Goal: Task Accomplishment & Management: Use online tool/utility

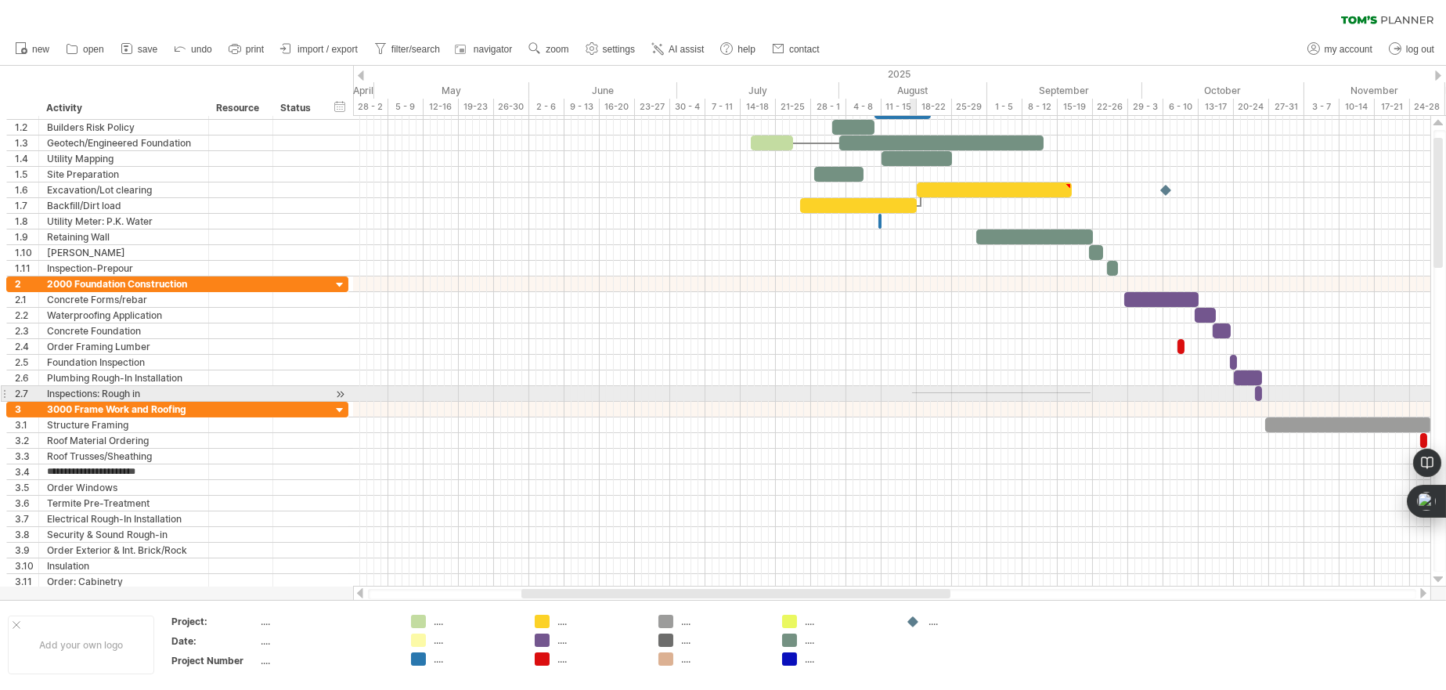
drag, startPoint x: 1091, startPoint y: 393, endPoint x: 912, endPoint y: 392, distance: 178.5
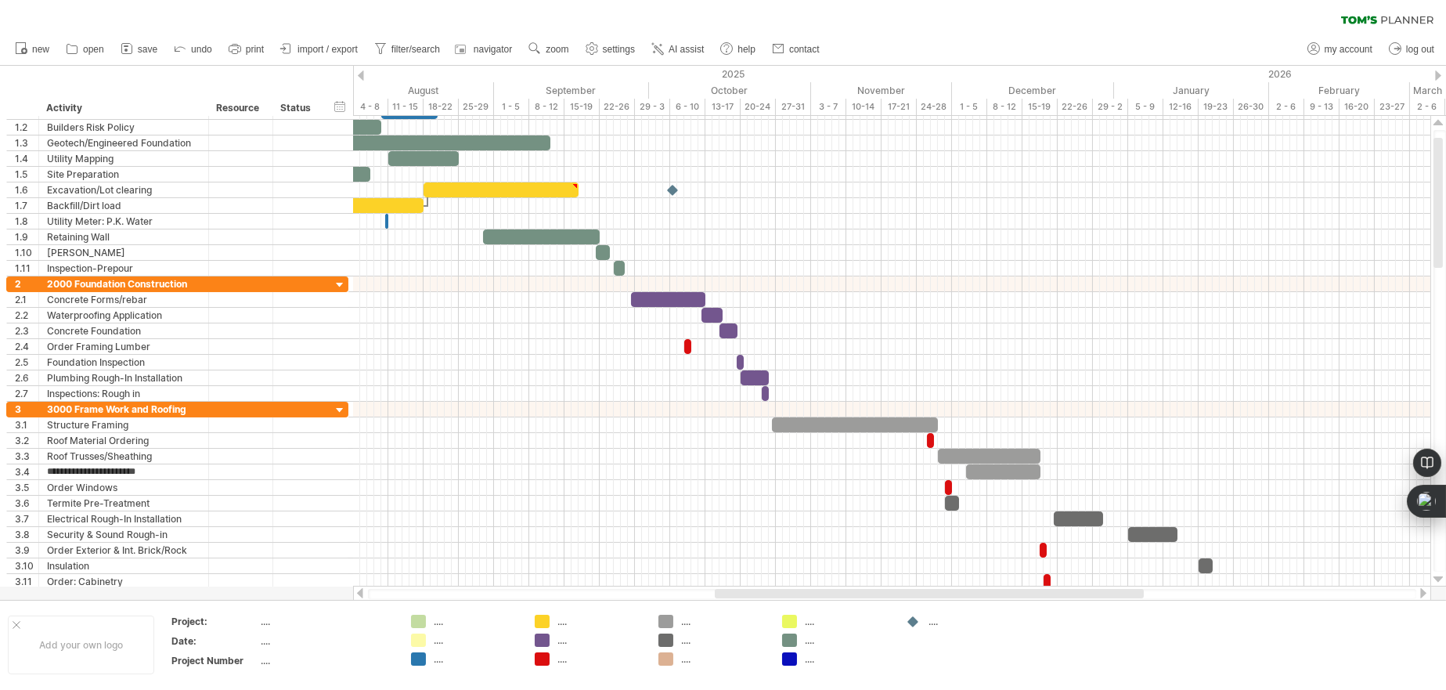
drag, startPoint x: 883, startPoint y: 593, endPoint x: 1076, endPoint y: 596, distance: 193.4
click at [1076, 596] on div at bounding box center [929, 593] width 429 height 9
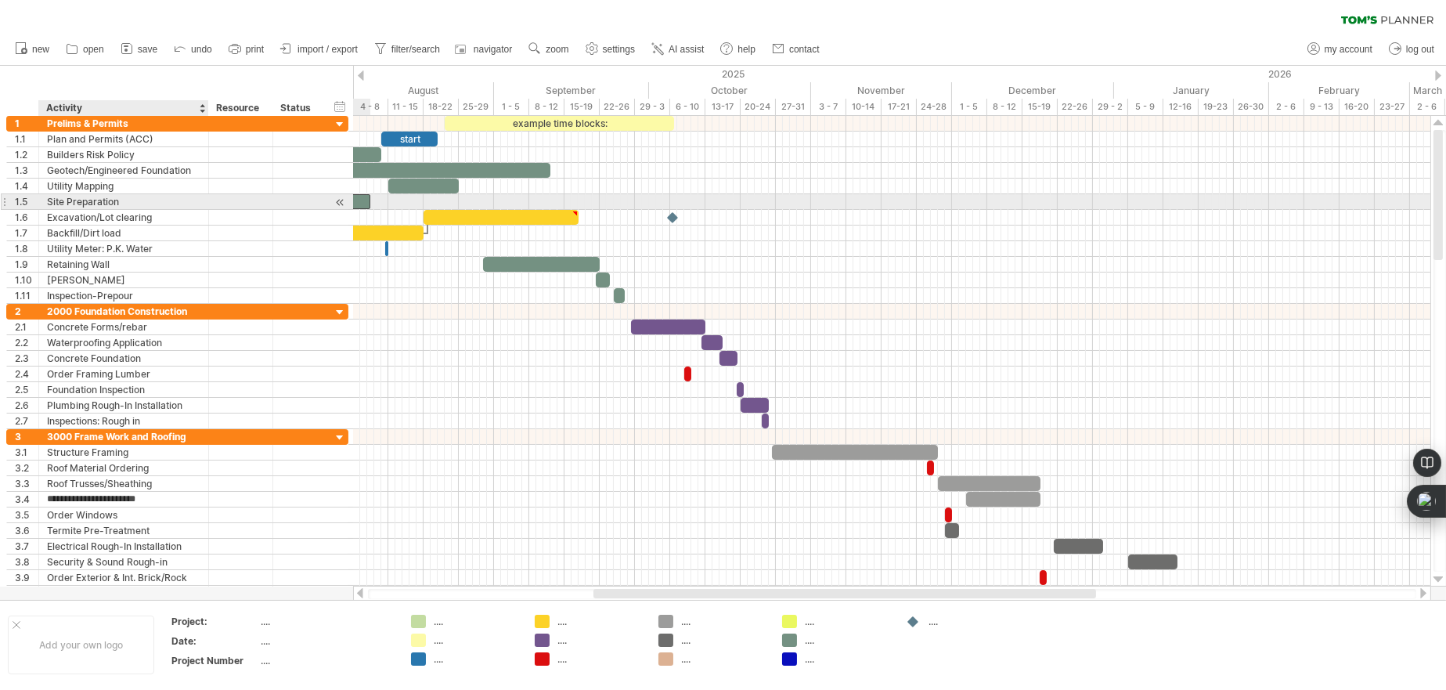
click at [357, 205] on div at bounding box center [345, 201] width 49 height 15
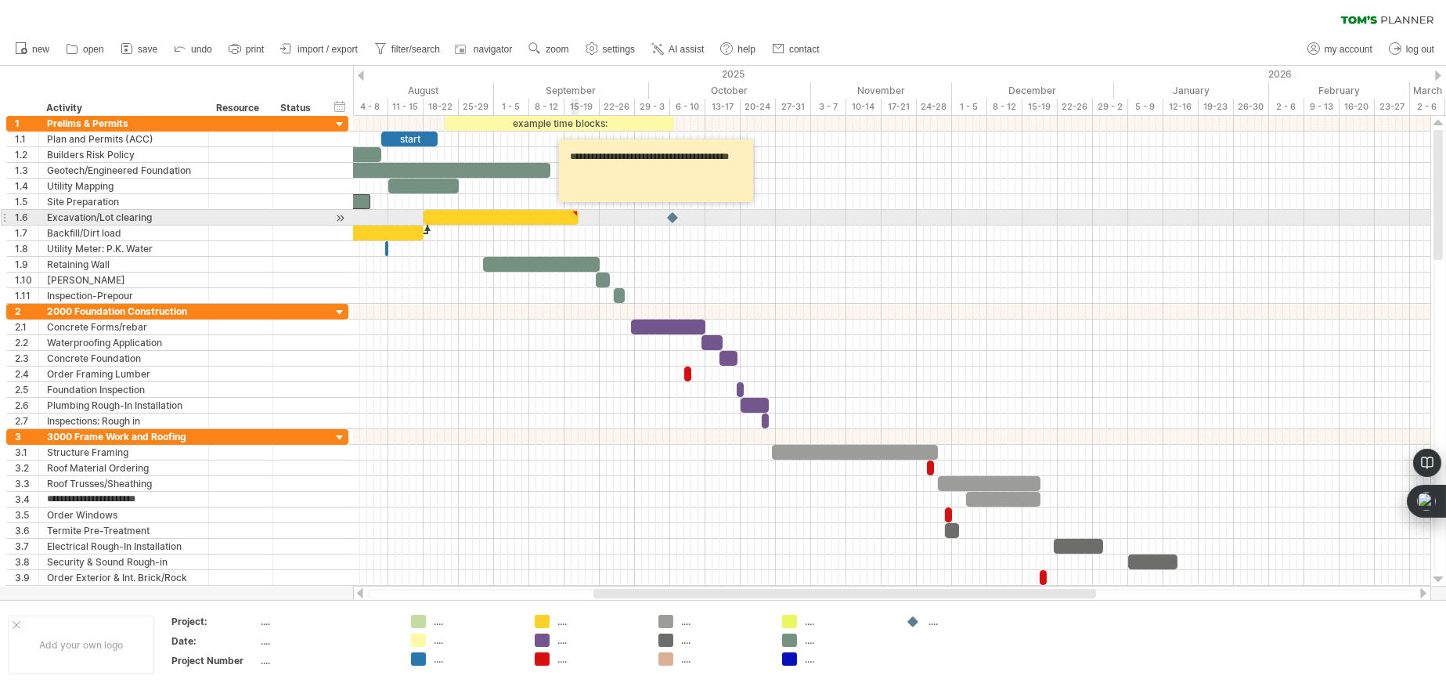
click at [575, 217] on span at bounding box center [578, 217] width 6 height 15
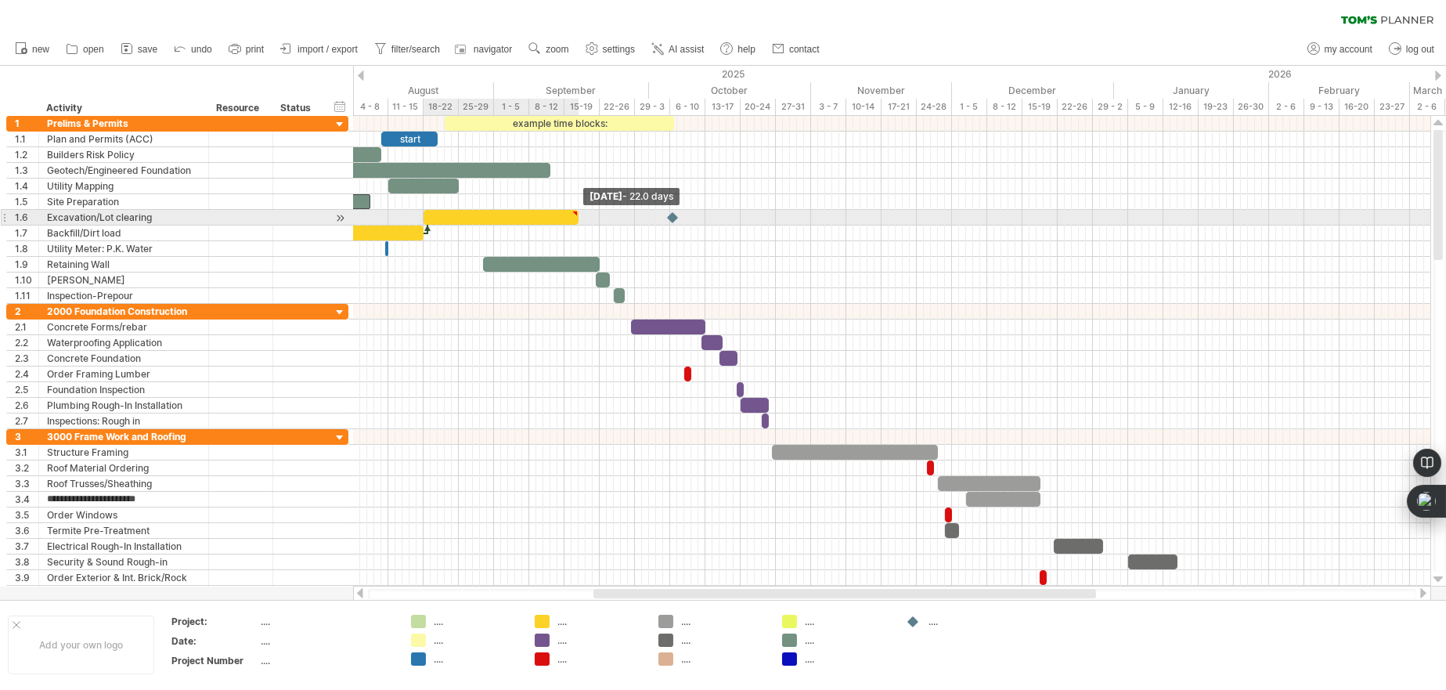
click at [575, 217] on span at bounding box center [578, 217] width 6 height 15
drag, startPoint x: 575, startPoint y: 217, endPoint x: 550, endPoint y: 217, distance: 25.1
click at [551, 217] on span at bounding box center [554, 217] width 6 height 15
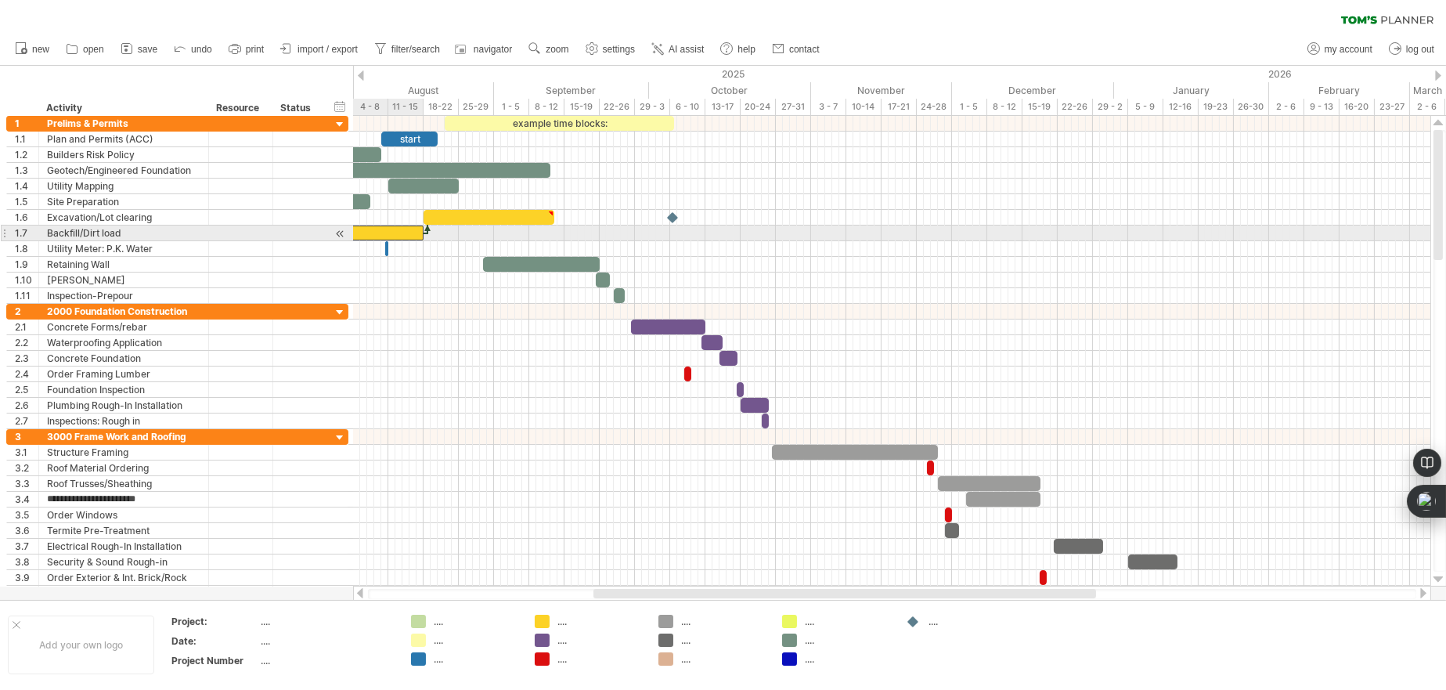
click at [382, 233] on div at bounding box center [365, 232] width 117 height 15
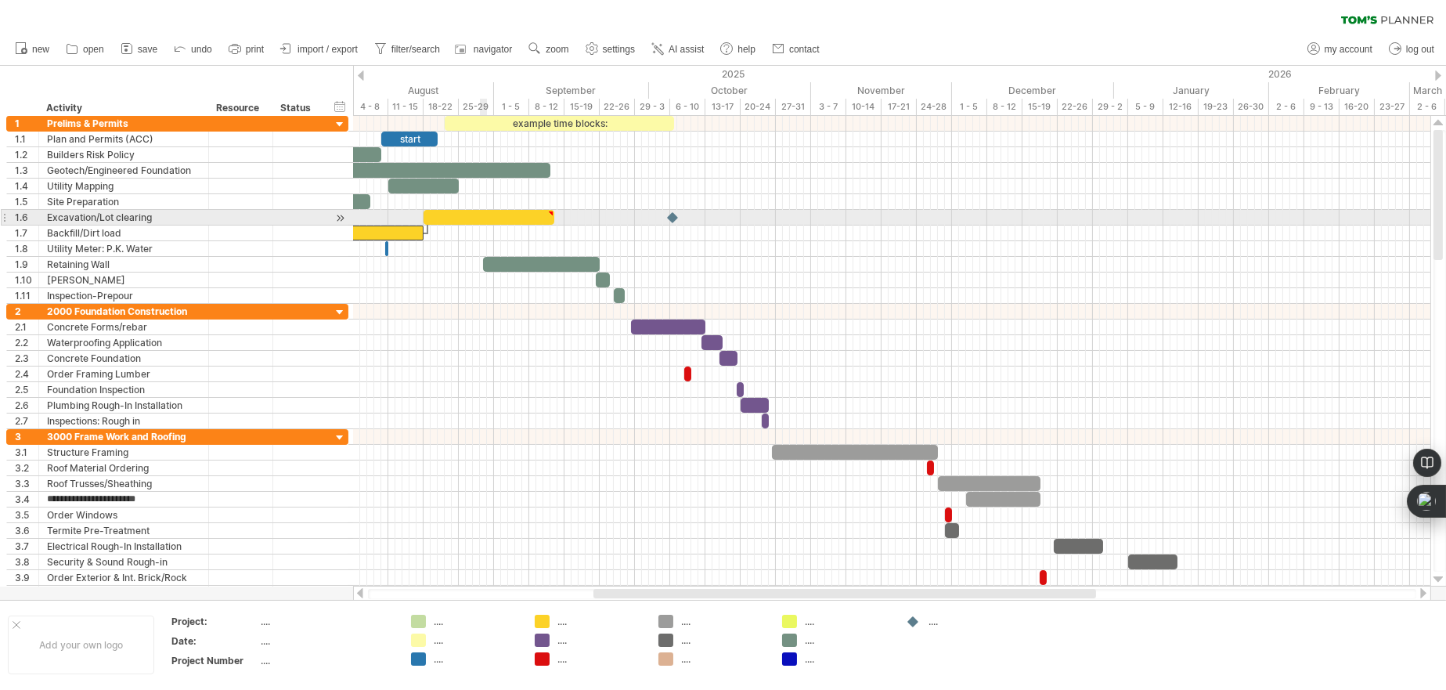
click at [486, 221] on div at bounding box center [489, 217] width 131 height 15
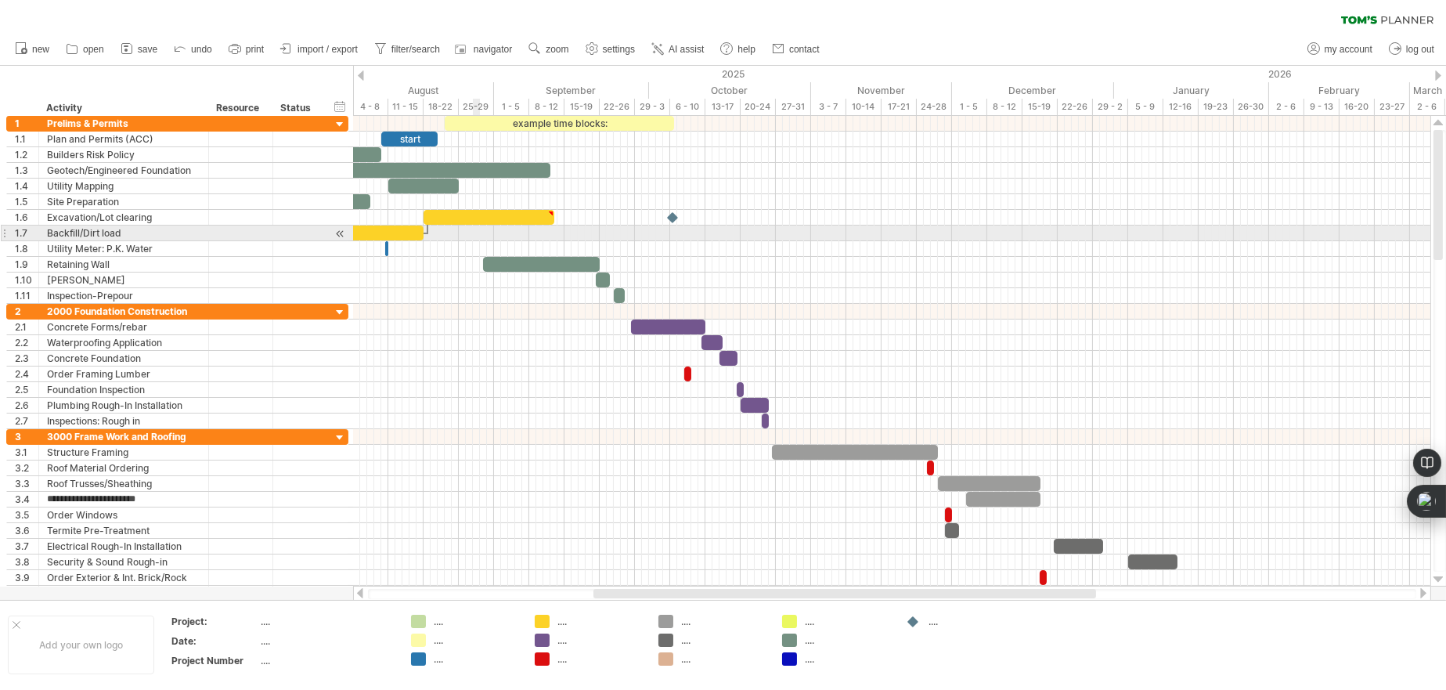
click at [474, 233] on div at bounding box center [891, 233] width 1077 height 16
click at [379, 228] on div at bounding box center [365, 232] width 117 height 15
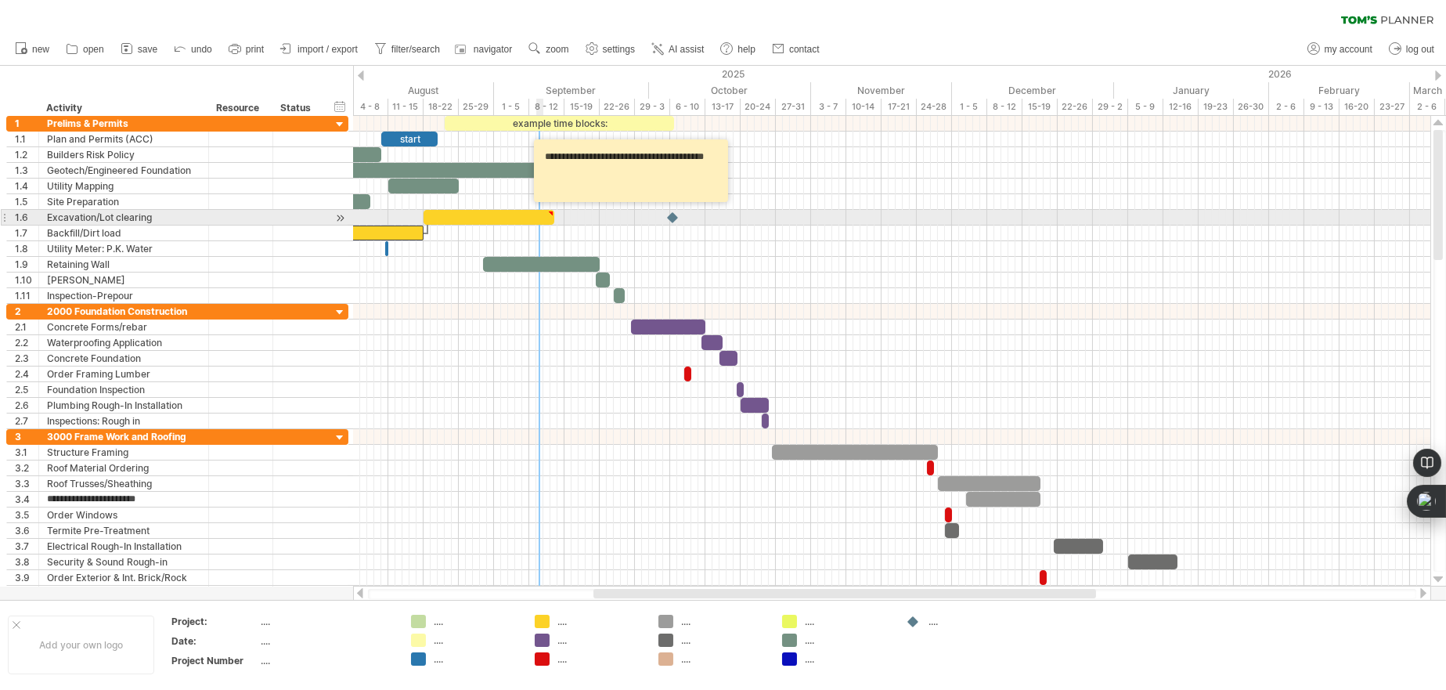
click at [502, 217] on div at bounding box center [489, 217] width 131 height 15
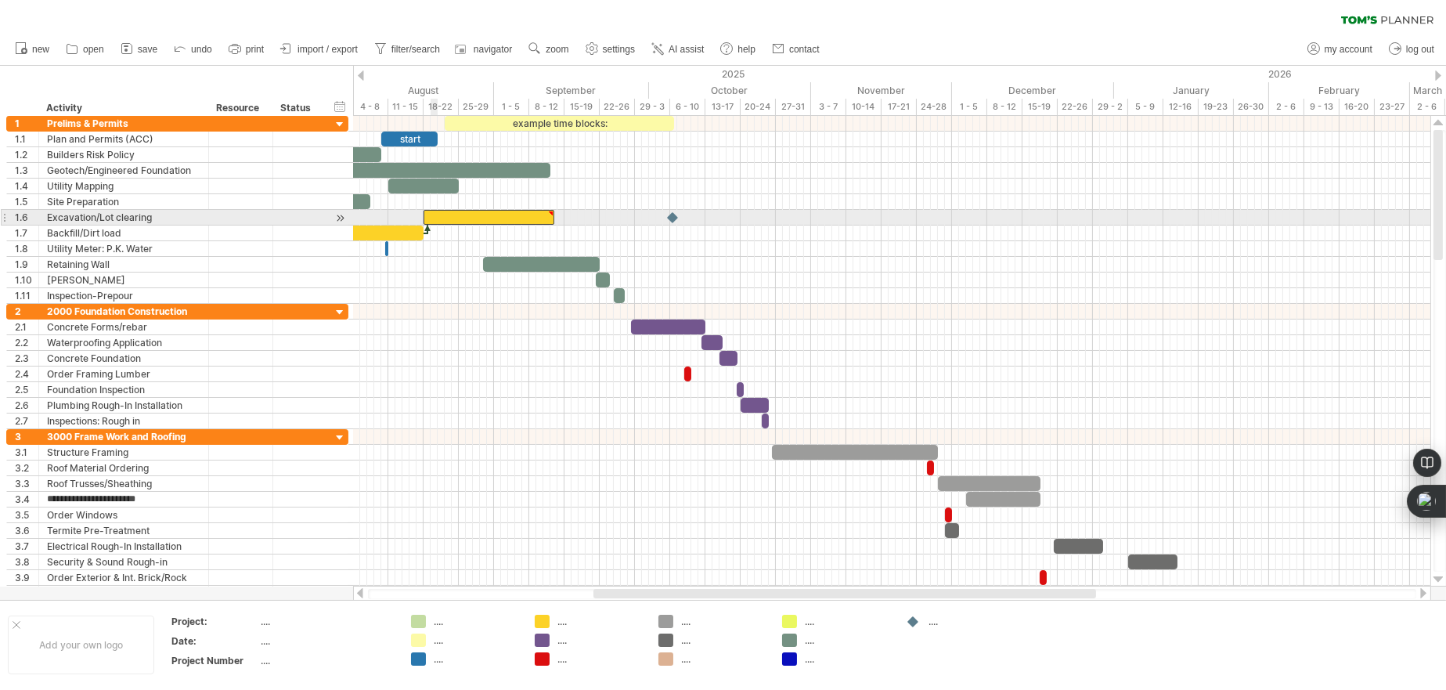
click at [434, 212] on div at bounding box center [489, 217] width 131 height 15
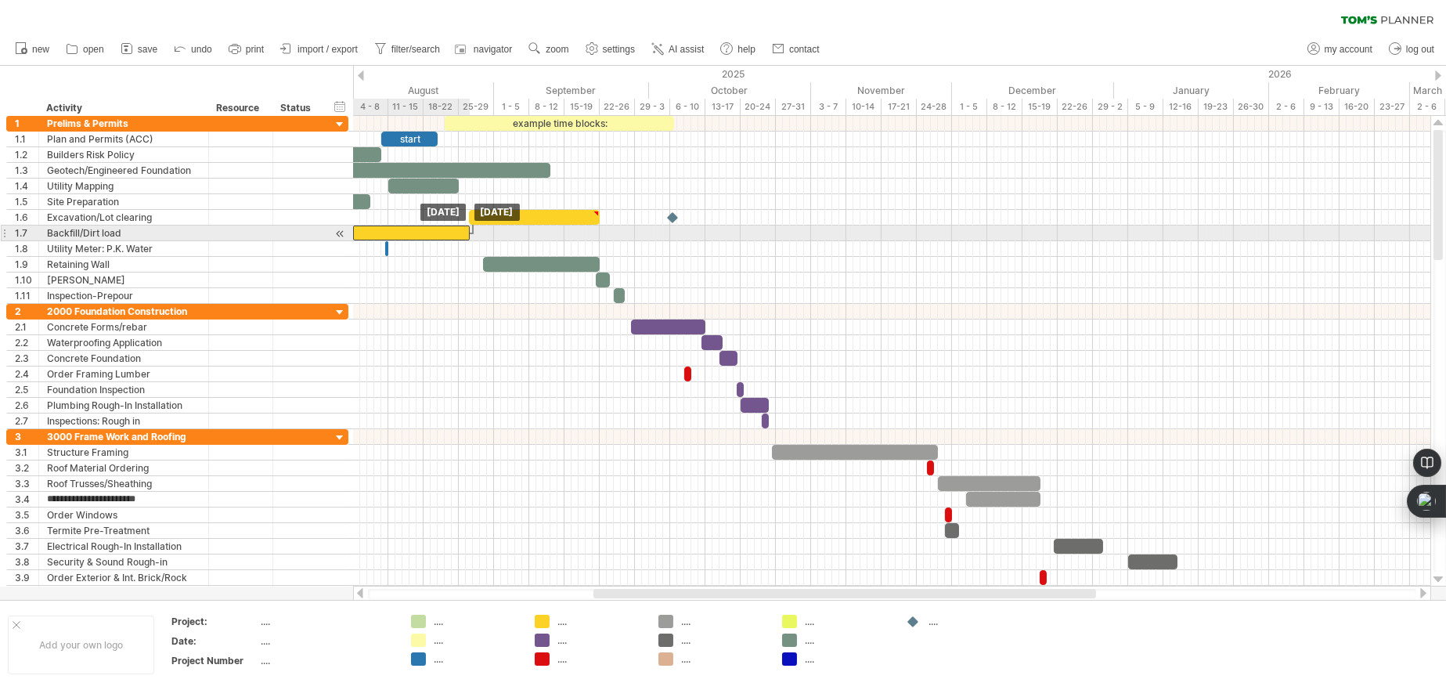
drag, startPoint x: 398, startPoint y: 231, endPoint x: 443, endPoint y: 229, distance: 45.4
click at [443, 229] on div at bounding box center [411, 232] width 117 height 15
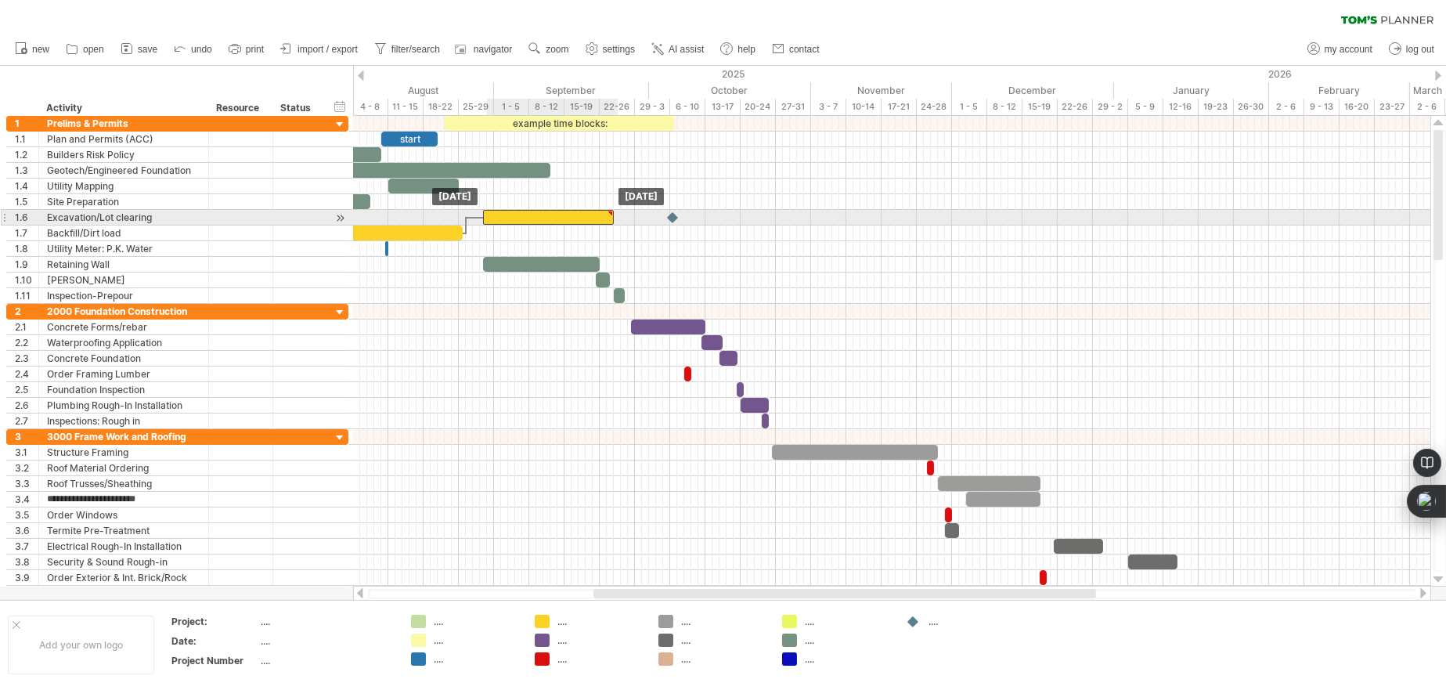
drag, startPoint x: 524, startPoint y: 219, endPoint x: 539, endPoint y: 220, distance: 14.9
click at [539, 220] on div at bounding box center [548, 217] width 131 height 15
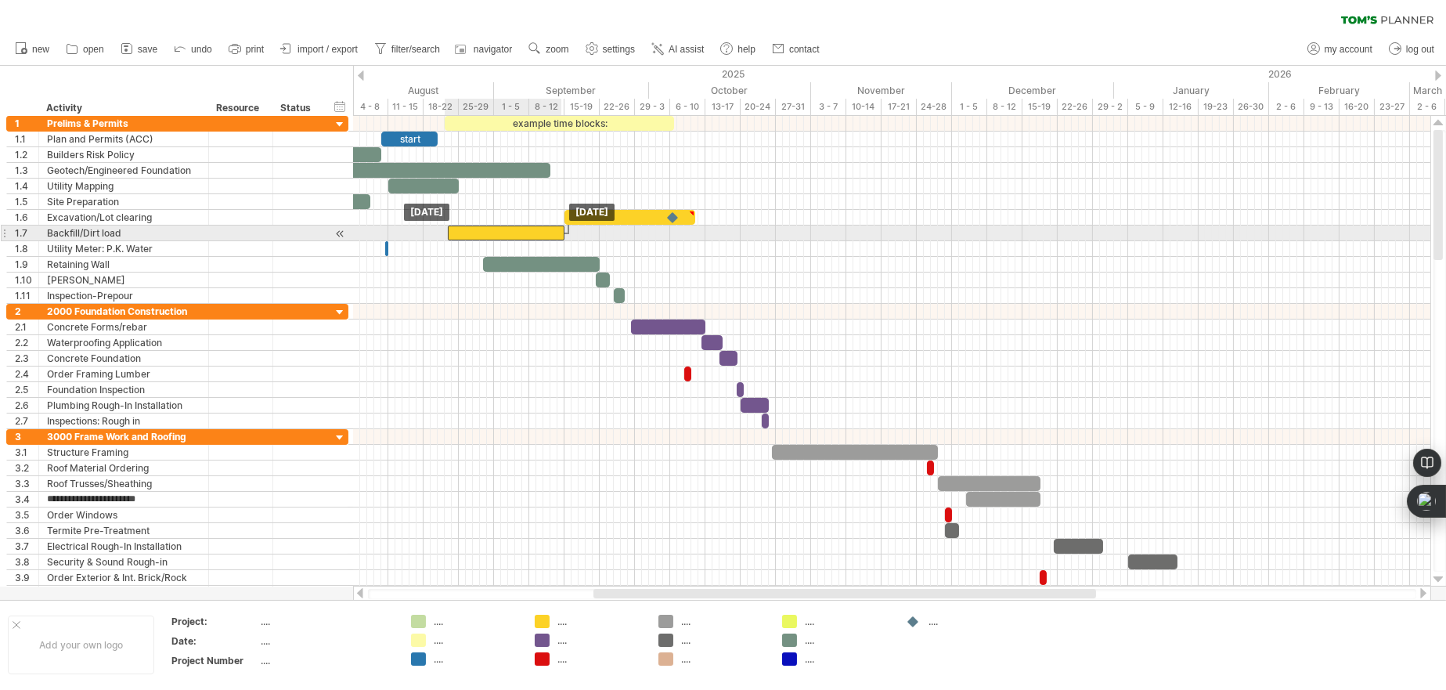
drag, startPoint x: 380, startPoint y: 230, endPoint x: 512, endPoint y: 235, distance: 131.6
click at [482, 236] on div at bounding box center [506, 232] width 117 height 15
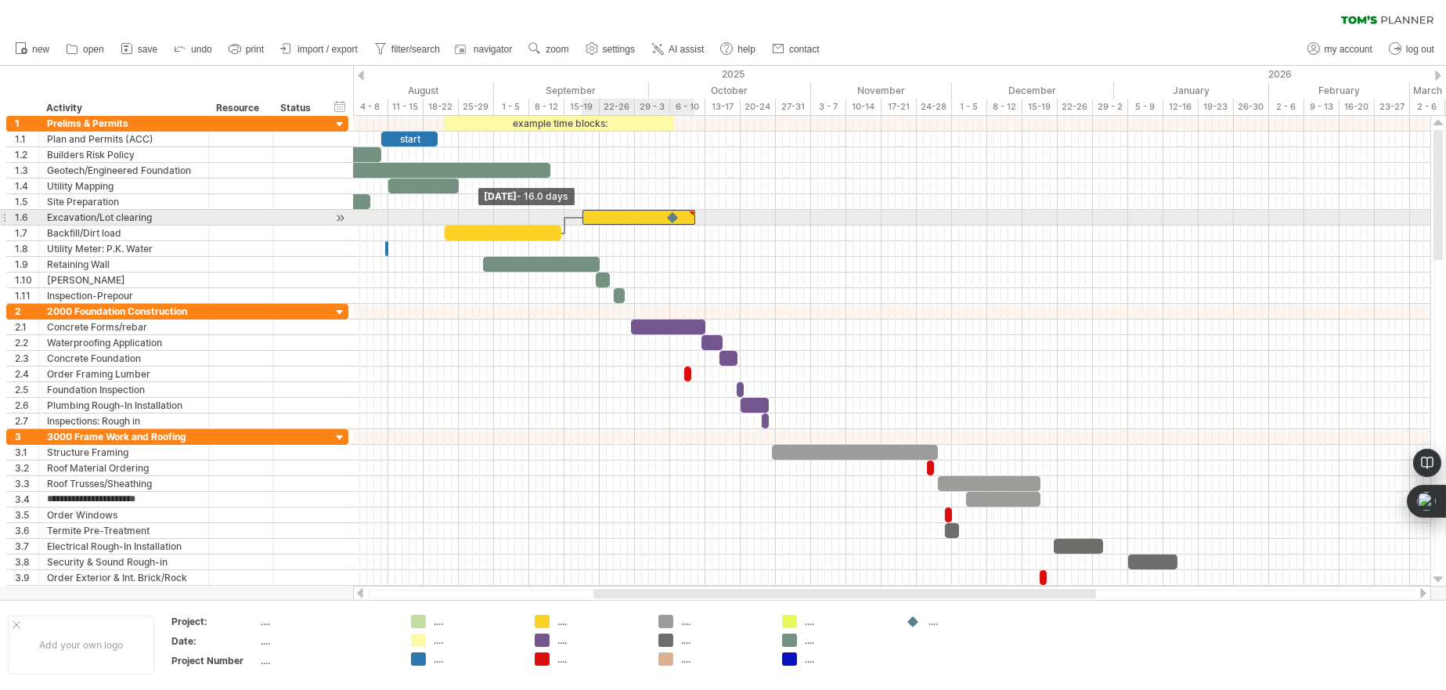
drag, startPoint x: 562, startPoint y: 216, endPoint x: 581, endPoint y: 222, distance: 19.6
click at [580, 222] on span at bounding box center [582, 217] width 6 height 15
drag, startPoint x: 672, startPoint y: 217, endPoint x: 453, endPoint y: 217, distance: 219.2
click at [453, 217] on div at bounding box center [454, 217] width 17 height 15
click at [627, 215] on div at bounding box center [638, 217] width 113 height 15
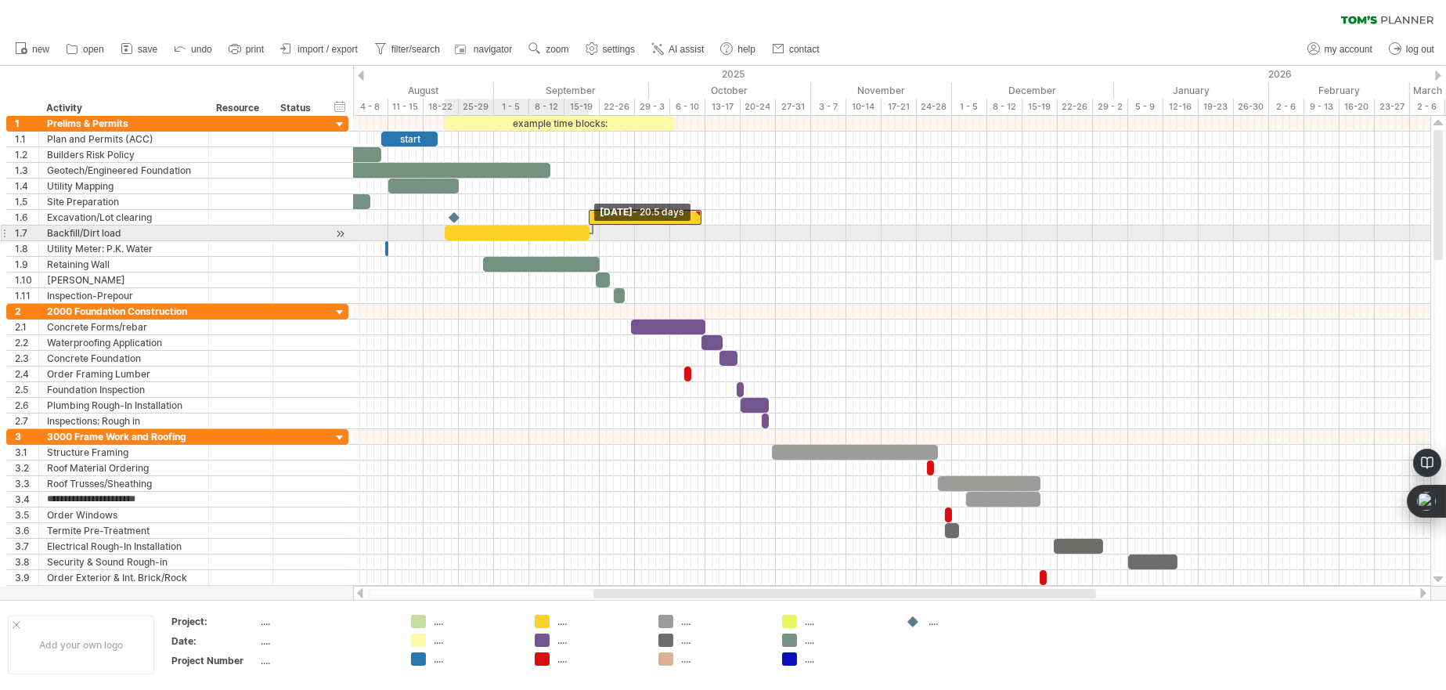
drag, startPoint x: 560, startPoint y: 235, endPoint x: 587, endPoint y: 235, distance: 27.4
click at [587, 235] on span at bounding box center [589, 232] width 6 height 15
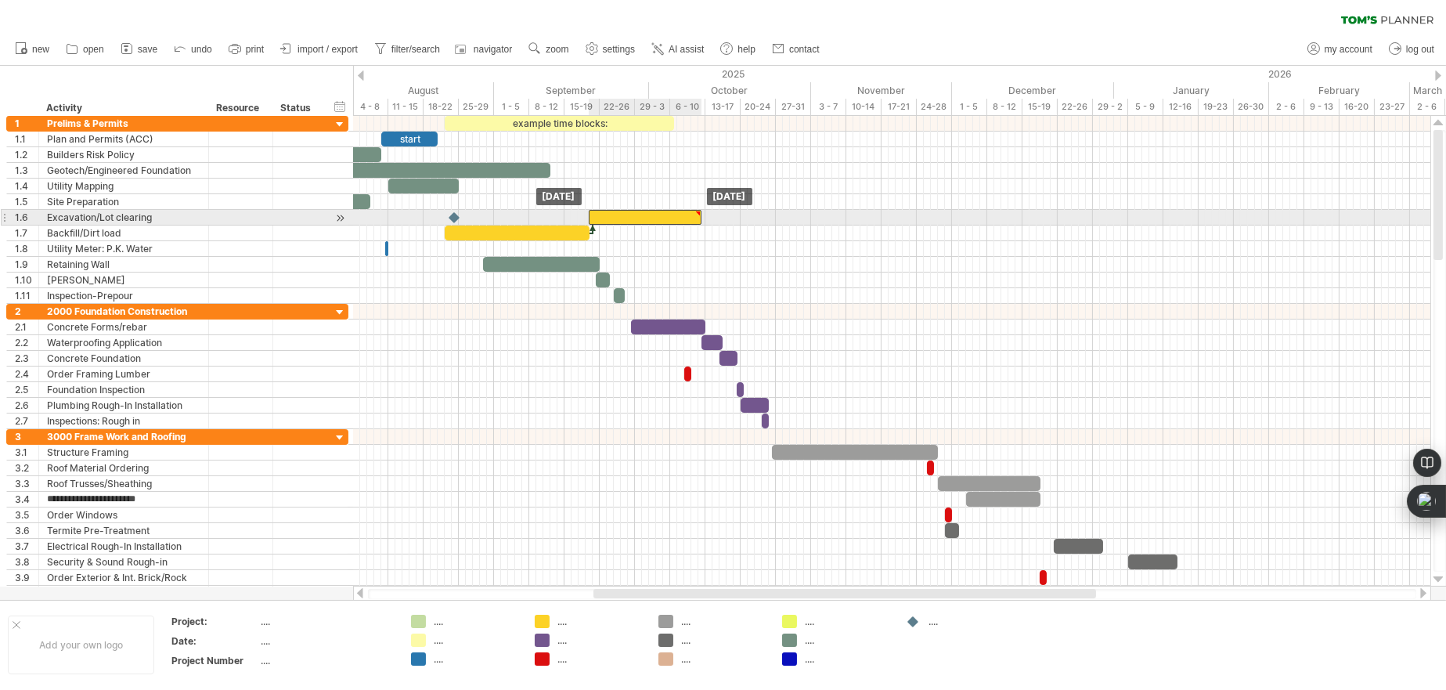
drag, startPoint x: 649, startPoint y: 217, endPoint x: 644, endPoint y: 201, distance: 16.6
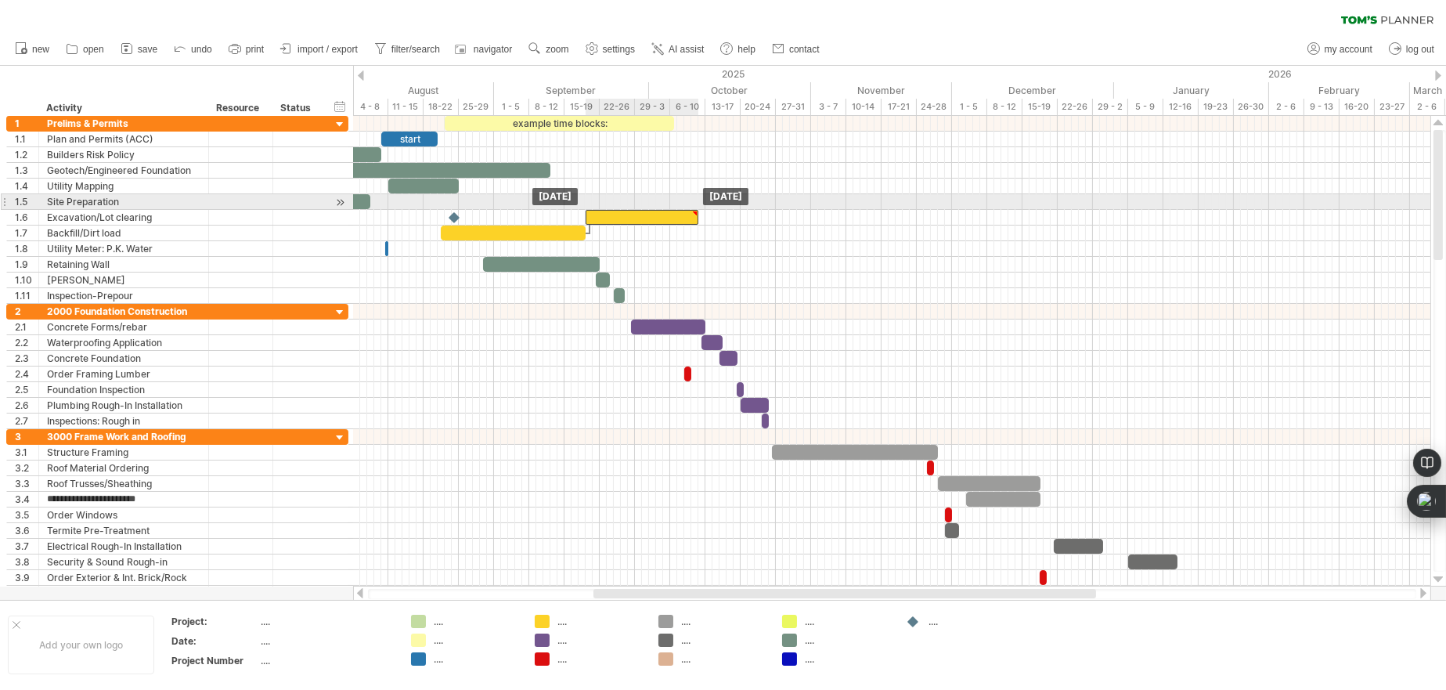
drag, startPoint x: 618, startPoint y: 199, endPoint x: 618, endPoint y: 210, distance: 11.0
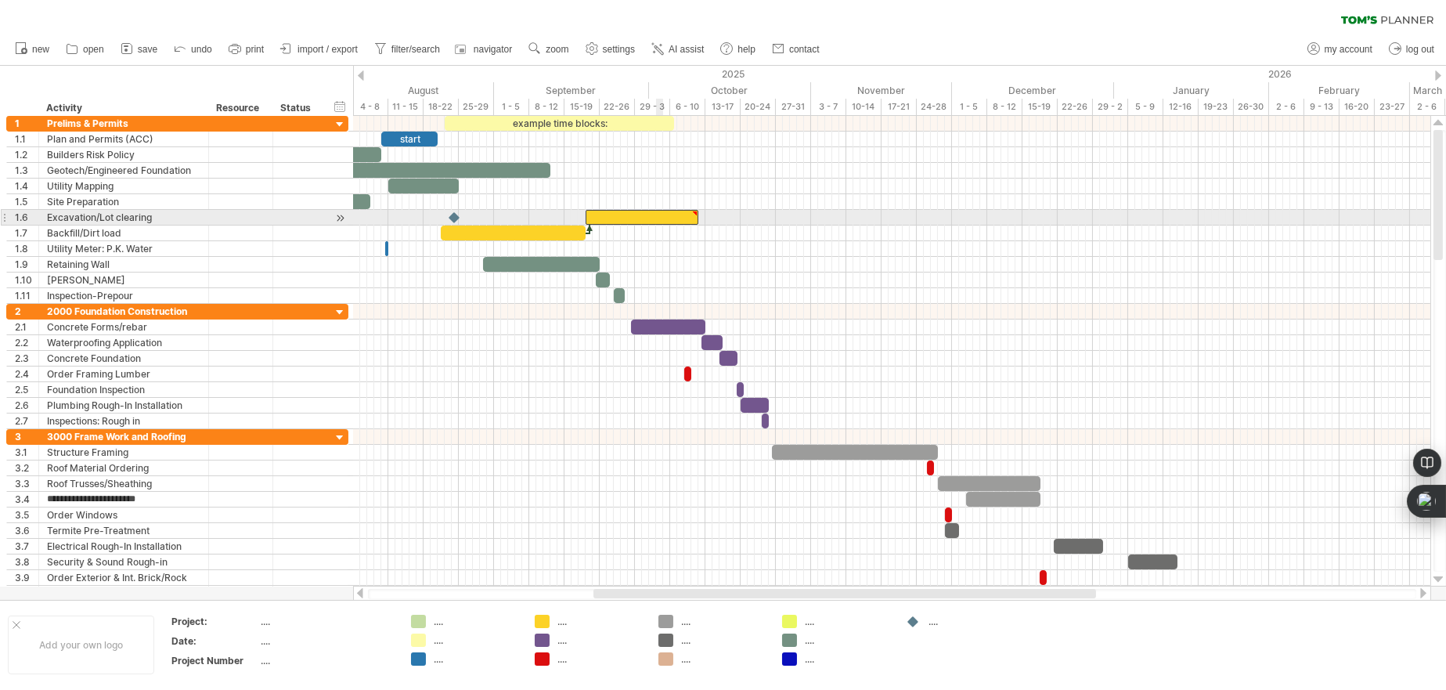
click at [658, 215] on div at bounding box center [642, 217] width 113 height 15
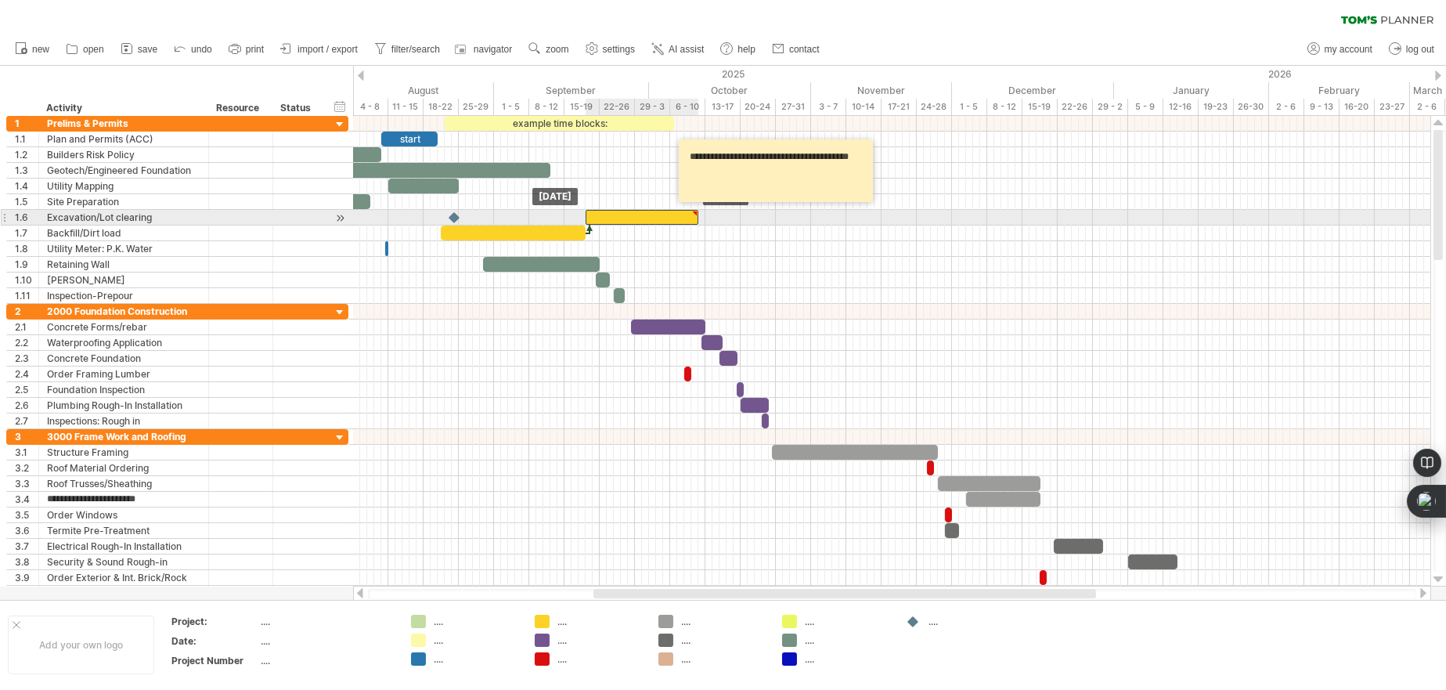
click at [658, 215] on div at bounding box center [642, 217] width 113 height 15
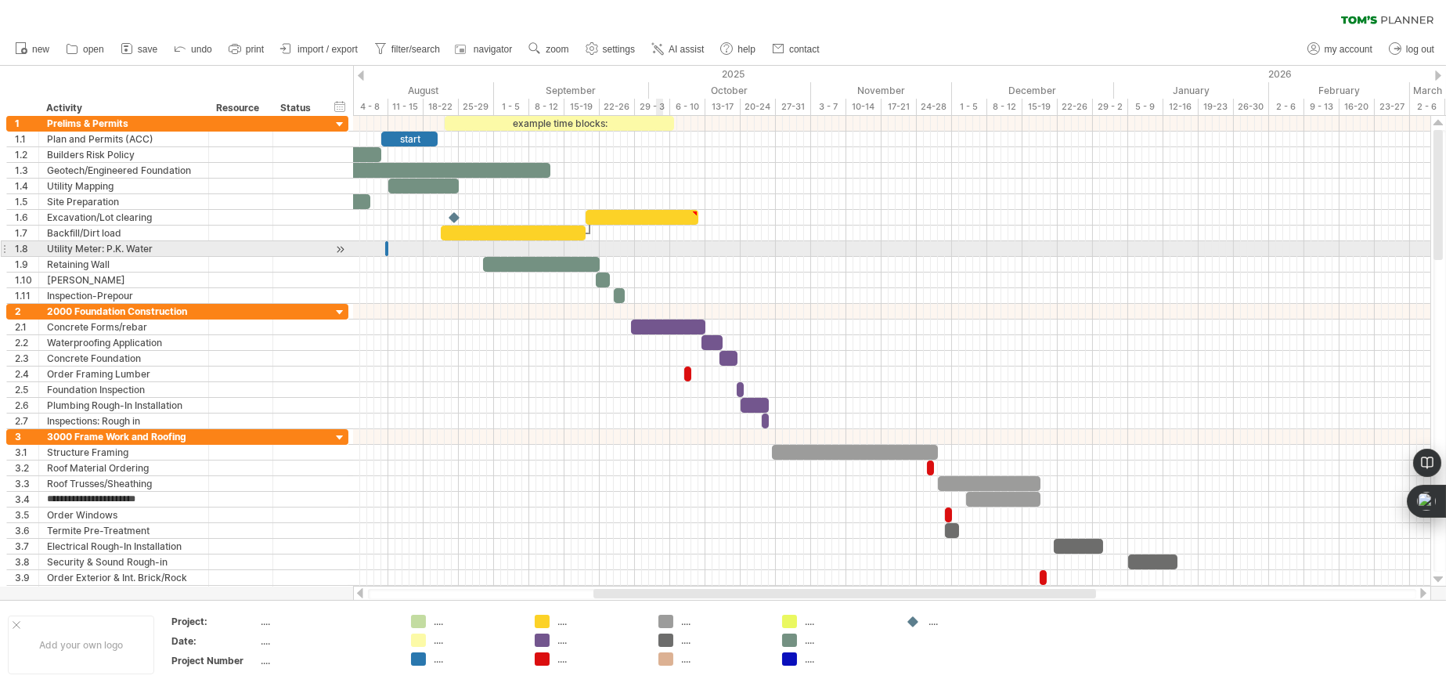
click at [659, 247] on div at bounding box center [891, 249] width 1077 height 16
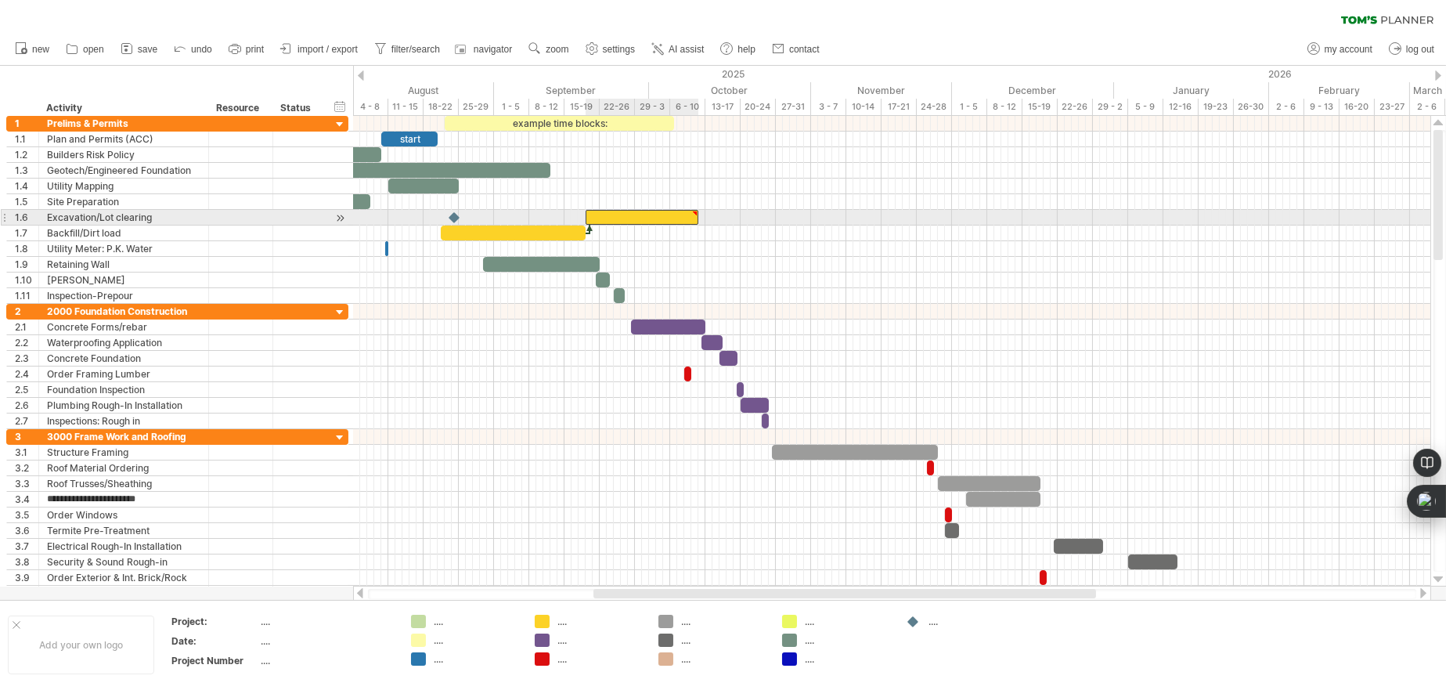
click at [685, 218] on div at bounding box center [642, 217] width 113 height 15
drag, startPoint x: 700, startPoint y: 222, endPoint x: 625, endPoint y: 222, distance: 75.2
click at [628, 218] on span at bounding box center [628, 217] width 6 height 15
click at [605, 219] on div at bounding box center [607, 217] width 42 height 15
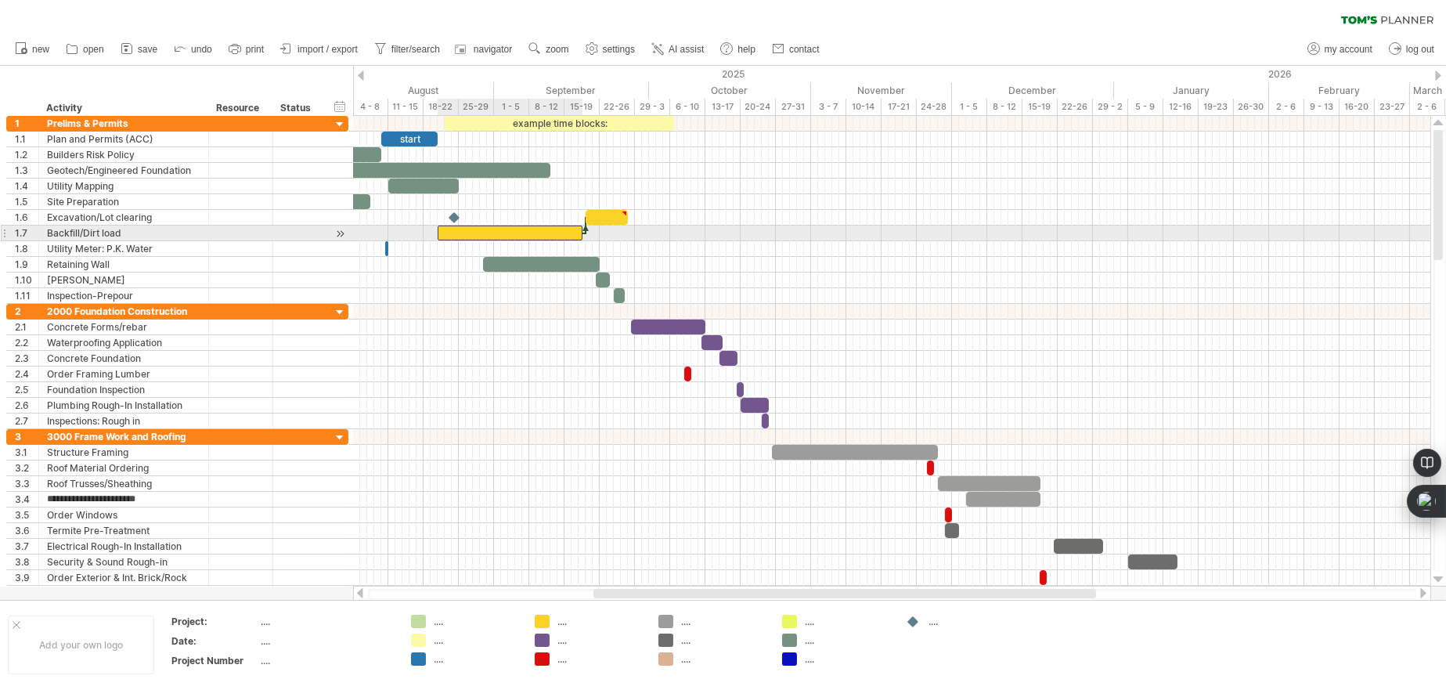
click at [568, 230] on div at bounding box center [510, 232] width 145 height 15
click at [582, 233] on span at bounding box center [582, 232] width 6 height 15
click at [496, 231] on div at bounding box center [510, 232] width 145 height 15
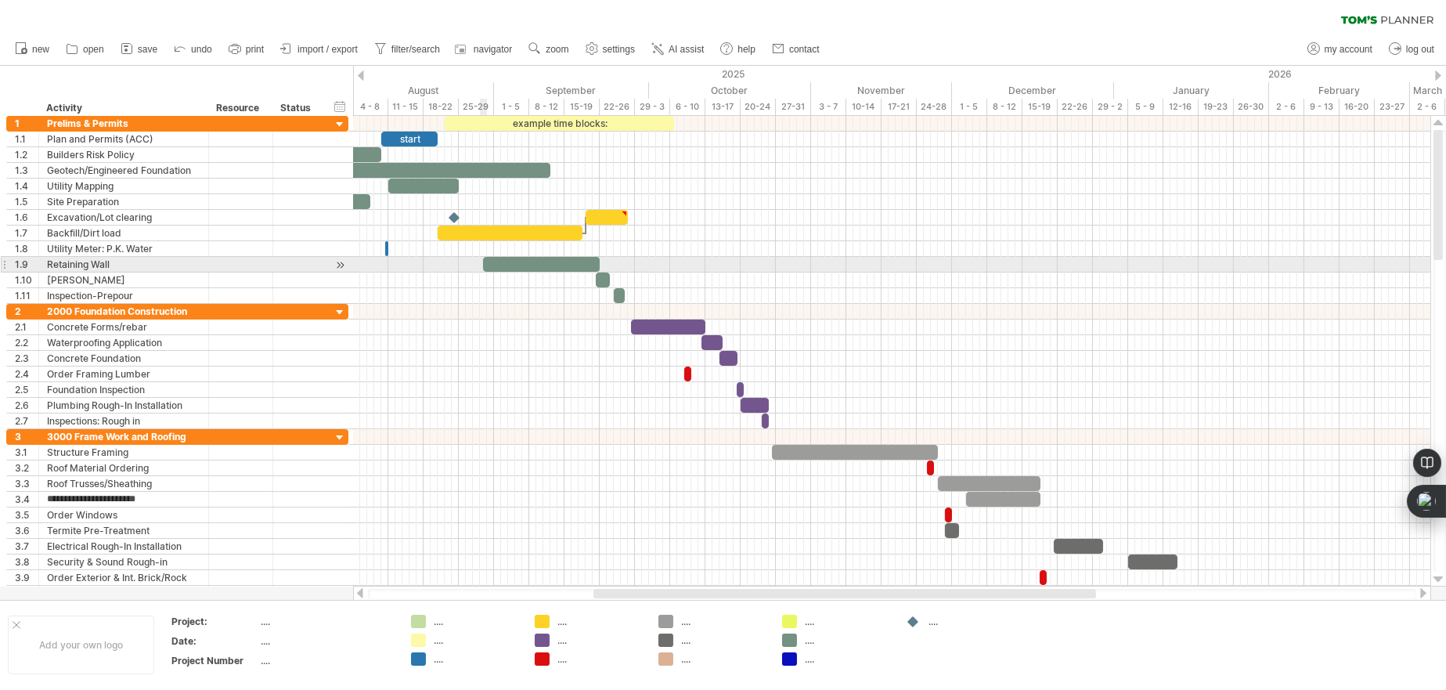
click at [491, 262] on div at bounding box center [541, 264] width 117 height 15
drag, startPoint x: 599, startPoint y: 266, endPoint x: 589, endPoint y: 265, distance: 10.3
click at [589, 265] on span at bounding box center [589, 264] width 6 height 15
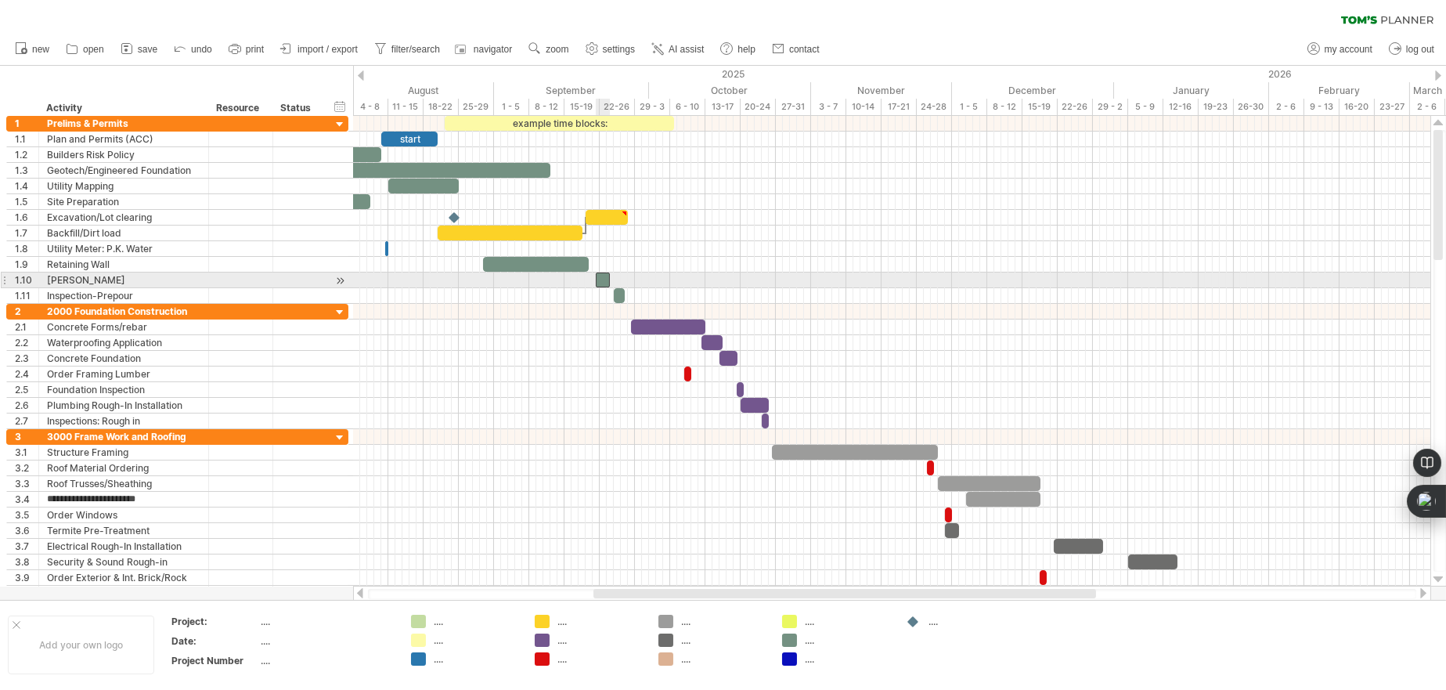
click at [600, 277] on div at bounding box center [603, 279] width 14 height 15
click at [588, 277] on span at bounding box center [589, 279] width 6 height 15
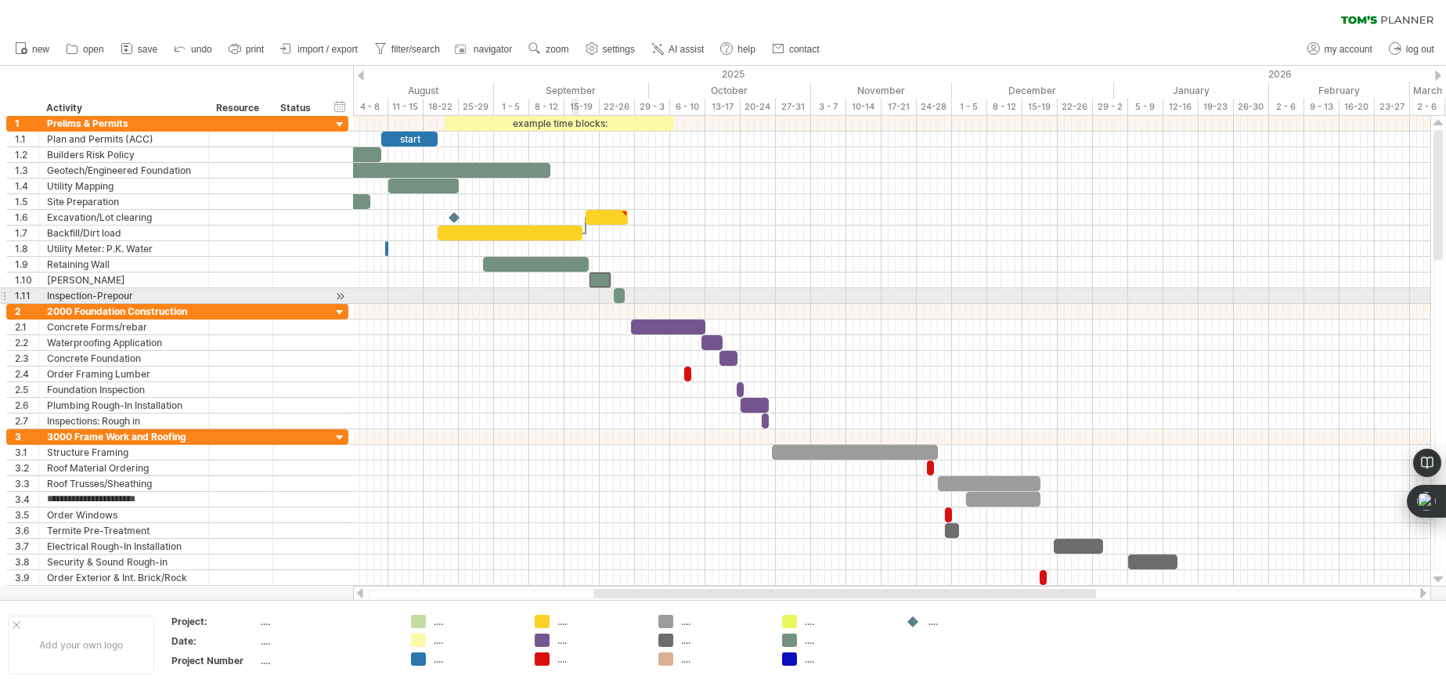
click at [575, 292] on div at bounding box center [891, 296] width 1077 height 16
click at [616, 294] on span at bounding box center [614, 295] width 6 height 15
click at [611, 295] on span at bounding box center [614, 295] width 6 height 15
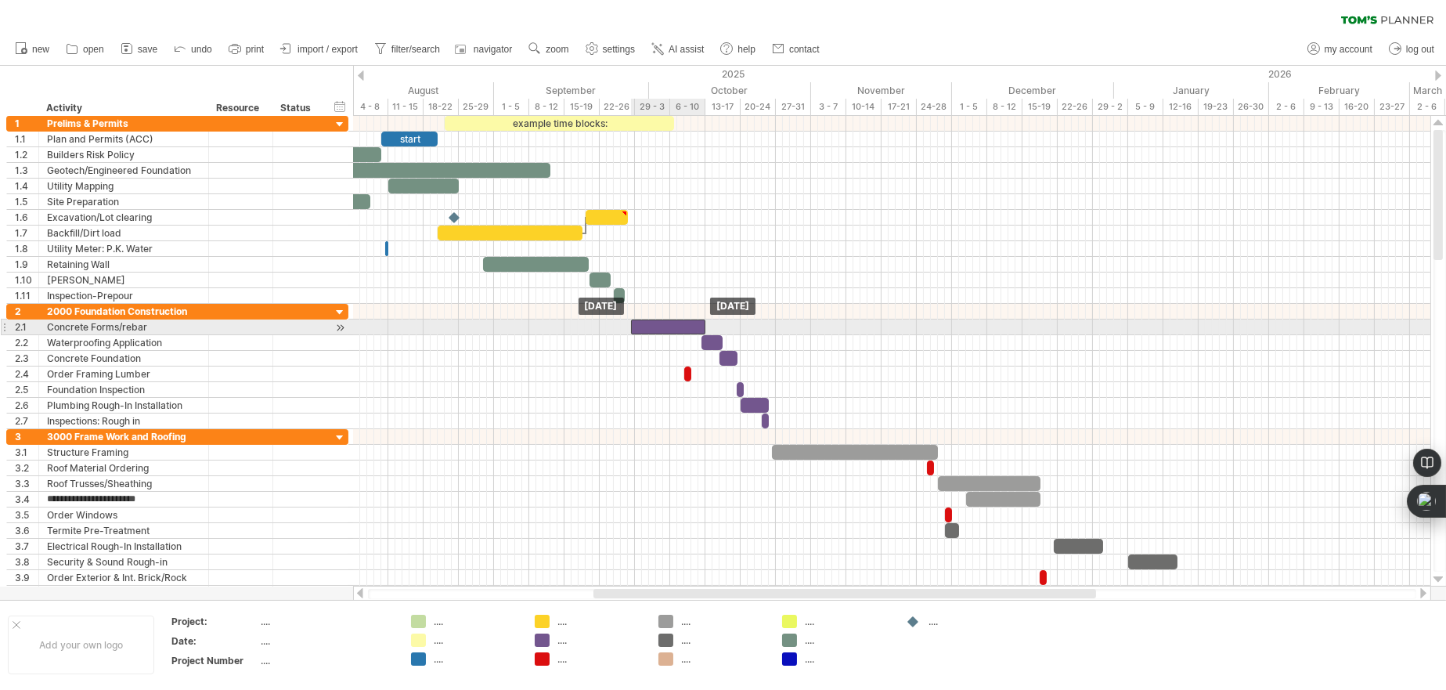
click at [639, 330] on div at bounding box center [668, 326] width 74 height 15
drag, startPoint x: 633, startPoint y: 325, endPoint x: 555, endPoint y: 324, distance: 77.5
click at [555, 324] on span at bounding box center [554, 326] width 6 height 15
click at [704, 323] on span at bounding box center [705, 326] width 6 height 15
click at [705, 323] on span at bounding box center [705, 326] width 6 height 15
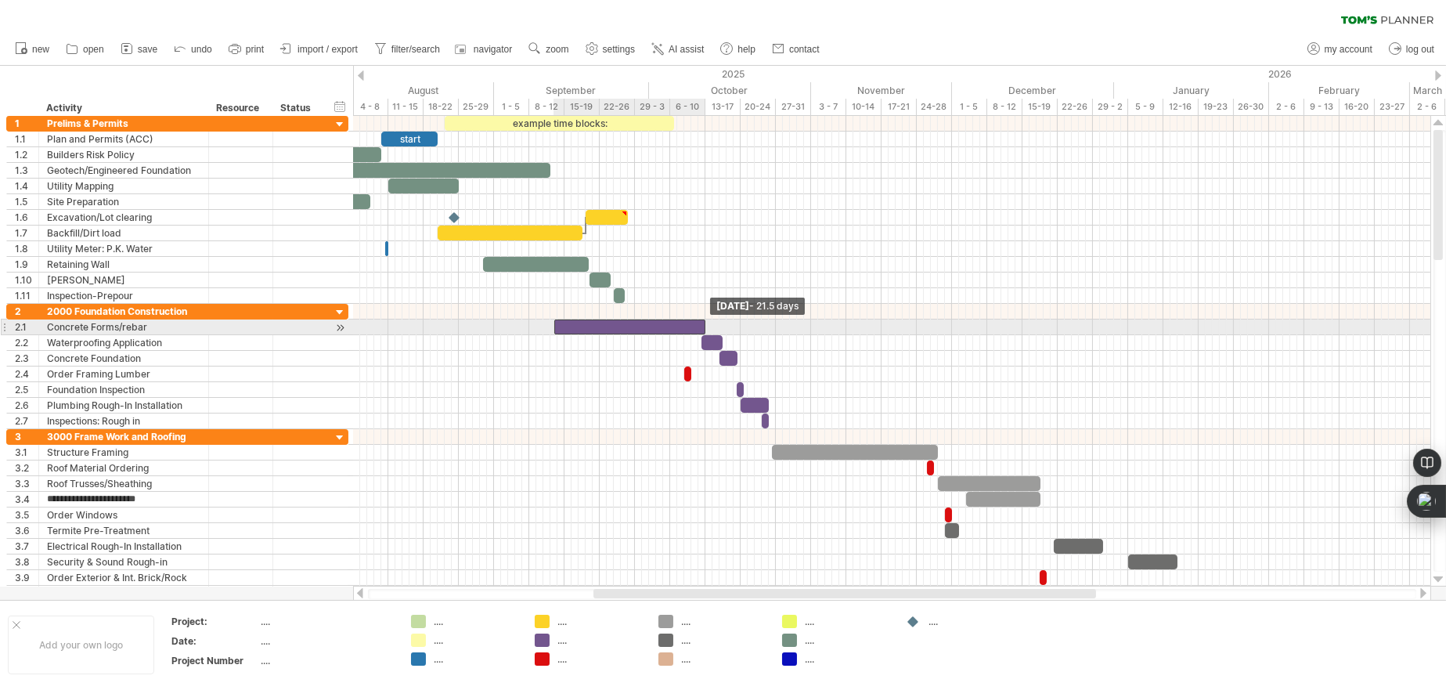
click at [705, 325] on span at bounding box center [705, 326] width 6 height 15
drag, startPoint x: 705, startPoint y: 325, endPoint x: 647, endPoint y: 331, distance: 57.5
click at [647, 331] on span at bounding box center [649, 326] width 6 height 15
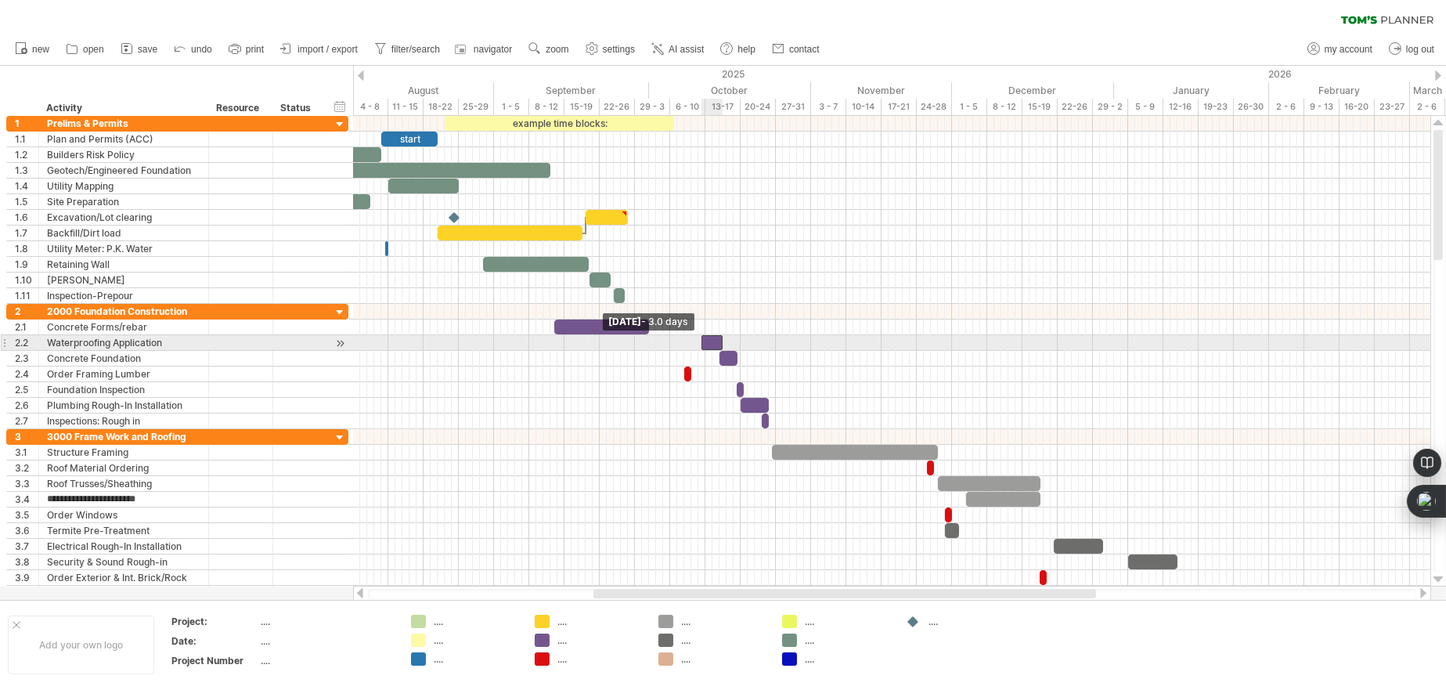
click at [704, 346] on span at bounding box center [701, 342] width 6 height 15
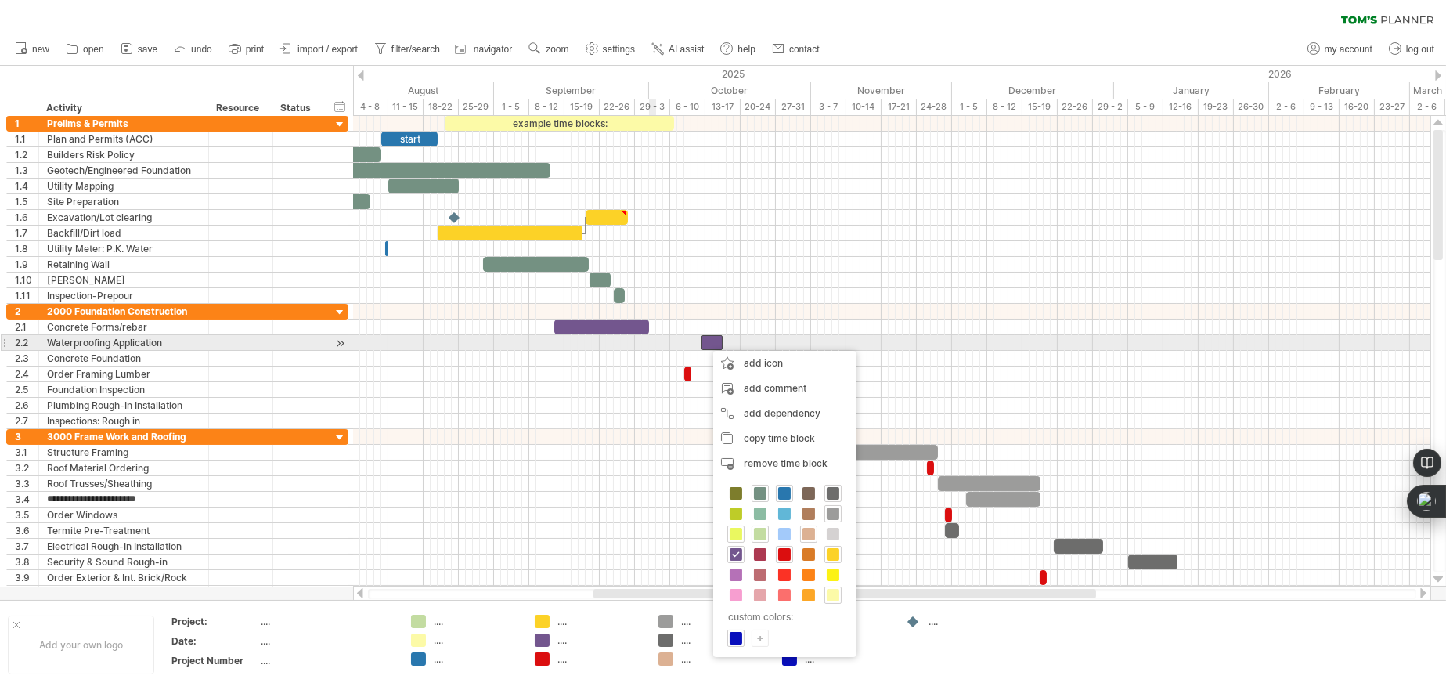
click at [654, 345] on div at bounding box center [891, 343] width 1077 height 16
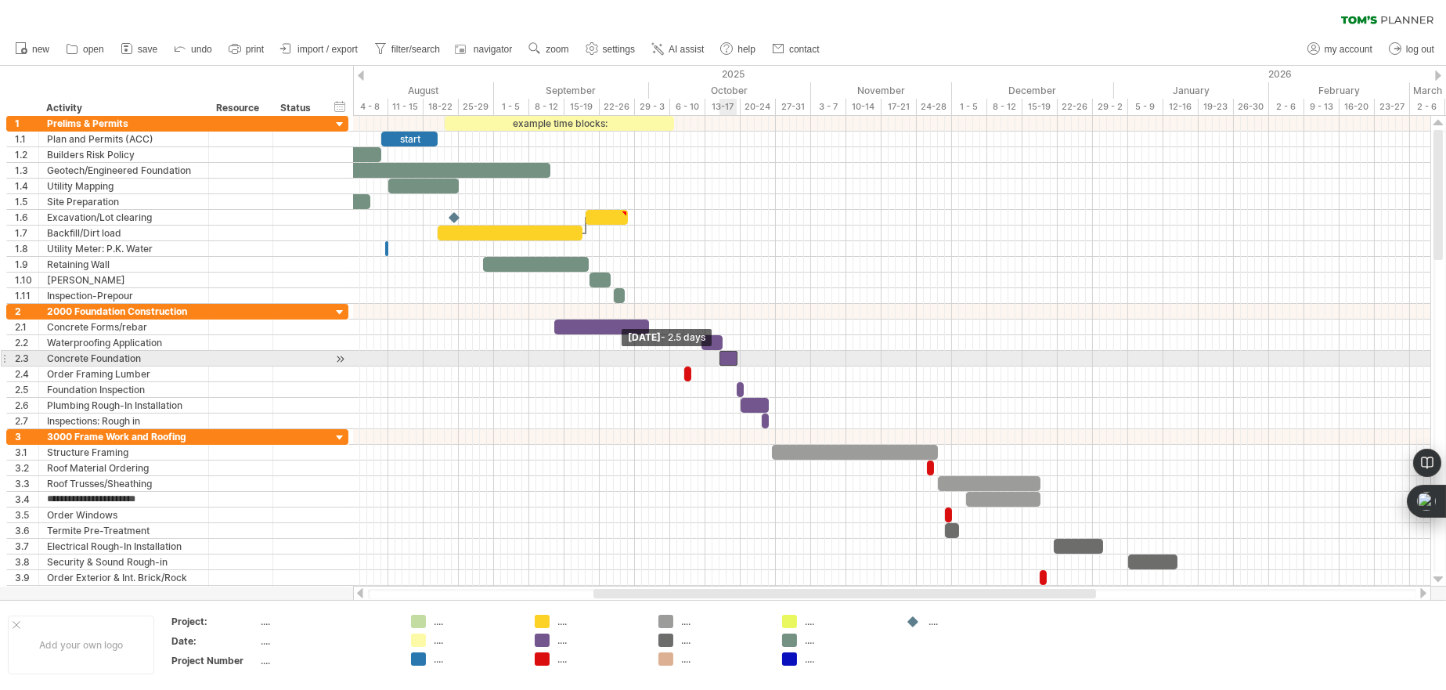
click at [720, 355] on span at bounding box center [719, 358] width 6 height 15
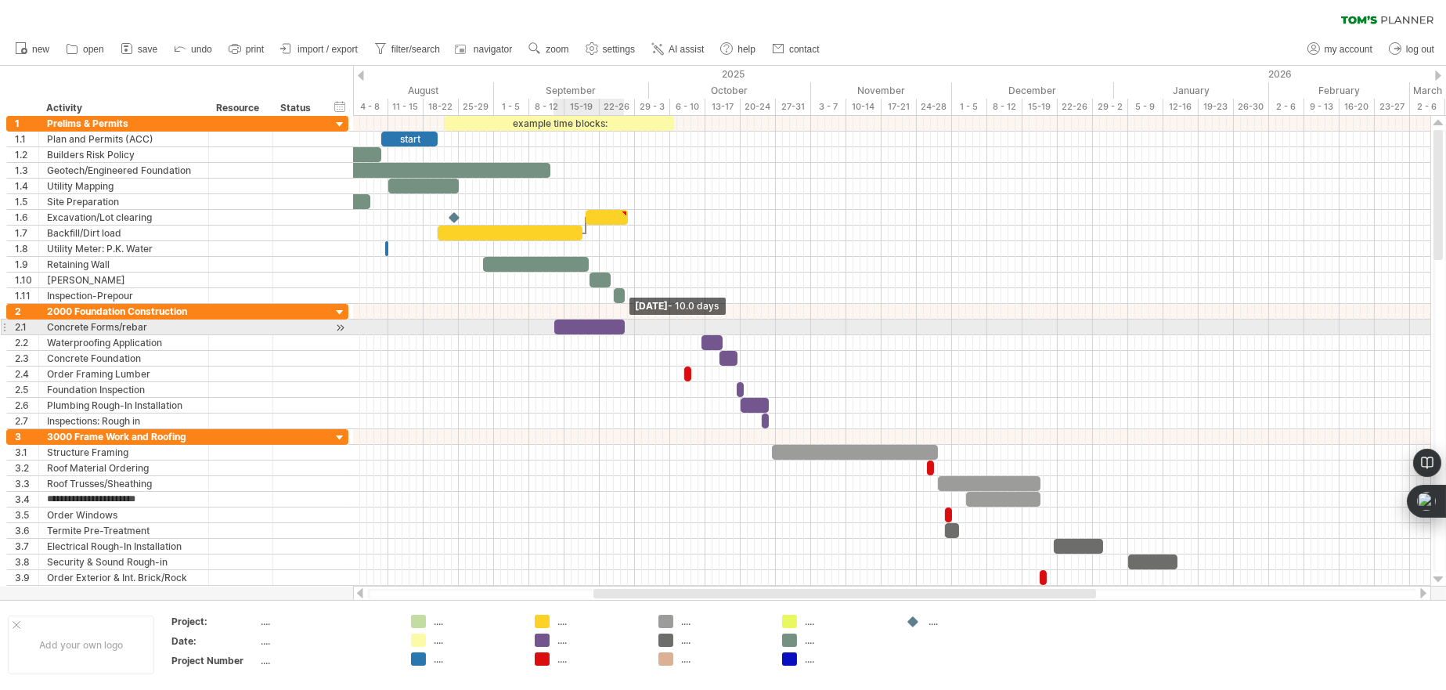
drag, startPoint x: 647, startPoint y: 326, endPoint x: 623, endPoint y: 326, distance: 23.5
click at [623, 326] on span at bounding box center [625, 326] width 6 height 15
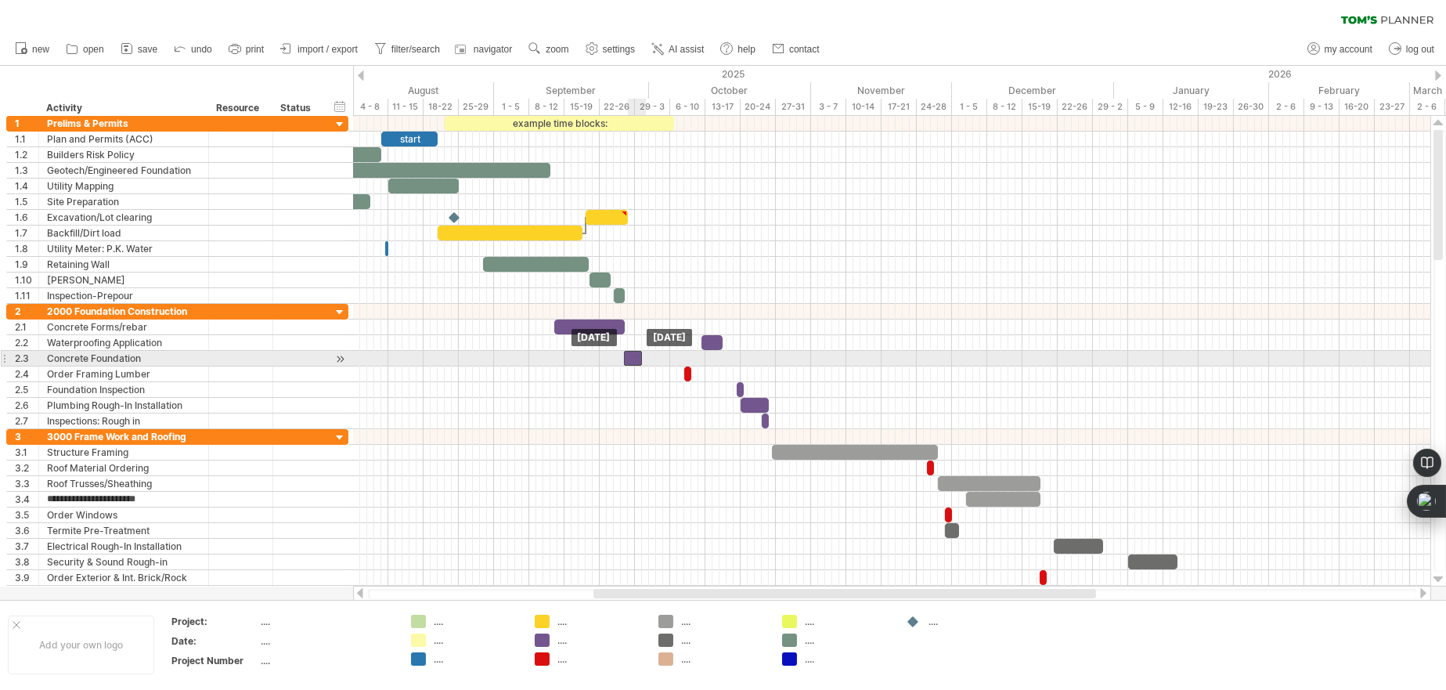
drag, startPoint x: 724, startPoint y: 355, endPoint x: 630, endPoint y: 358, distance: 94.0
click at [630, 358] on div at bounding box center [633, 358] width 18 height 15
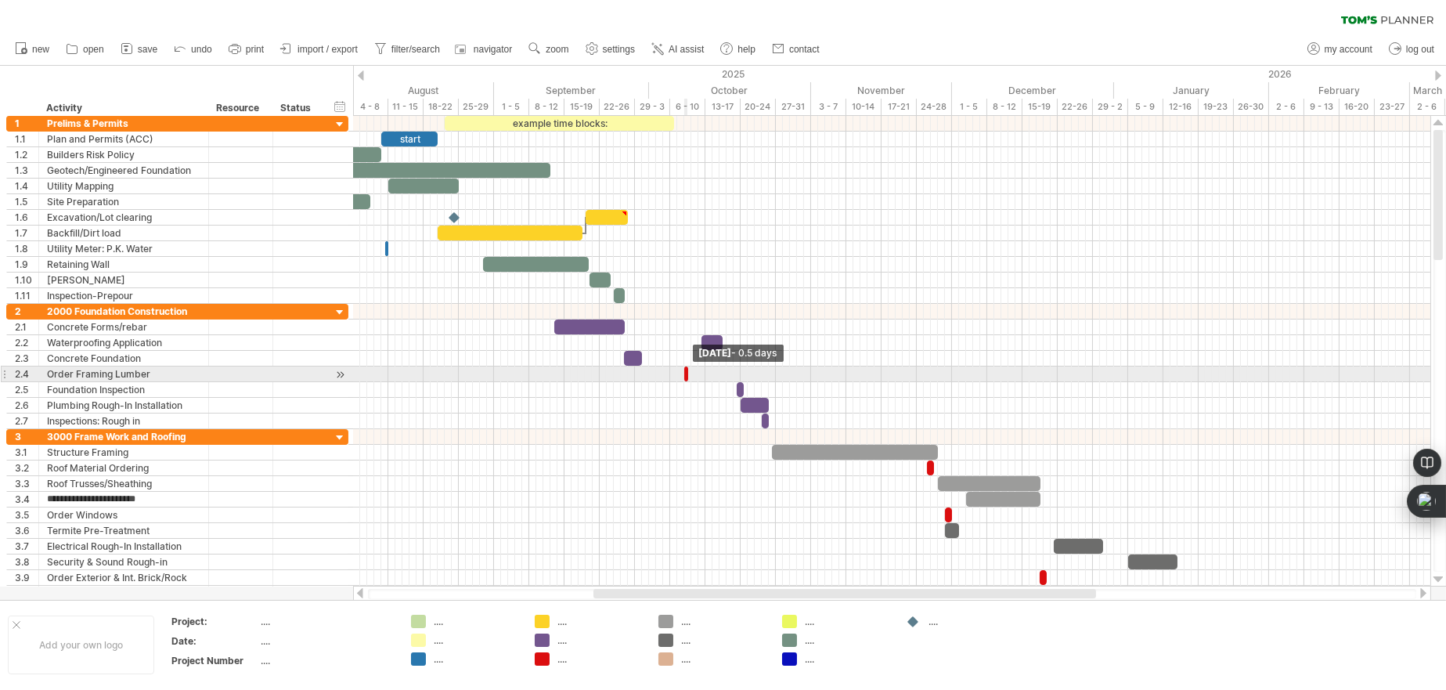
drag, startPoint x: 687, startPoint y: 371, endPoint x: 639, endPoint y: 370, distance: 48.5
click at [639, 370] on div "example time blocks: start [DATE] - 0.5 days [DATE]" at bounding box center [891, 351] width 1077 height 471
drag, startPoint x: 684, startPoint y: 375, endPoint x: 694, endPoint y: 375, distance: 9.4
click at [694, 375] on div at bounding box center [691, 373] width 14 height 15
drag, startPoint x: 691, startPoint y: 376, endPoint x: 616, endPoint y: 373, distance: 75.2
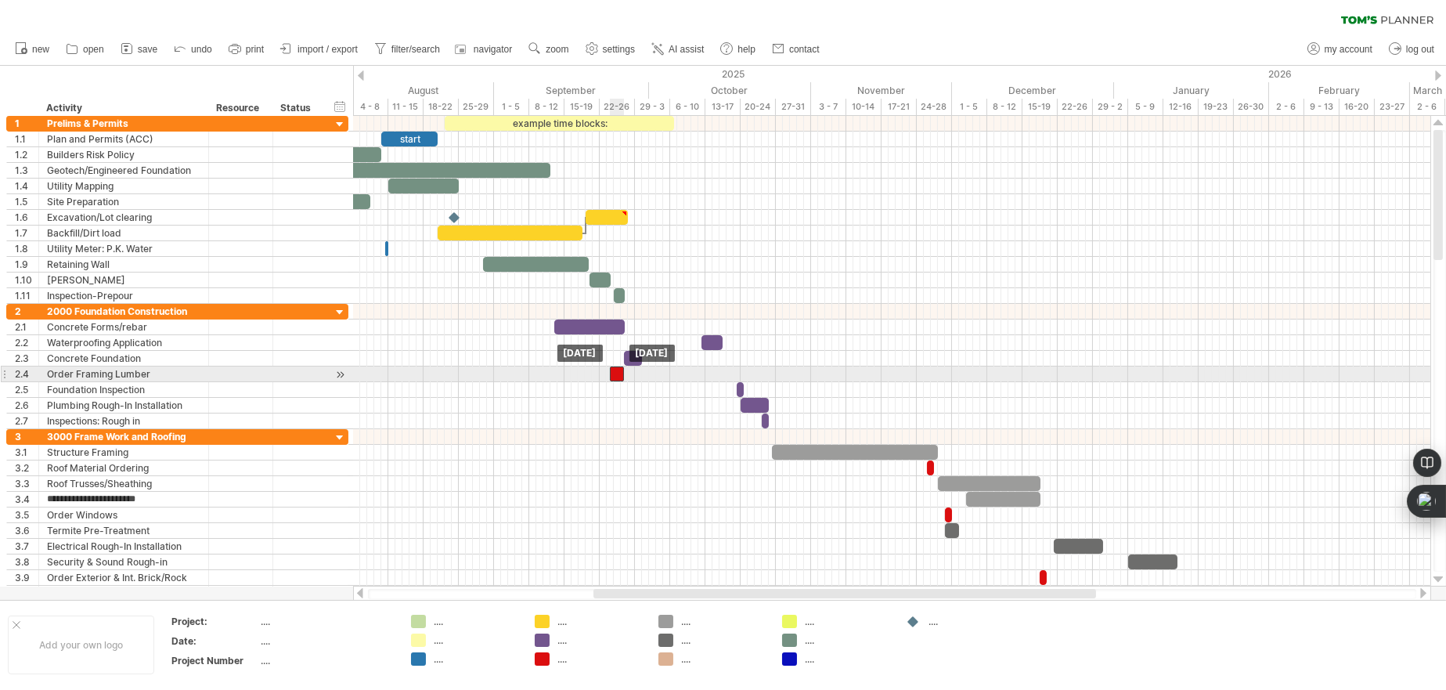
click at [616, 373] on div at bounding box center [617, 373] width 14 height 15
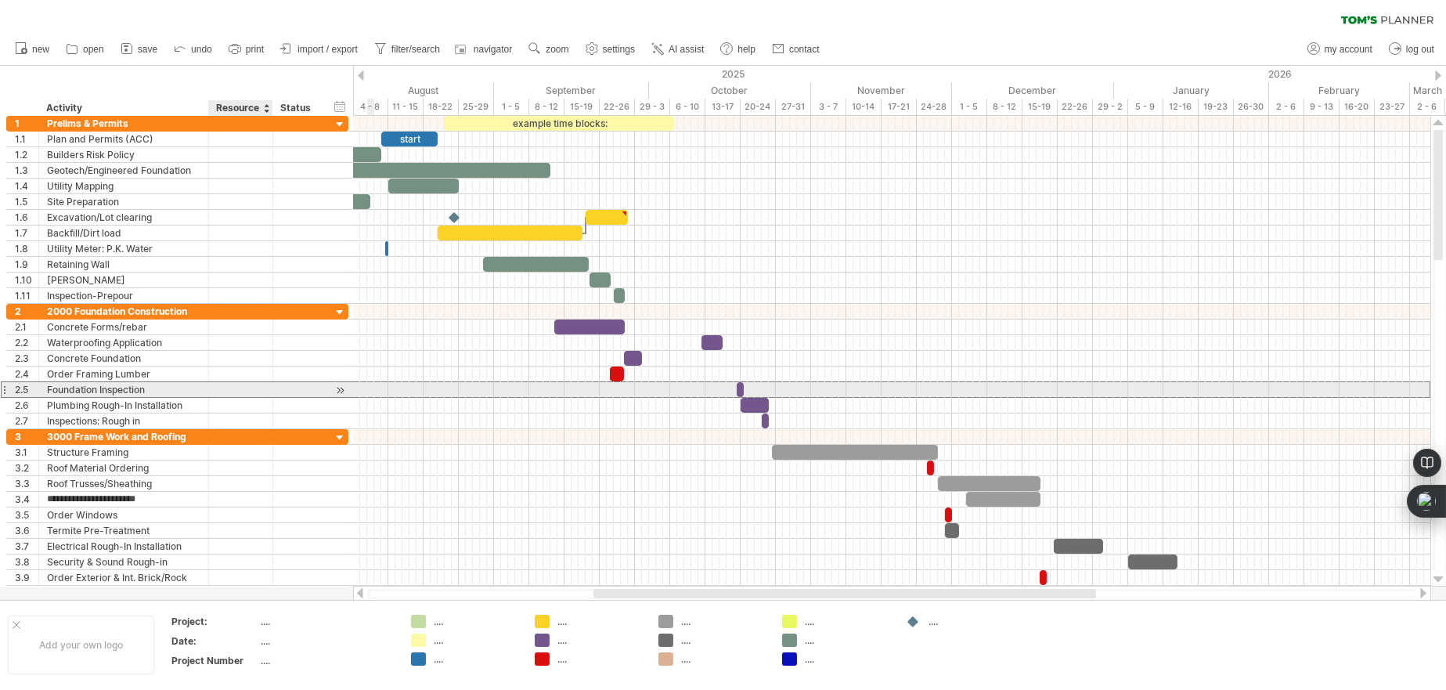
click at [274, 389] on div at bounding box center [298, 389] width 51 height 15
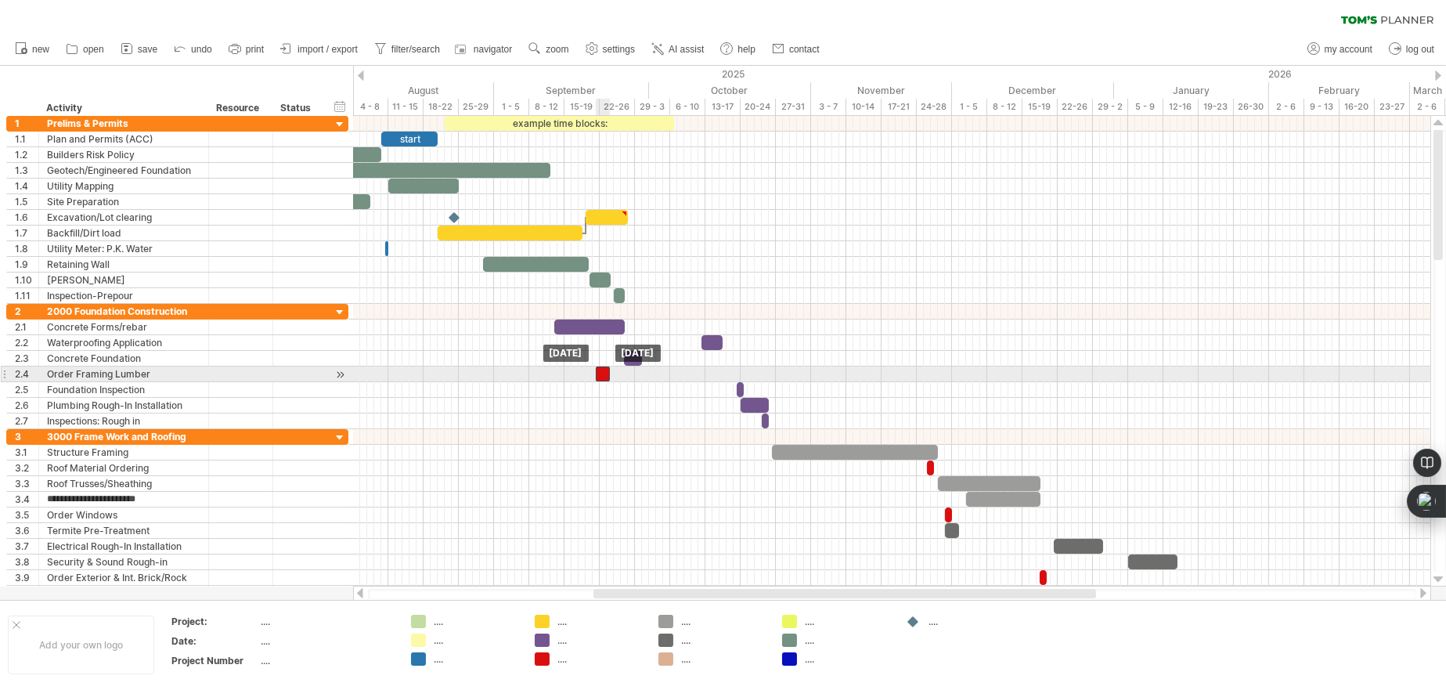
drag, startPoint x: 615, startPoint y: 374, endPoint x: 602, endPoint y: 373, distance: 13.4
click at [602, 373] on div at bounding box center [603, 373] width 14 height 15
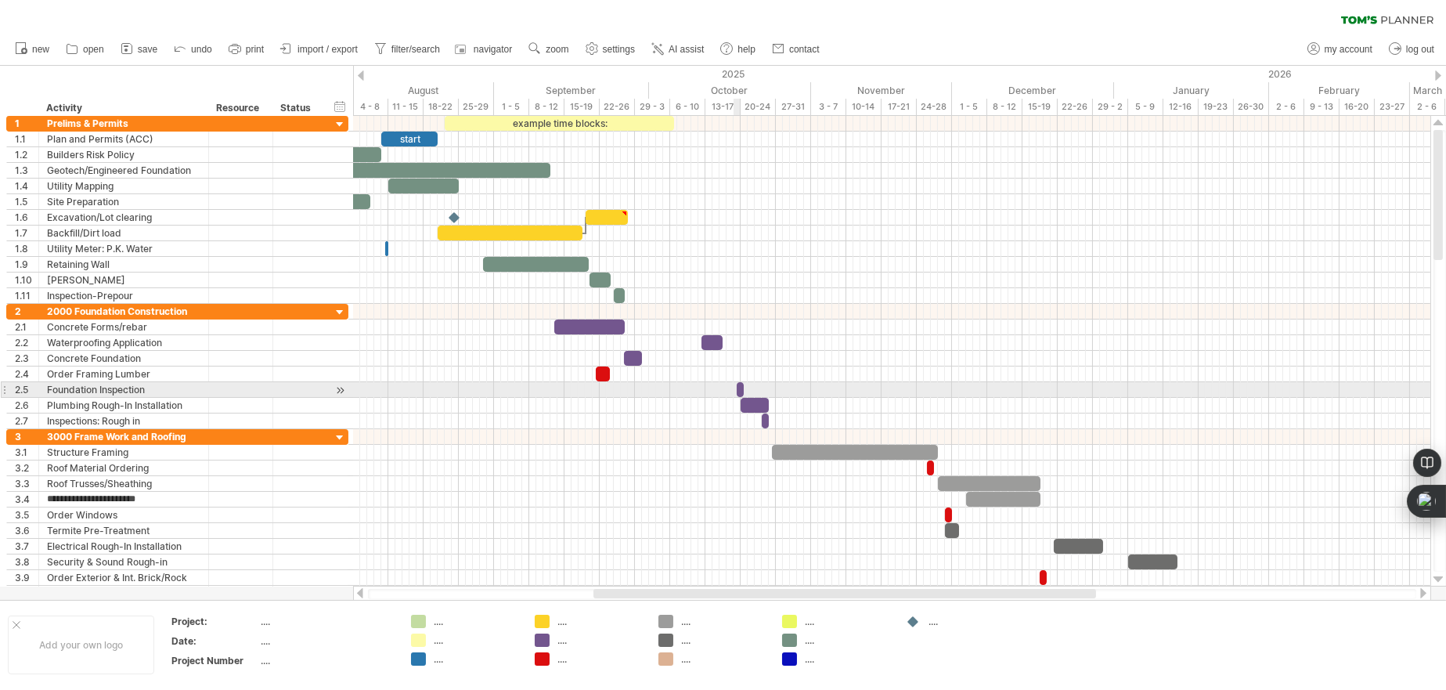
click at [737, 390] on span at bounding box center [737, 389] width 6 height 15
click at [742, 388] on span at bounding box center [744, 389] width 6 height 15
click at [731, 389] on span at bounding box center [730, 389] width 6 height 15
drag, startPoint x: 734, startPoint y: 391, endPoint x: 615, endPoint y: 391, distance: 119.8
click at [615, 391] on div at bounding box center [617, 389] width 14 height 15
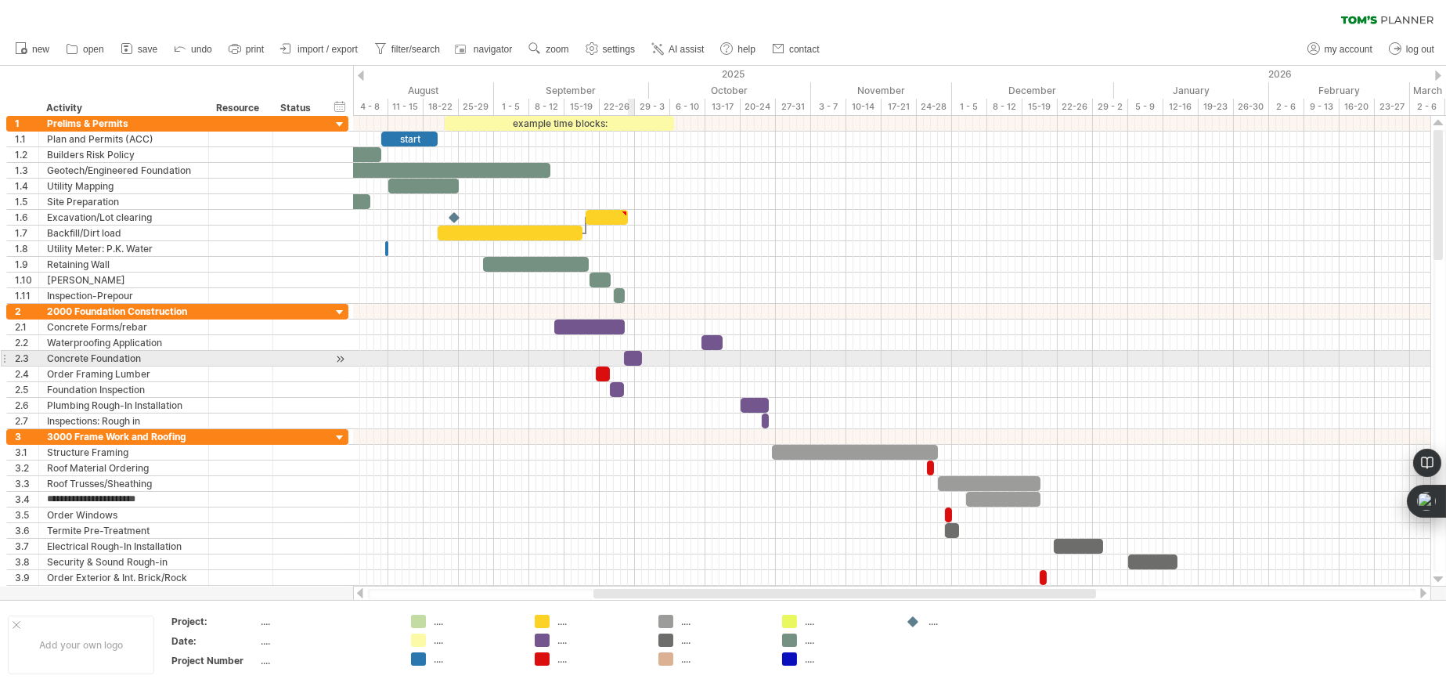
click at [631, 358] on div at bounding box center [633, 358] width 18 height 15
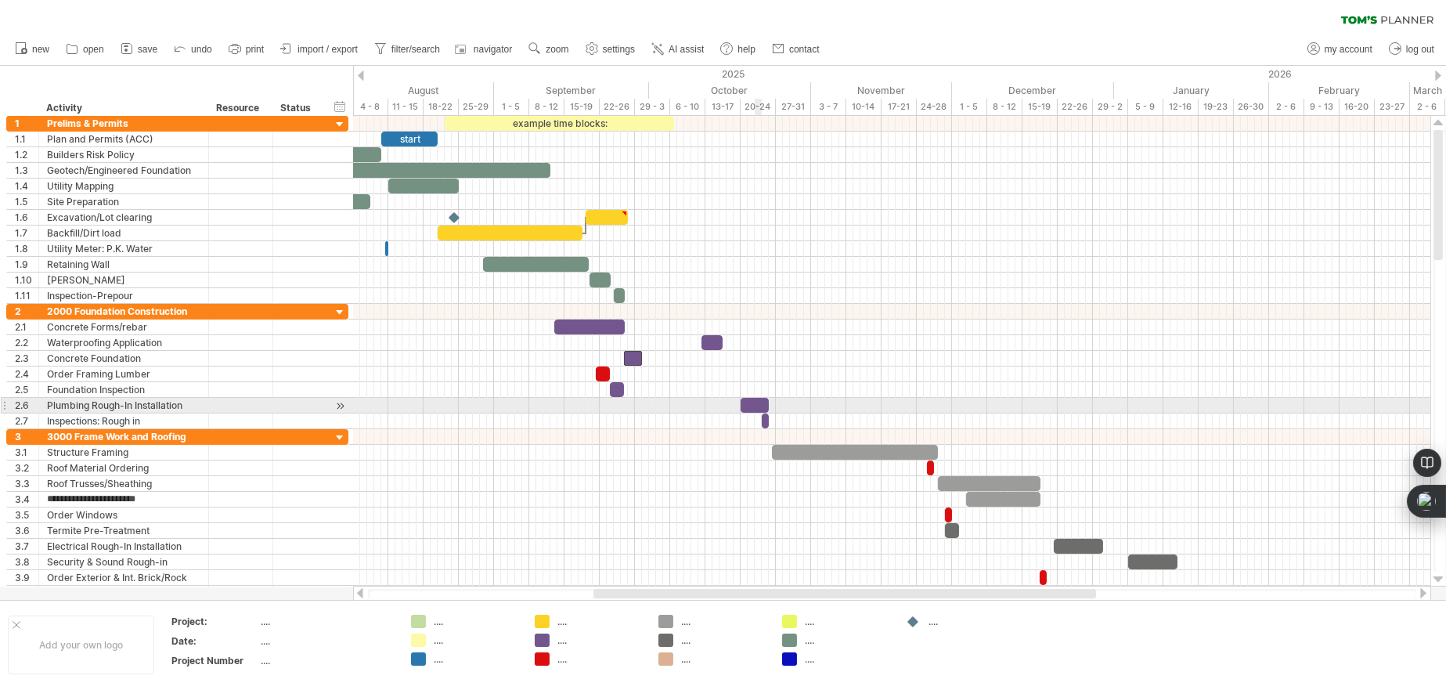
click at [760, 403] on div at bounding box center [755, 405] width 28 height 15
drag, startPoint x: 757, startPoint y: 404, endPoint x: 577, endPoint y: 408, distance: 180.1
click at [577, 408] on div at bounding box center [575, 405] width 28 height 15
drag, startPoint x: 586, startPoint y: 406, endPoint x: 595, endPoint y: 406, distance: 8.6
click at [595, 406] on span at bounding box center [596, 405] width 6 height 15
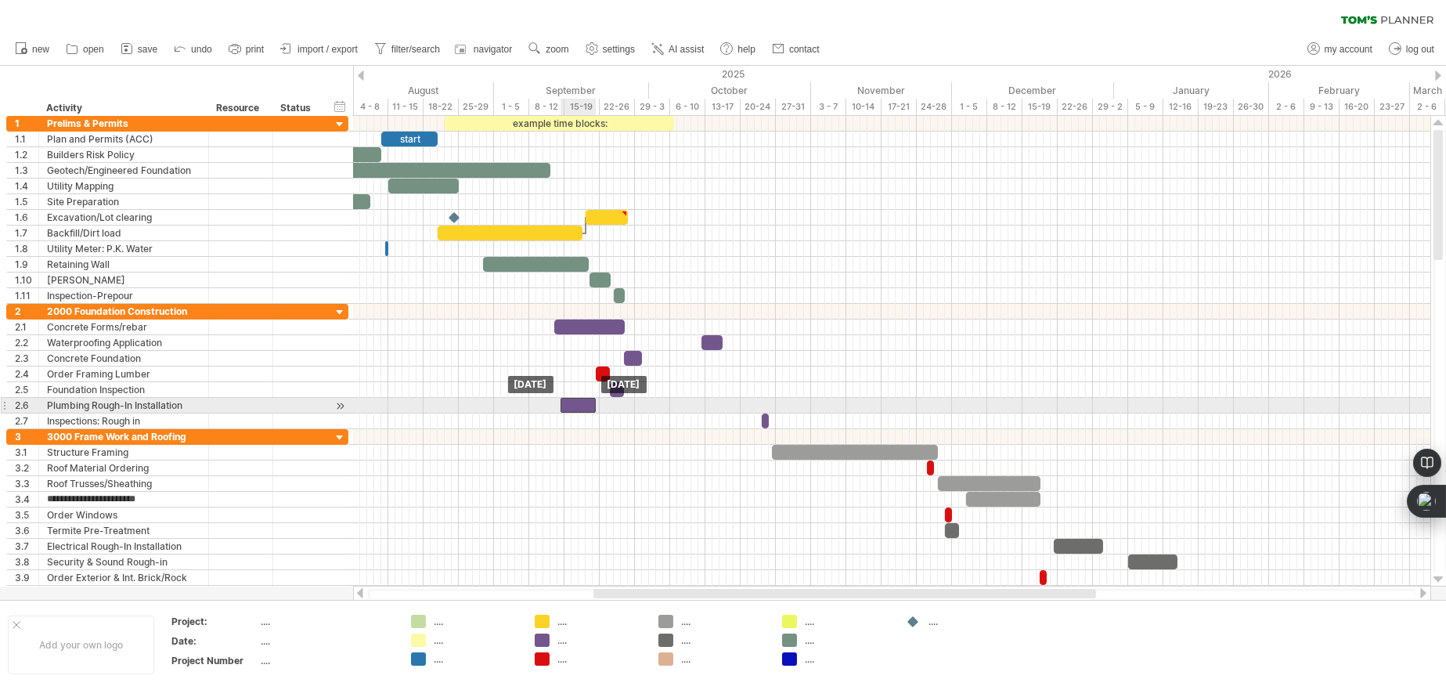
click at [573, 400] on div at bounding box center [578, 405] width 35 height 15
click at [564, 401] on span at bounding box center [564, 405] width 6 height 15
click at [598, 404] on span at bounding box center [600, 405] width 6 height 15
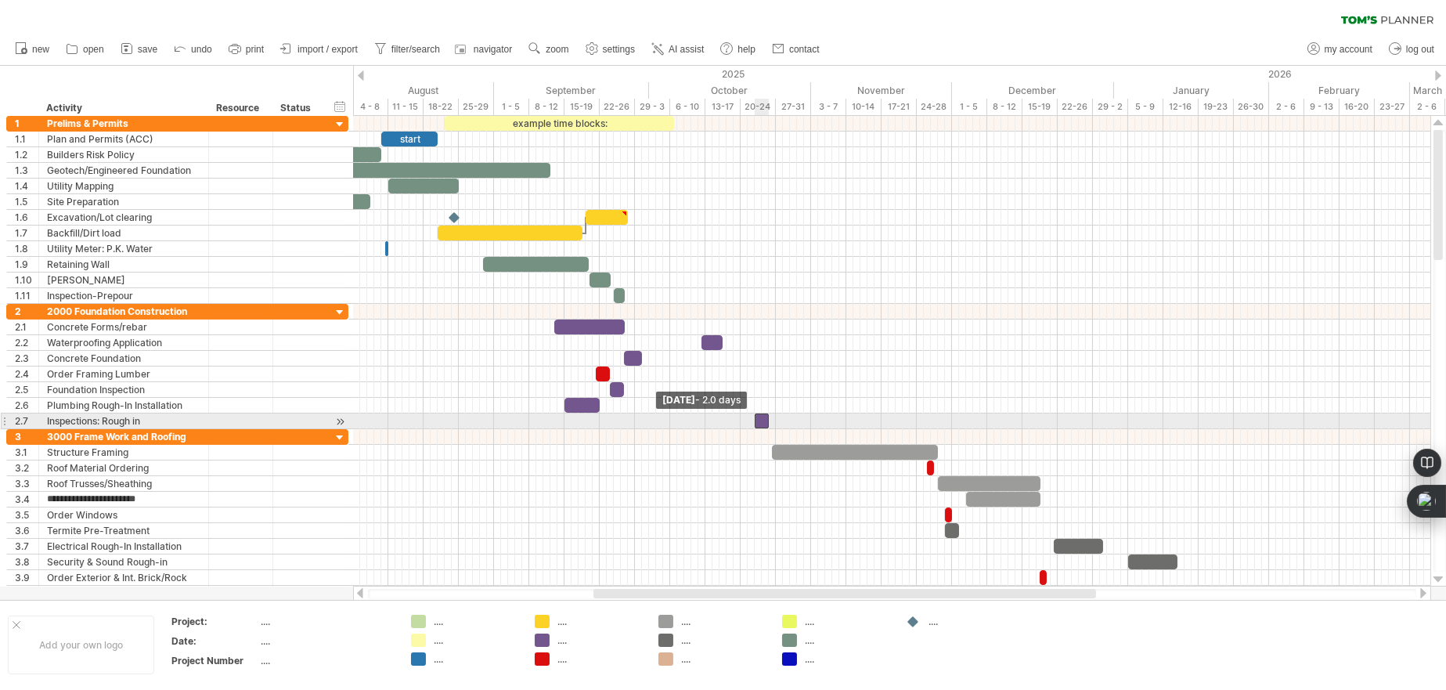
click at [754, 416] on span at bounding box center [755, 420] width 6 height 15
drag, startPoint x: 759, startPoint y: 416, endPoint x: 603, endPoint y: 418, distance: 156.6
click at [603, 418] on div at bounding box center [607, 420] width 14 height 15
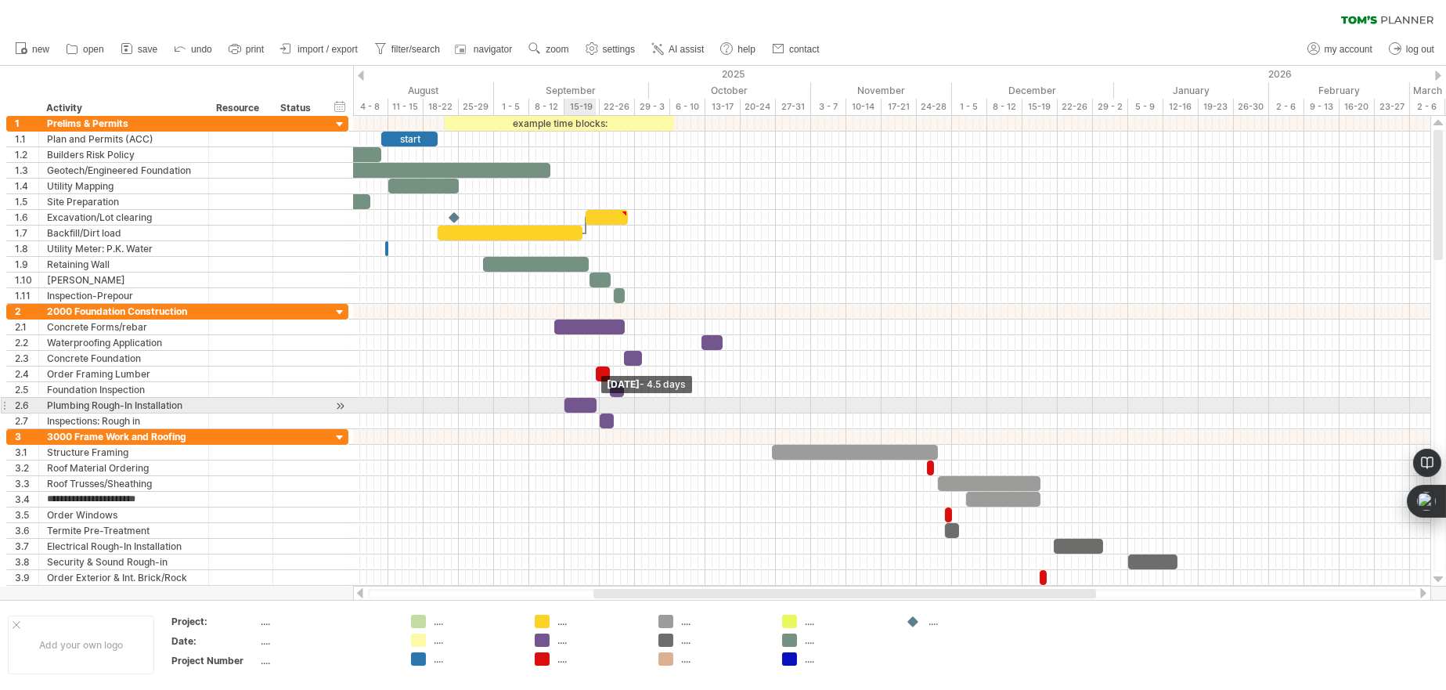
click at [593, 401] on span at bounding box center [596, 405] width 6 height 15
click at [591, 401] on span at bounding box center [592, 405] width 6 height 15
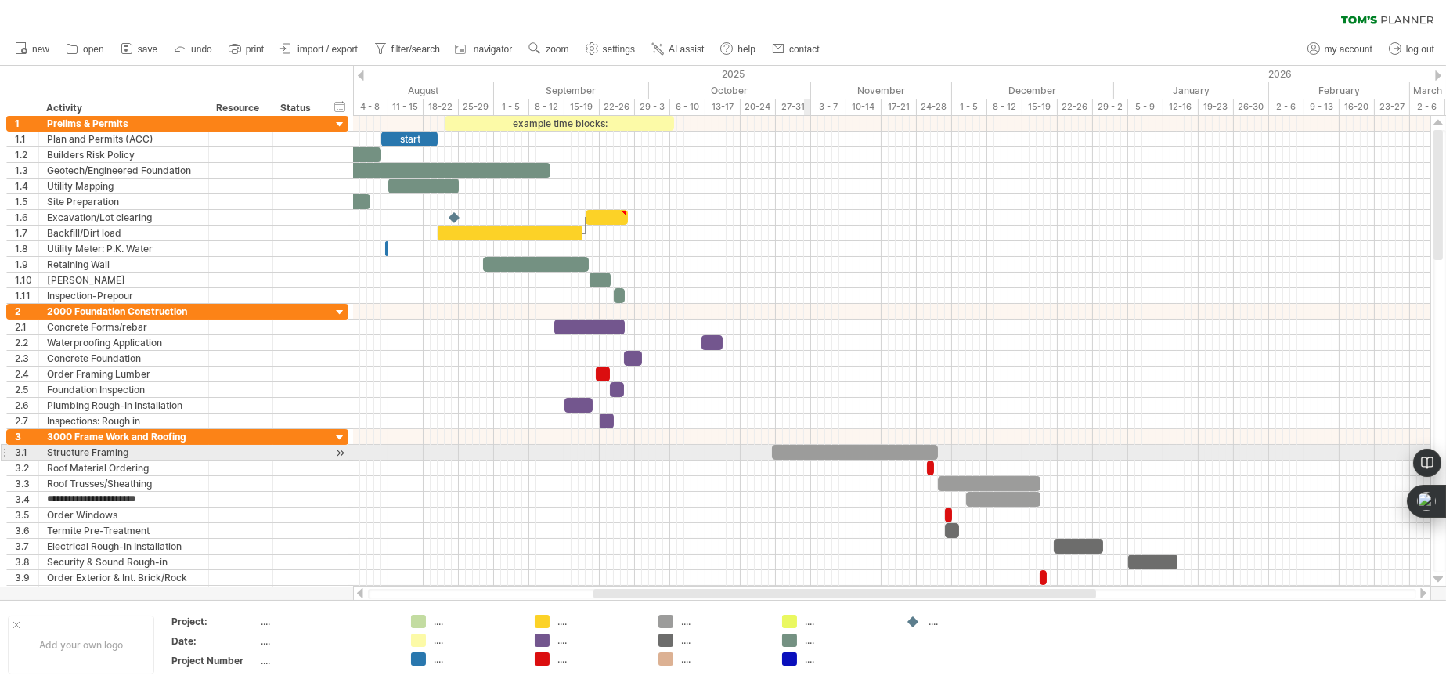
click at [808, 452] on div at bounding box center [855, 452] width 166 height 15
drag, startPoint x: 827, startPoint y: 451, endPoint x: 732, endPoint y: 445, distance: 94.9
click at [732, 445] on div at bounding box center [760, 452] width 166 height 15
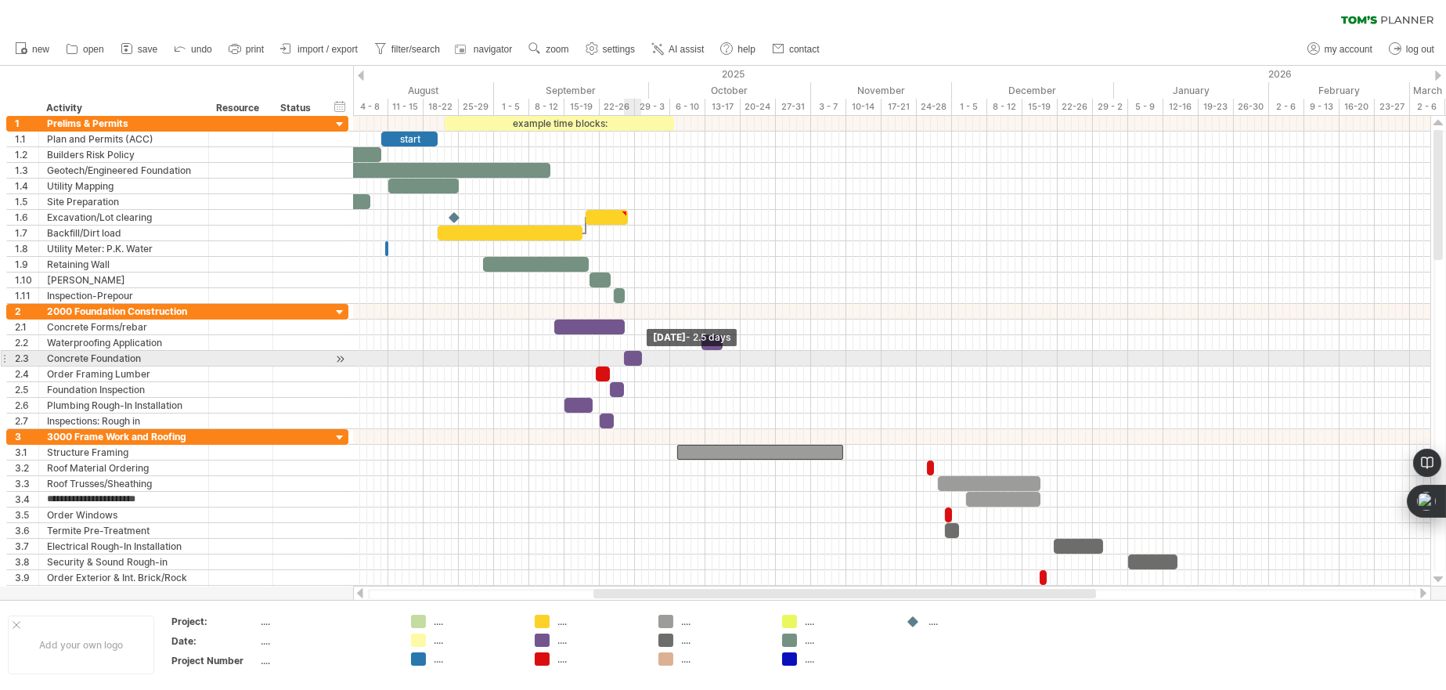
click at [640, 361] on span at bounding box center [642, 358] width 6 height 15
click at [639, 361] on span at bounding box center [642, 358] width 6 height 15
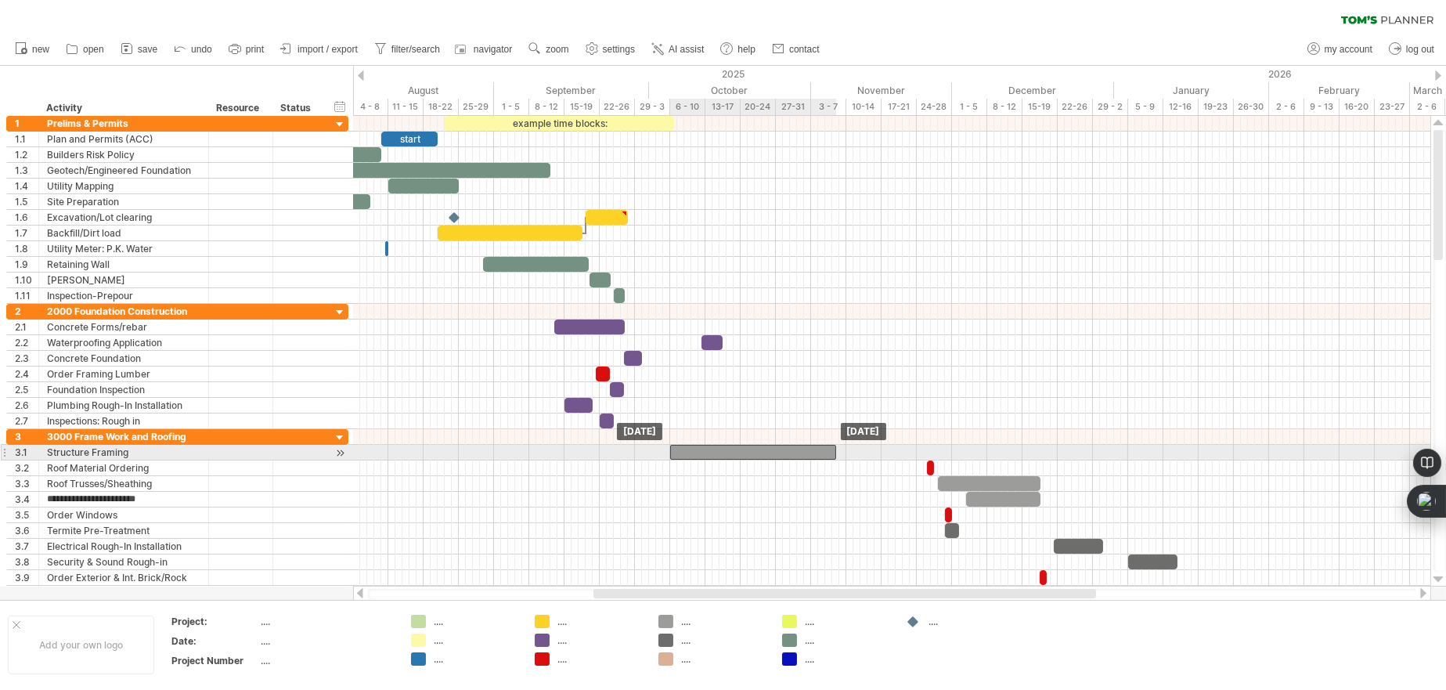
drag, startPoint x: 716, startPoint y: 452, endPoint x: 708, endPoint y: 451, distance: 8.0
click at [708, 451] on div at bounding box center [753, 452] width 166 height 15
click at [702, 453] on div at bounding box center [753, 452] width 166 height 15
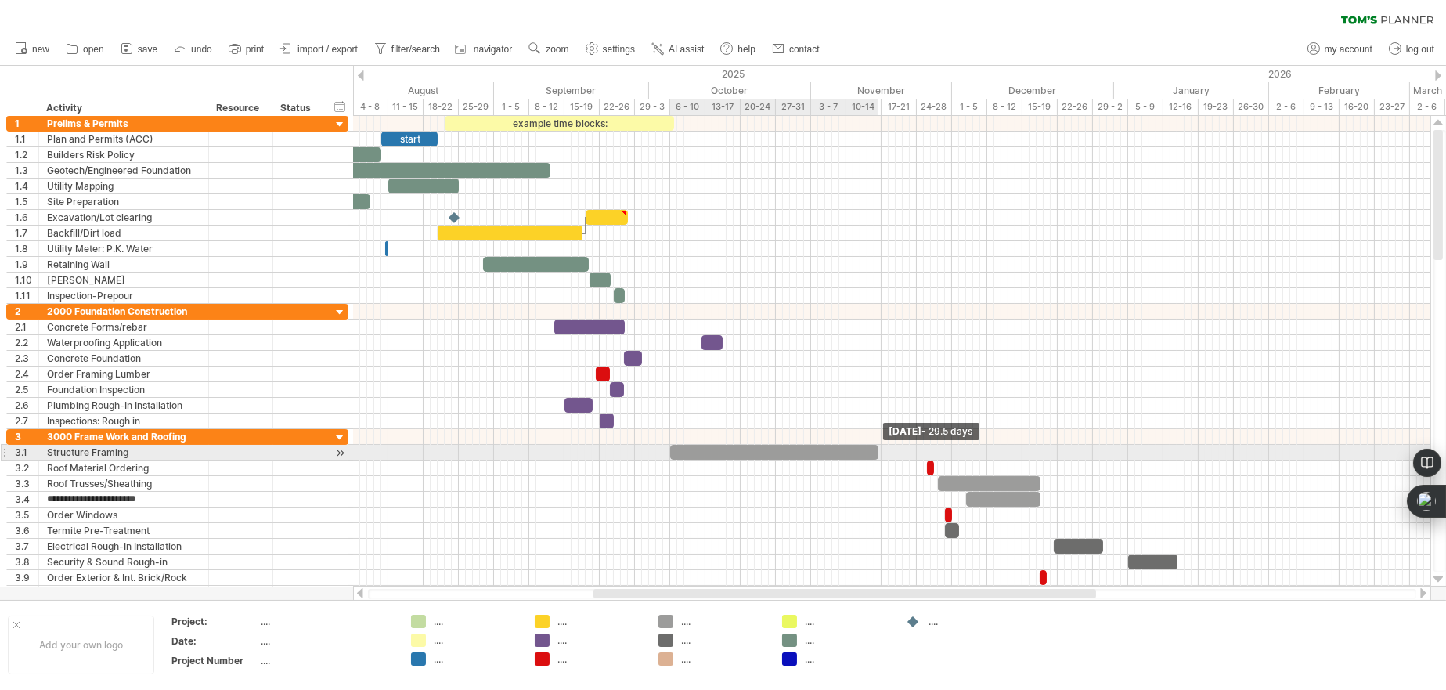
drag, startPoint x: 834, startPoint y: 453, endPoint x: 876, endPoint y: 453, distance: 42.3
click at [876, 453] on span at bounding box center [878, 452] width 6 height 15
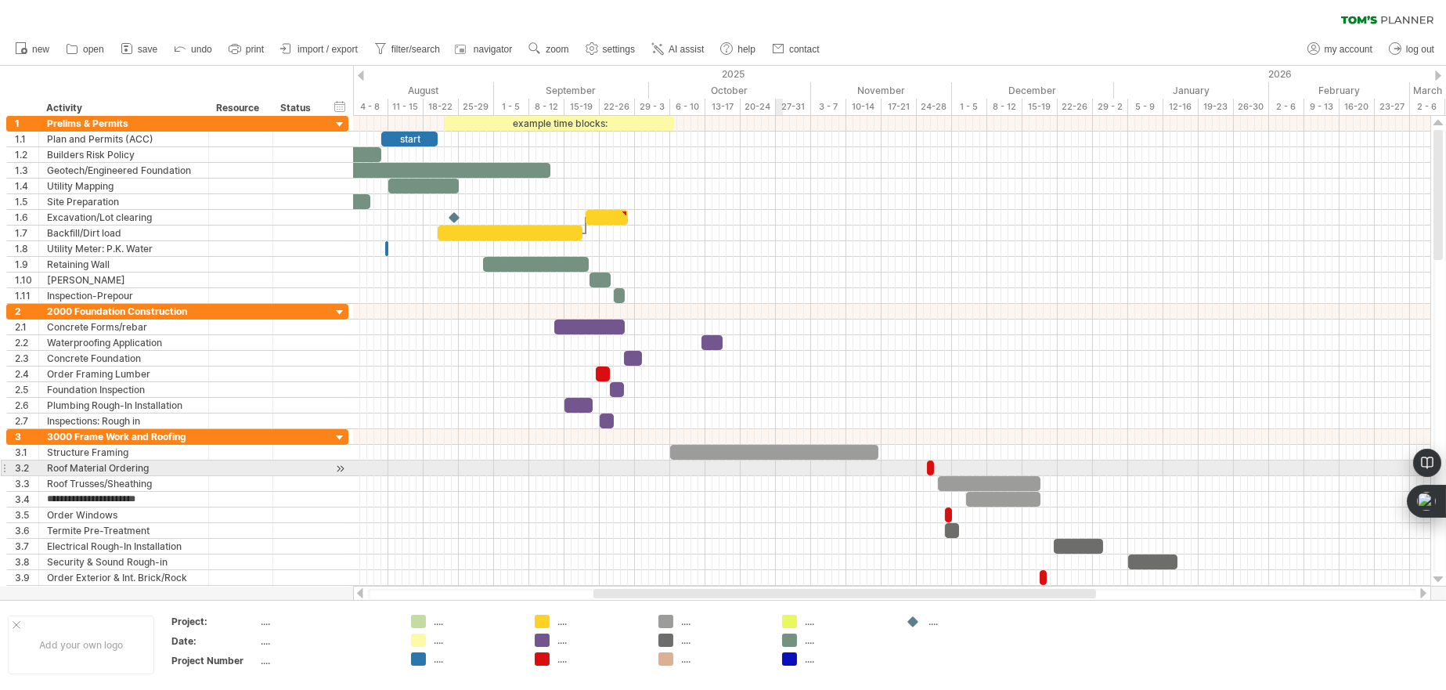
click at [779, 460] on div at bounding box center [891, 468] width 1077 height 16
click at [921, 467] on span at bounding box center [924, 467] width 6 height 15
drag, startPoint x: 929, startPoint y: 466, endPoint x: 902, endPoint y: 466, distance: 27.4
click at [902, 466] on div at bounding box center [901, 467] width 11 height 15
drag, startPoint x: 900, startPoint y: 467, endPoint x: 920, endPoint y: 467, distance: 19.6
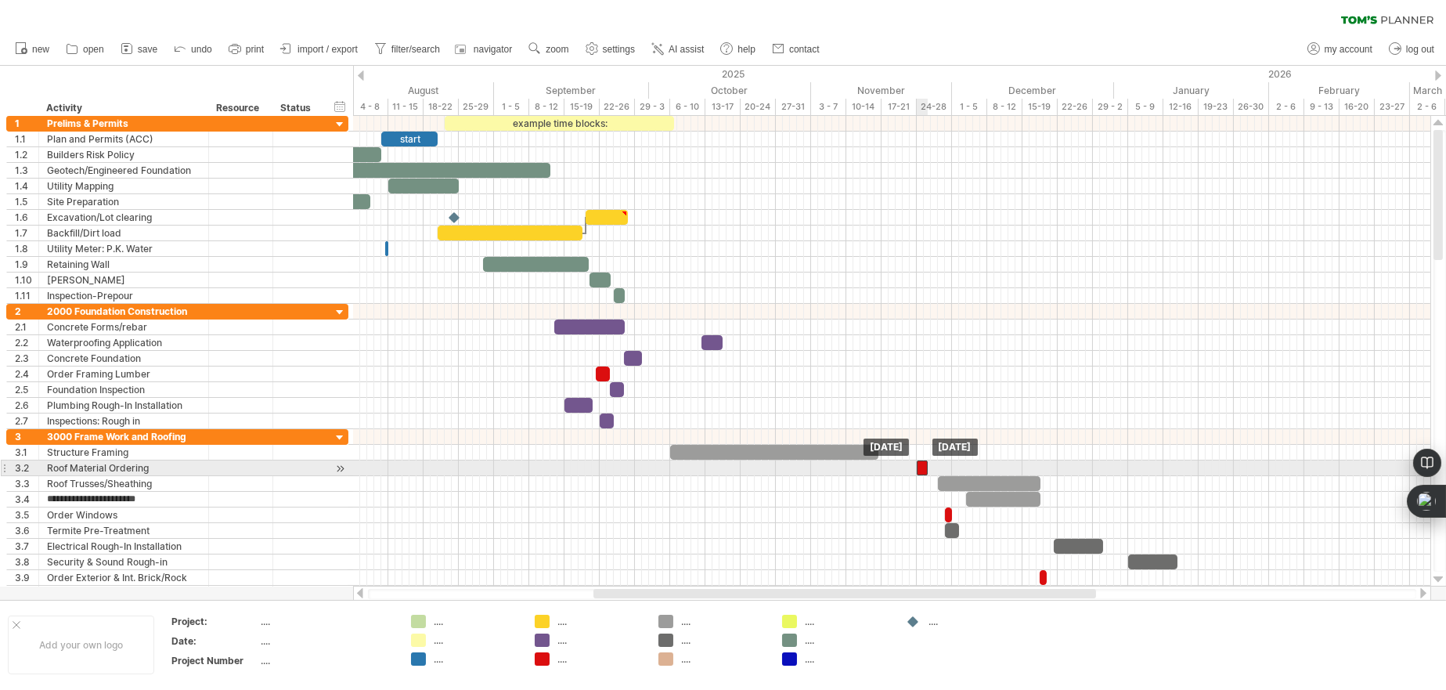
click at [920, 467] on div at bounding box center [922, 467] width 11 height 15
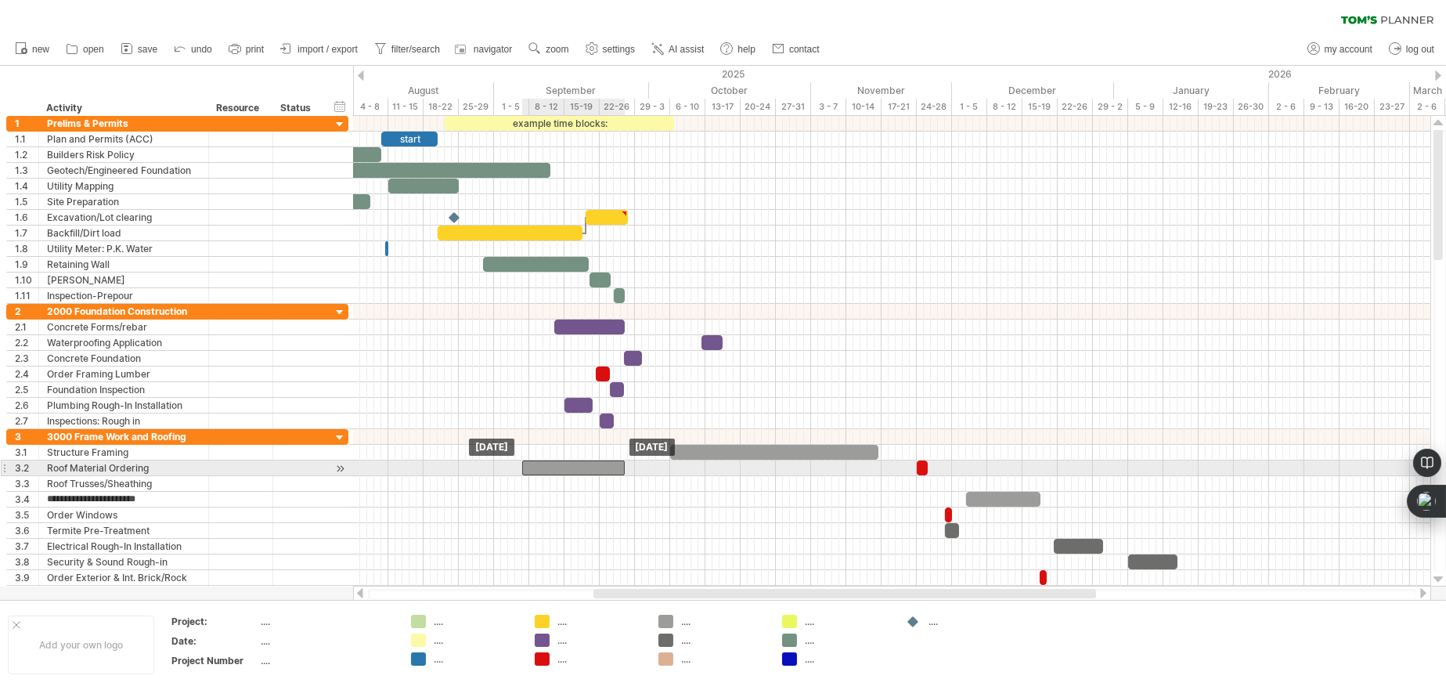
drag, startPoint x: 957, startPoint y: 483, endPoint x: 543, endPoint y: 465, distance: 414.5
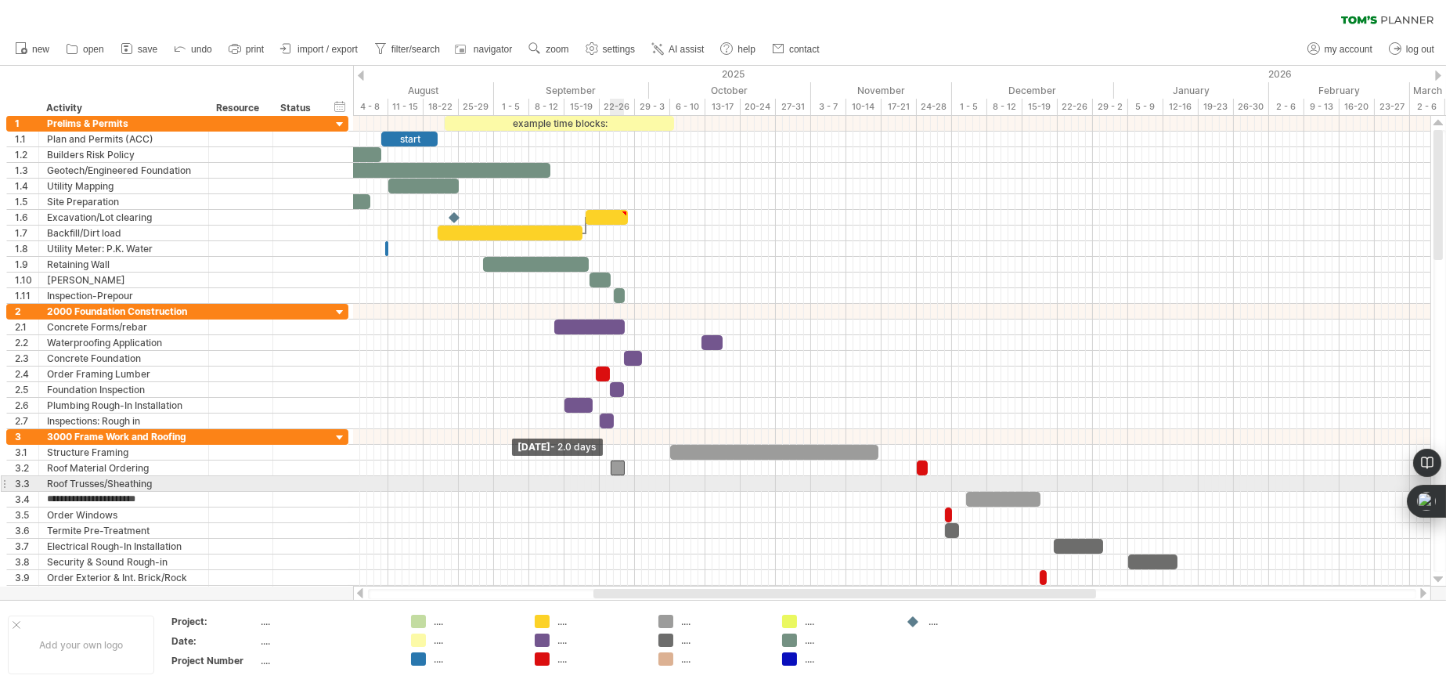
drag, startPoint x: 524, startPoint y: 465, endPoint x: 611, endPoint y: 480, distance: 88.9
click at [611, 480] on div "example time blocks: start [DATE] [DATE] - 2.0 days" at bounding box center [891, 351] width 1077 height 471
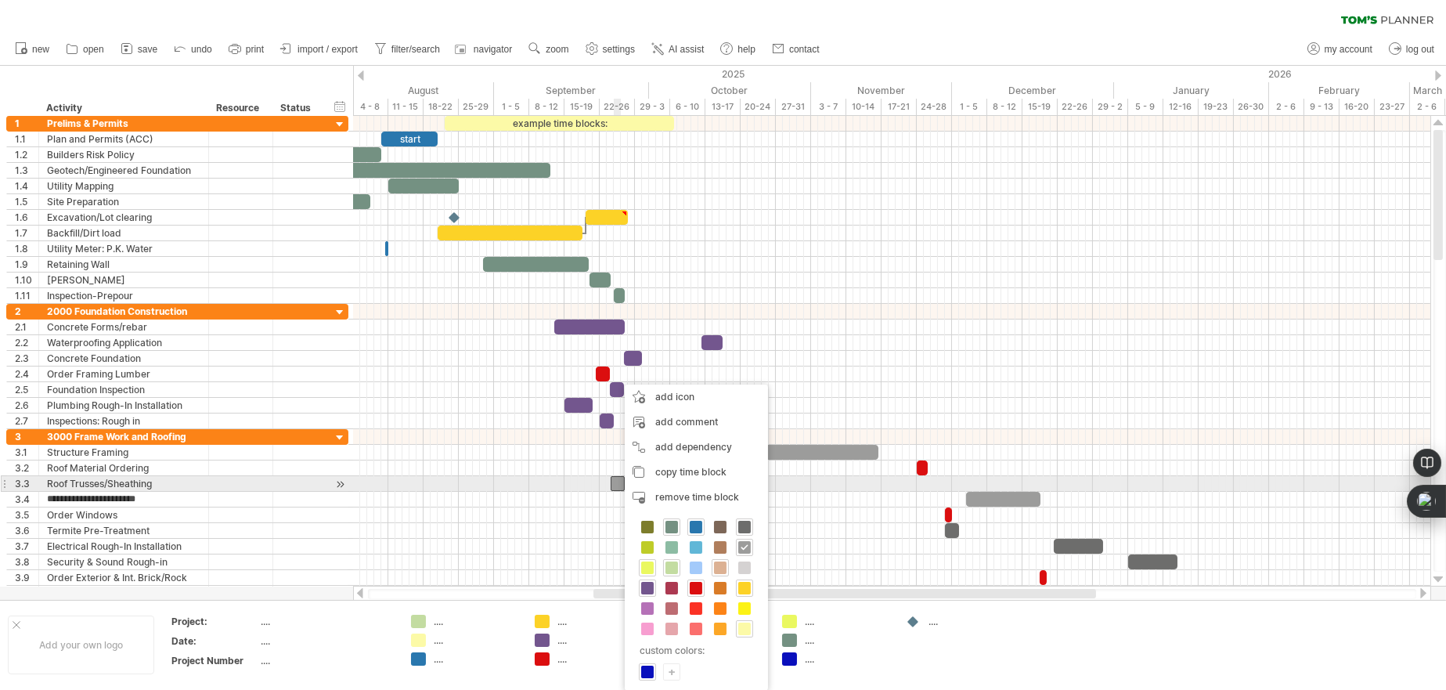
click at [617, 481] on div at bounding box center [618, 483] width 14 height 15
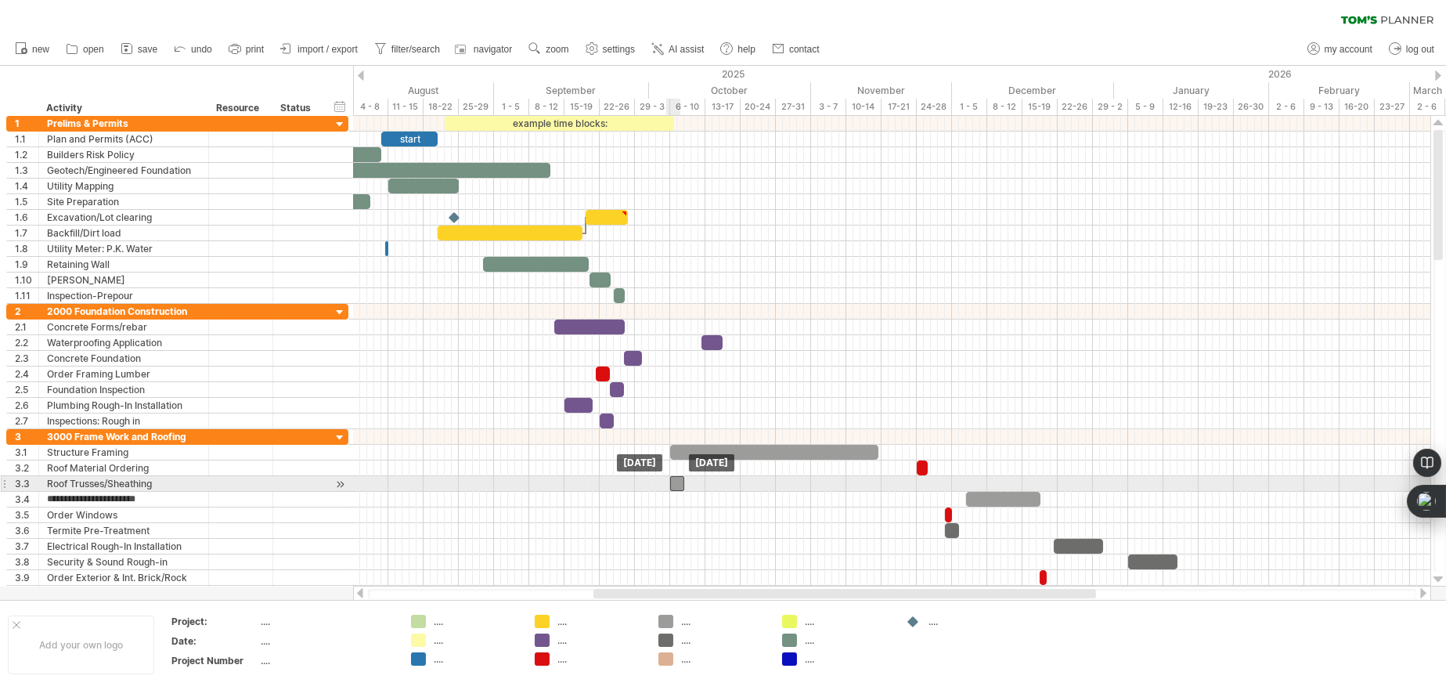
drag, startPoint x: 615, startPoint y: 480, endPoint x: 674, endPoint y: 485, distance: 58.9
click at [674, 485] on div at bounding box center [677, 483] width 14 height 15
click at [683, 484] on span at bounding box center [684, 483] width 6 height 15
drag, startPoint x: 676, startPoint y: 484, endPoint x: 770, endPoint y: 483, distance: 93.2
click at [770, 483] on div at bounding box center [769, 483] width 14 height 15
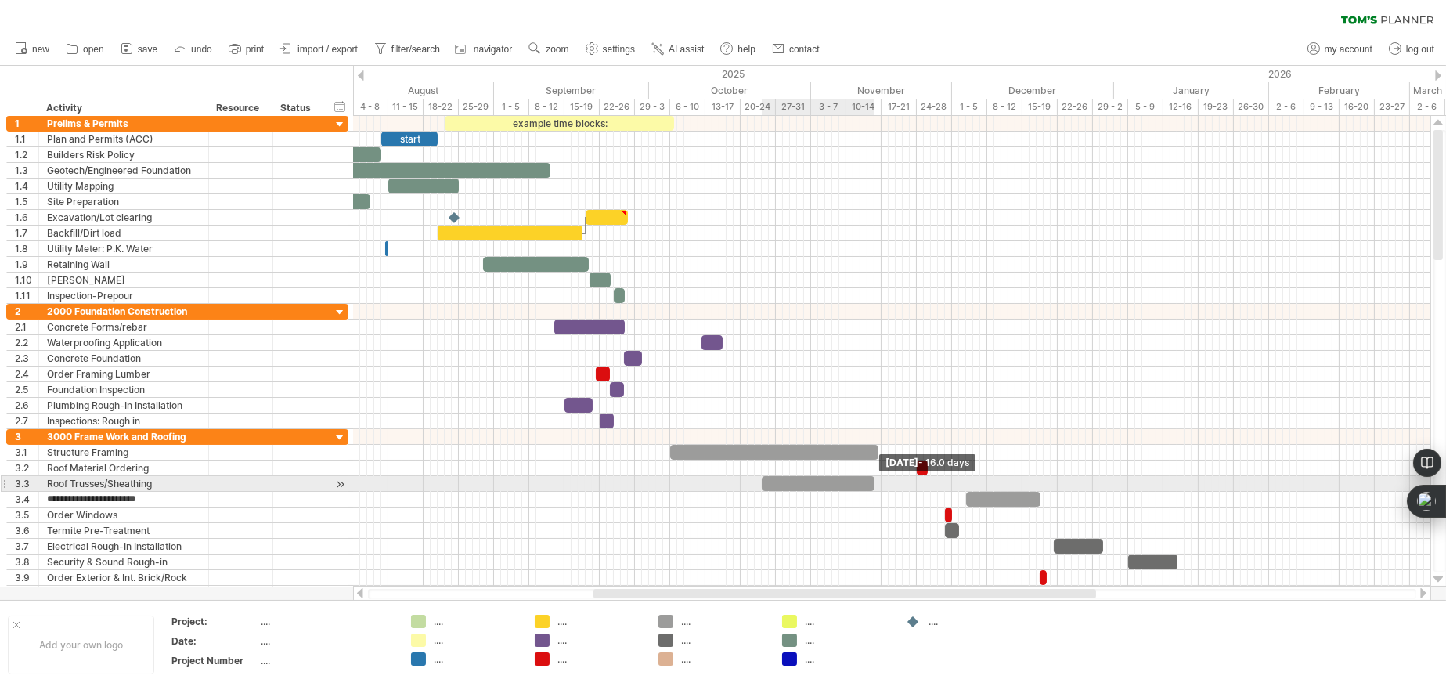
drag, startPoint x: 777, startPoint y: 483, endPoint x: 856, endPoint y: 487, distance: 79.9
click at [875, 486] on span at bounding box center [874, 483] width 6 height 15
click at [774, 480] on div at bounding box center [818, 483] width 113 height 15
drag, startPoint x: 762, startPoint y: 481, endPoint x: 801, endPoint y: 485, distance: 39.3
click at [801, 485] on span at bounding box center [801, 483] width 6 height 15
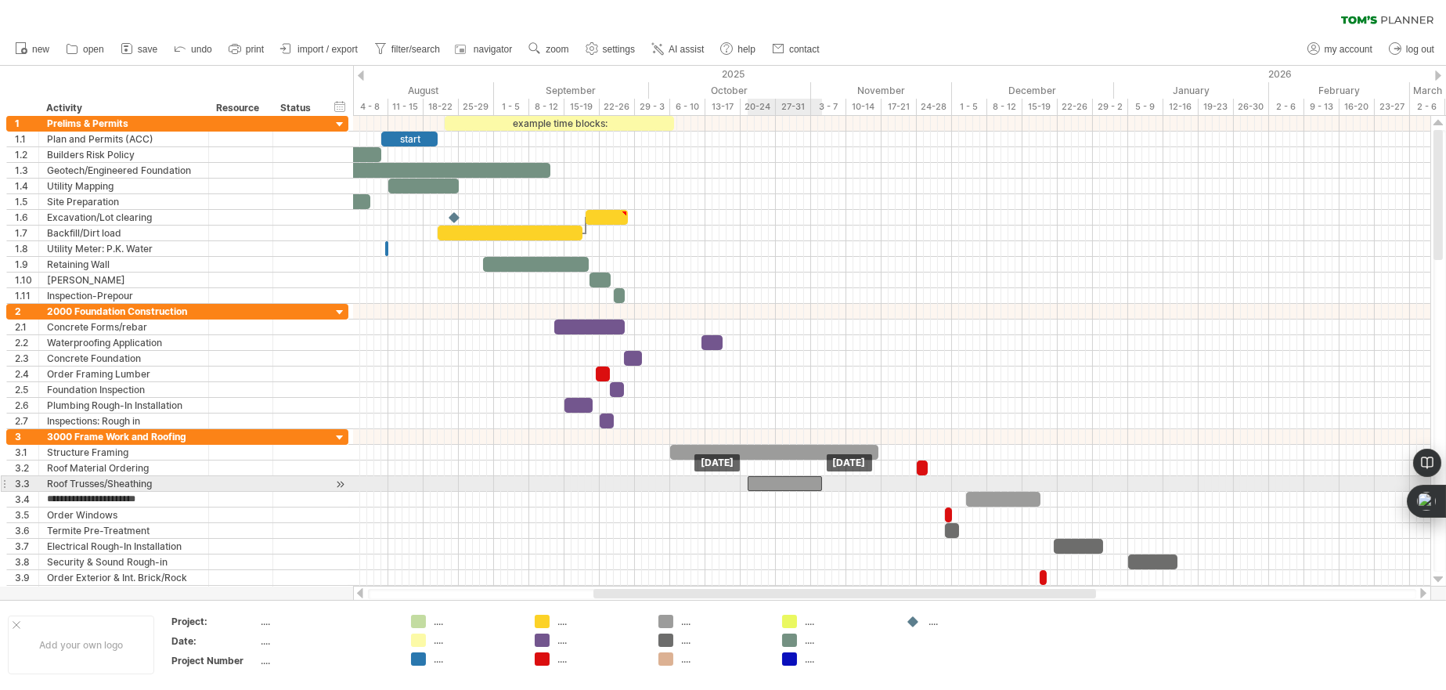
drag, startPoint x: 844, startPoint y: 482, endPoint x: 791, endPoint y: 484, distance: 53.3
click at [791, 484] on div at bounding box center [785, 483] width 74 height 15
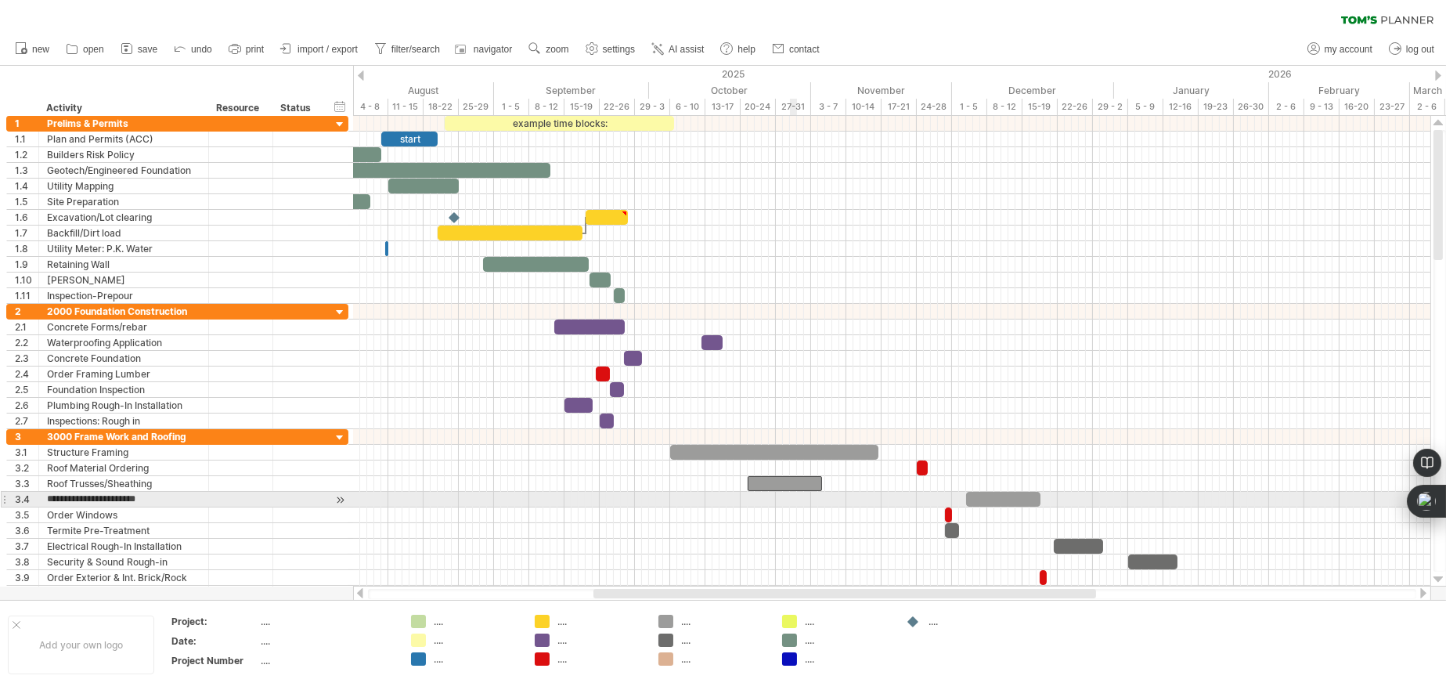
click at [792, 496] on div at bounding box center [891, 500] width 1077 height 16
drag, startPoint x: 984, startPoint y: 499, endPoint x: 824, endPoint y: 499, distance: 159.7
click at [824, 499] on div at bounding box center [844, 499] width 74 height 15
click at [849, 499] on div at bounding box center [841, 499] width 74 height 15
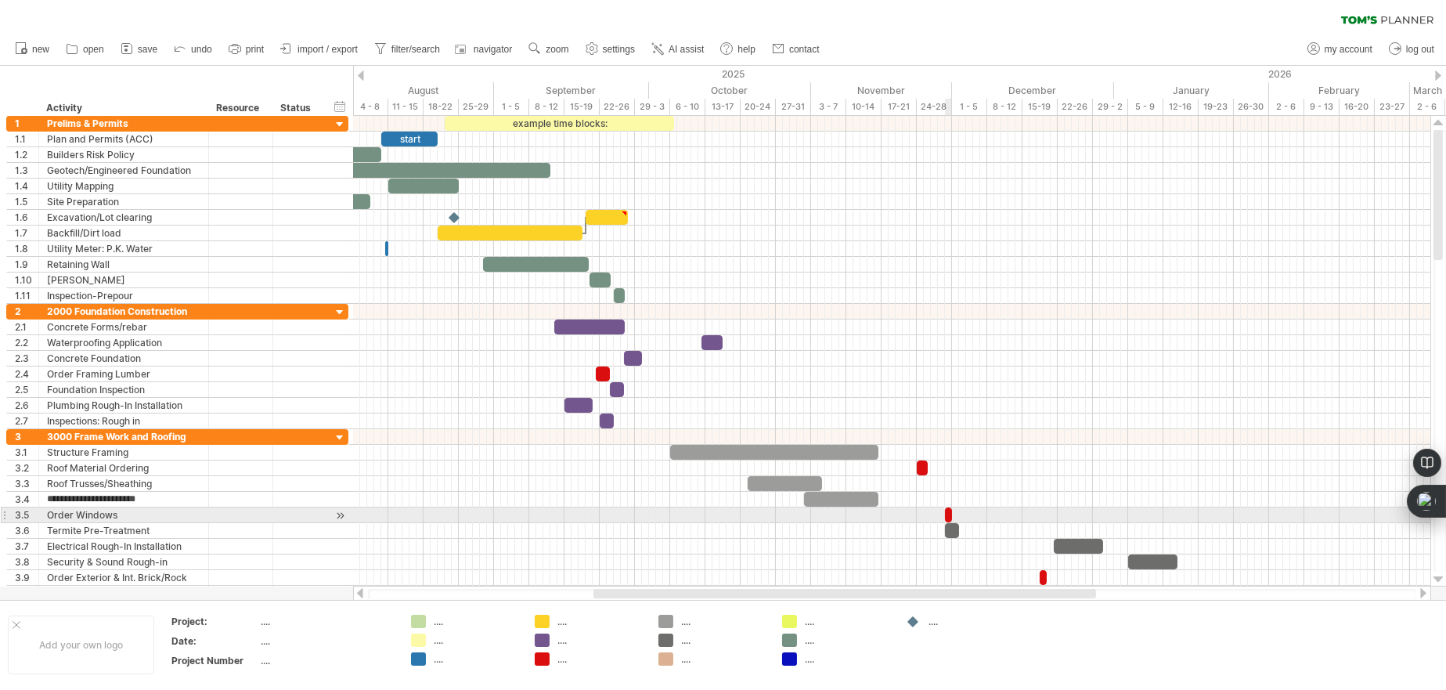
click at [949, 511] on span at bounding box center [952, 514] width 6 height 15
drag, startPoint x: 946, startPoint y: 512, endPoint x: 937, endPoint y: 515, distance: 9.9
click at [937, 515] on span at bounding box center [938, 514] width 6 height 15
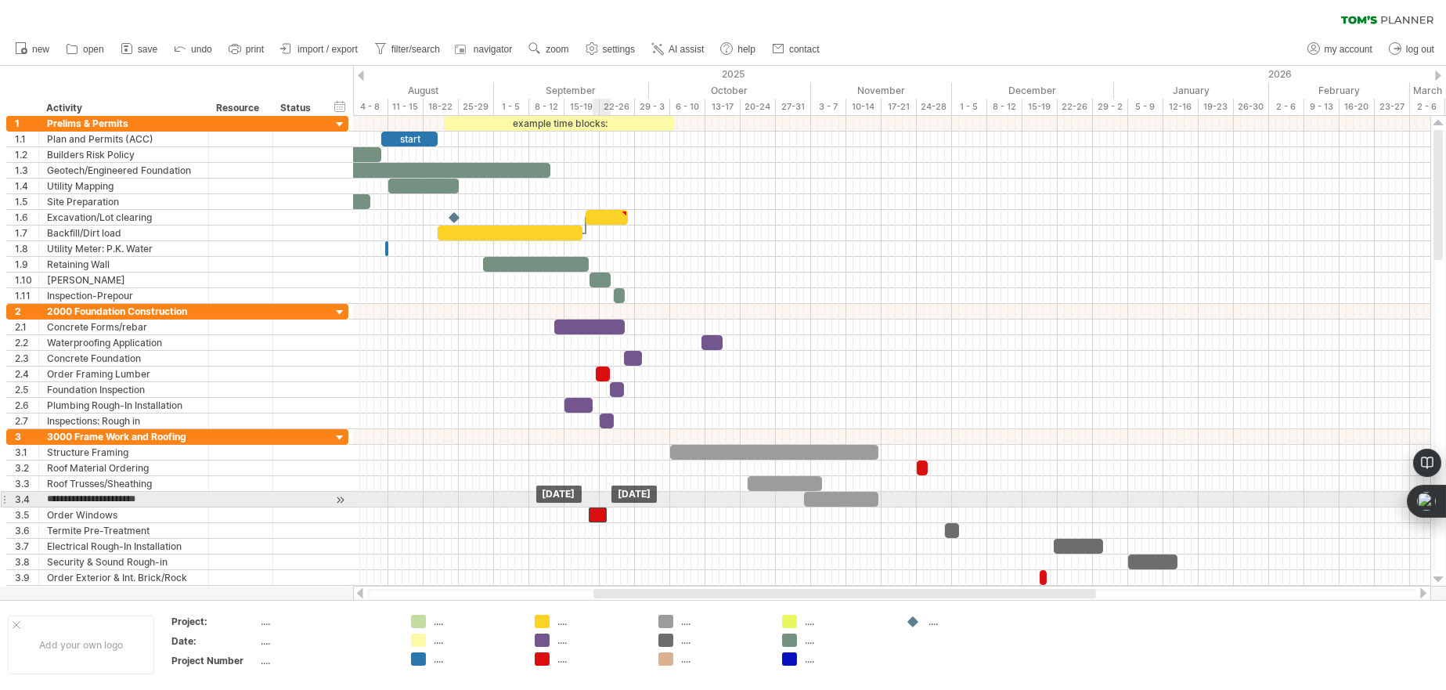
drag, startPoint x: 944, startPoint y: 512, endPoint x: 600, endPoint y: 424, distance: 354.7
click at [600, 507] on div at bounding box center [598, 514] width 18 height 15
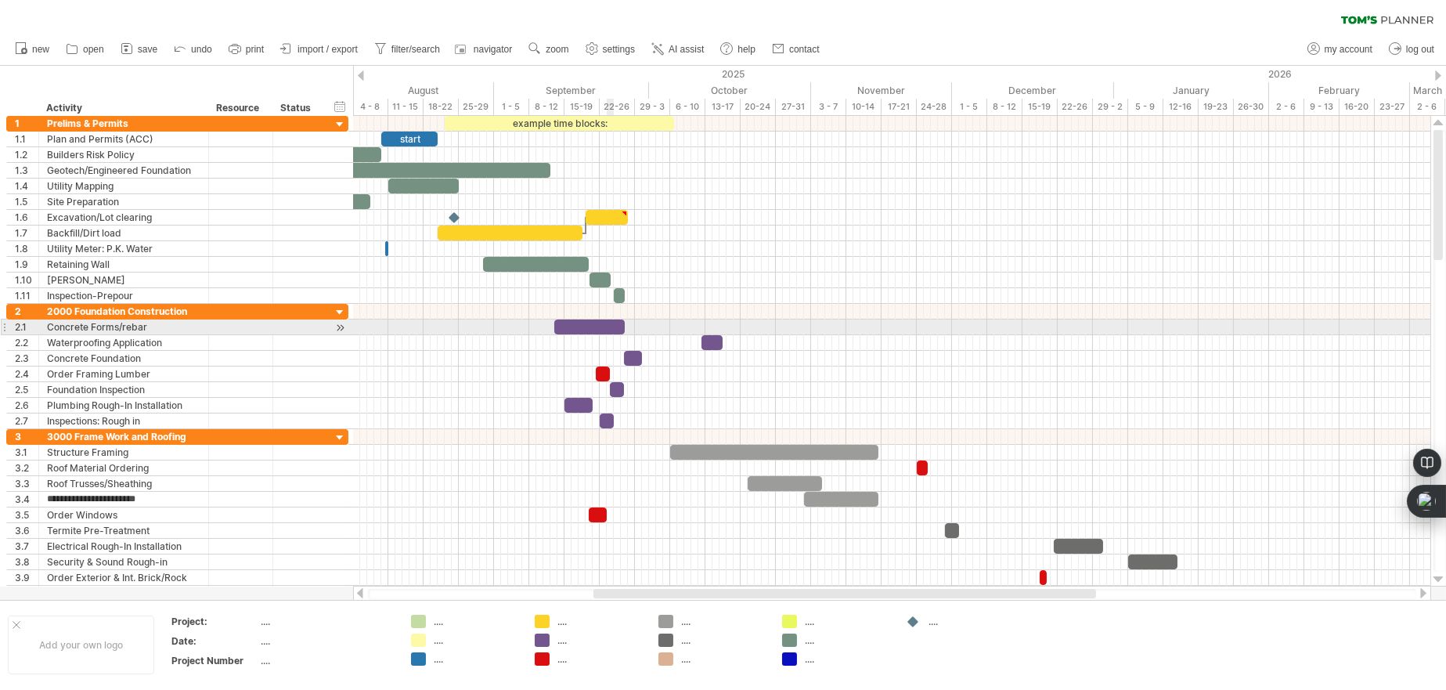
click at [611, 328] on div at bounding box center [589, 326] width 70 height 15
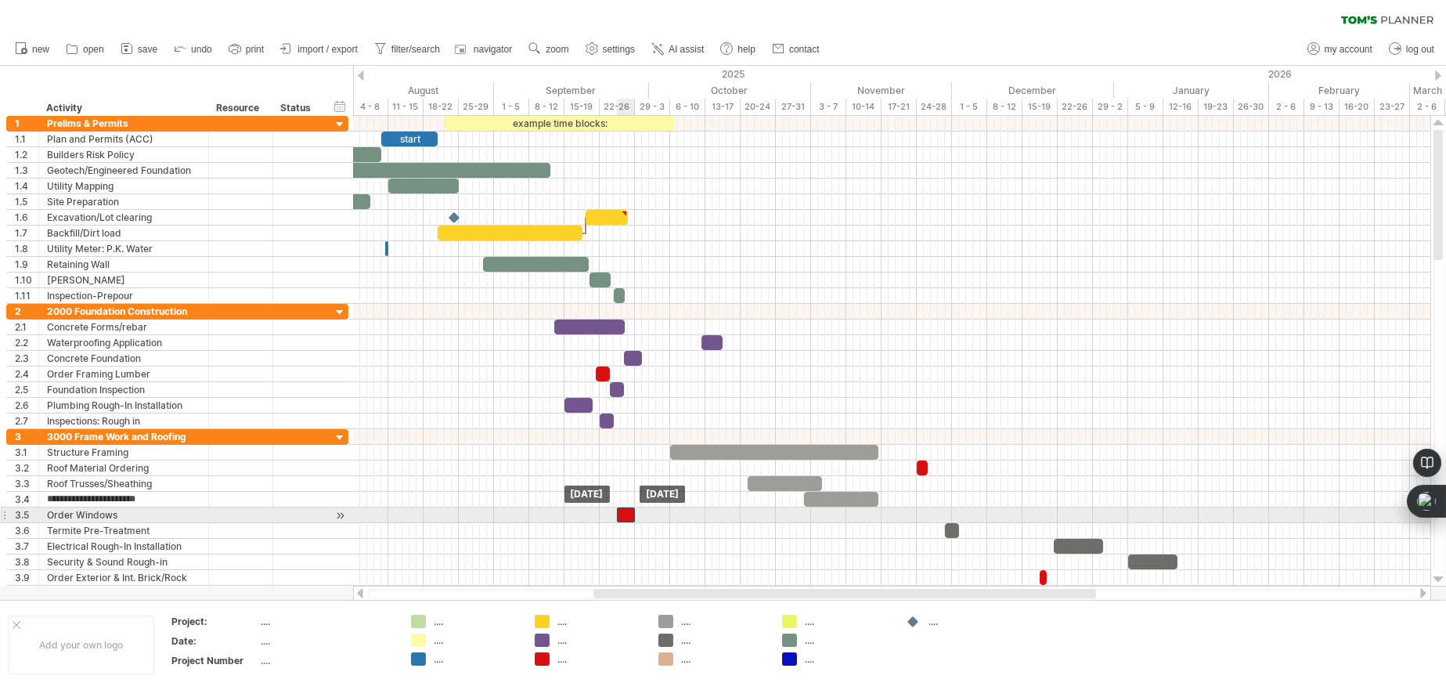
drag, startPoint x: 594, startPoint y: 514, endPoint x: 623, endPoint y: 514, distance: 29.0
click at [623, 514] on div at bounding box center [626, 514] width 18 height 15
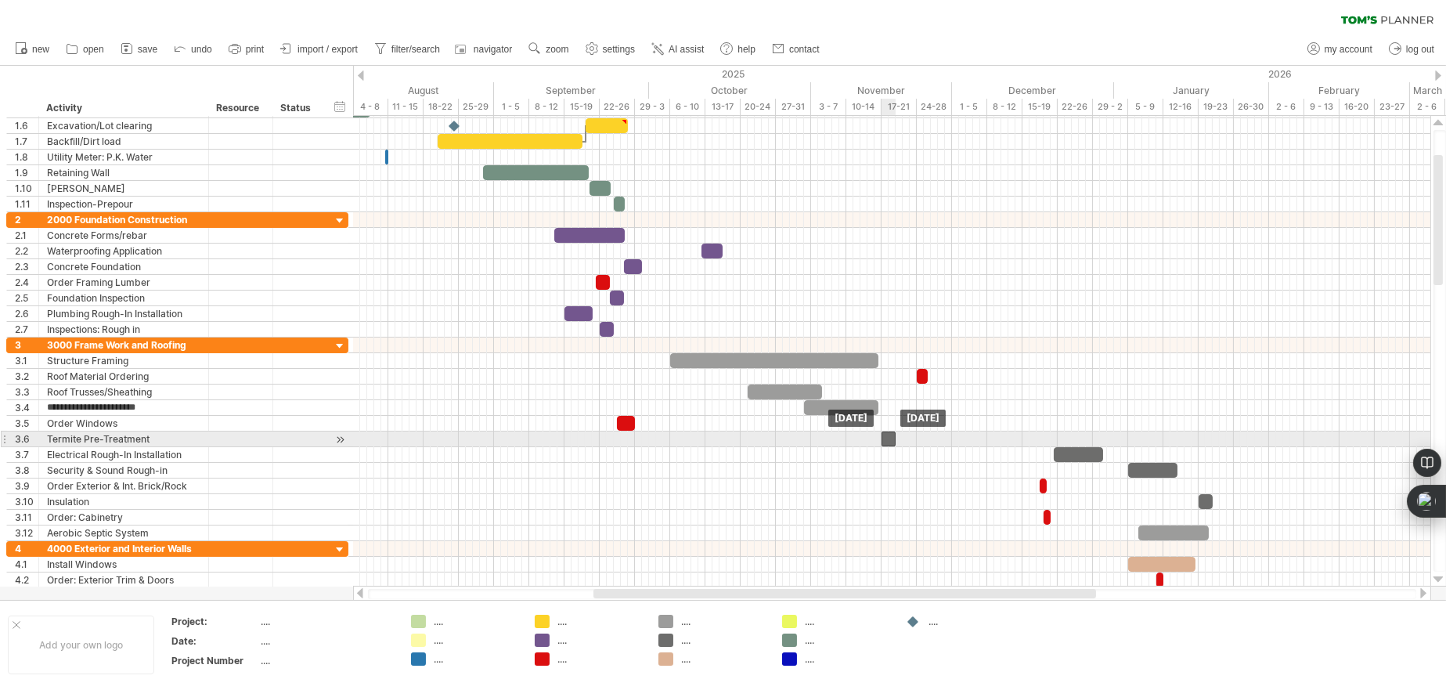
drag, startPoint x: 950, startPoint y: 438, endPoint x: 887, endPoint y: 444, distance: 62.9
click at [887, 444] on div at bounding box center [889, 438] width 14 height 15
click at [891, 439] on div at bounding box center [889, 438] width 14 height 15
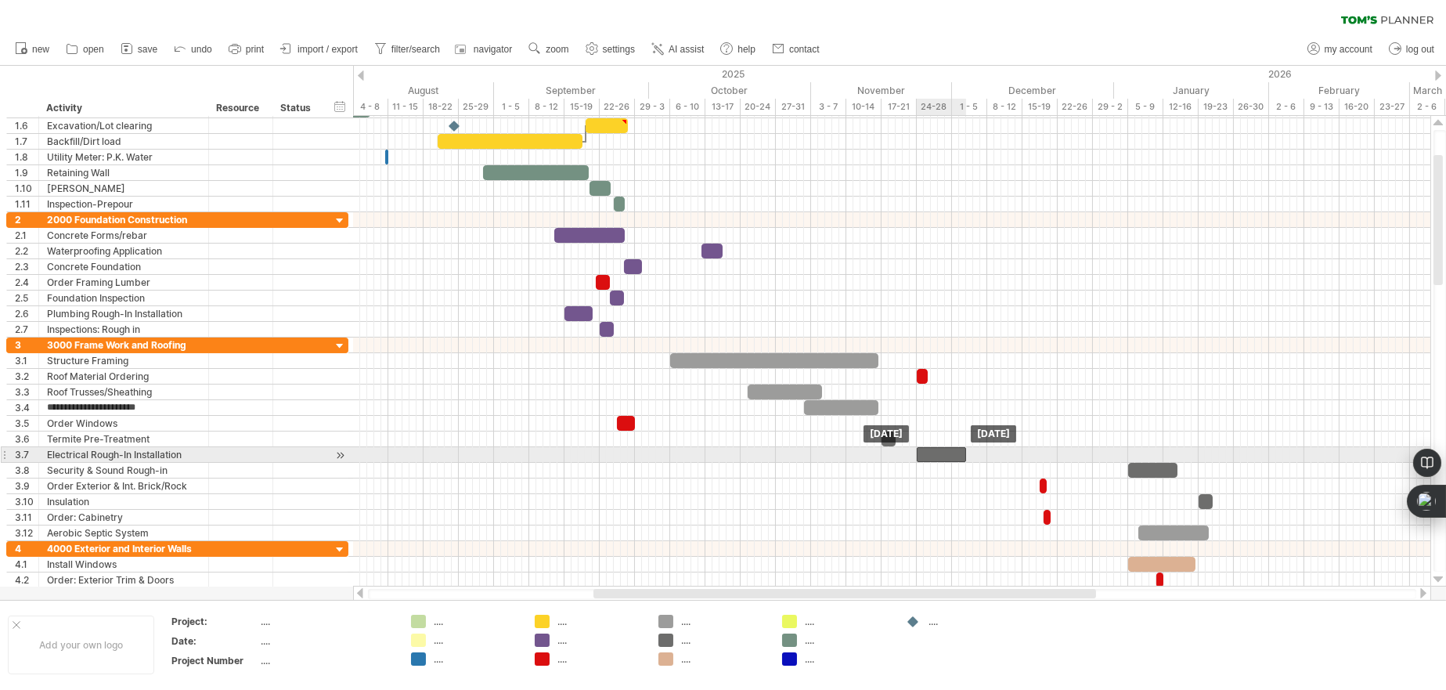
drag, startPoint x: 1062, startPoint y: 453, endPoint x: 925, endPoint y: 458, distance: 137.1
click at [925, 458] on div at bounding box center [941, 454] width 49 height 15
click at [939, 452] on div at bounding box center [941, 454] width 49 height 15
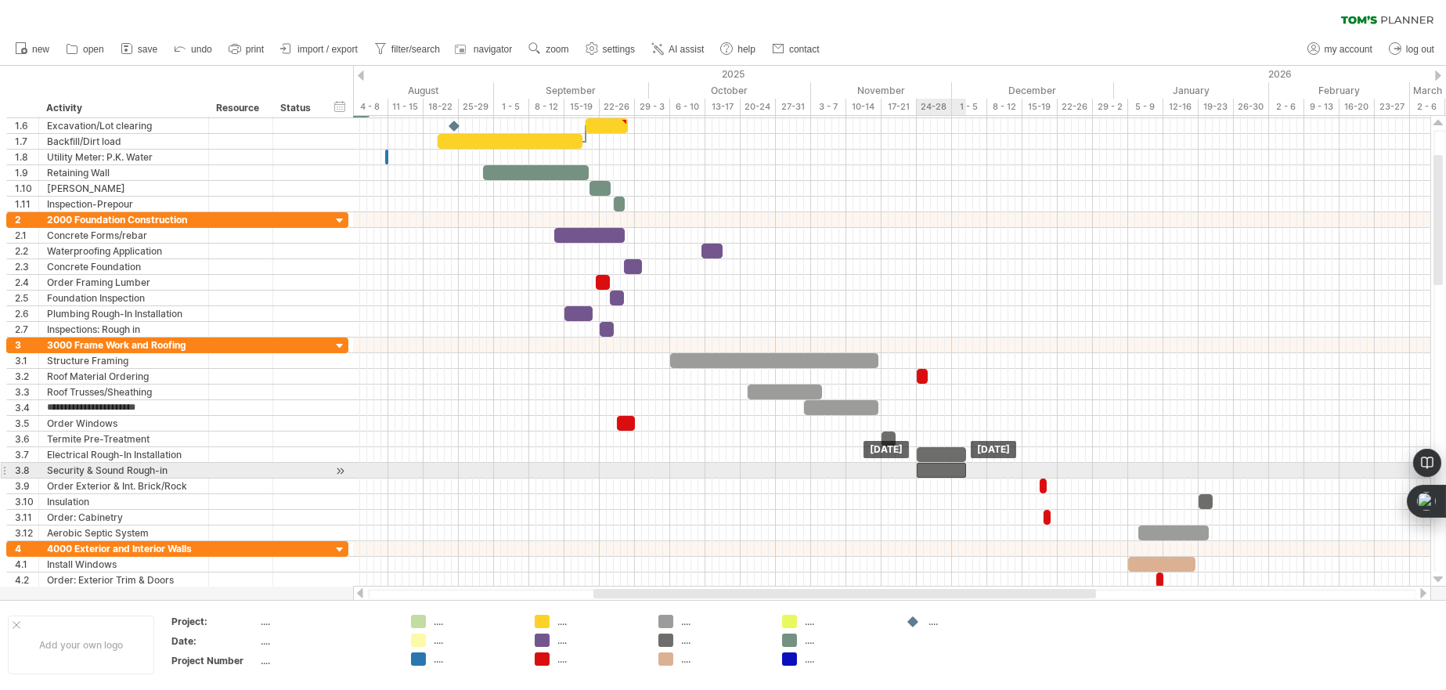
drag, startPoint x: 1153, startPoint y: 471, endPoint x: 942, endPoint y: 476, distance: 211.4
click at [942, 476] on div at bounding box center [941, 470] width 49 height 15
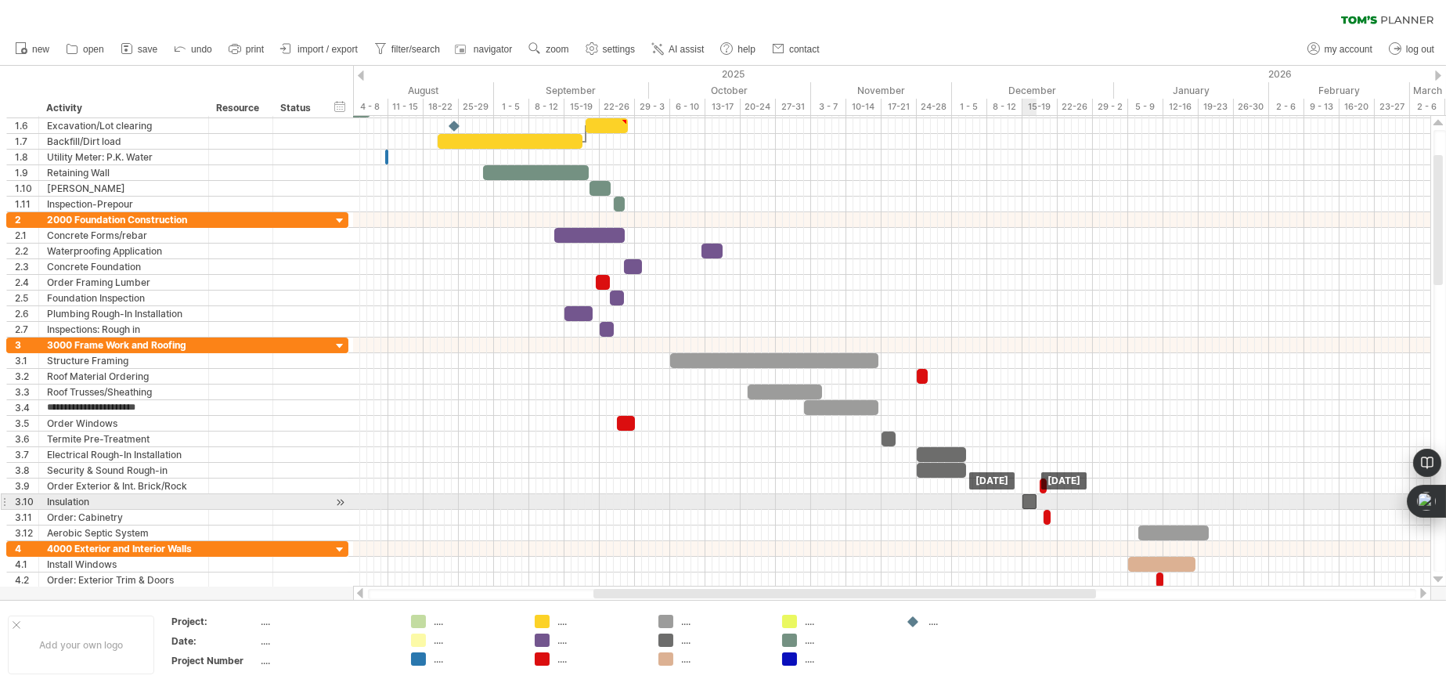
drag, startPoint x: 1203, startPoint y: 503, endPoint x: 1027, endPoint y: 507, distance: 176.2
click at [1027, 507] on div at bounding box center [1029, 501] width 14 height 15
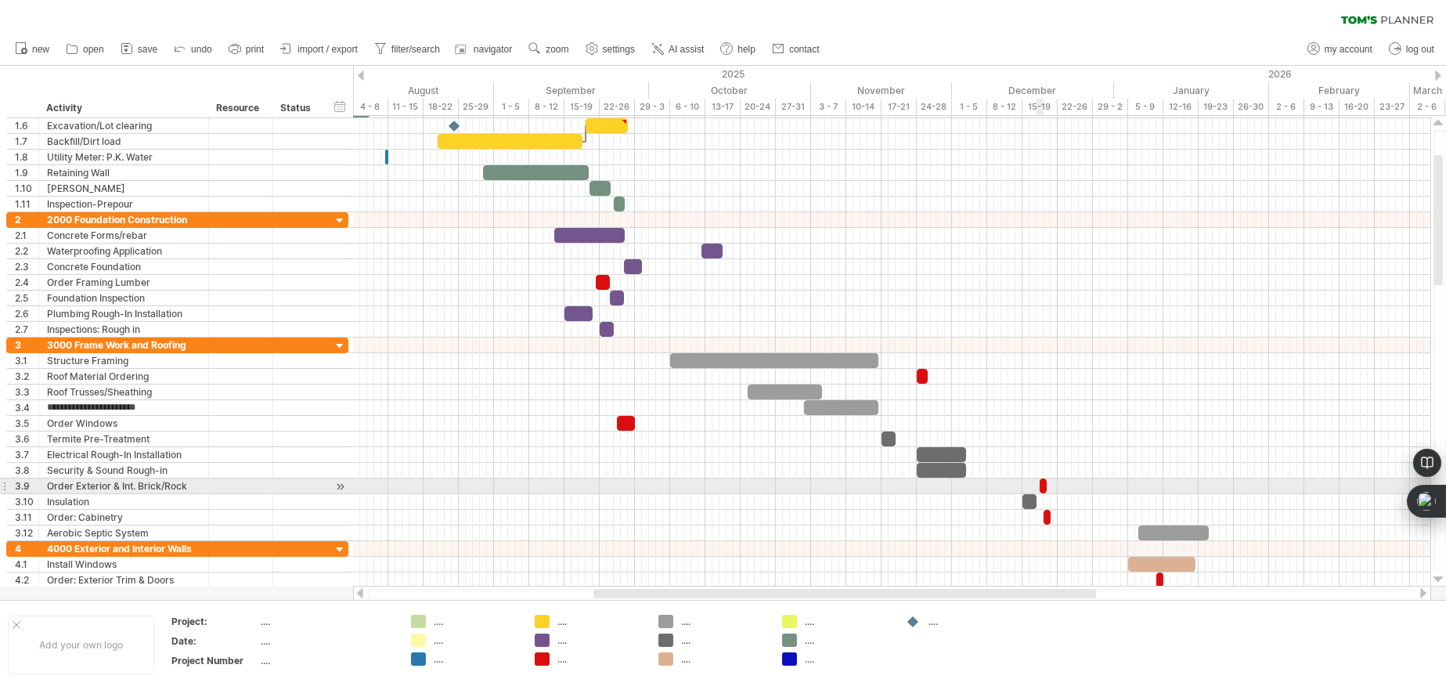
click at [1044, 482] on span at bounding box center [1047, 485] width 6 height 15
drag, startPoint x: 1043, startPoint y: 482, endPoint x: 1056, endPoint y: 492, distance: 16.8
click at [1056, 492] on div "example time blocks: start [DATE] - 3.0 days [DATE]" at bounding box center [891, 351] width 1077 height 471
drag, startPoint x: 1057, startPoint y: 484, endPoint x: 878, endPoint y: 490, distance: 178.6
click at [878, 490] on div at bounding box center [870, 485] width 21 height 15
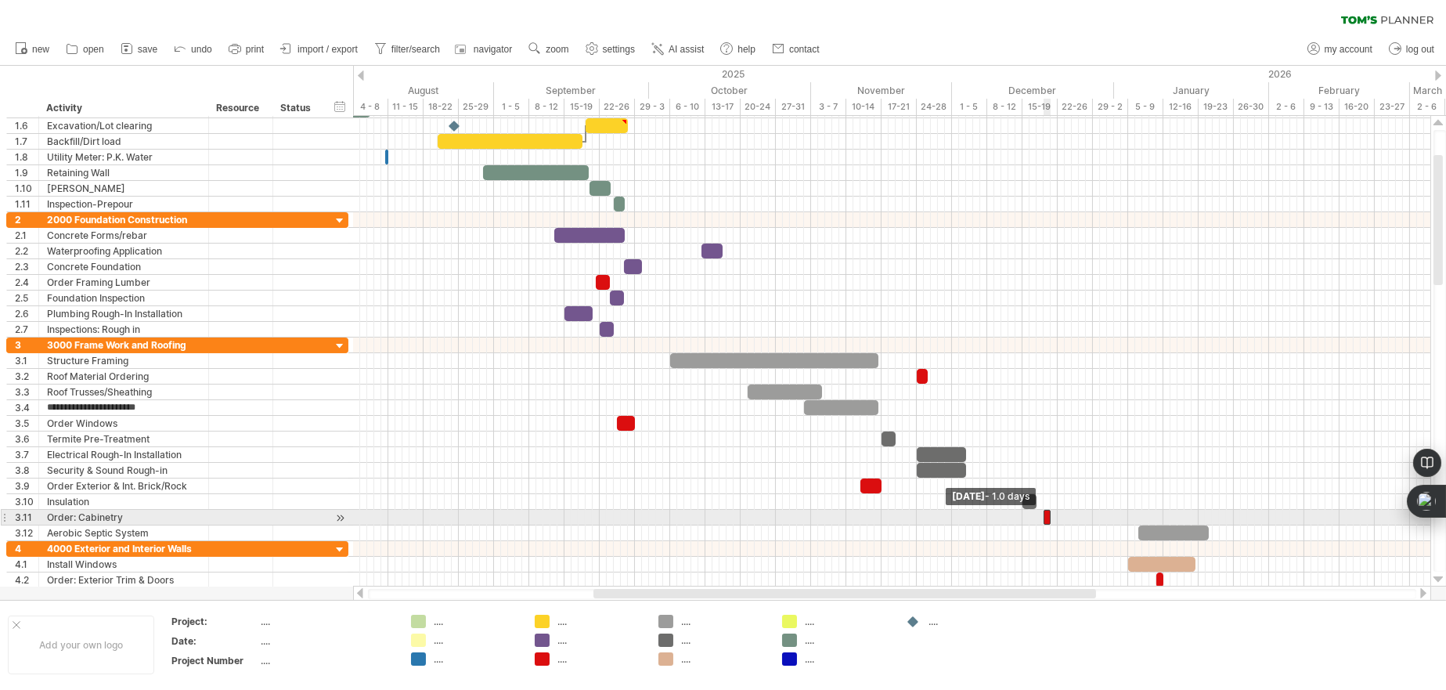
click at [1043, 518] on span at bounding box center [1043, 517] width 6 height 15
click at [1044, 519] on div at bounding box center [1045, 517] width 11 height 15
drag, startPoint x: 1044, startPoint y: 516, endPoint x: 875, endPoint y: 514, distance: 169.1
click at [875, 514] on div at bounding box center [876, 517] width 11 height 15
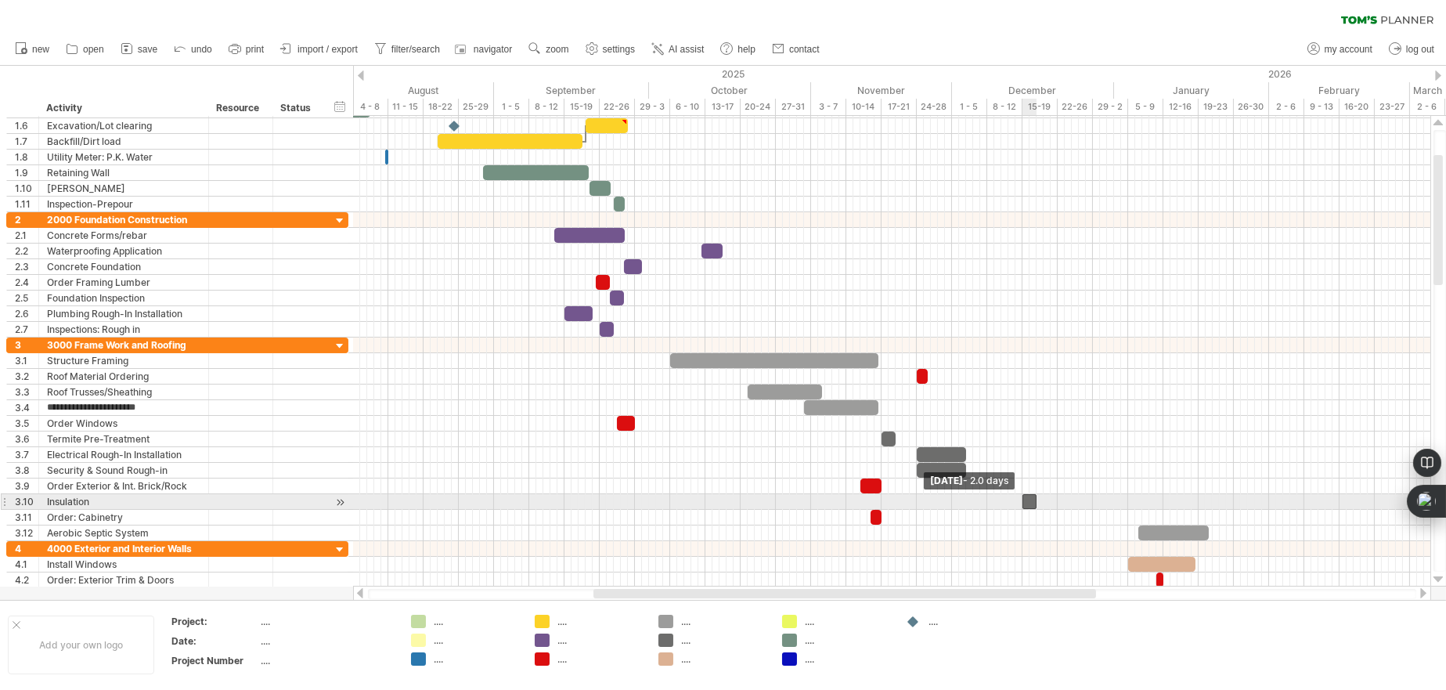
click at [1024, 504] on span at bounding box center [1022, 501] width 6 height 15
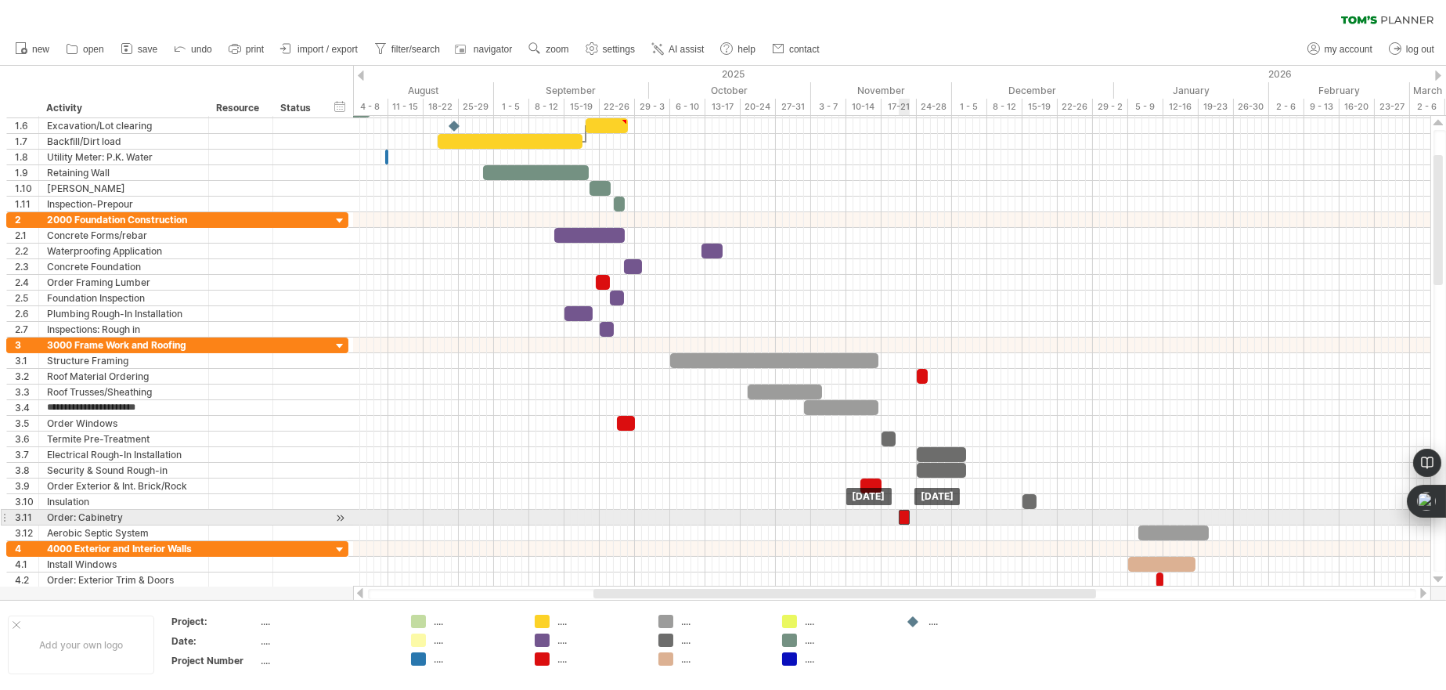
drag, startPoint x: 875, startPoint y: 517, endPoint x: 904, endPoint y: 519, distance: 29.1
click at [904, 519] on div at bounding box center [904, 517] width 11 height 15
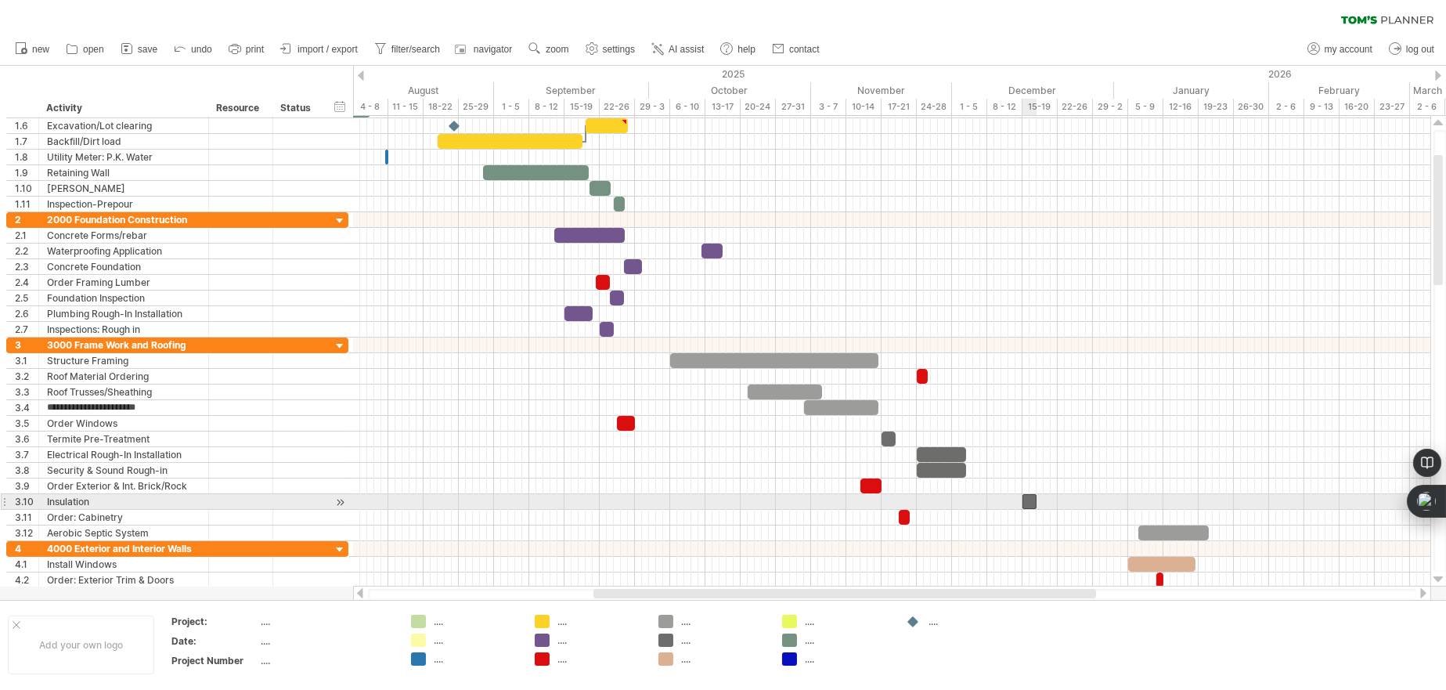
click at [1032, 499] on div at bounding box center [1029, 501] width 14 height 15
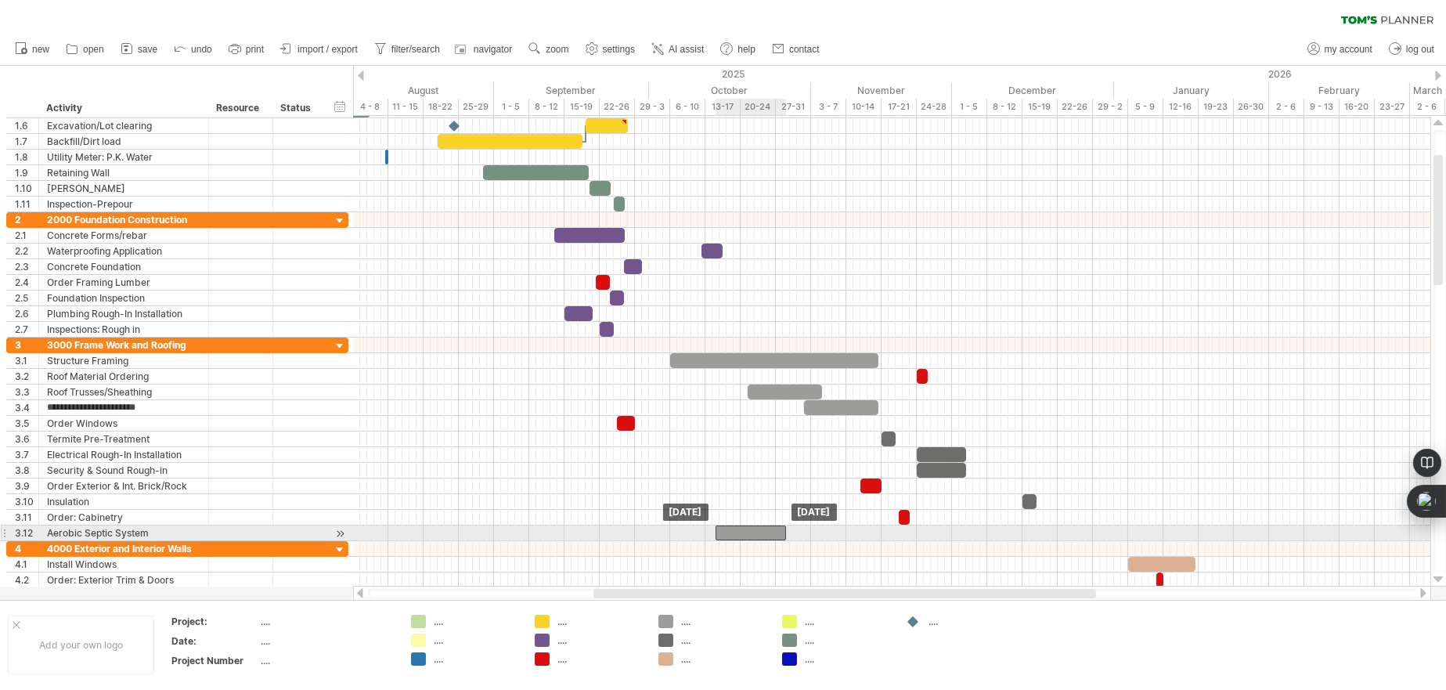
drag, startPoint x: 622, startPoint y: 532, endPoint x: 745, endPoint y: 536, distance: 123.0
click at [745, 536] on div at bounding box center [751, 532] width 70 height 15
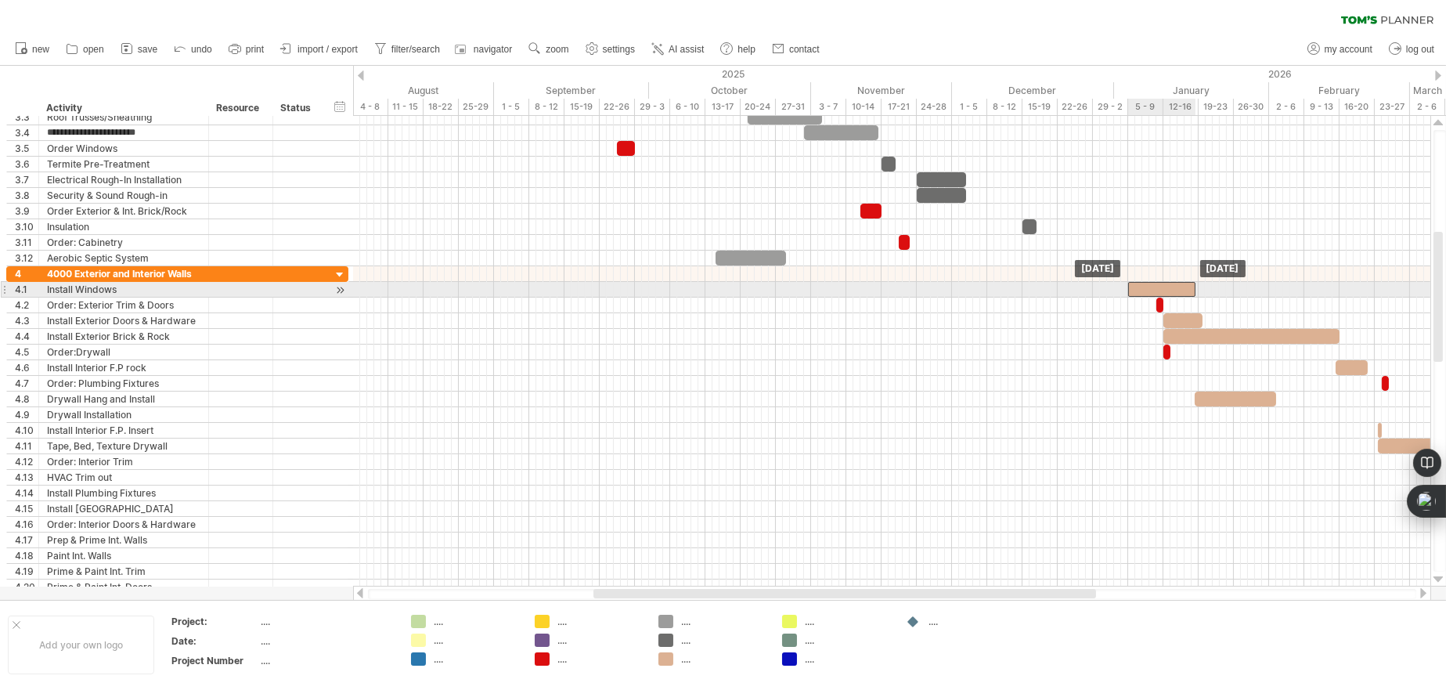
click at [1151, 283] on div at bounding box center [1161, 289] width 67 height 15
drag, startPoint x: 1165, startPoint y: 290, endPoint x: 676, endPoint y: 293, distance: 488.5
click at [676, 293] on div at bounding box center [671, 289] width 67 height 15
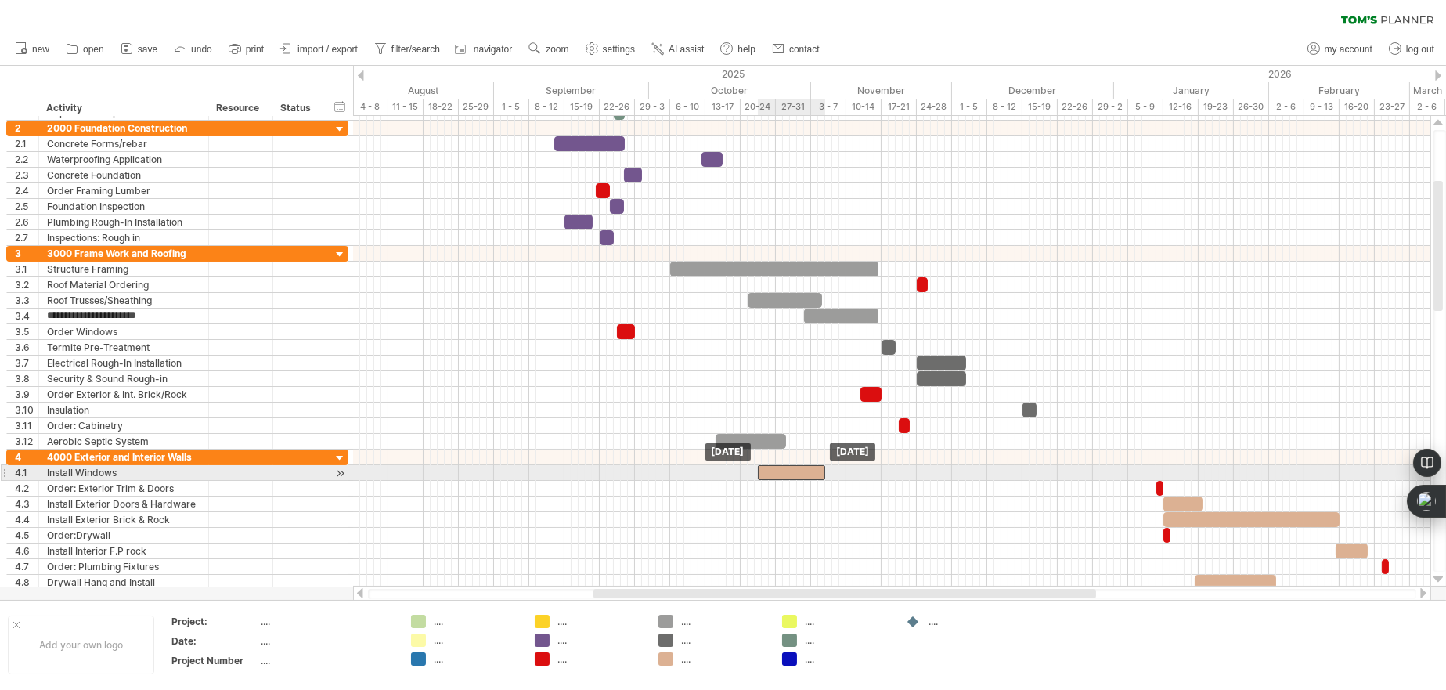
drag, startPoint x: 664, startPoint y: 467, endPoint x: 784, endPoint y: 473, distance: 119.9
click at [784, 473] on div at bounding box center [791, 472] width 67 height 15
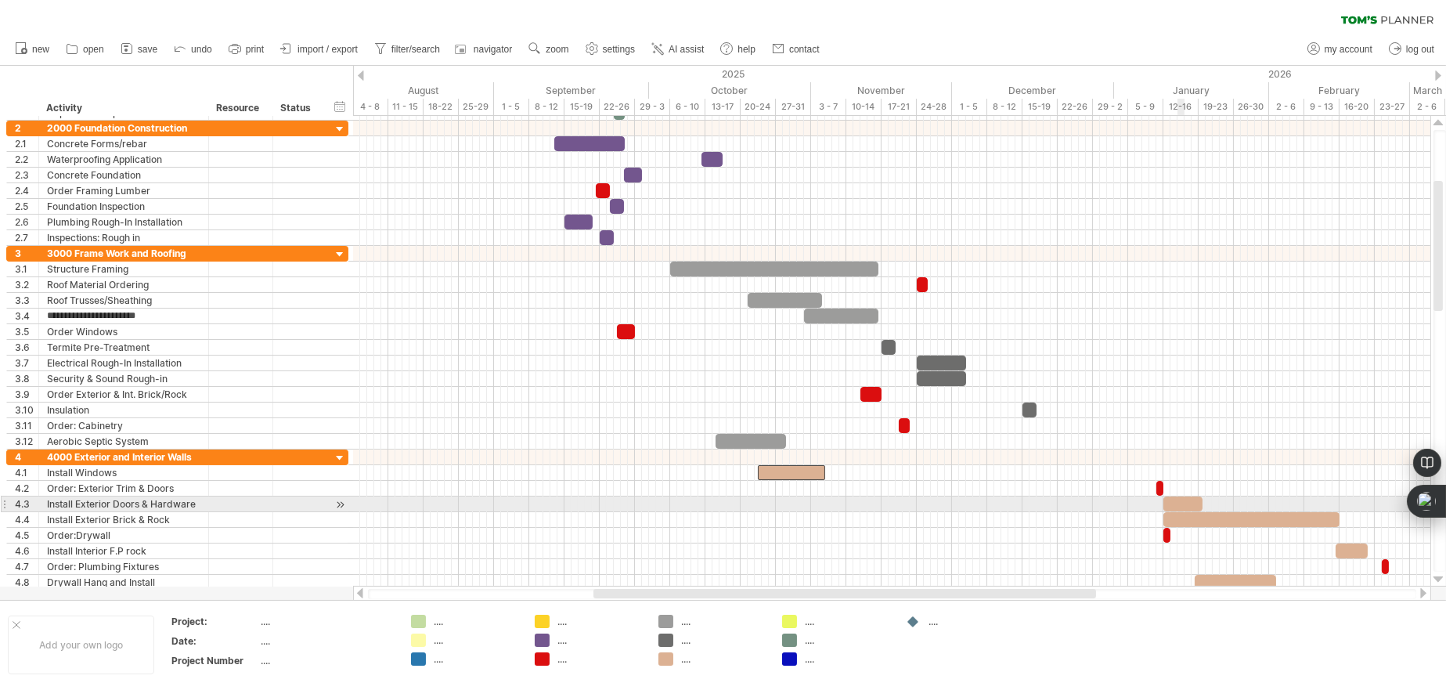
click at [1183, 500] on div at bounding box center [1182, 503] width 39 height 15
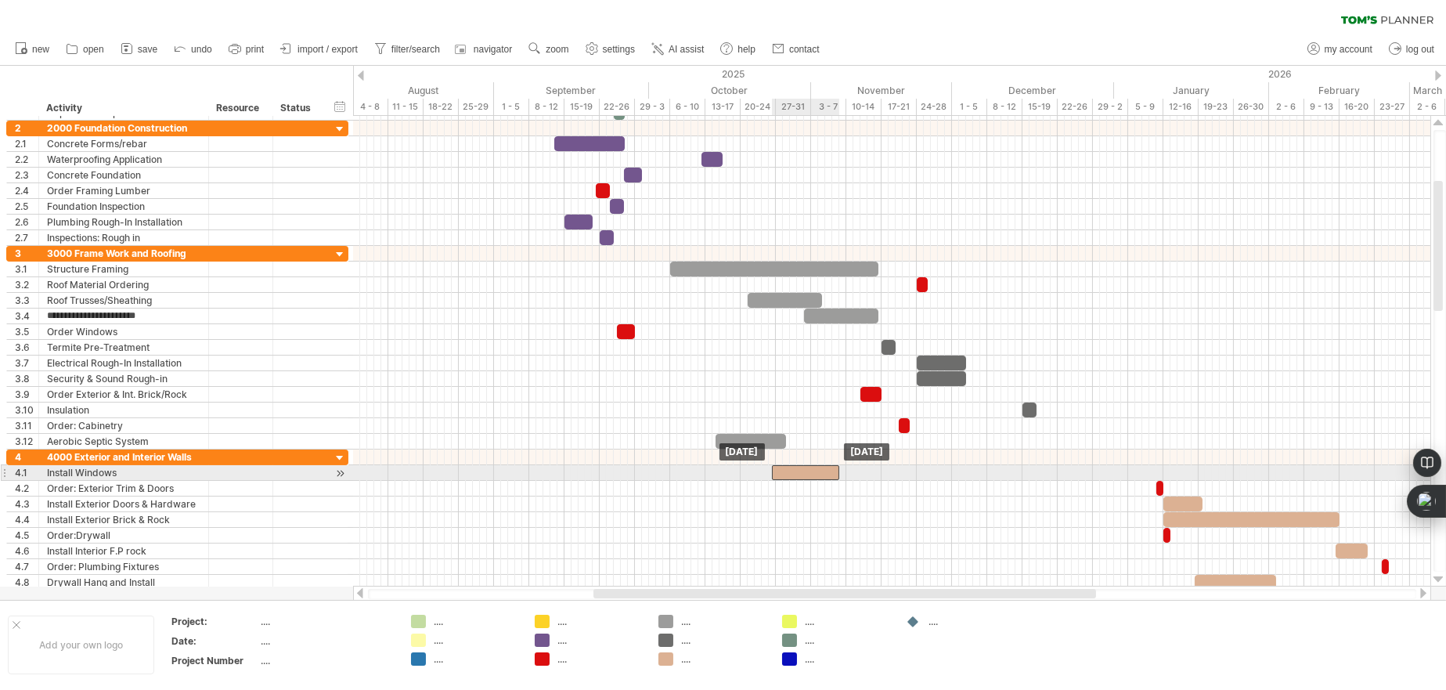
drag, startPoint x: 796, startPoint y: 473, endPoint x: 810, endPoint y: 474, distance: 14.2
click at [810, 474] on div at bounding box center [805, 472] width 67 height 15
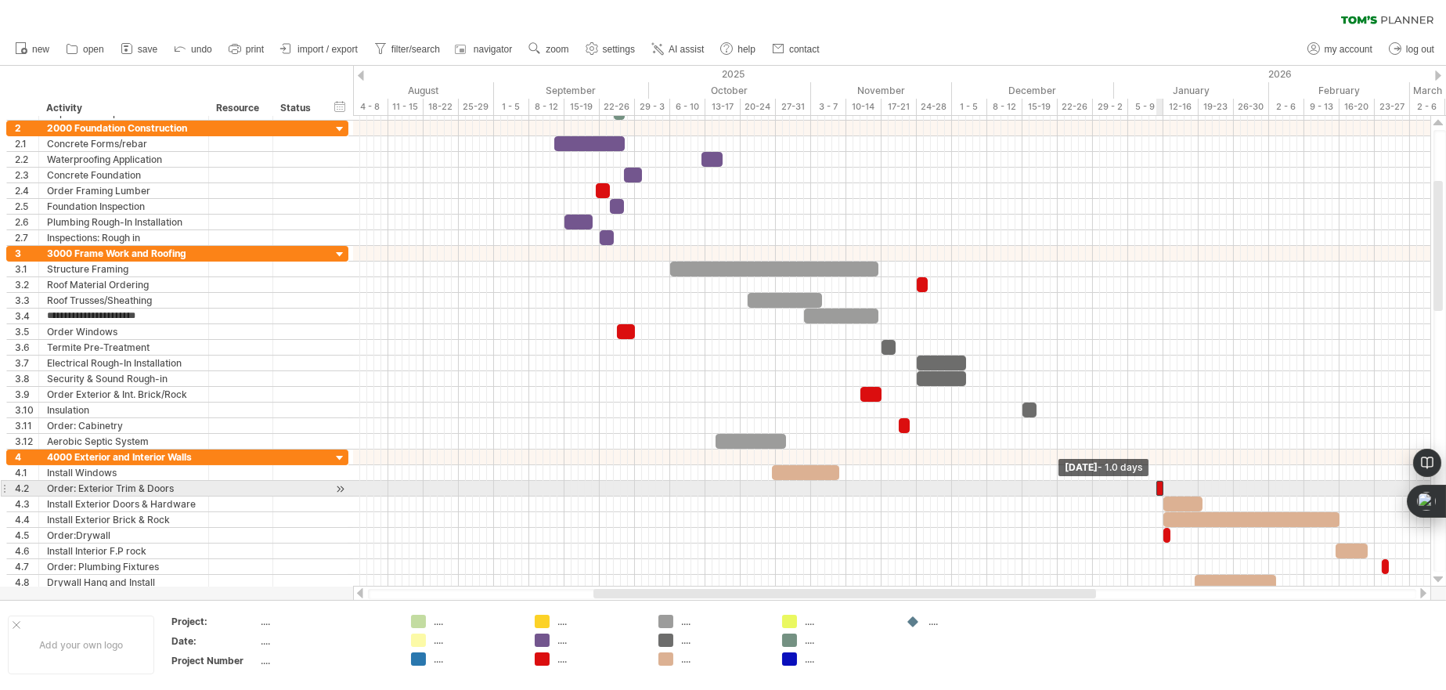
click at [1158, 482] on span at bounding box center [1156, 488] width 6 height 15
drag, startPoint x: 1158, startPoint y: 482, endPoint x: 1148, endPoint y: 482, distance: 10.2
click at [1148, 482] on span at bounding box center [1146, 488] width 6 height 15
drag, startPoint x: 1152, startPoint y: 482, endPoint x: 649, endPoint y: 482, distance: 503.4
click at [649, 482] on div at bounding box center [651, 488] width 18 height 15
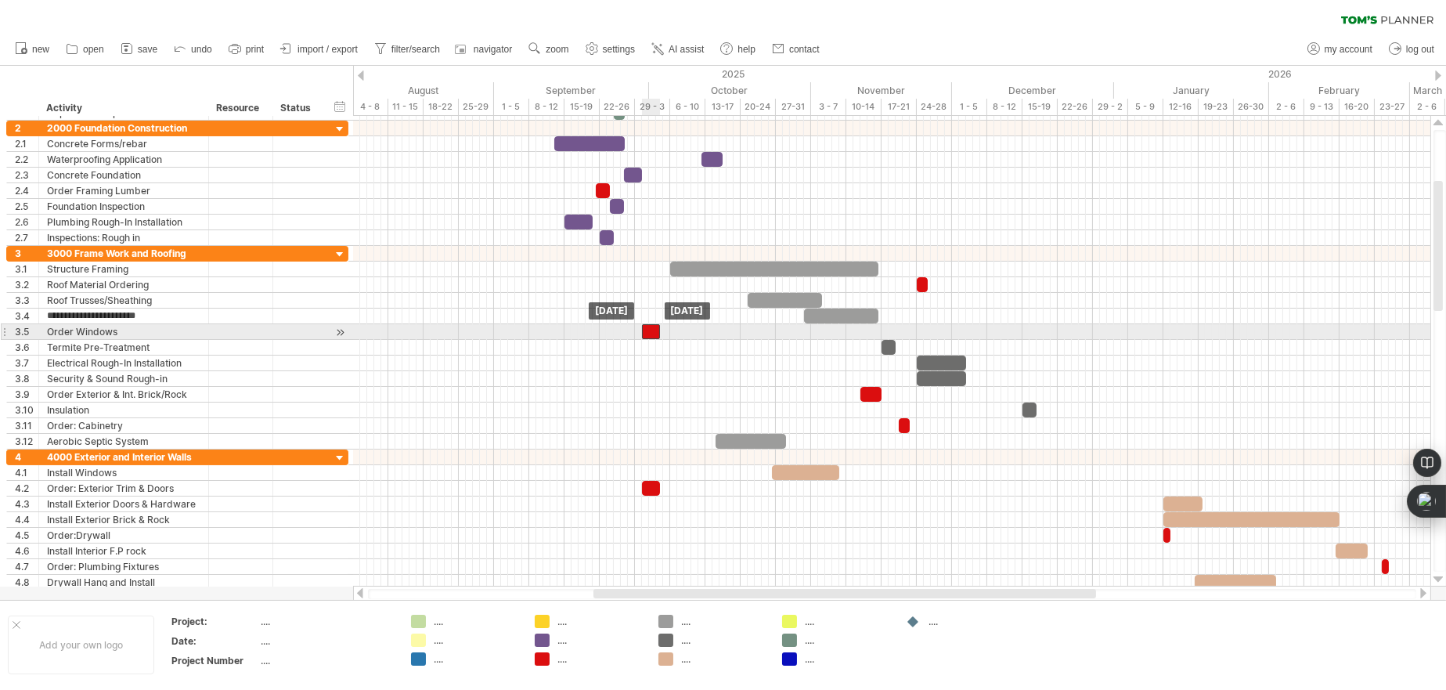
drag, startPoint x: 623, startPoint y: 330, endPoint x: 649, endPoint y: 333, distance: 26.0
click at [649, 333] on div at bounding box center [651, 331] width 18 height 15
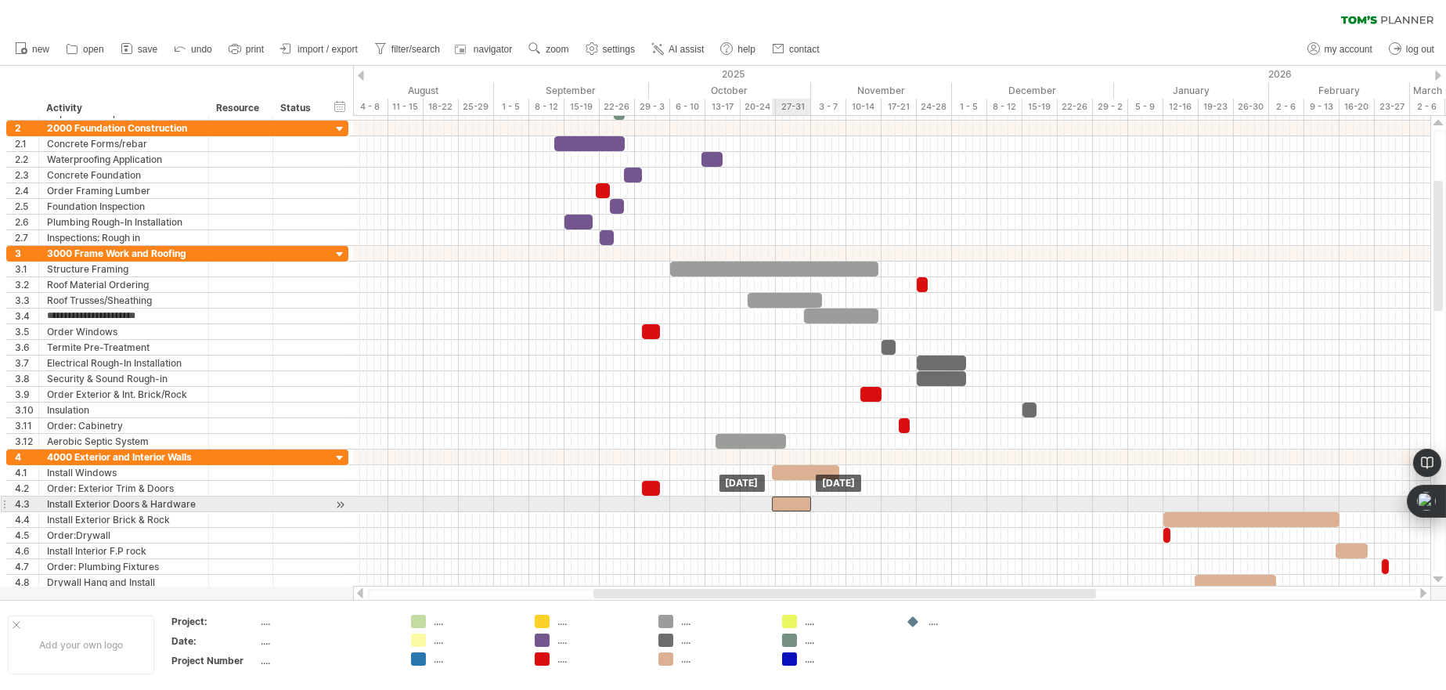
drag, startPoint x: 1191, startPoint y: 506, endPoint x: 800, endPoint y: 504, distance: 390.7
click at [800, 504] on div at bounding box center [791, 503] width 39 height 15
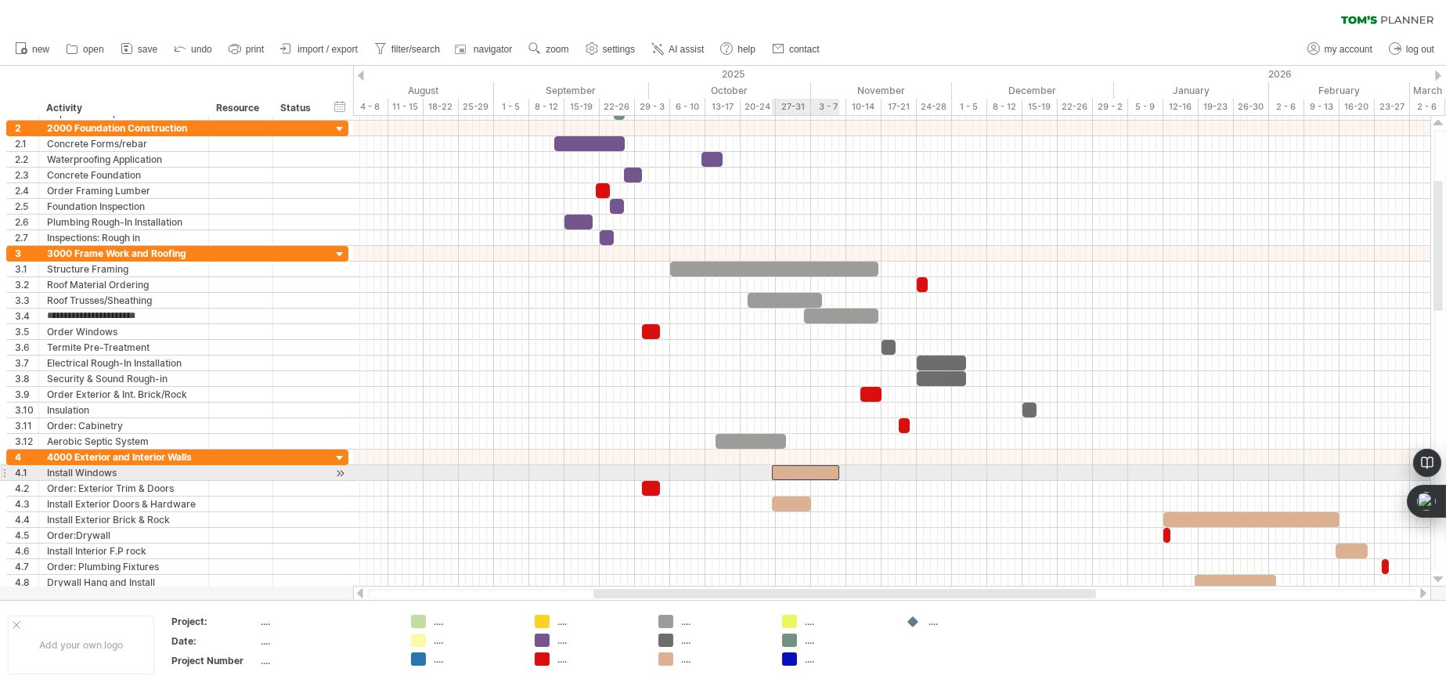
click at [791, 471] on div at bounding box center [805, 472] width 67 height 15
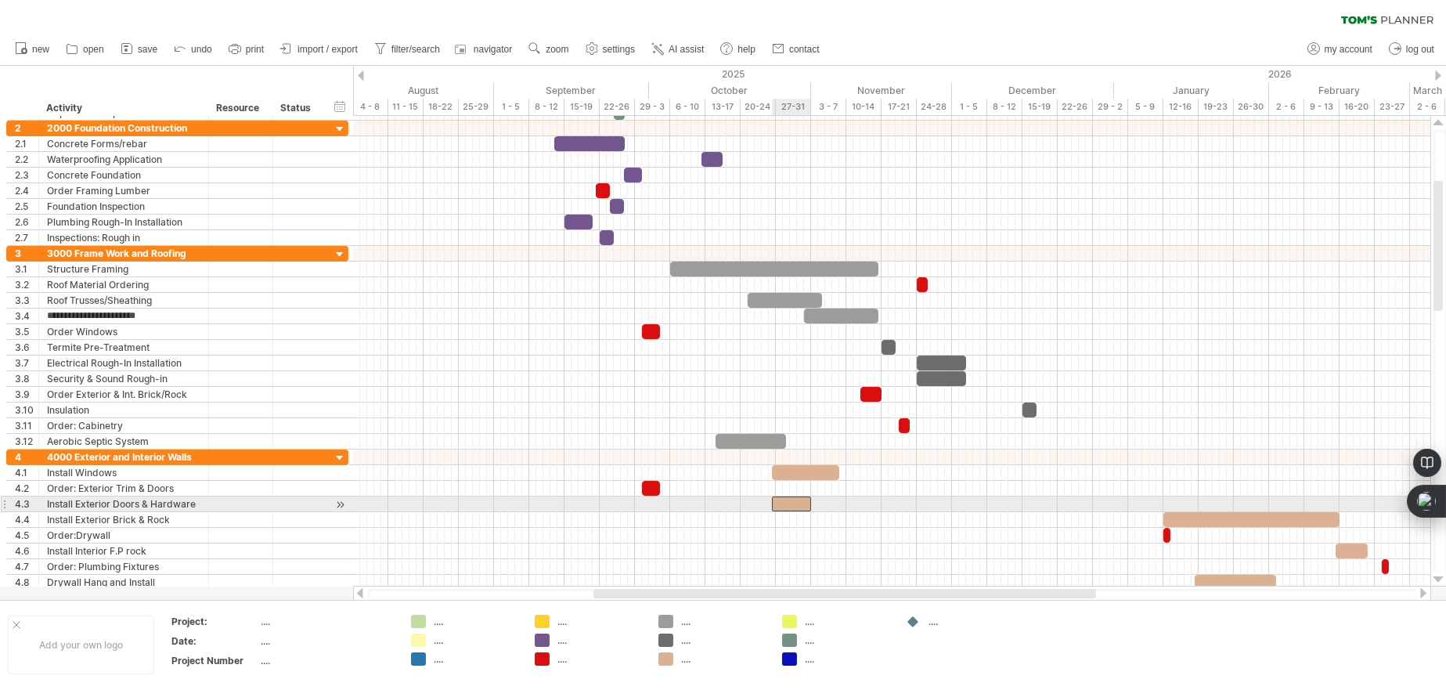
click at [787, 507] on div at bounding box center [791, 503] width 39 height 15
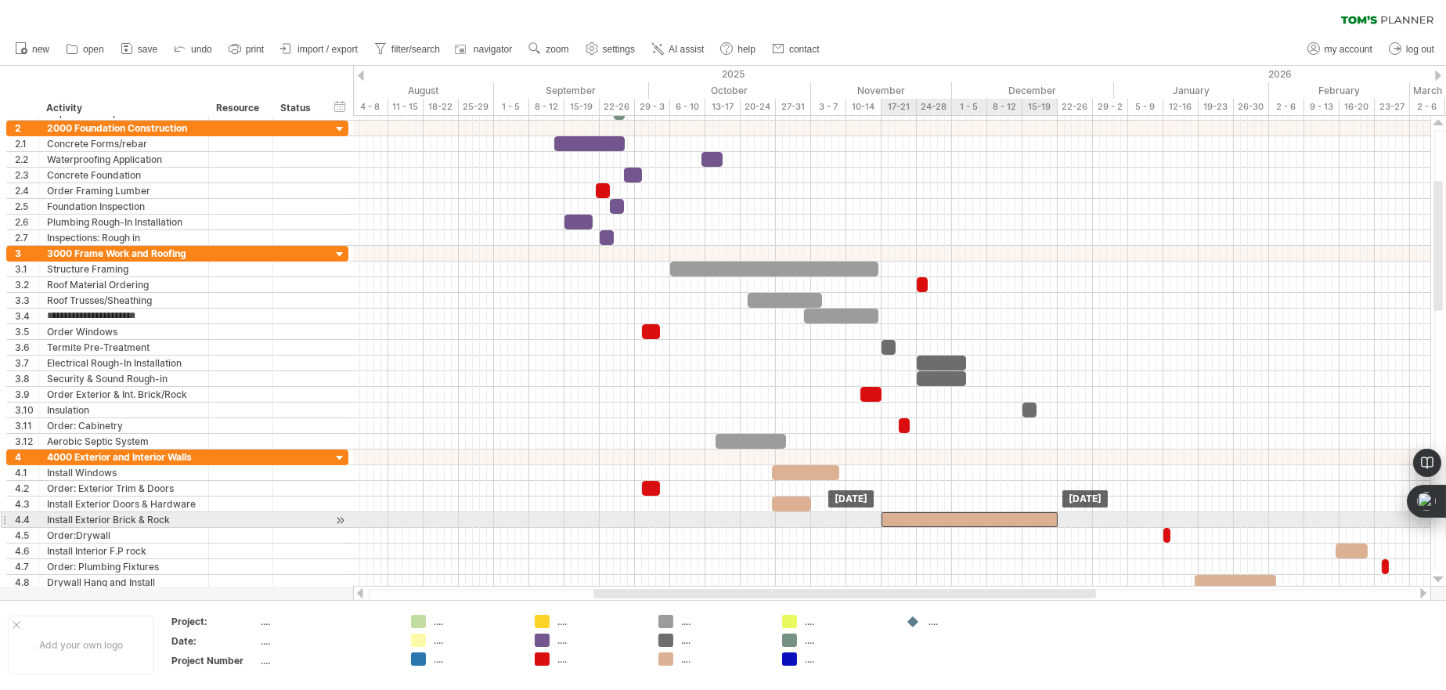
drag, startPoint x: 1224, startPoint y: 519, endPoint x: 942, endPoint y: 522, distance: 282.6
click at [942, 522] on div at bounding box center [970, 519] width 176 height 15
click at [904, 519] on div at bounding box center [970, 519] width 176 height 15
drag, startPoint x: 1058, startPoint y: 516, endPoint x: 1163, endPoint y: 517, distance: 104.1
click at [1163, 517] on span at bounding box center [1163, 519] width 6 height 15
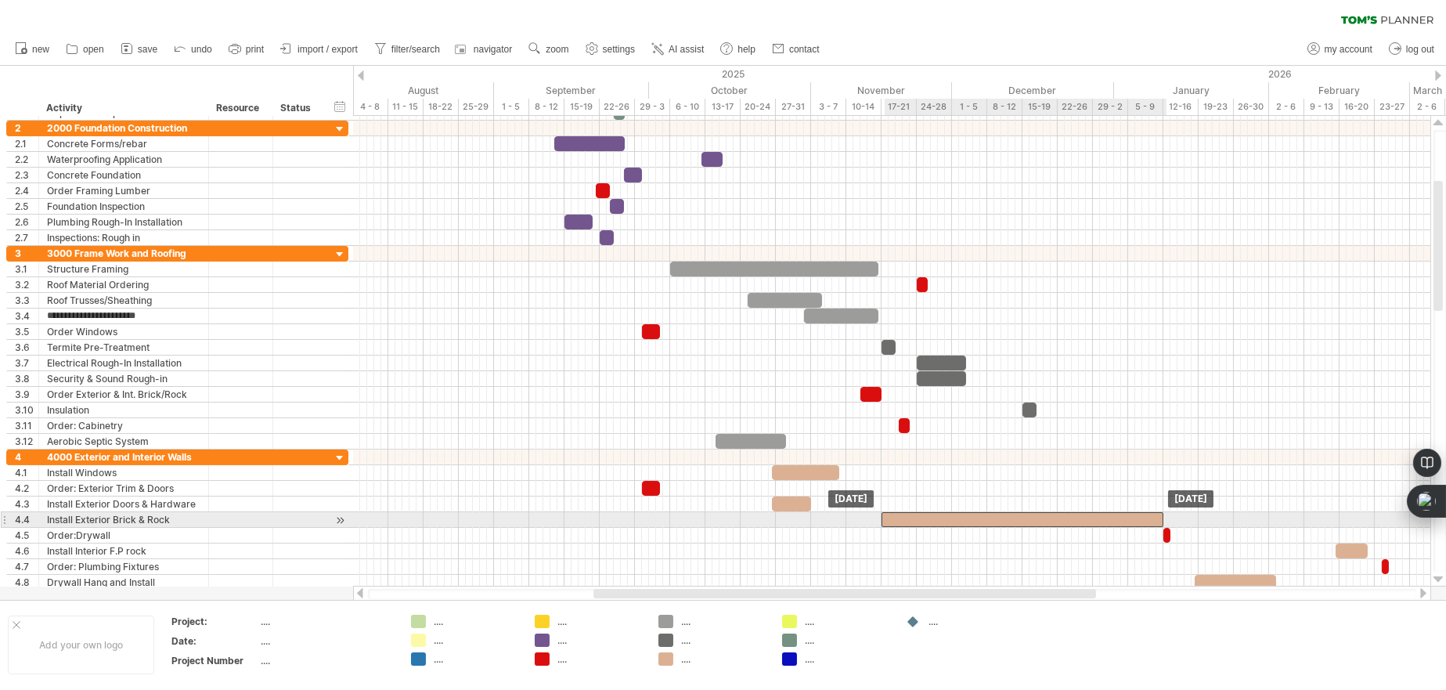
click at [899, 516] on div at bounding box center [1023, 519] width 282 height 15
click at [1089, 519] on div at bounding box center [1023, 519] width 282 height 15
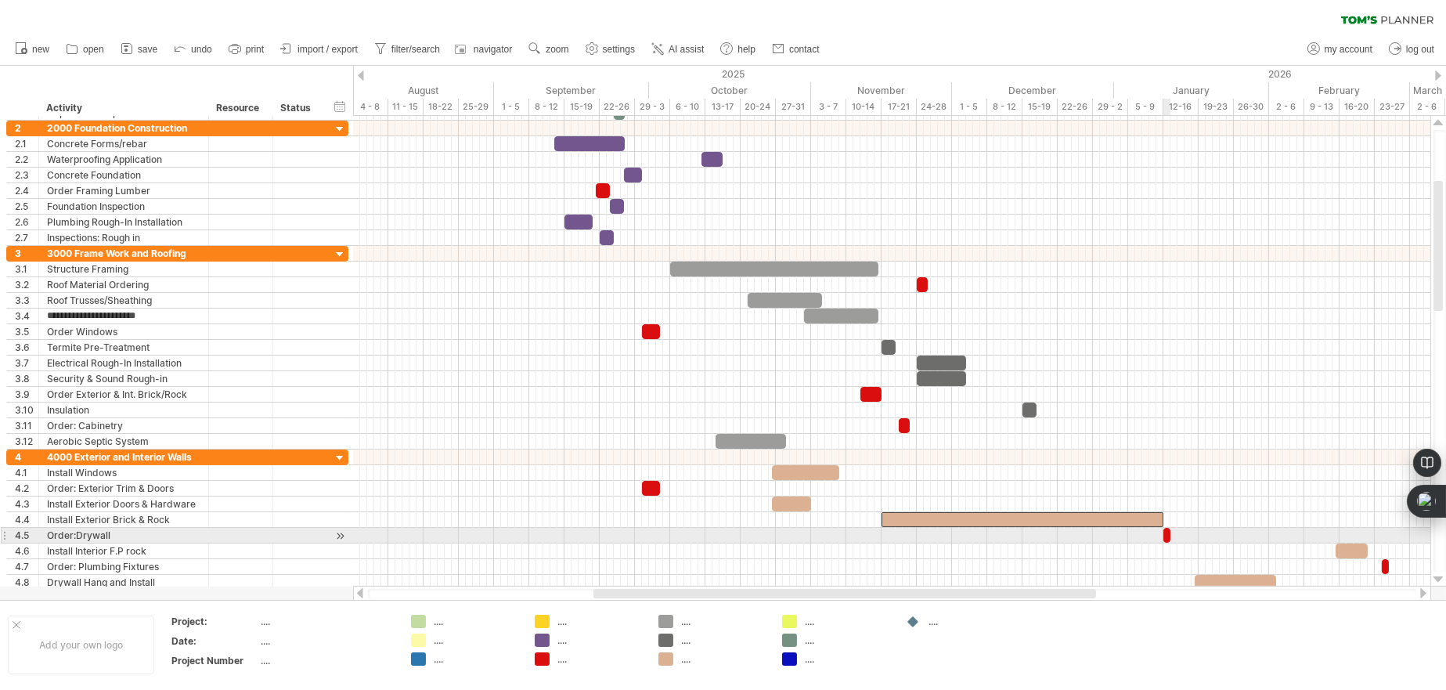
click at [1166, 532] on span at bounding box center [1163, 535] width 6 height 15
click at [1169, 534] on span at bounding box center [1170, 535] width 6 height 15
drag, startPoint x: 1167, startPoint y: 534, endPoint x: 1177, endPoint y: 535, distance: 9.5
click at [1178, 535] on span at bounding box center [1181, 535] width 6 height 15
drag, startPoint x: 1172, startPoint y: 535, endPoint x: 964, endPoint y: 539, distance: 208.3
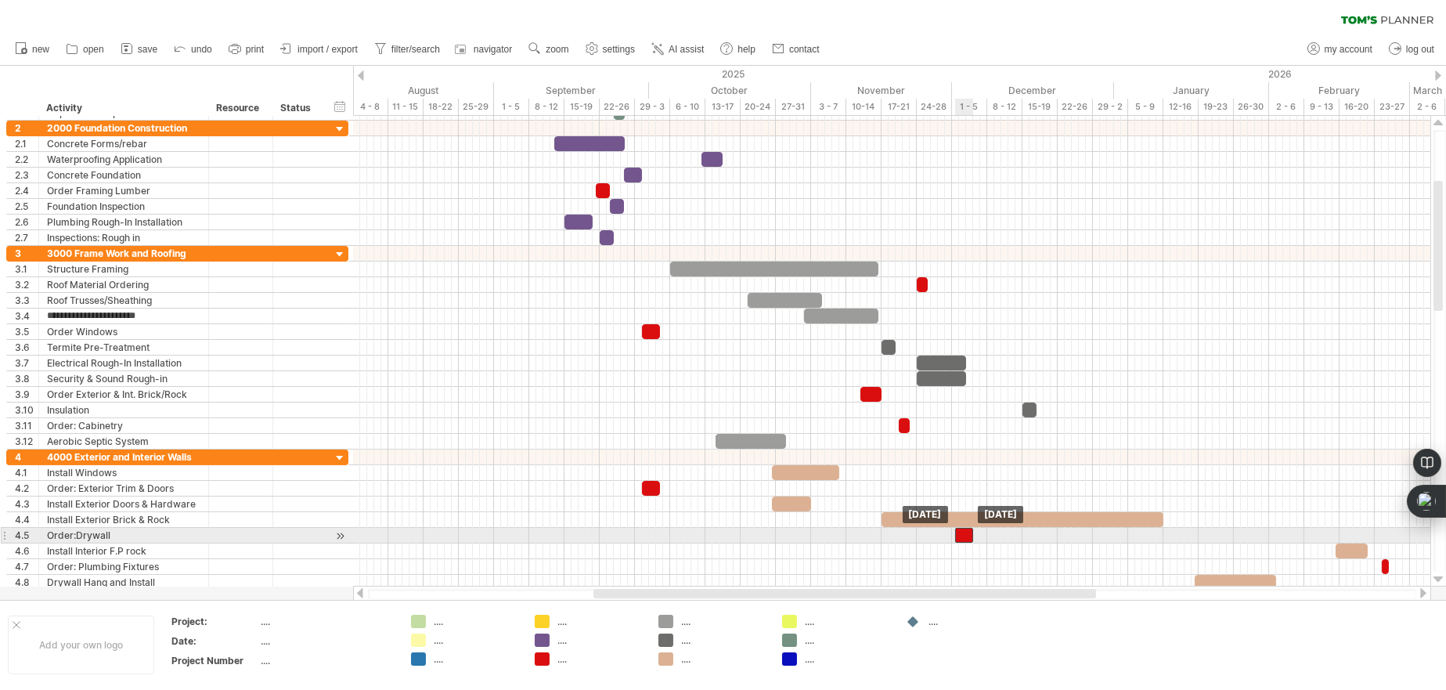
click at [964, 539] on div at bounding box center [964, 535] width 18 height 15
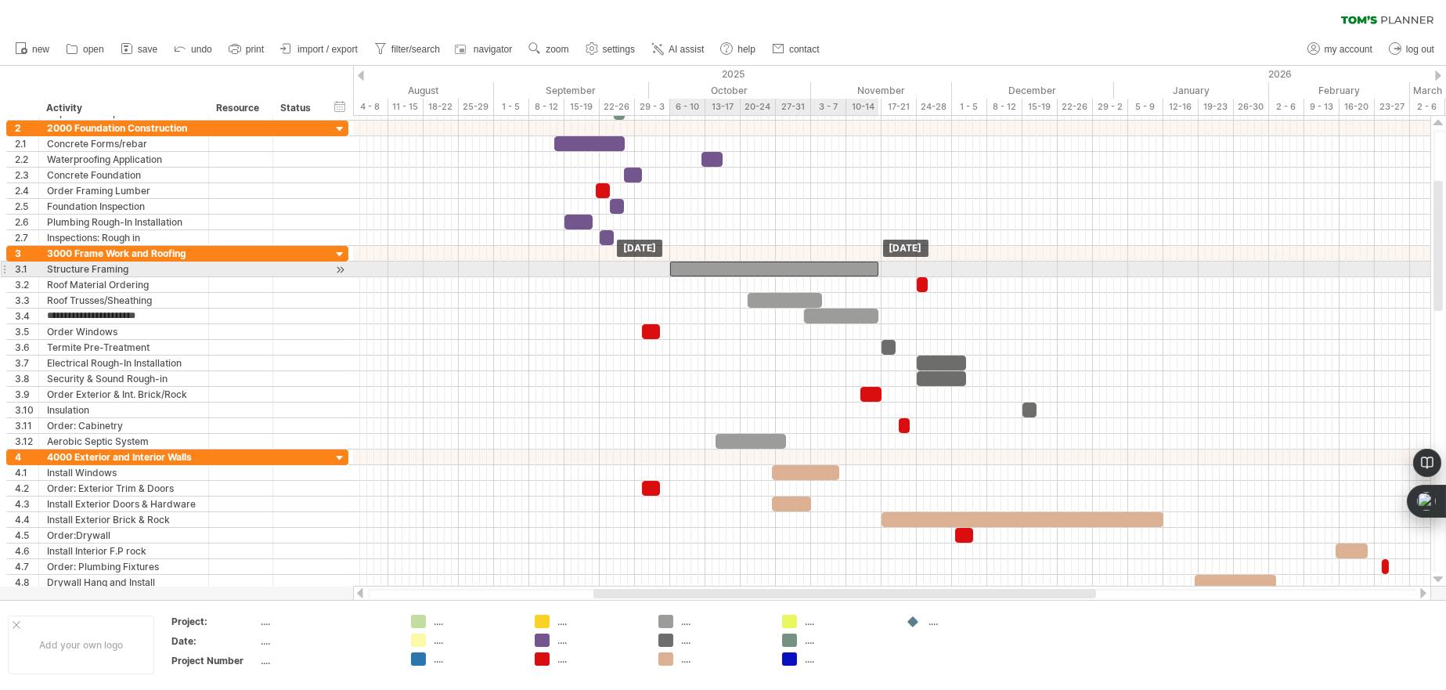
click at [861, 269] on div at bounding box center [774, 268] width 208 height 15
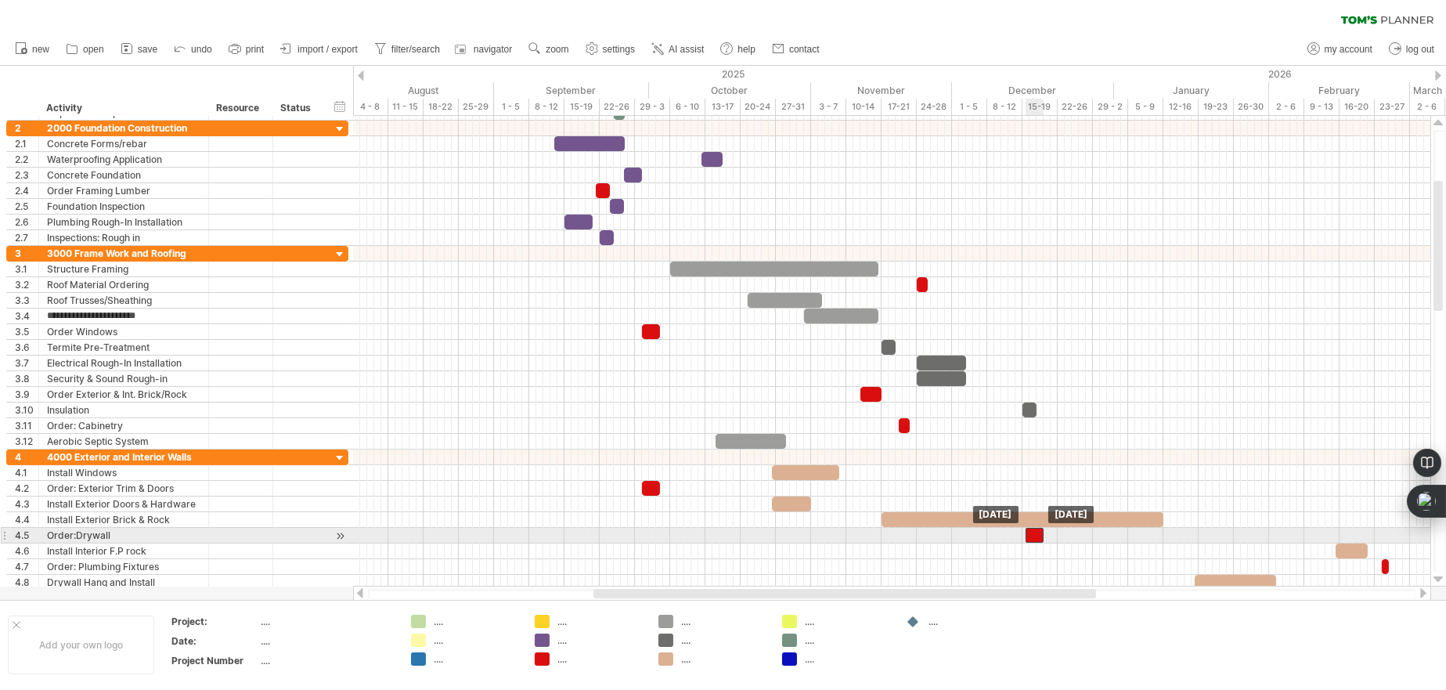
drag, startPoint x: 964, startPoint y: 532, endPoint x: 1036, endPoint y: 529, distance: 71.3
click at [1036, 529] on div at bounding box center [1035, 535] width 18 height 15
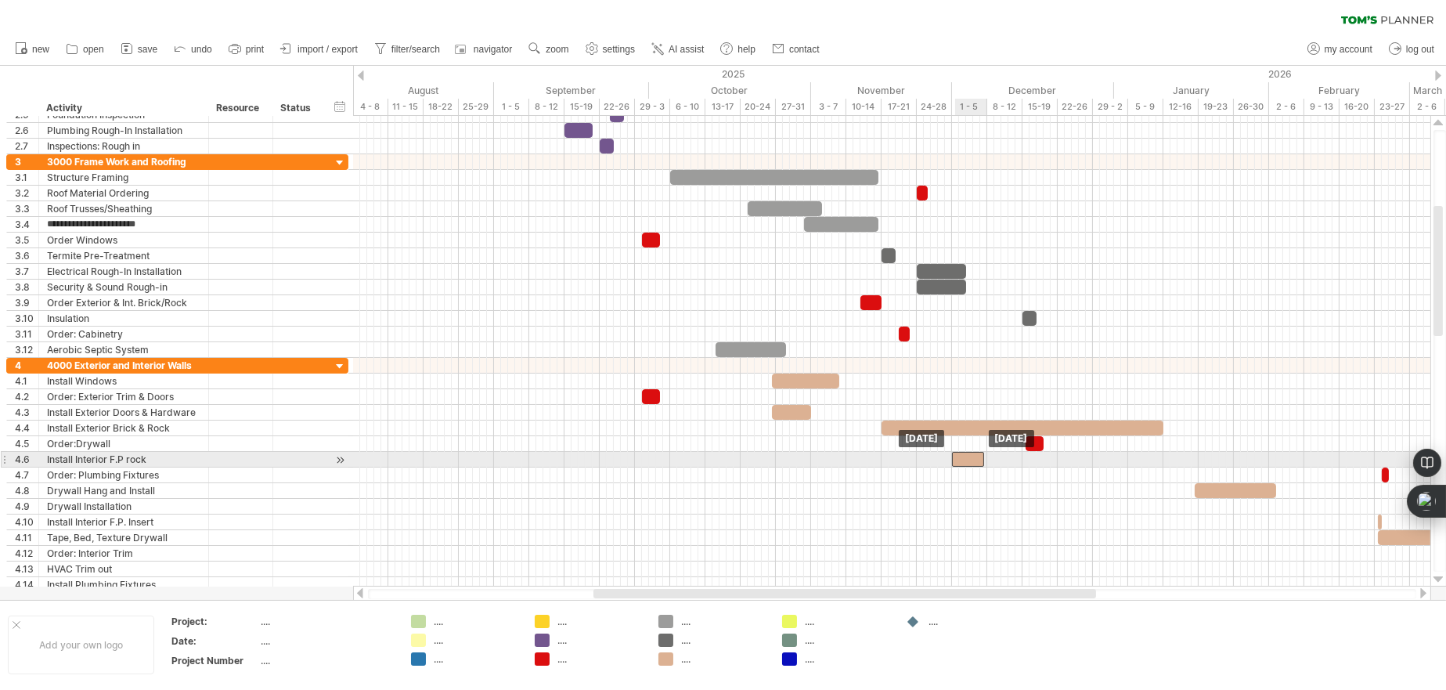
drag, startPoint x: 1356, startPoint y: 456, endPoint x: 973, endPoint y: 460, distance: 382.8
click at [973, 460] on div at bounding box center [968, 459] width 32 height 15
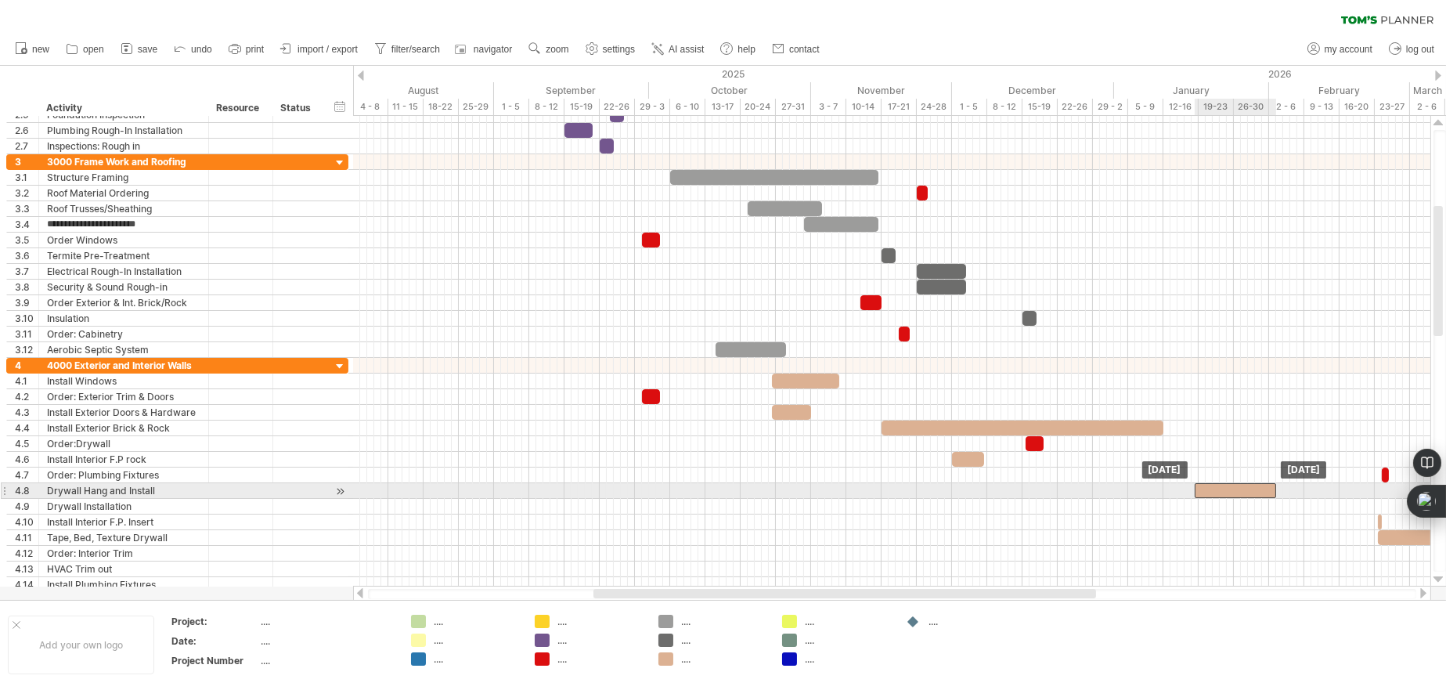
click at [1215, 486] on div at bounding box center [1235, 490] width 81 height 15
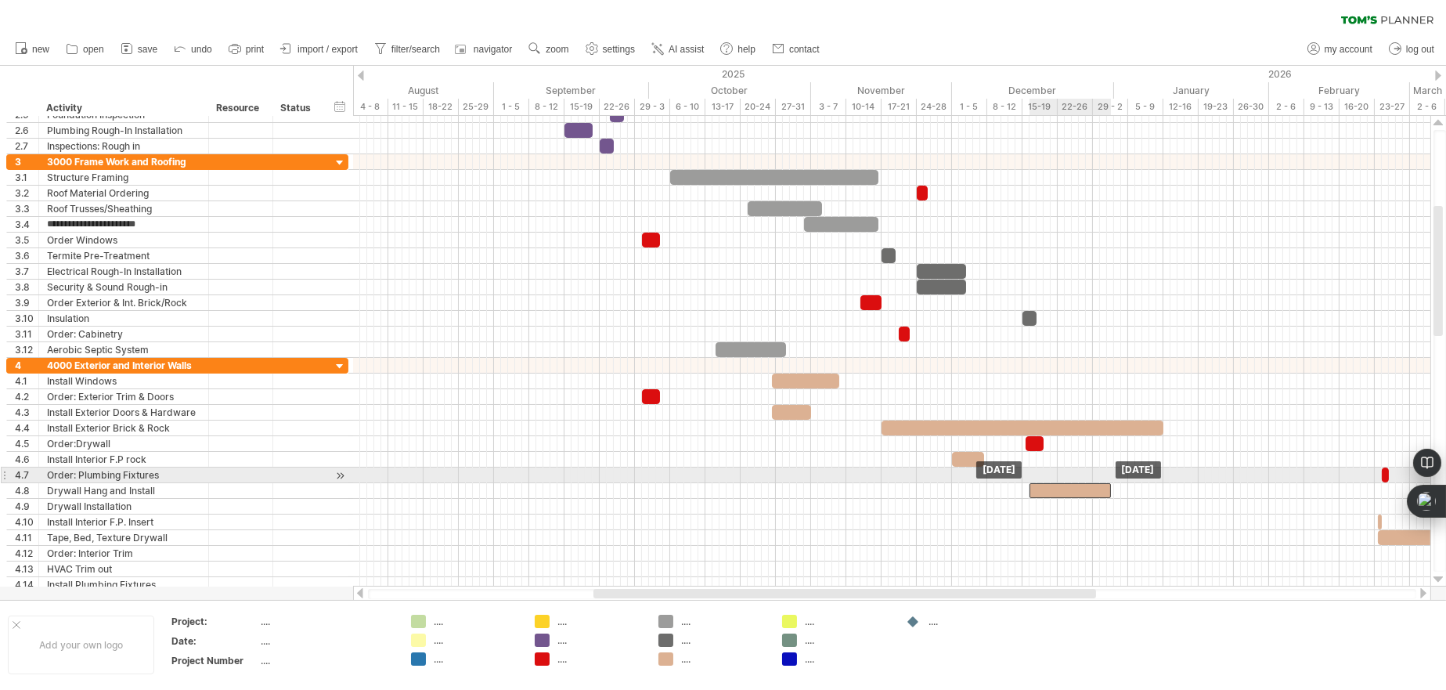
drag, startPoint x: 1215, startPoint y: 486, endPoint x: 1048, endPoint y: 479, distance: 166.9
click at [1048, 479] on div "example time blocks: start [DATE] [DATE]" at bounding box center [891, 351] width 1077 height 471
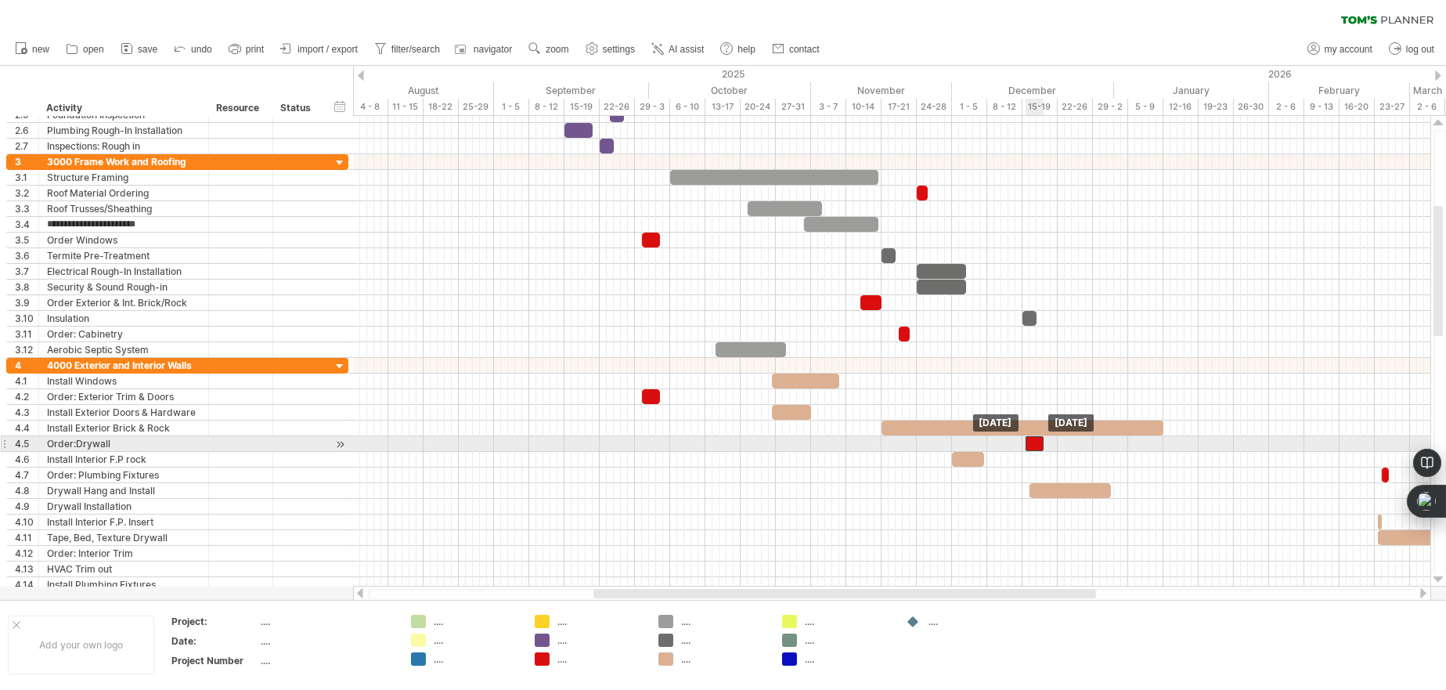
click at [1037, 437] on div at bounding box center [1035, 443] width 18 height 15
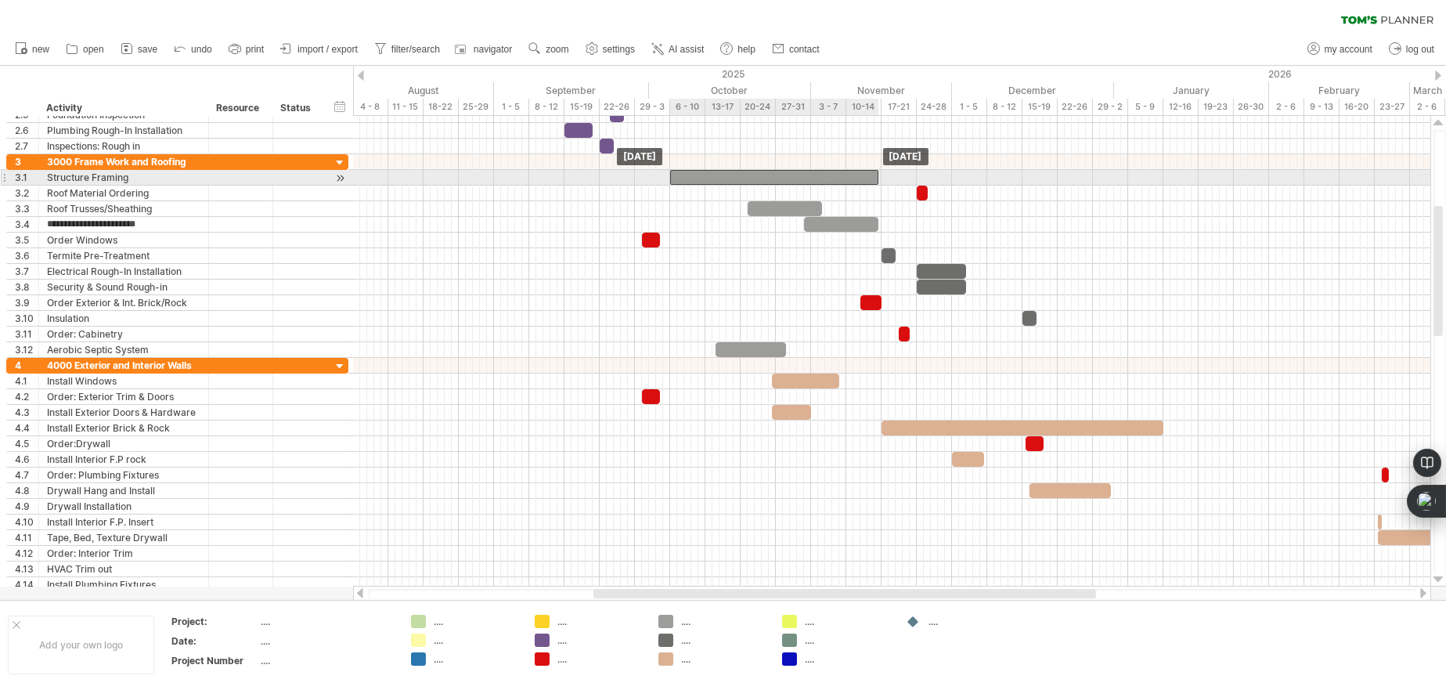
click at [841, 178] on div at bounding box center [774, 177] width 208 height 15
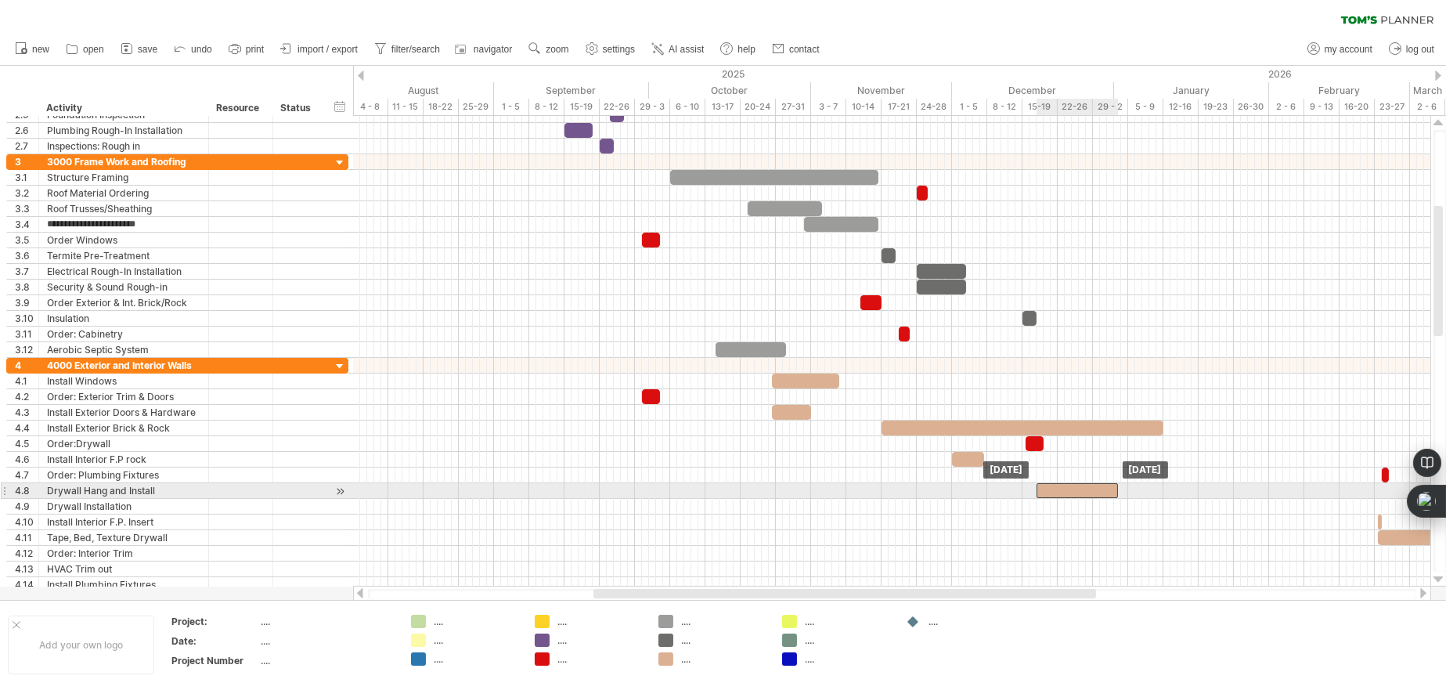
drag, startPoint x: 1052, startPoint y: 485, endPoint x: 1060, endPoint y: 484, distance: 7.9
click at [1060, 484] on div at bounding box center [1077, 490] width 81 height 15
click at [1109, 491] on div at bounding box center [1077, 490] width 81 height 15
drag, startPoint x: 1116, startPoint y: 491, endPoint x: 1061, endPoint y: 488, distance: 55.7
click at [1061, 488] on span at bounding box center [1061, 490] width 6 height 15
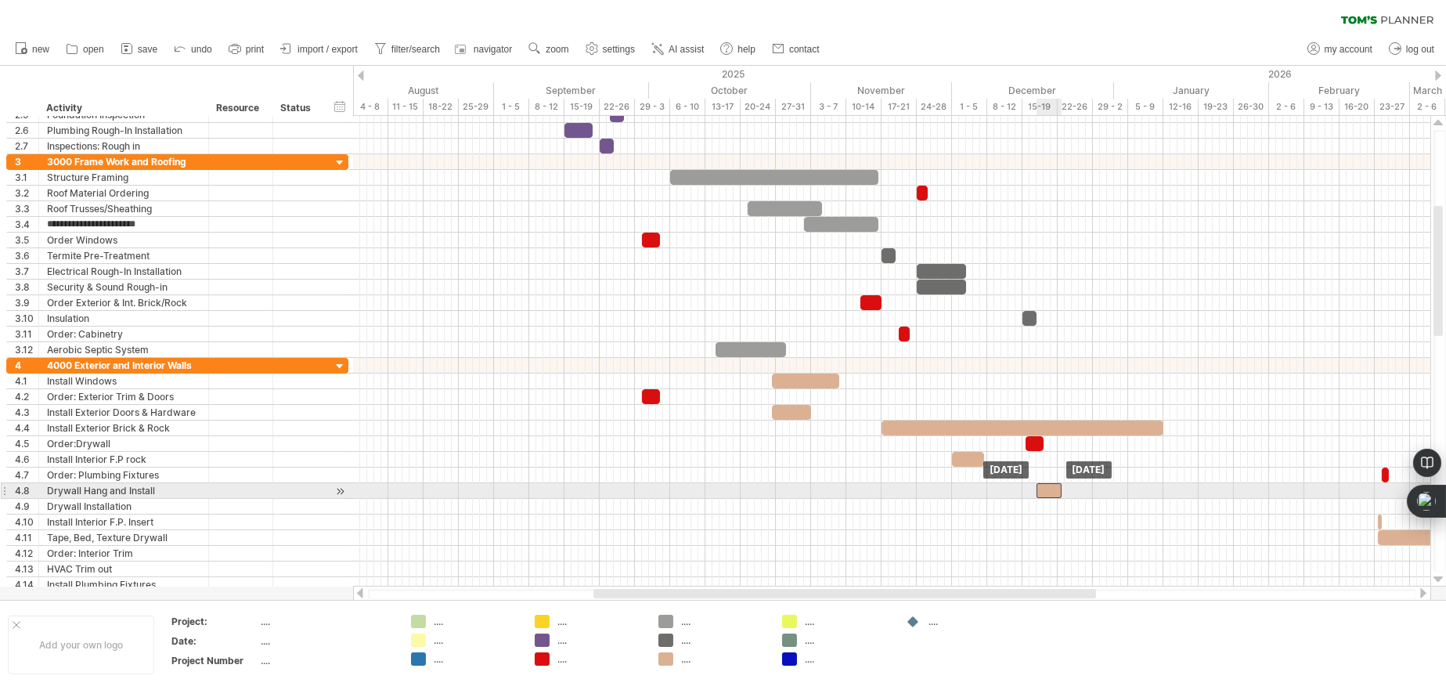
click at [1051, 486] on div at bounding box center [1049, 490] width 25 height 15
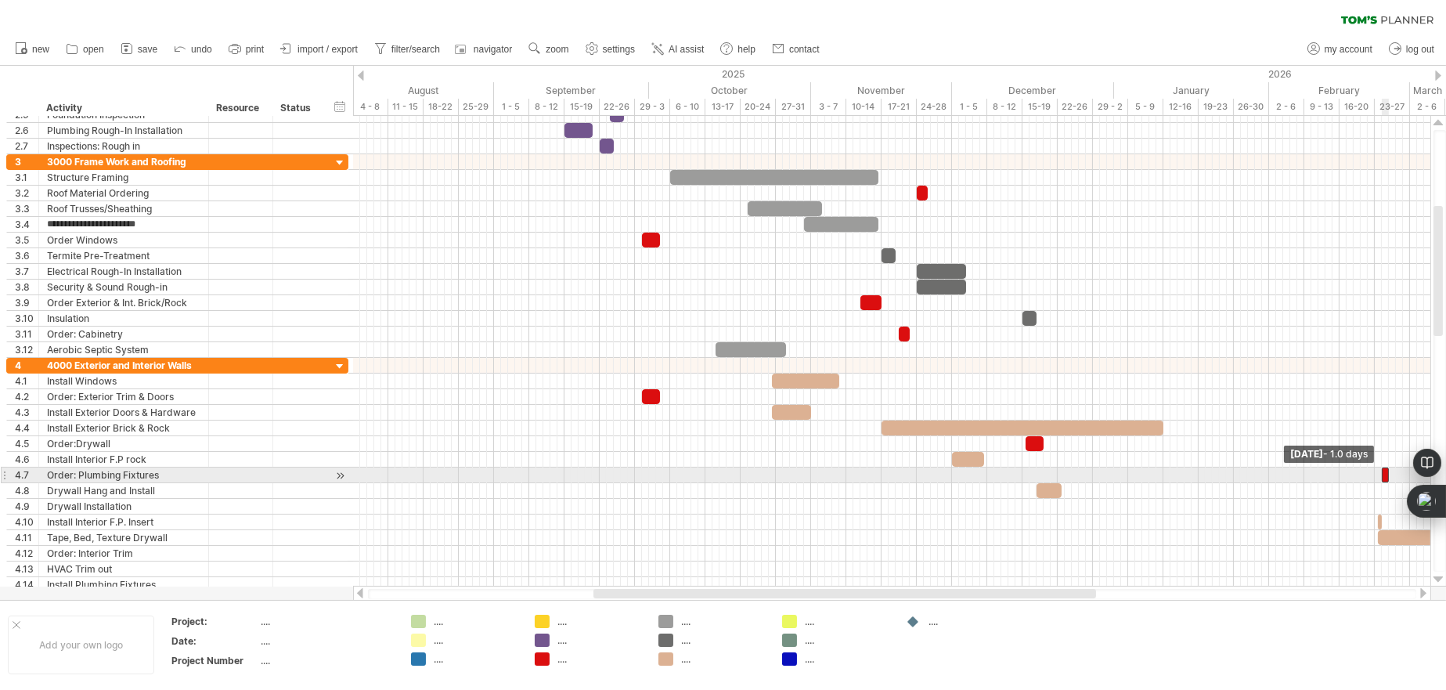
click at [1381, 474] on span at bounding box center [1382, 474] width 6 height 15
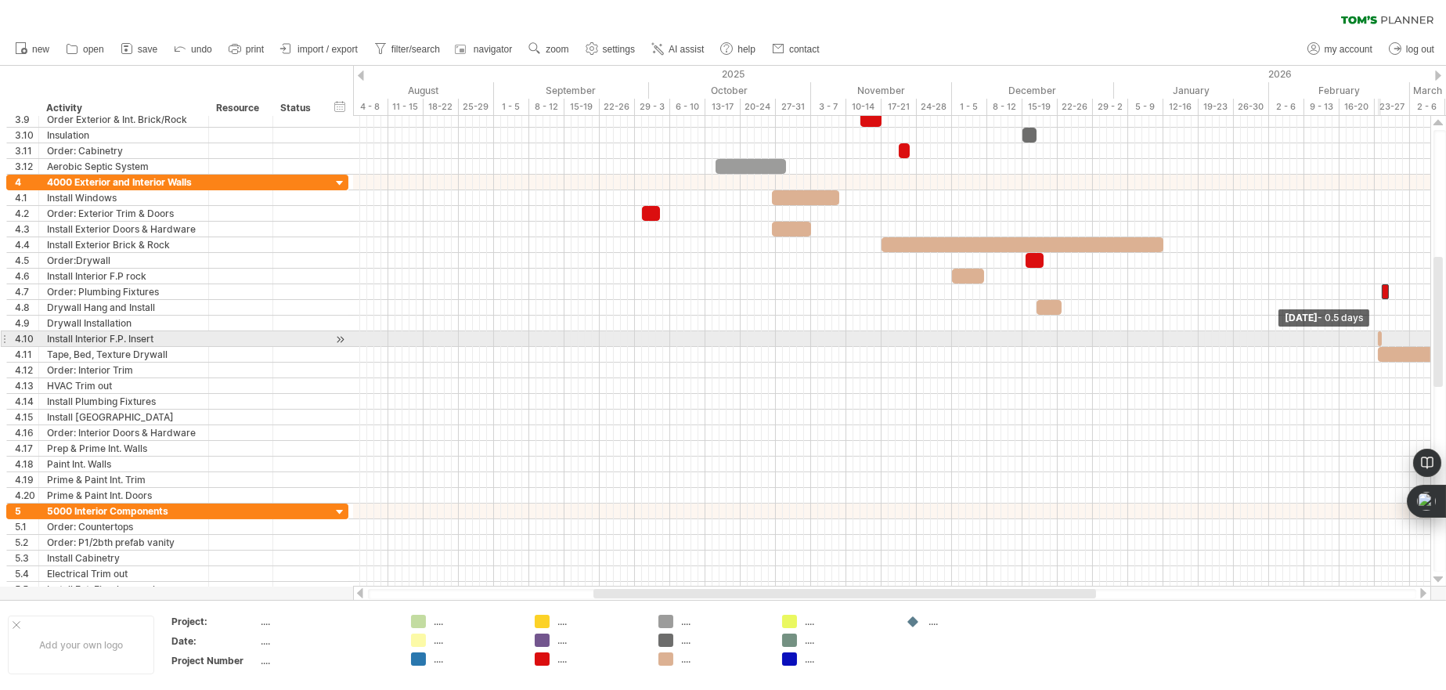
click at [1379, 337] on span at bounding box center [1382, 338] width 6 height 15
drag, startPoint x: 1378, startPoint y: 336, endPoint x: 1368, endPoint y: 336, distance: 9.4
click at [1368, 336] on div "example time blocks: start [DATE] - 0.5 days [DATE] - 1.0 days" at bounding box center [891, 351] width 1077 height 471
drag, startPoint x: 1375, startPoint y: 336, endPoint x: 1391, endPoint y: 336, distance: 15.7
click at [1391, 336] on div "example time blocks: start [DATE] - 0.5 days [DATE] - 0.5 days" at bounding box center [891, 351] width 1077 height 471
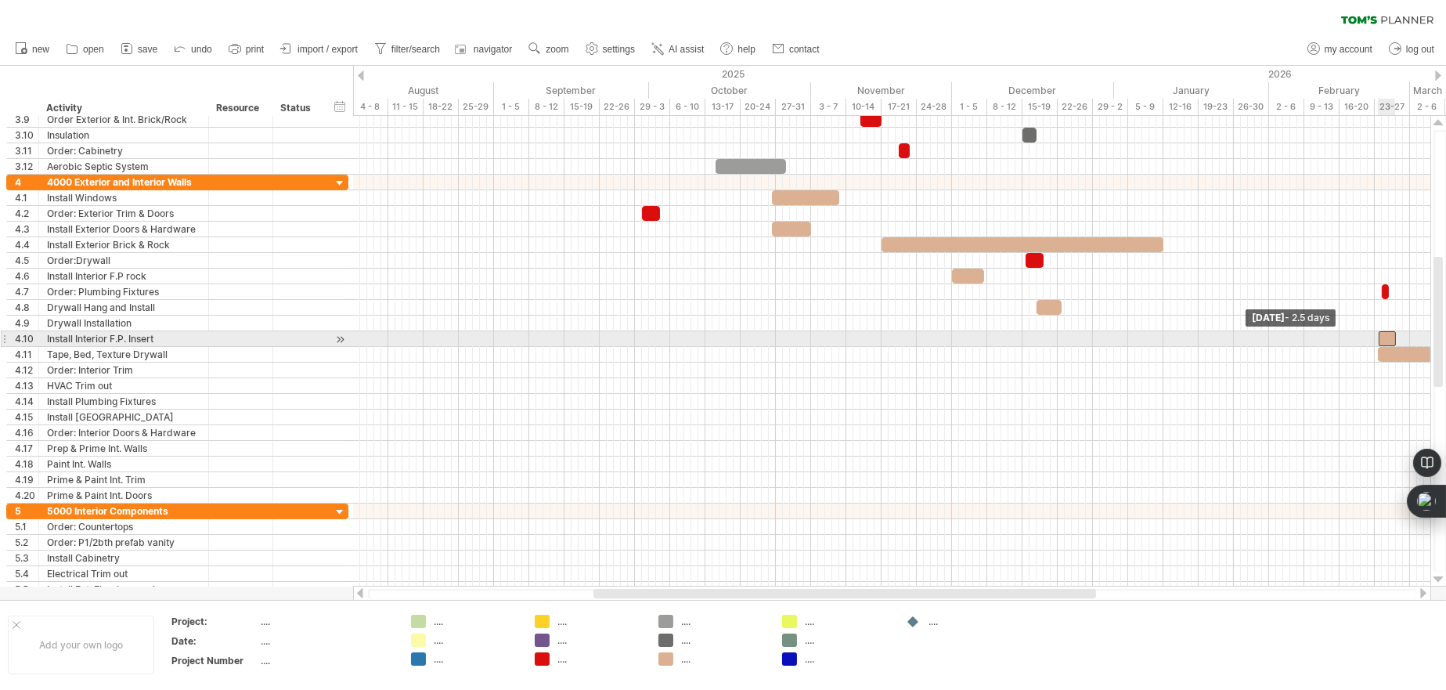
drag, startPoint x: 1382, startPoint y: 336, endPoint x: 1397, endPoint y: 336, distance: 14.9
click at [1397, 336] on span at bounding box center [1396, 338] width 6 height 15
drag, startPoint x: 1386, startPoint y: 337, endPoint x: 654, endPoint y: 335, distance: 731.2
click at [654, 335] on div at bounding box center [654, 338] width 18 height 15
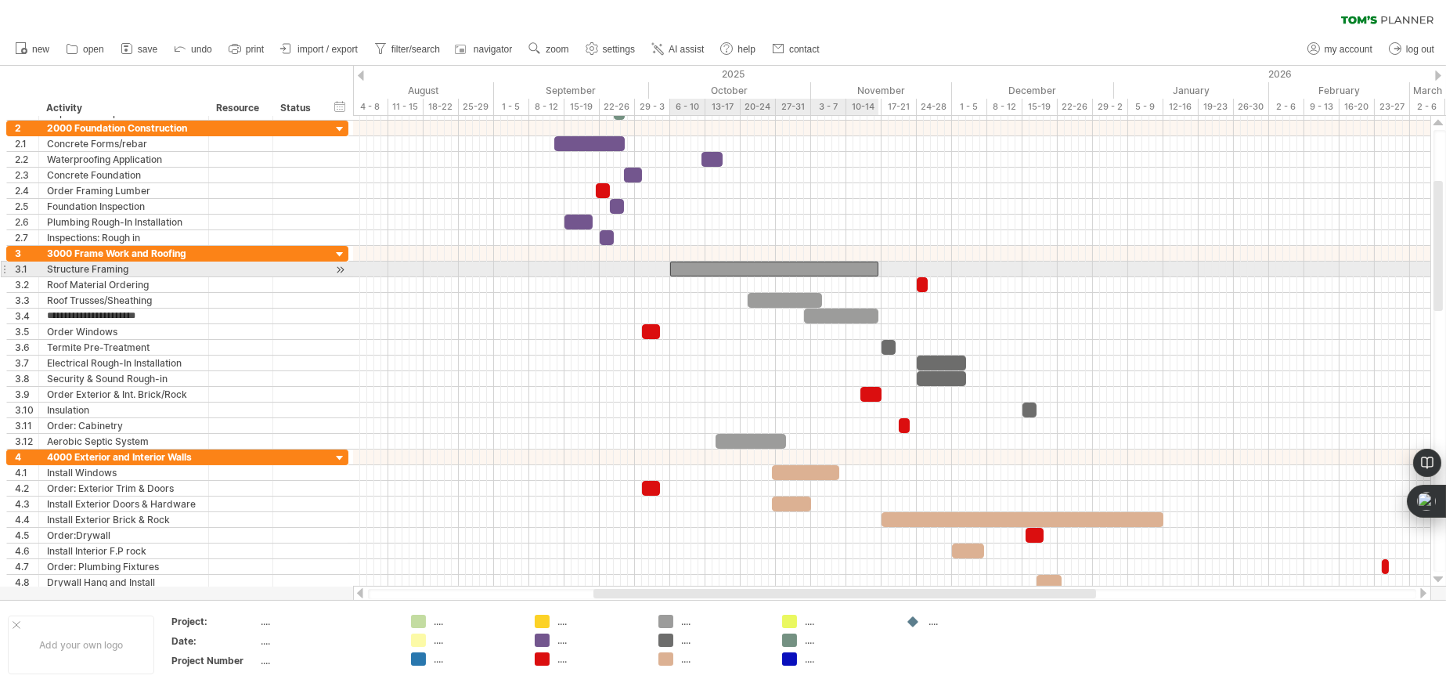
click at [838, 265] on div at bounding box center [774, 268] width 208 height 15
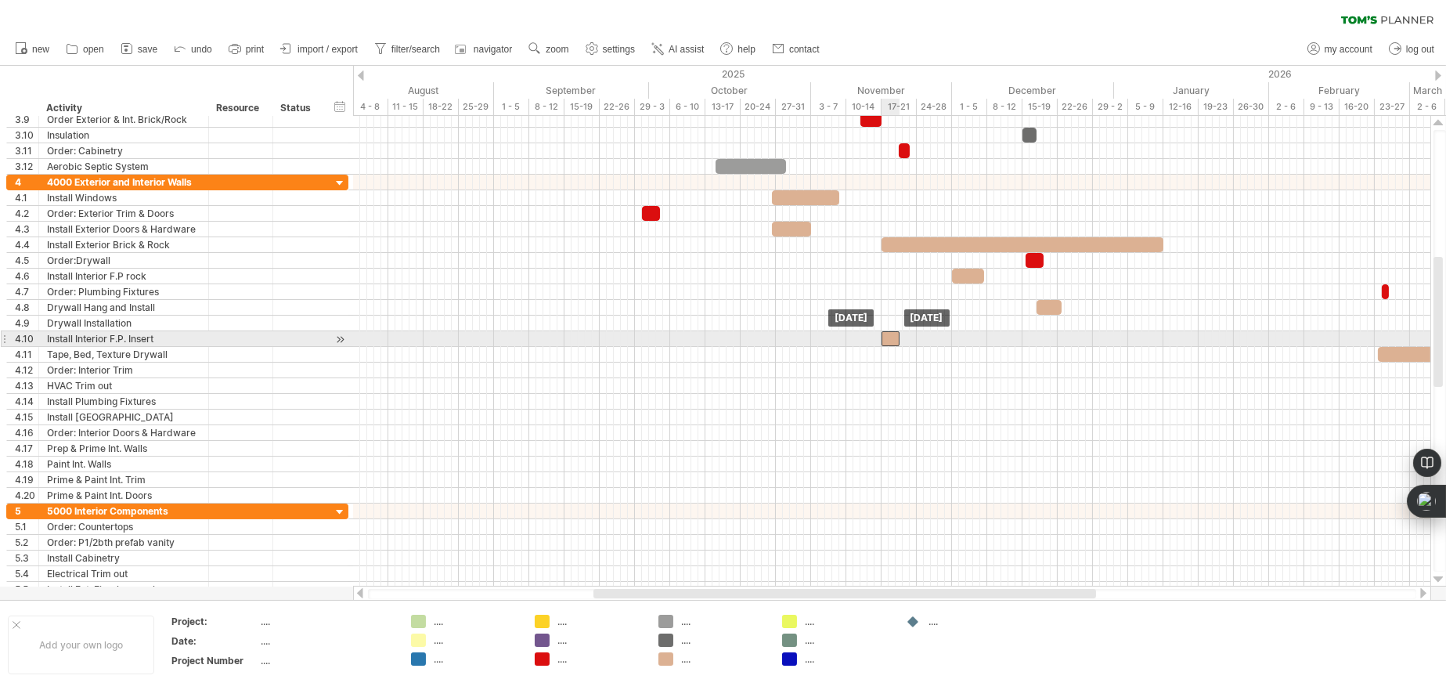
drag, startPoint x: 651, startPoint y: 334, endPoint x: 887, endPoint y: 334, distance: 235.6
click at [887, 334] on div at bounding box center [891, 338] width 18 height 15
click at [894, 342] on div at bounding box center [891, 338] width 18 height 15
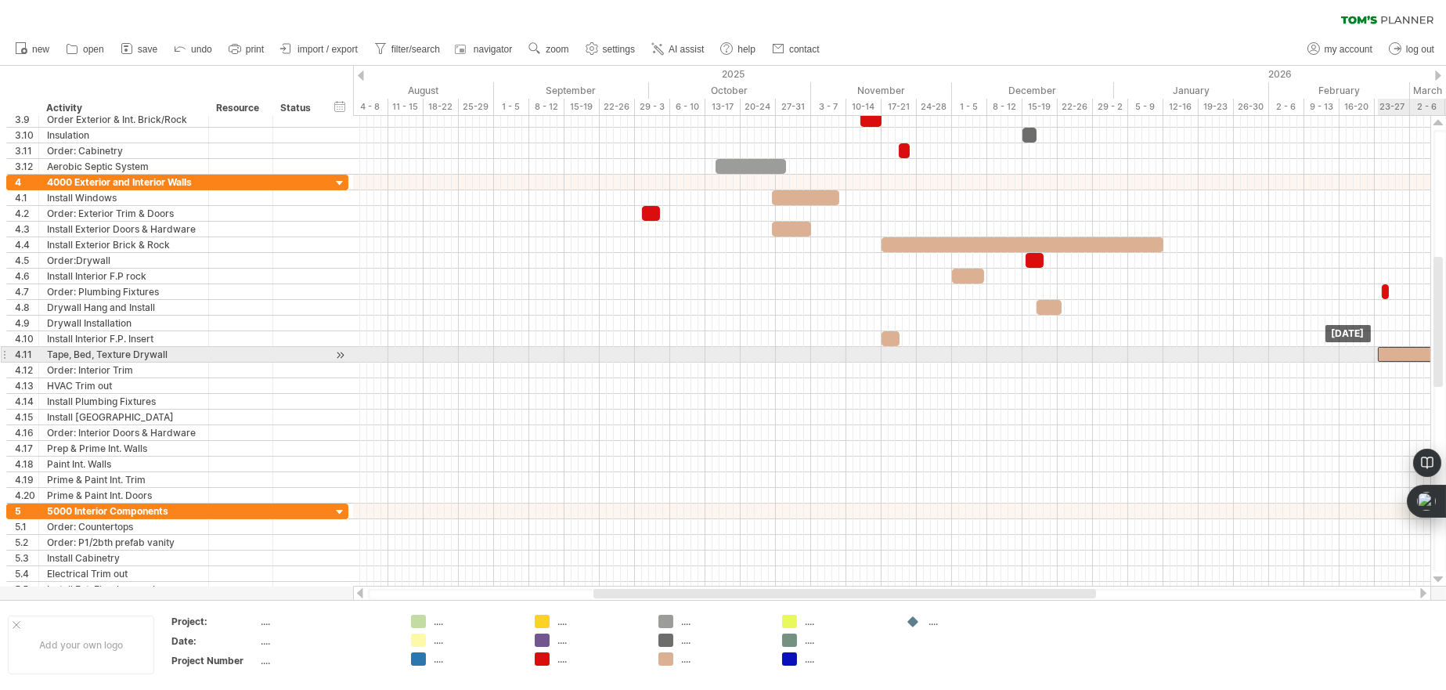
click at [1401, 352] on div at bounding box center [1433, 354] width 110 height 15
drag, startPoint x: 1401, startPoint y: 352, endPoint x: 1045, endPoint y: 356, distance: 355.4
click at [1045, 356] on div at bounding box center [1077, 354] width 110 height 15
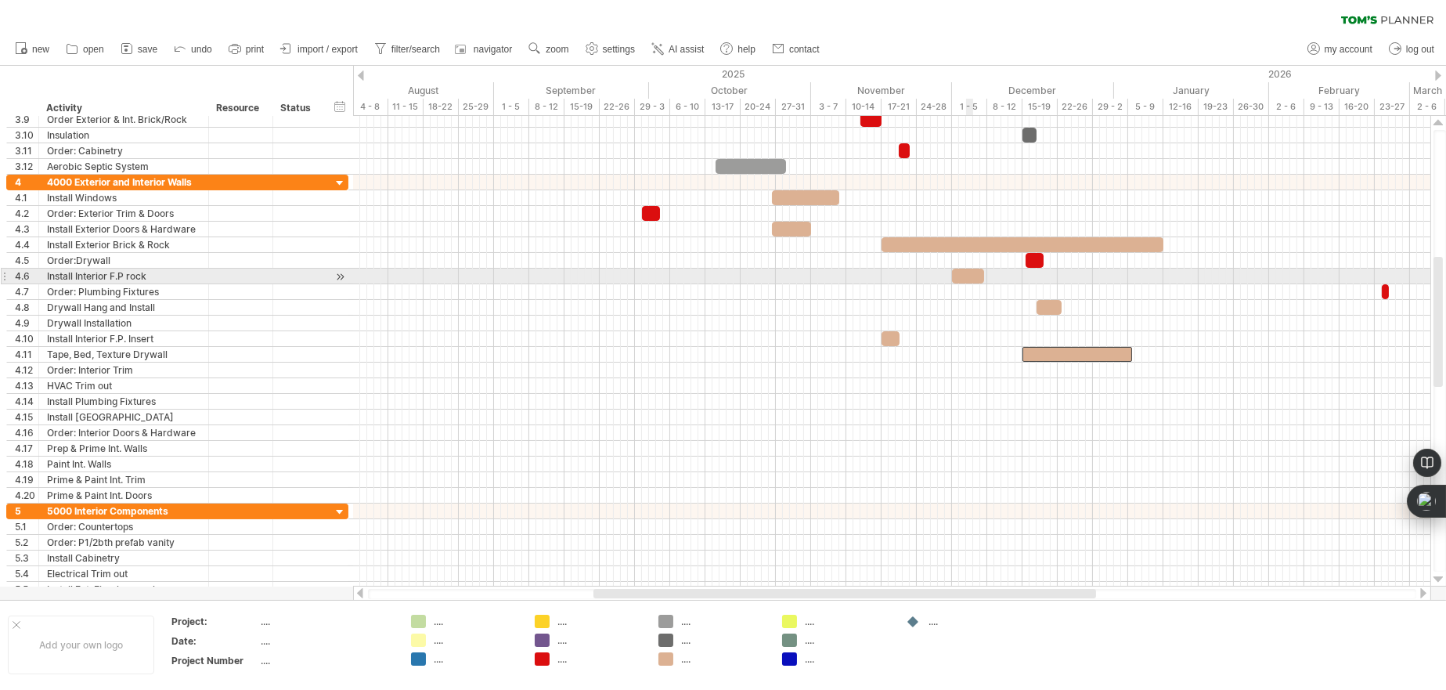
click at [968, 282] on div at bounding box center [968, 276] width 32 height 15
click at [967, 282] on div at bounding box center [968, 276] width 32 height 15
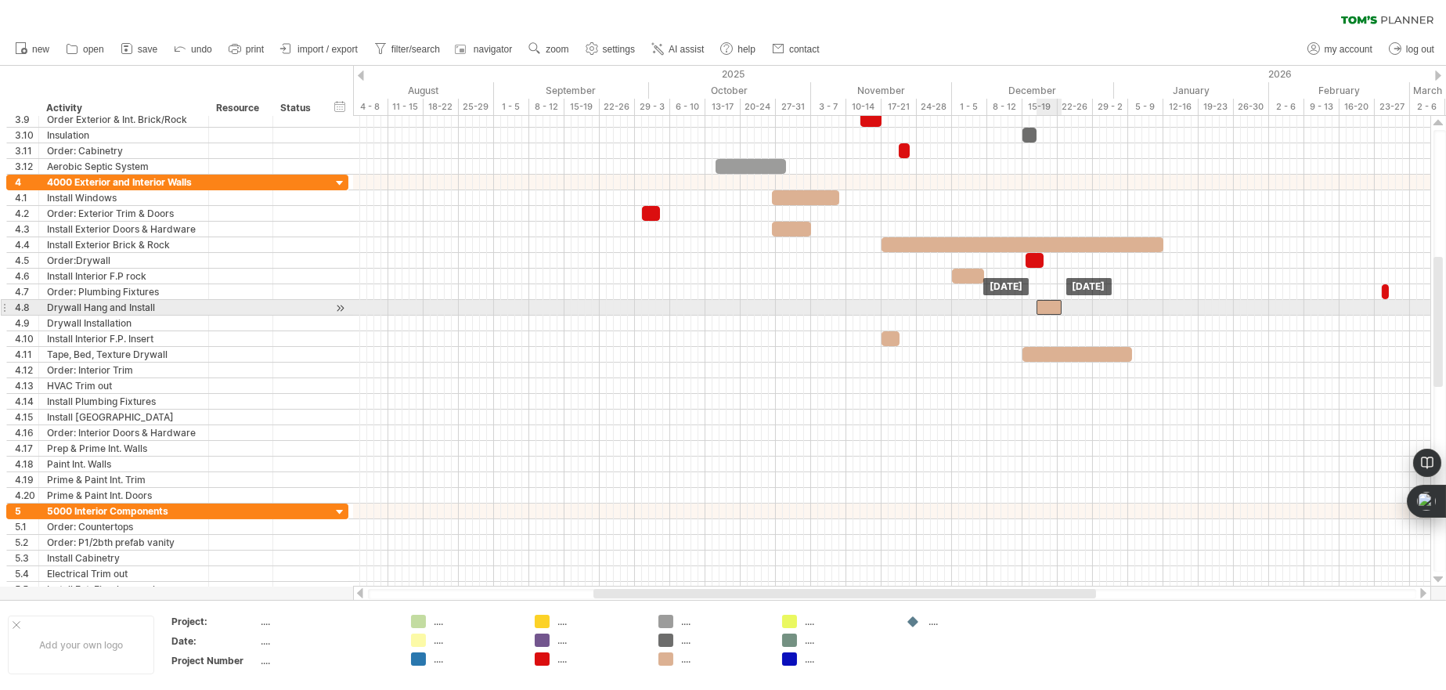
click at [1045, 305] on div at bounding box center [1049, 307] width 25 height 15
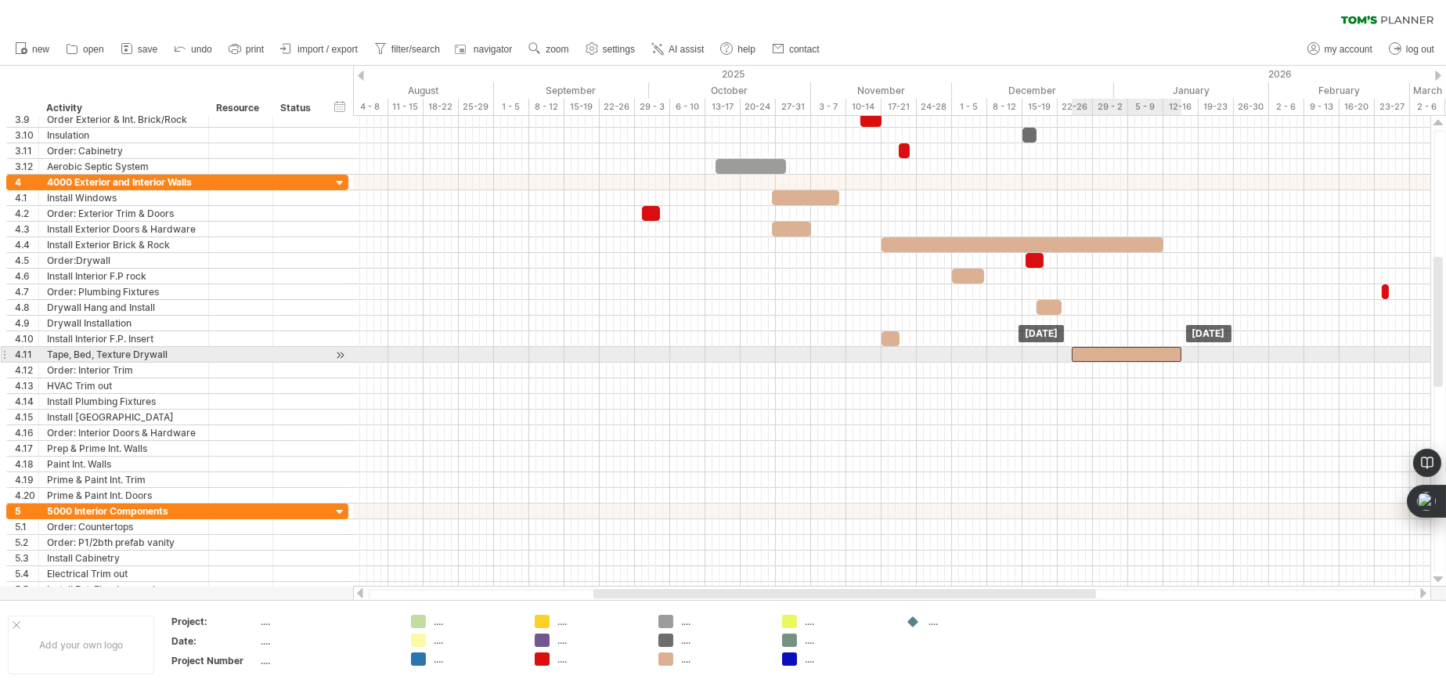
drag, startPoint x: 1055, startPoint y: 352, endPoint x: 1104, endPoint y: 355, distance: 49.5
click at [1104, 355] on div at bounding box center [1127, 354] width 110 height 15
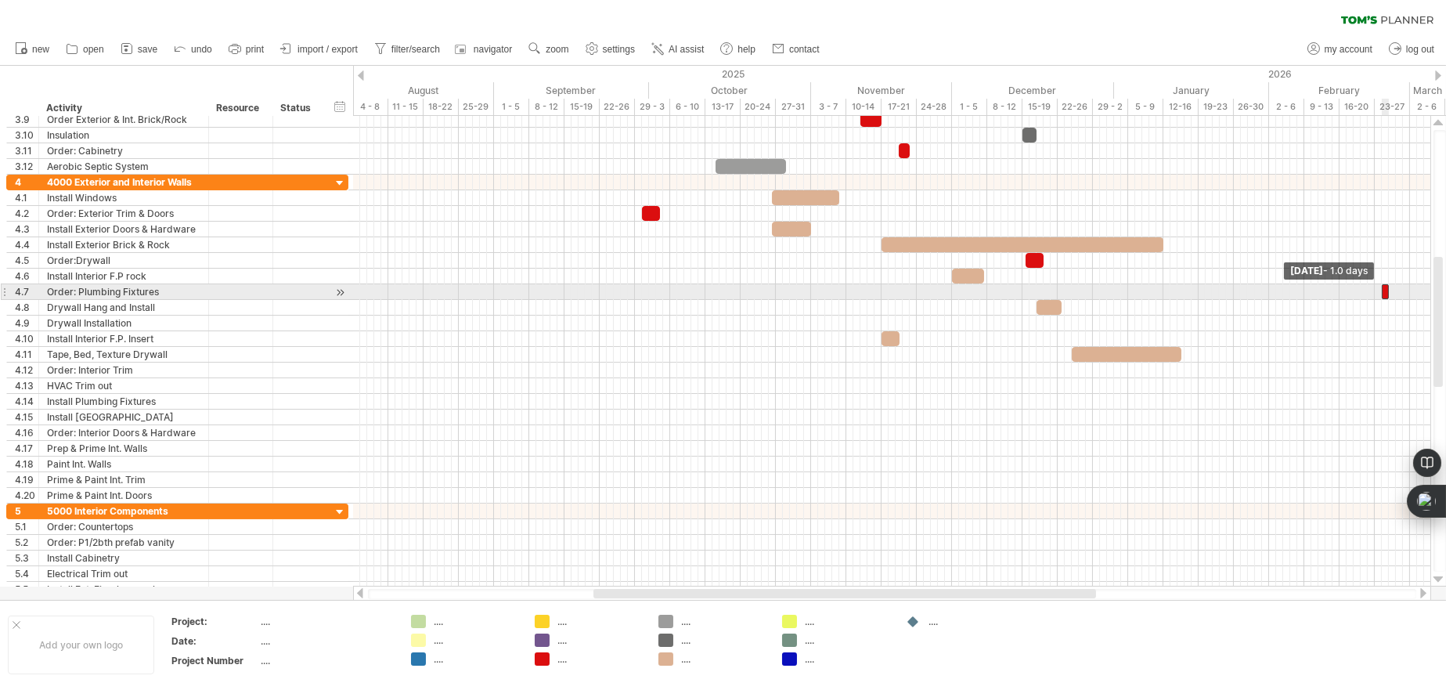
click at [1383, 290] on span at bounding box center [1382, 291] width 6 height 15
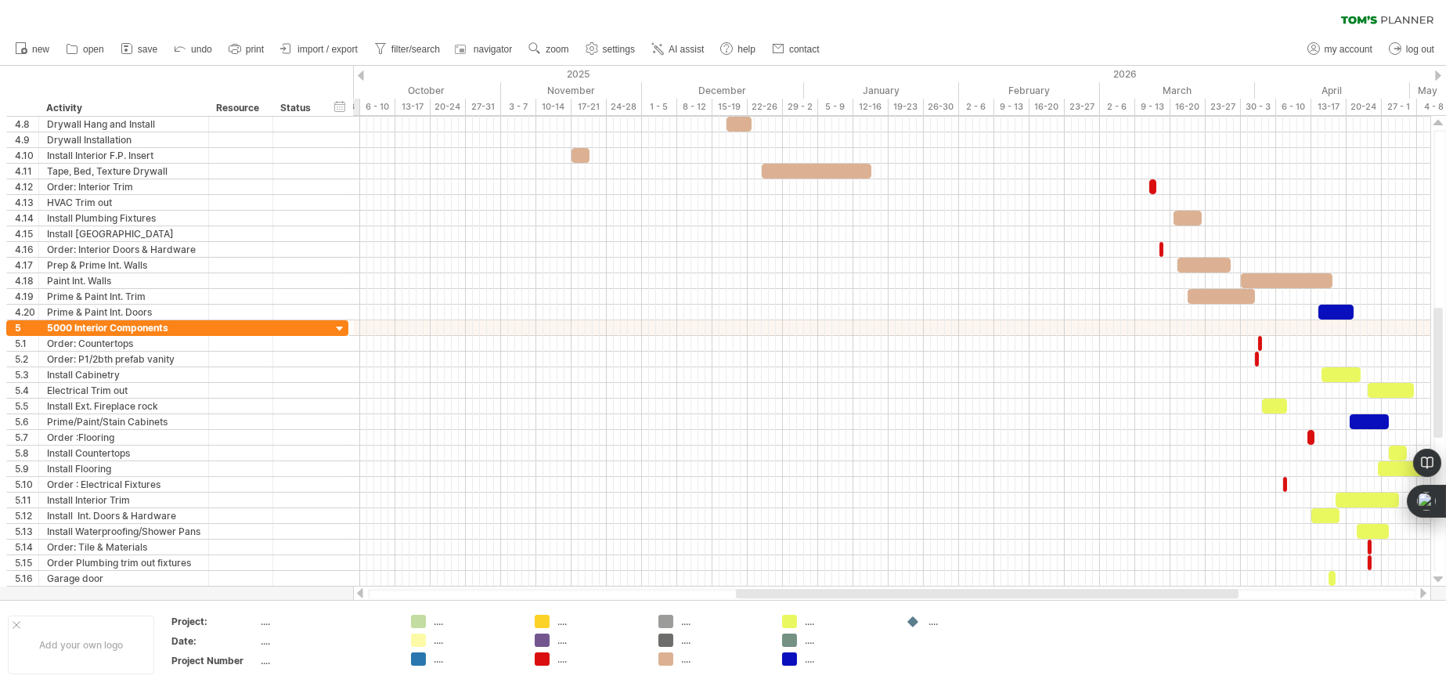
drag, startPoint x: 885, startPoint y: 589, endPoint x: 1028, endPoint y: 593, distance: 142.5
click at [1028, 593] on div at bounding box center [987, 593] width 503 height 9
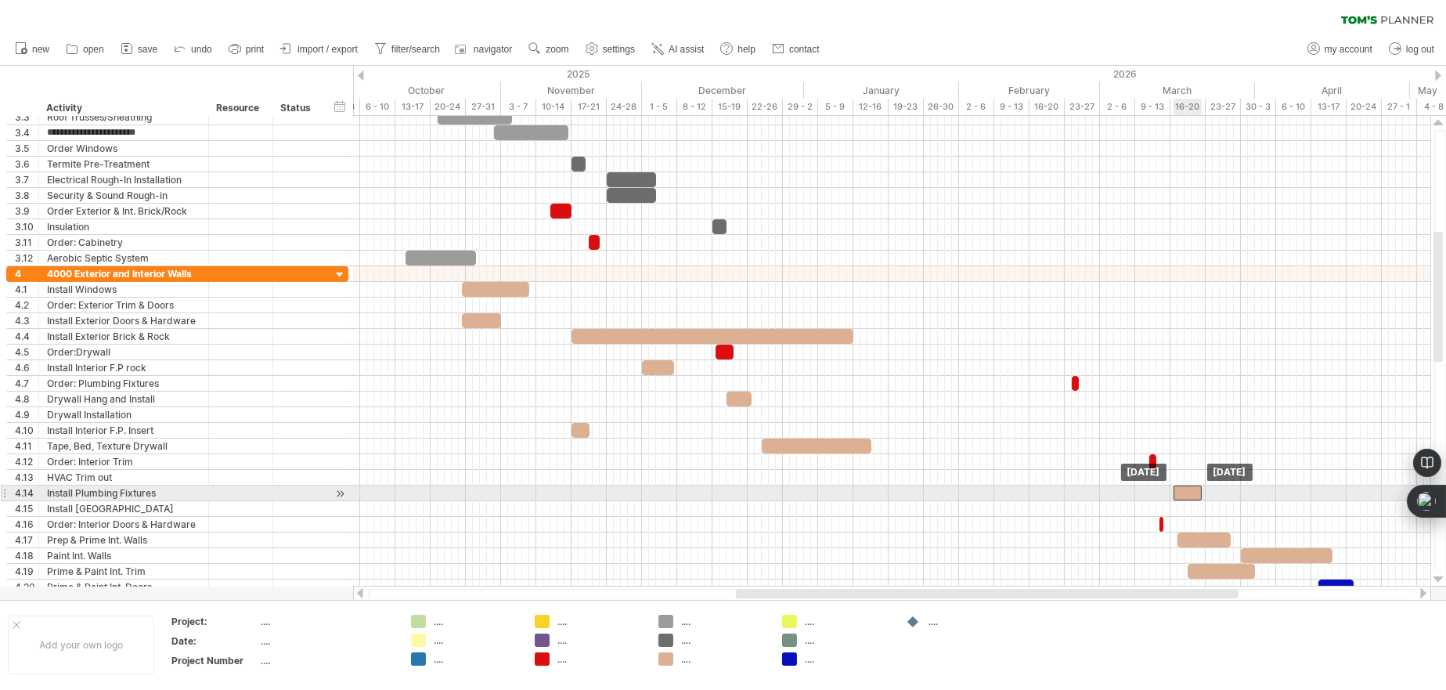
click at [1187, 493] on div at bounding box center [1188, 492] width 28 height 15
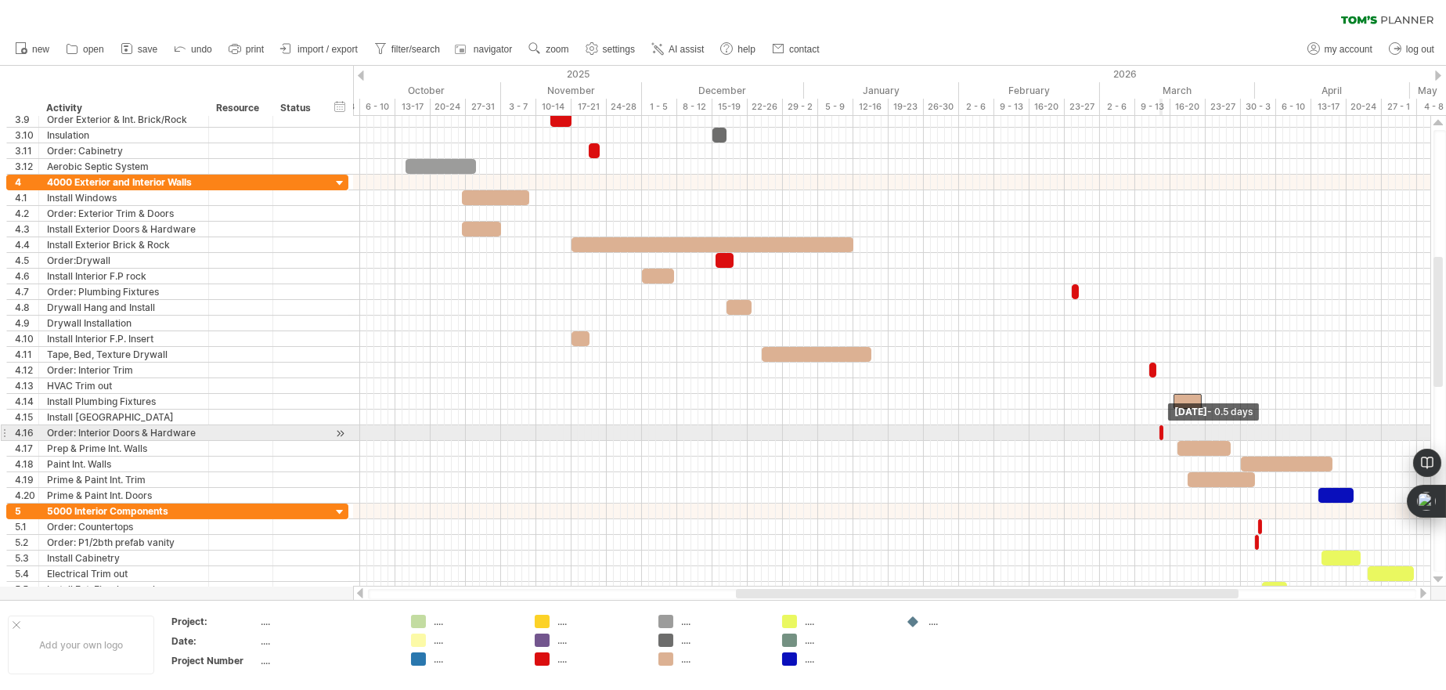
click at [1160, 433] on span at bounding box center [1163, 432] width 6 height 15
drag, startPoint x: 1160, startPoint y: 433, endPoint x: 1148, endPoint y: 434, distance: 12.6
click at [1148, 434] on div "example time blocks: start [DATE] - 0.5 days [DATE]" at bounding box center [891, 351] width 1077 height 471
drag, startPoint x: 1161, startPoint y: 434, endPoint x: 1150, endPoint y: 434, distance: 11.0
click at [1150, 434] on div "example time blocks: start [DATE] - 0.5 days [DATE]" at bounding box center [891, 351] width 1077 height 471
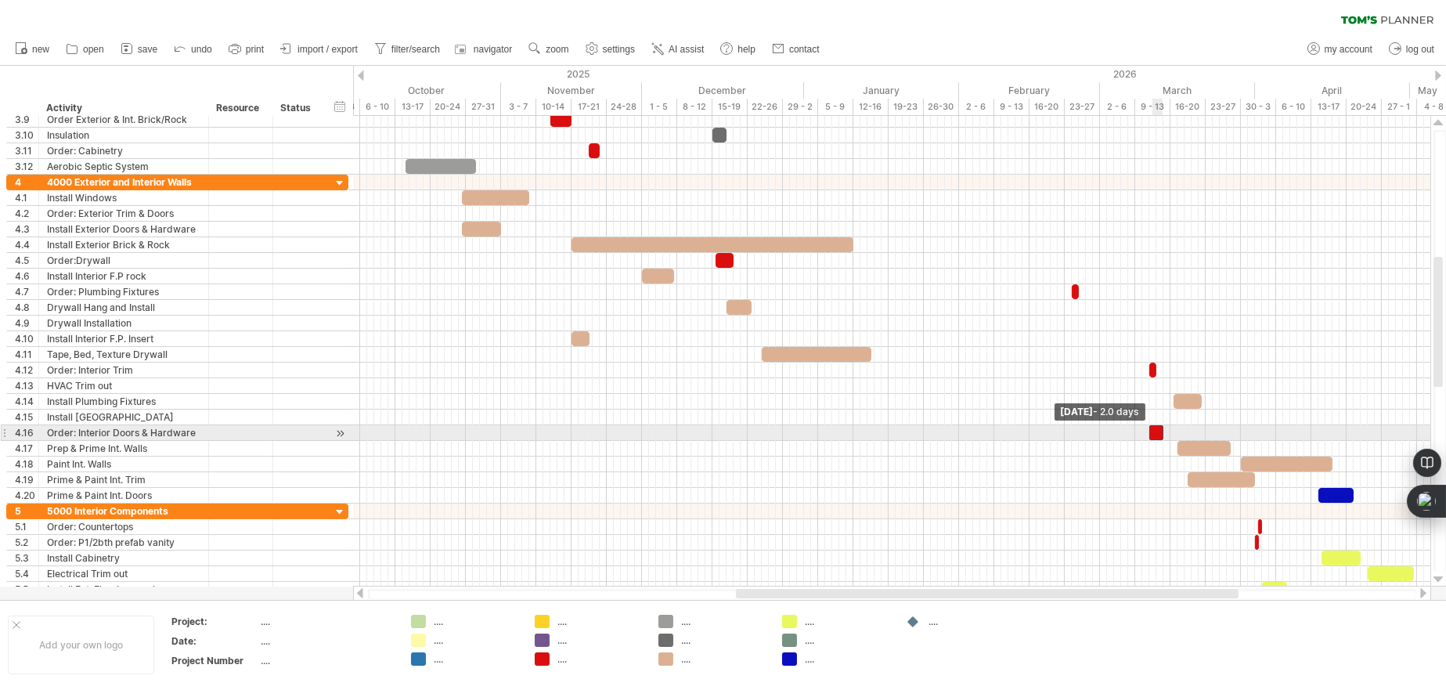
drag, startPoint x: 1158, startPoint y: 429, endPoint x: 1149, endPoint y: 431, distance: 8.8
click at [1149, 431] on span at bounding box center [1149, 432] width 6 height 15
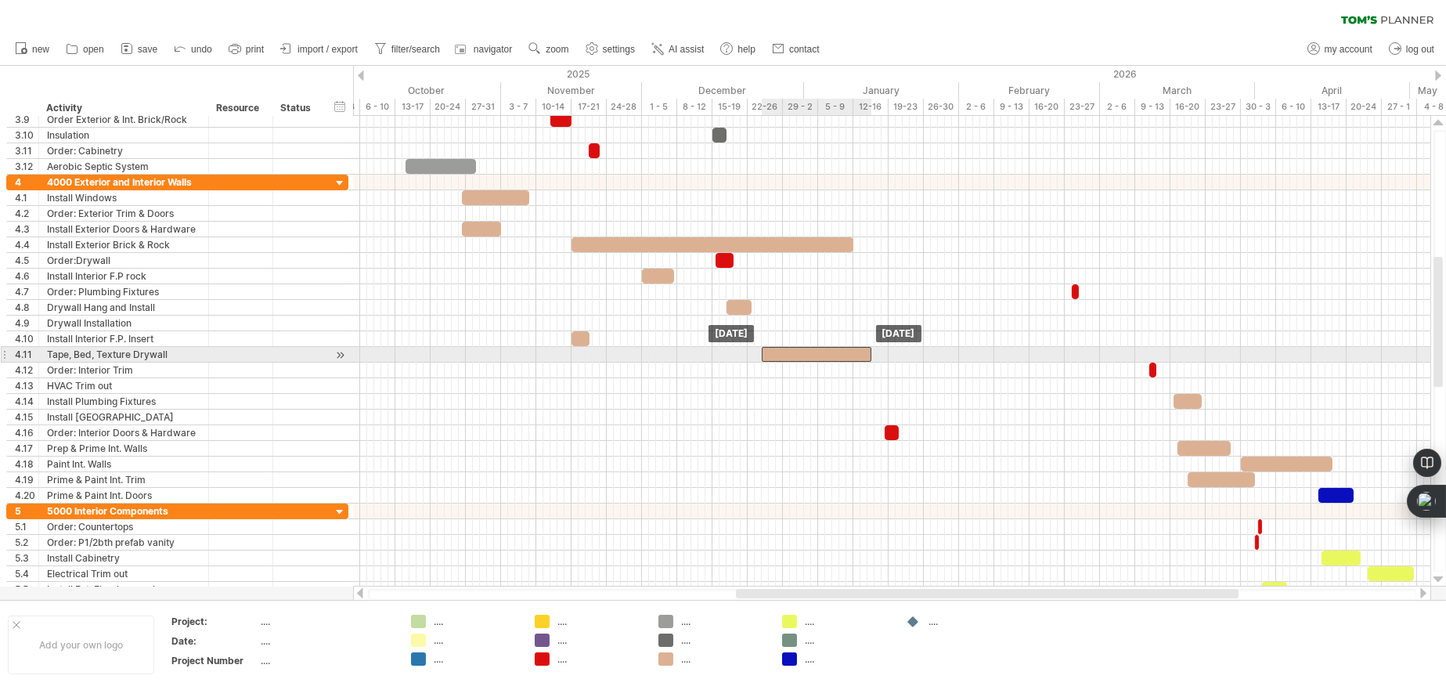
click at [844, 351] on div at bounding box center [817, 354] width 110 height 15
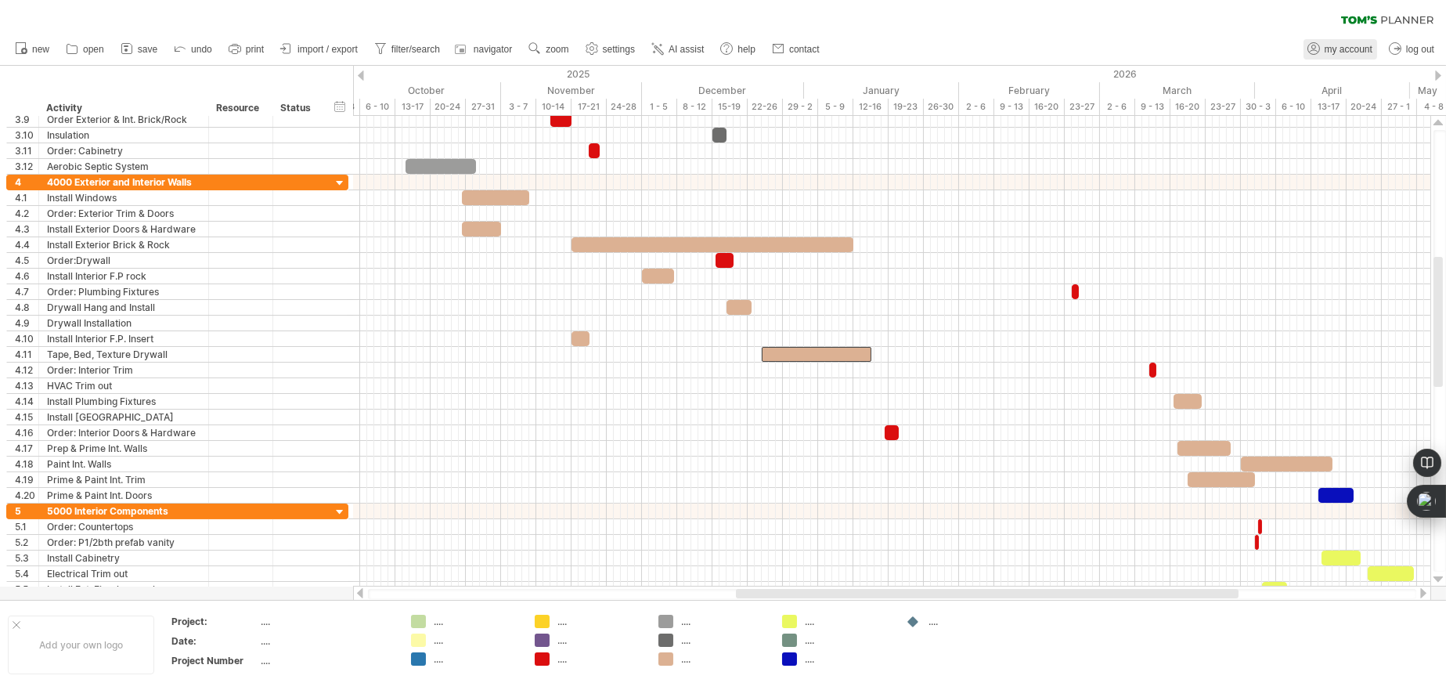
click at [1354, 49] on span "my account" at bounding box center [1349, 49] width 48 height 11
type input "**********"
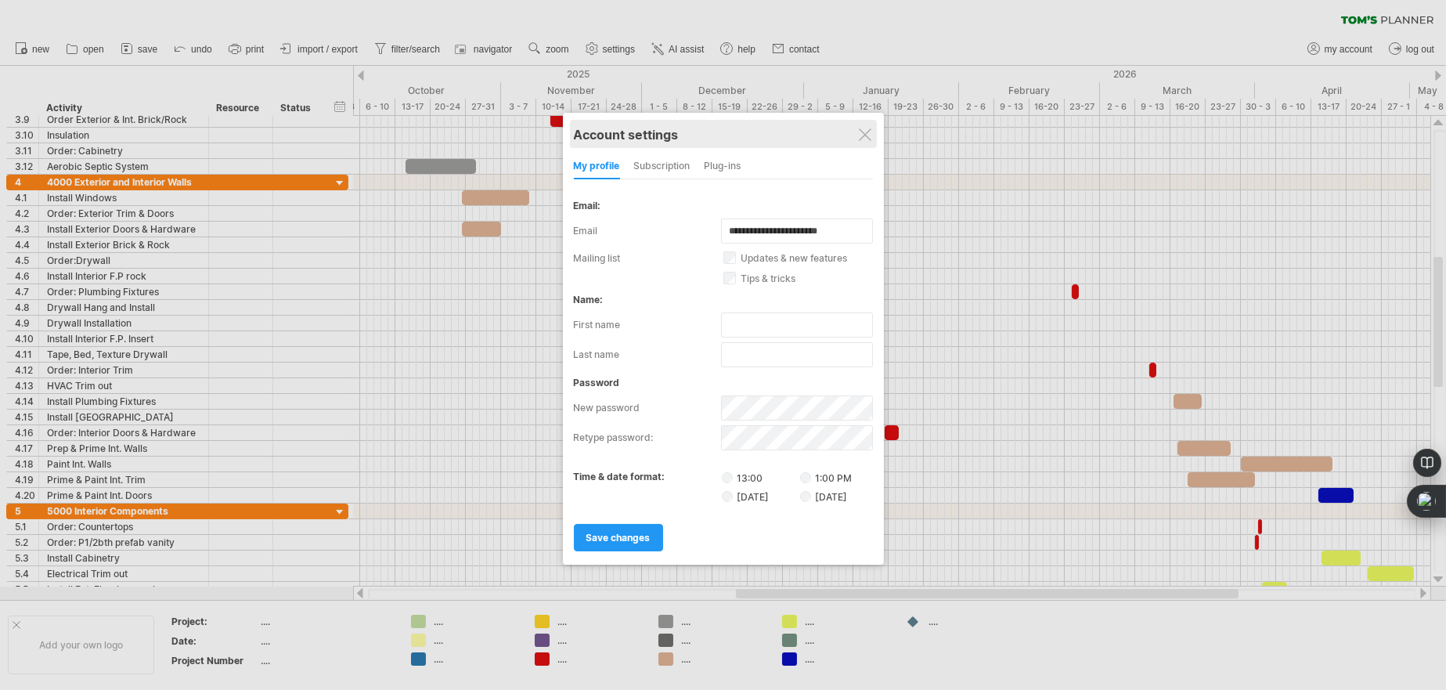
click at [856, 131] on div "Account settings" at bounding box center [723, 134] width 299 height 28
click at [859, 132] on div at bounding box center [865, 134] width 13 height 13
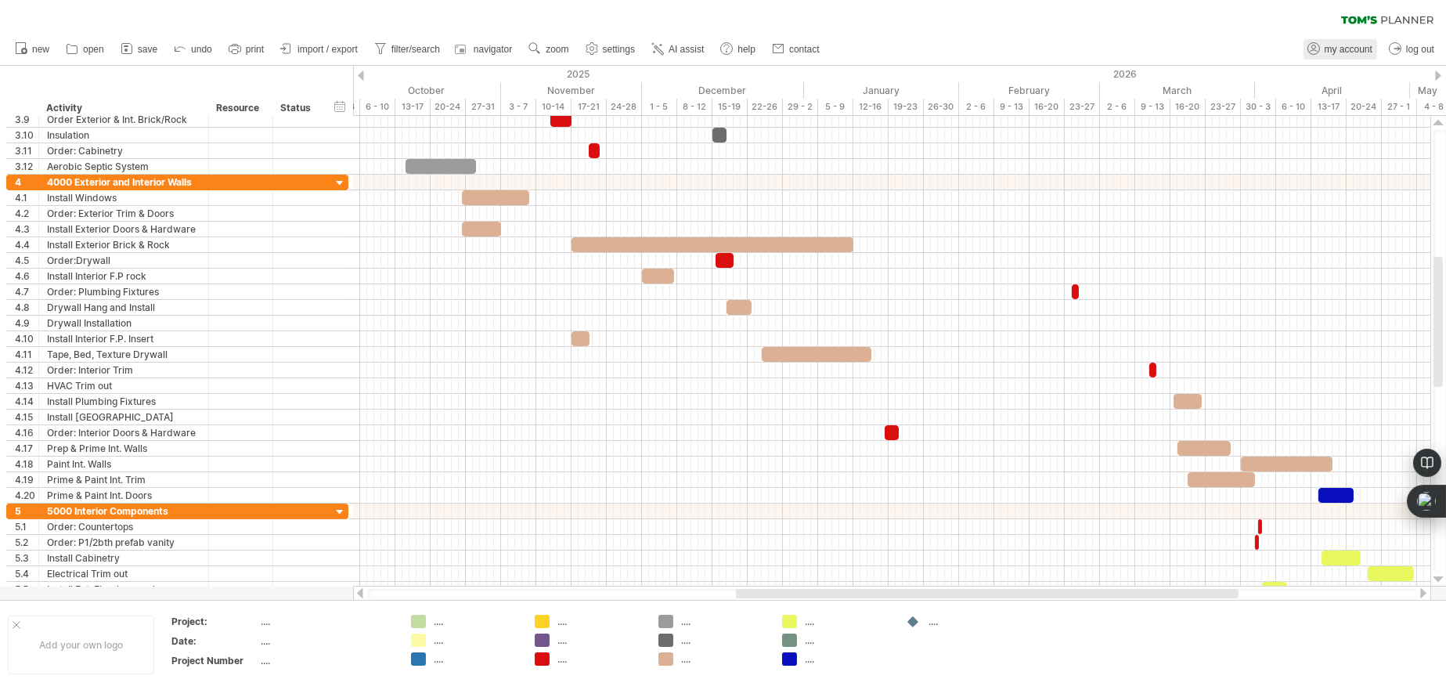
click at [1314, 45] on icon at bounding box center [1314, 49] width 16 height 16
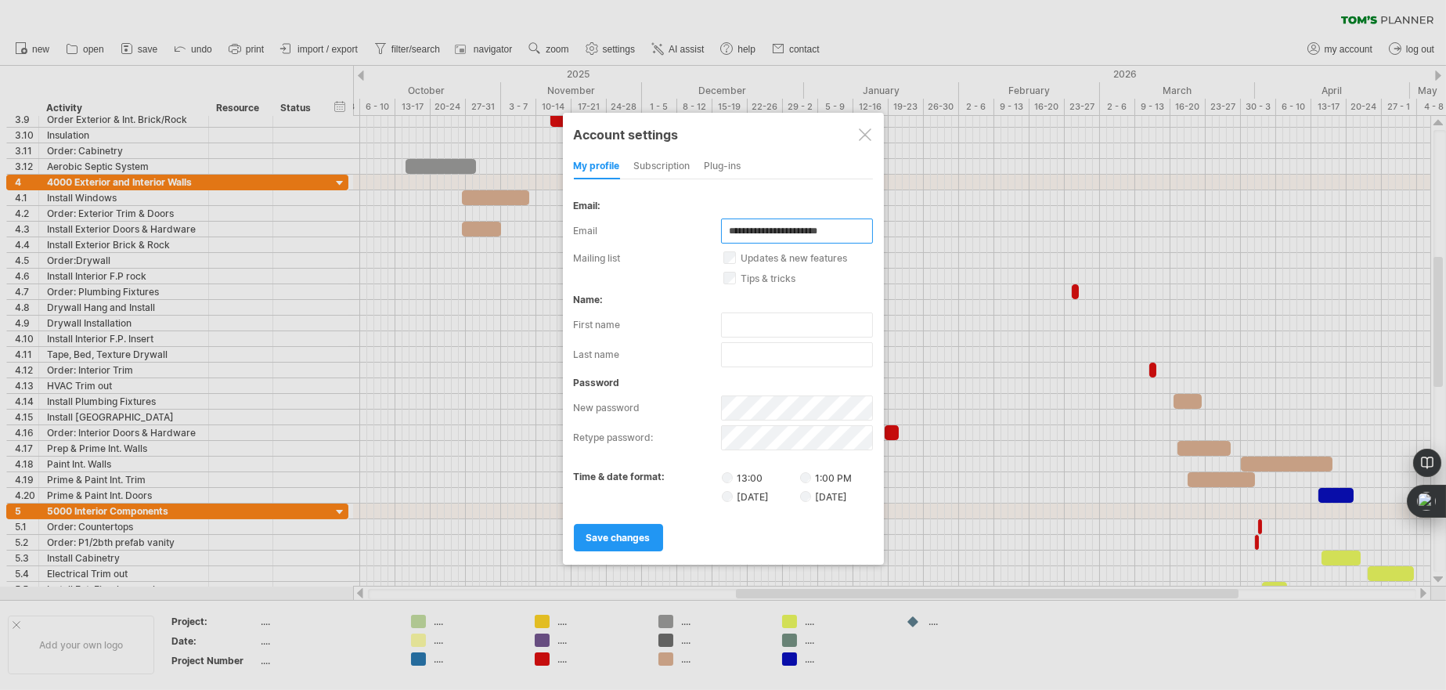
drag, startPoint x: 858, startPoint y: 229, endPoint x: 724, endPoint y: 237, distance: 134.1
click at [724, 237] on input "**********" at bounding box center [797, 230] width 152 height 25
click at [864, 126] on div "Account settings" at bounding box center [723, 134] width 299 height 28
click at [668, 160] on div "subscription" at bounding box center [661, 166] width 56 height 25
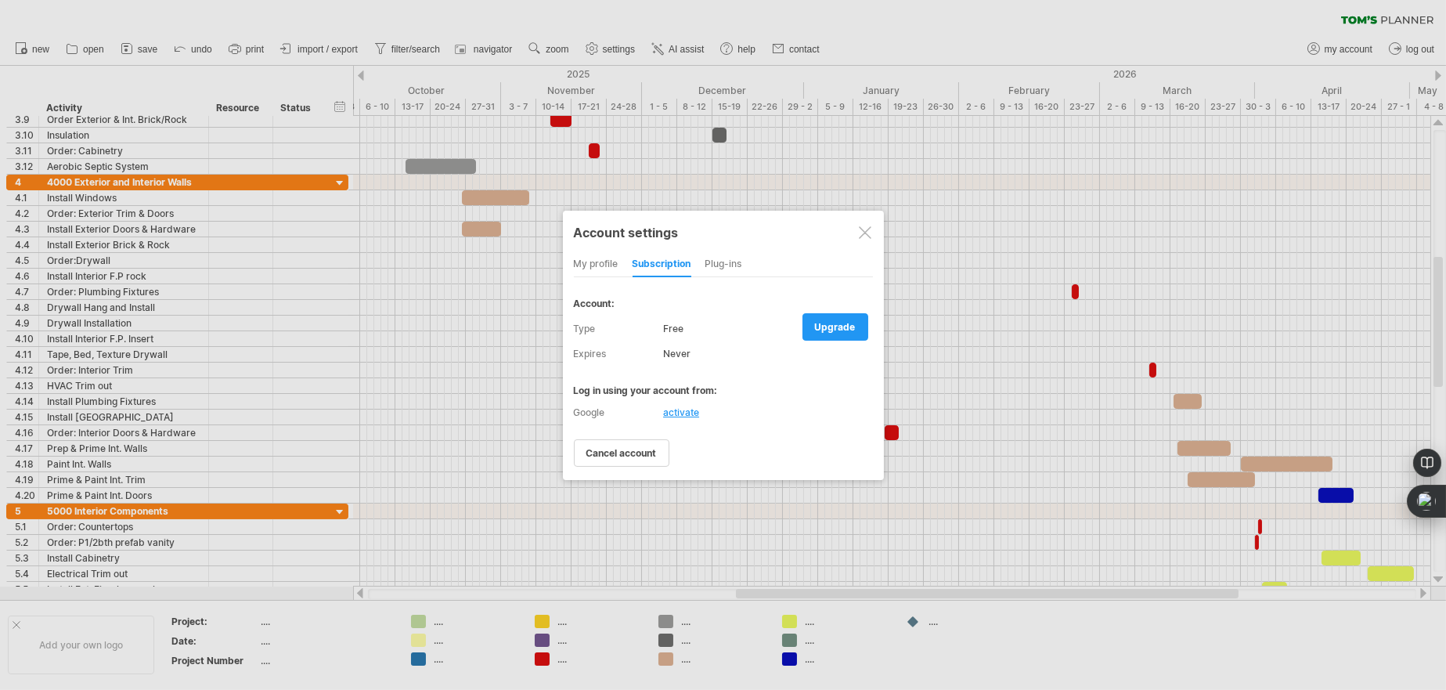
click at [863, 229] on div at bounding box center [865, 232] width 13 height 13
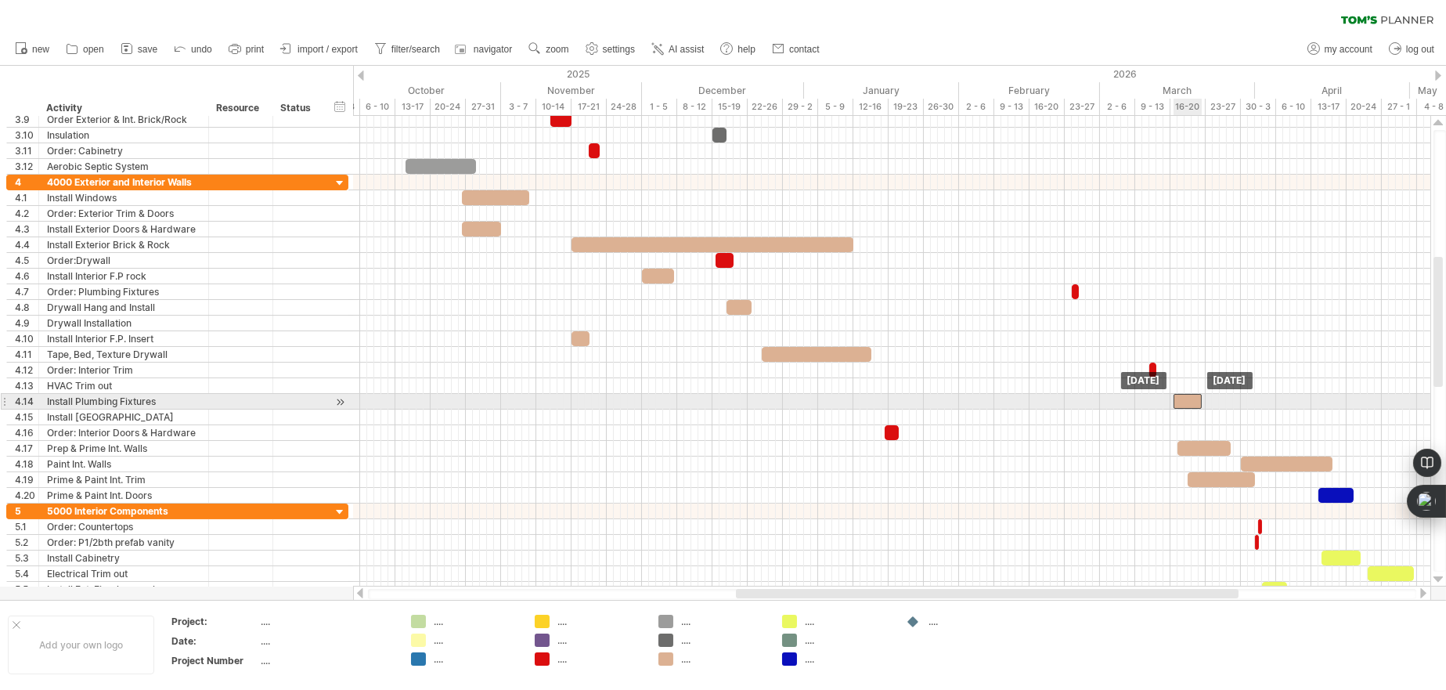
click at [1193, 400] on div at bounding box center [1188, 401] width 28 height 15
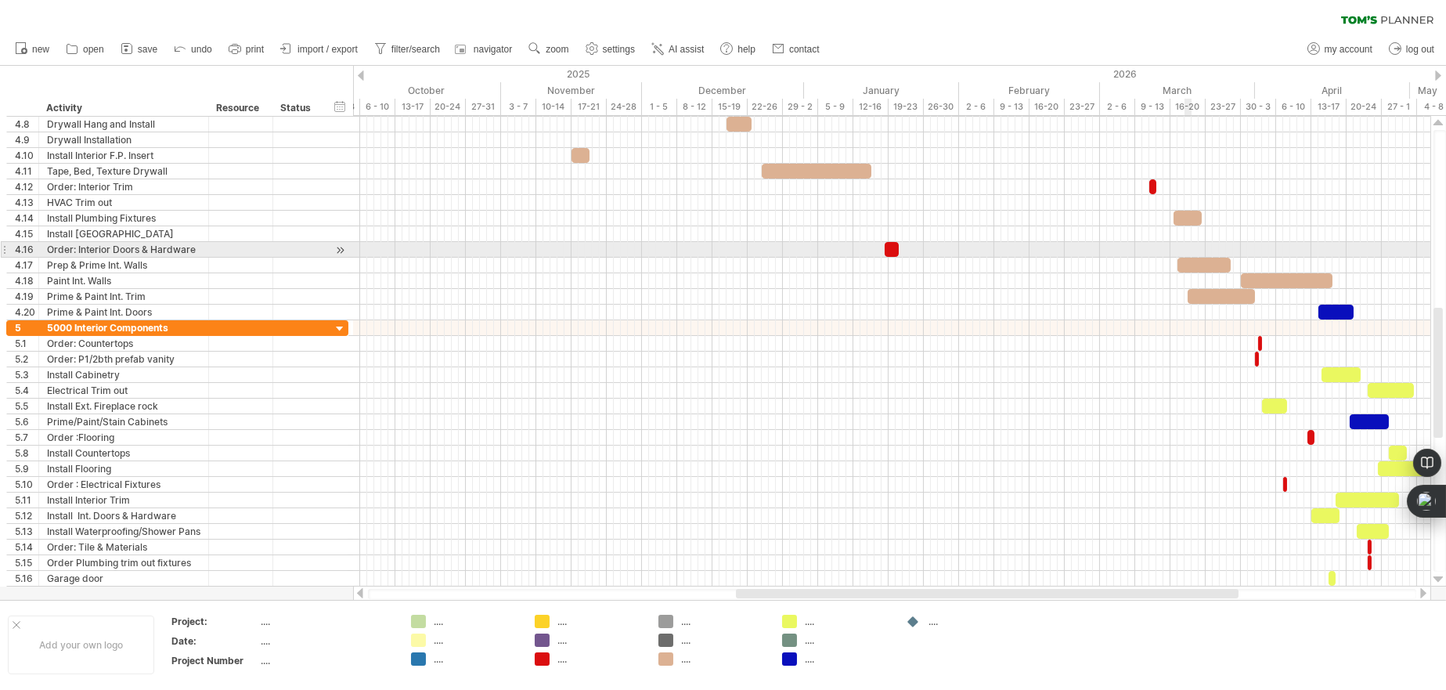
click at [1188, 256] on div at bounding box center [891, 250] width 1077 height 16
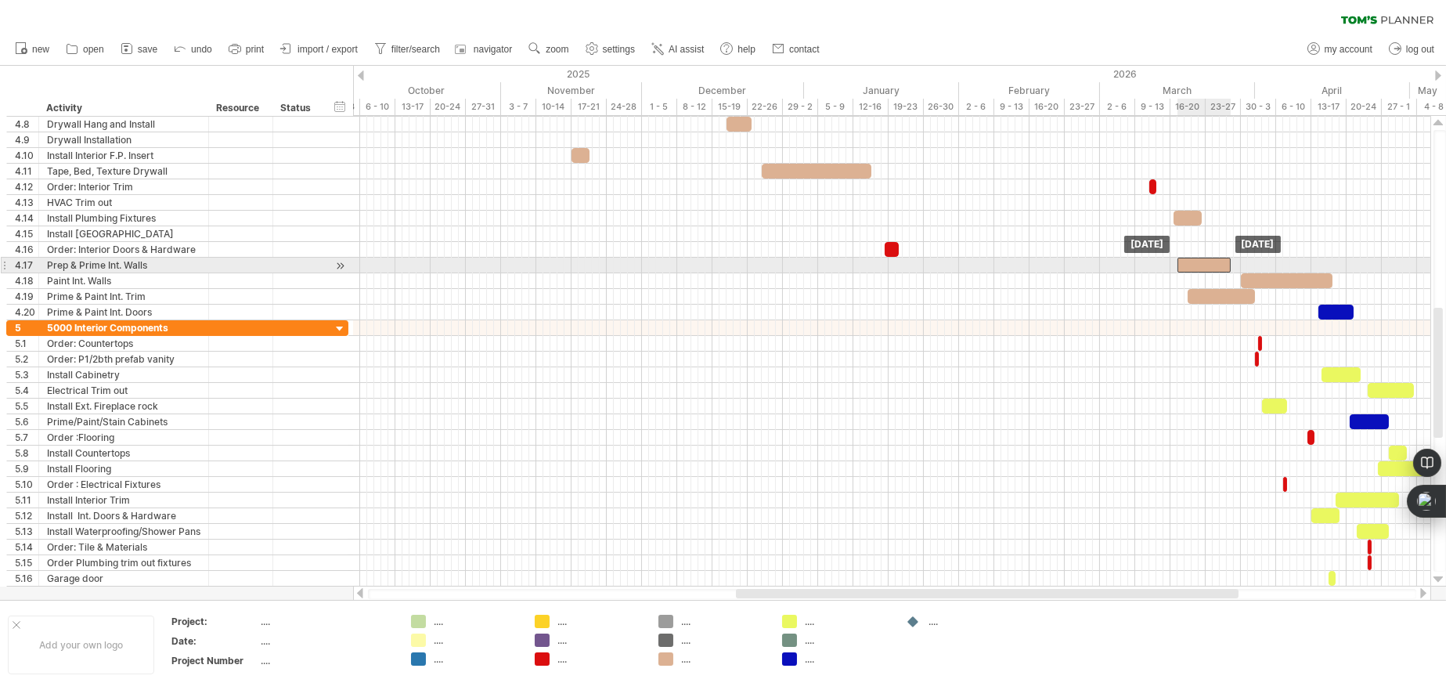
click at [1188, 269] on div at bounding box center [1203, 265] width 53 height 15
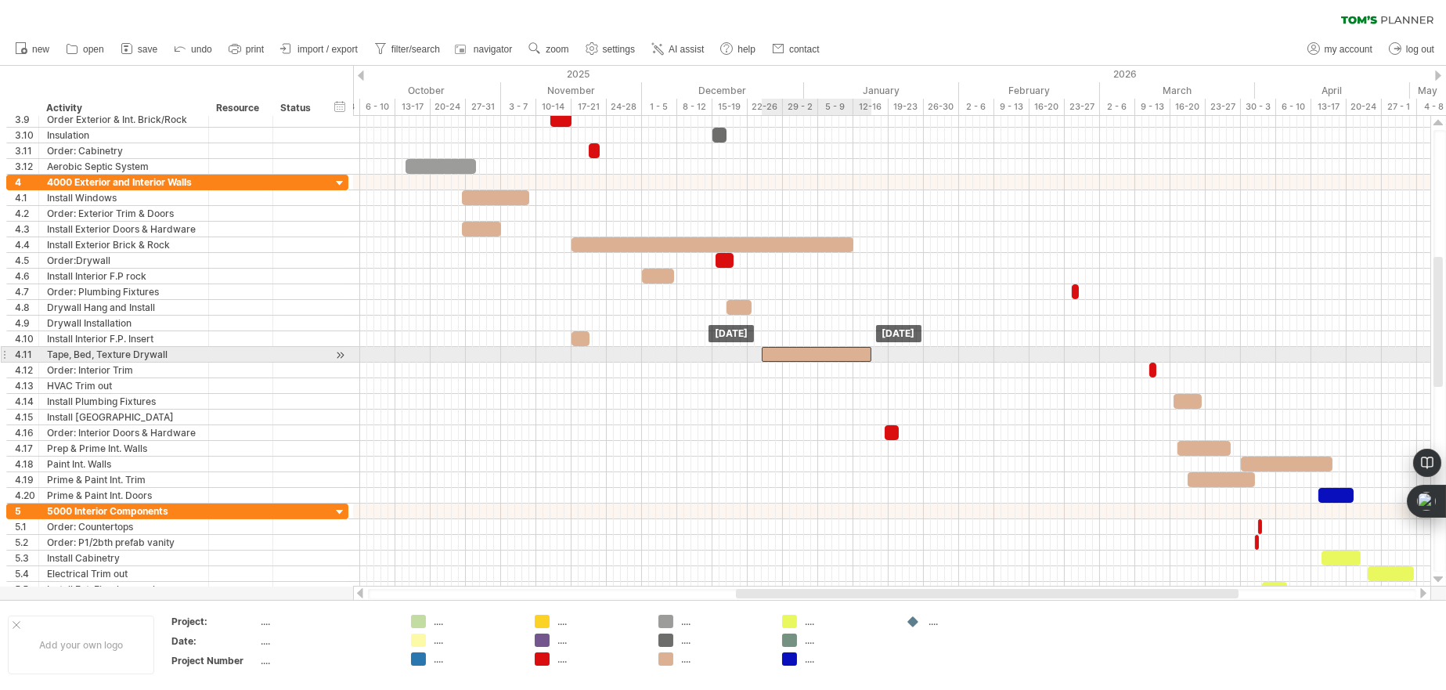
click at [839, 355] on div at bounding box center [817, 354] width 110 height 15
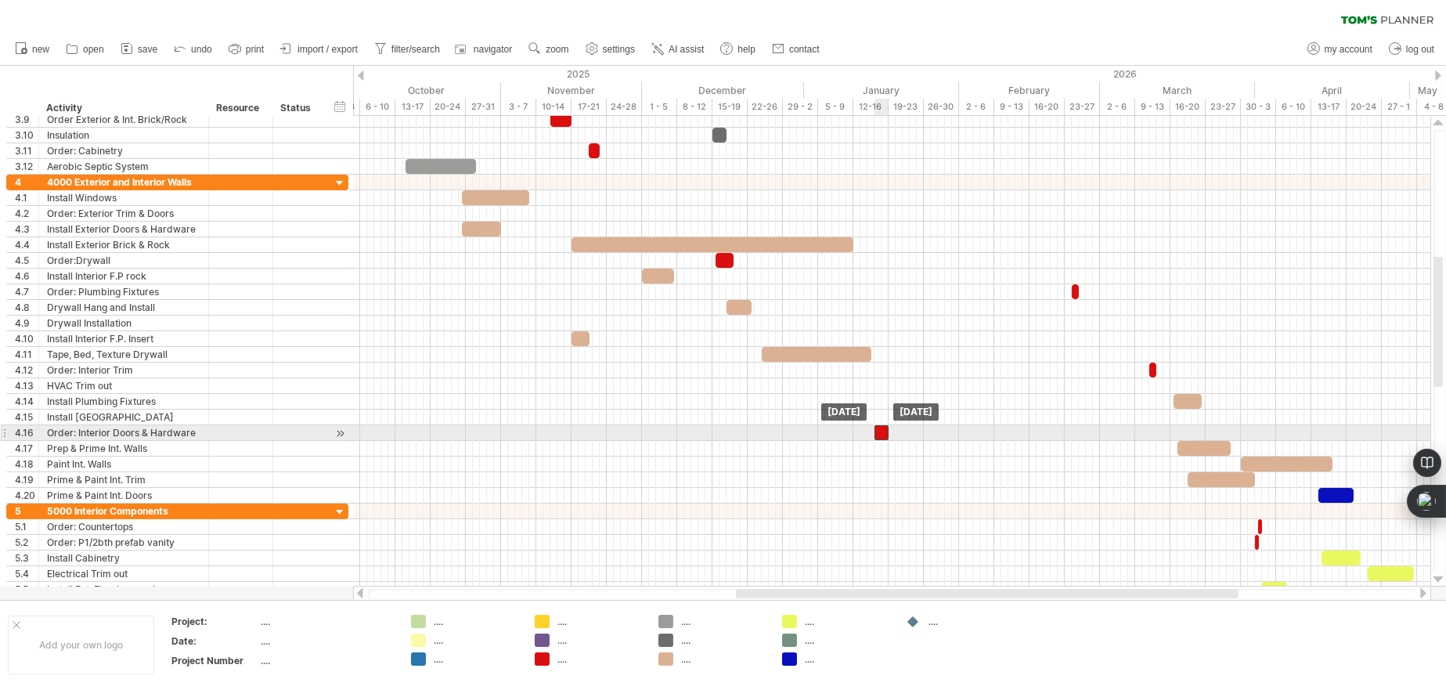
drag, startPoint x: 889, startPoint y: 431, endPoint x: 878, endPoint y: 433, distance: 11.8
click at [878, 433] on div at bounding box center [881, 432] width 14 height 15
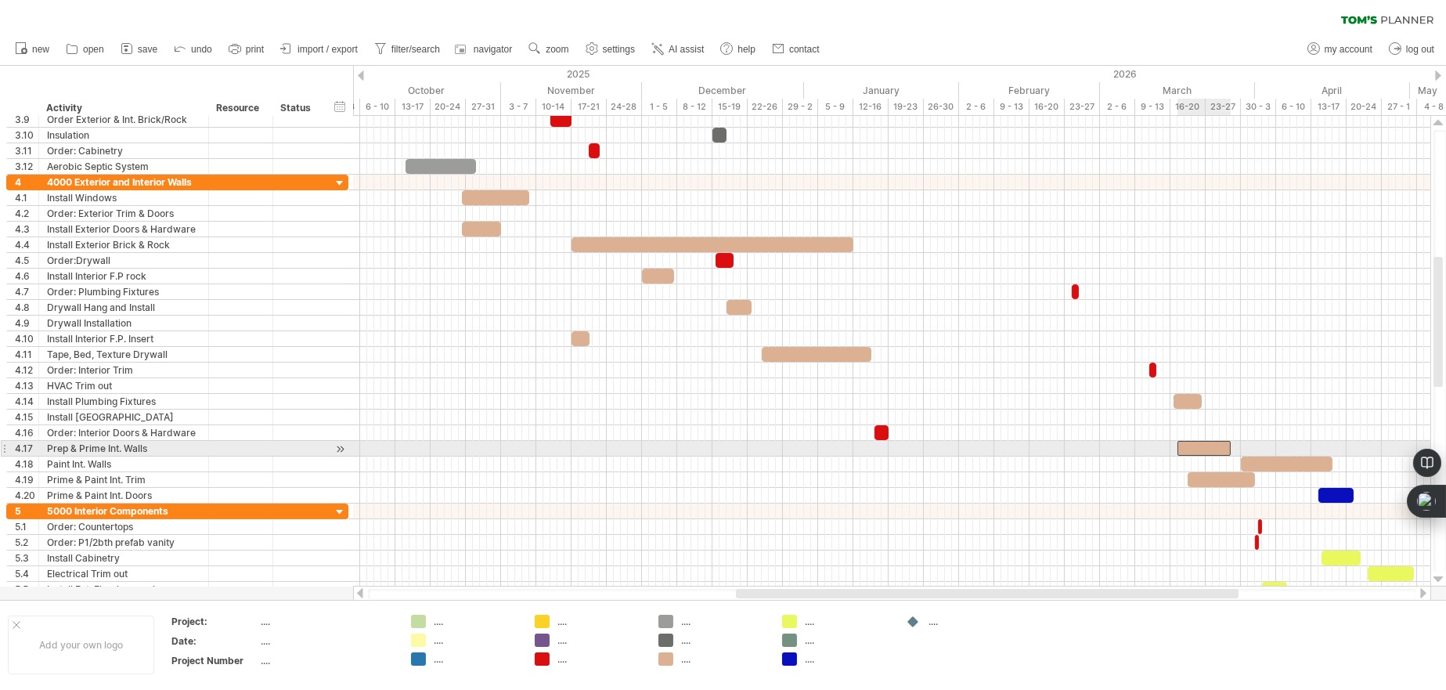
click at [1206, 443] on div at bounding box center [1203, 448] width 53 height 15
click at [1203, 447] on div at bounding box center [1203, 448] width 53 height 15
drag, startPoint x: 1203, startPoint y: 447, endPoint x: 915, endPoint y: 449, distance: 288.1
click at [915, 449] on div at bounding box center [915, 448] width 53 height 15
click at [907, 445] on div at bounding box center [915, 448] width 53 height 15
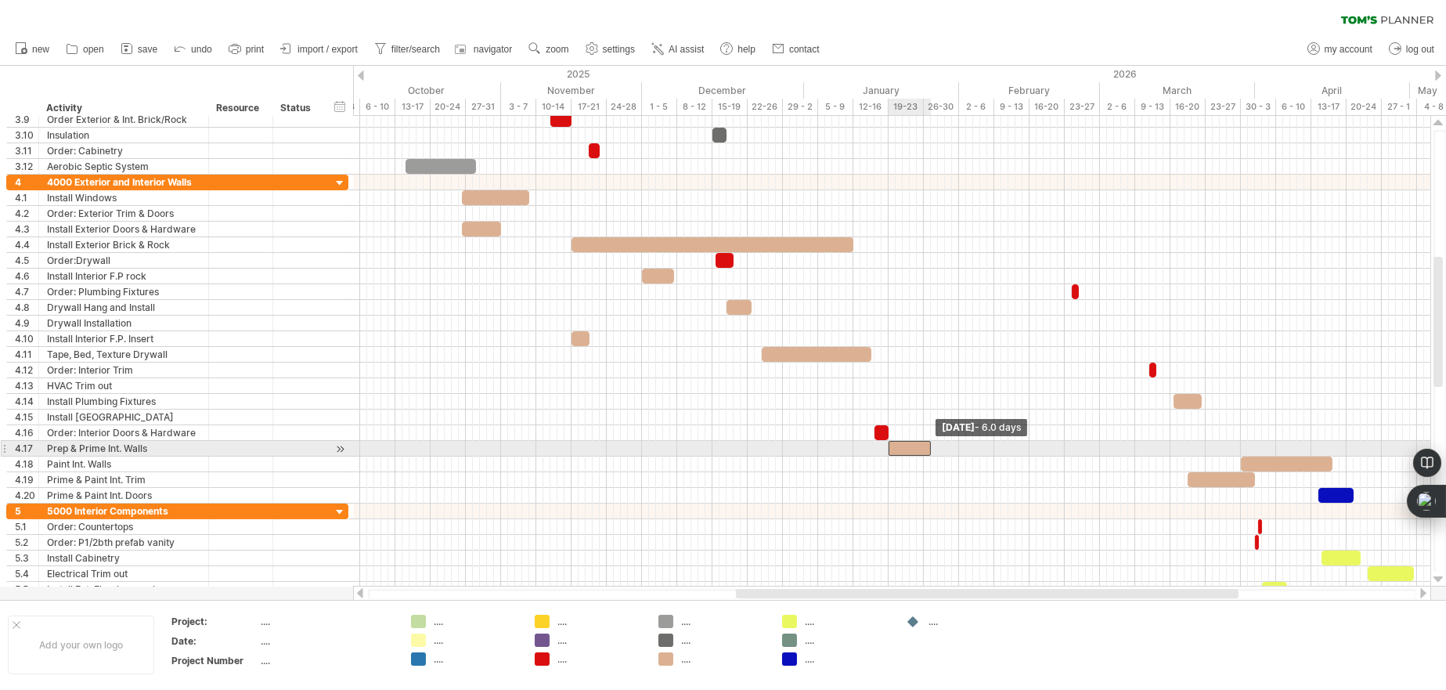
drag, startPoint x: 941, startPoint y: 447, endPoint x: 932, endPoint y: 449, distance: 9.7
click at [932, 449] on span at bounding box center [931, 448] width 6 height 15
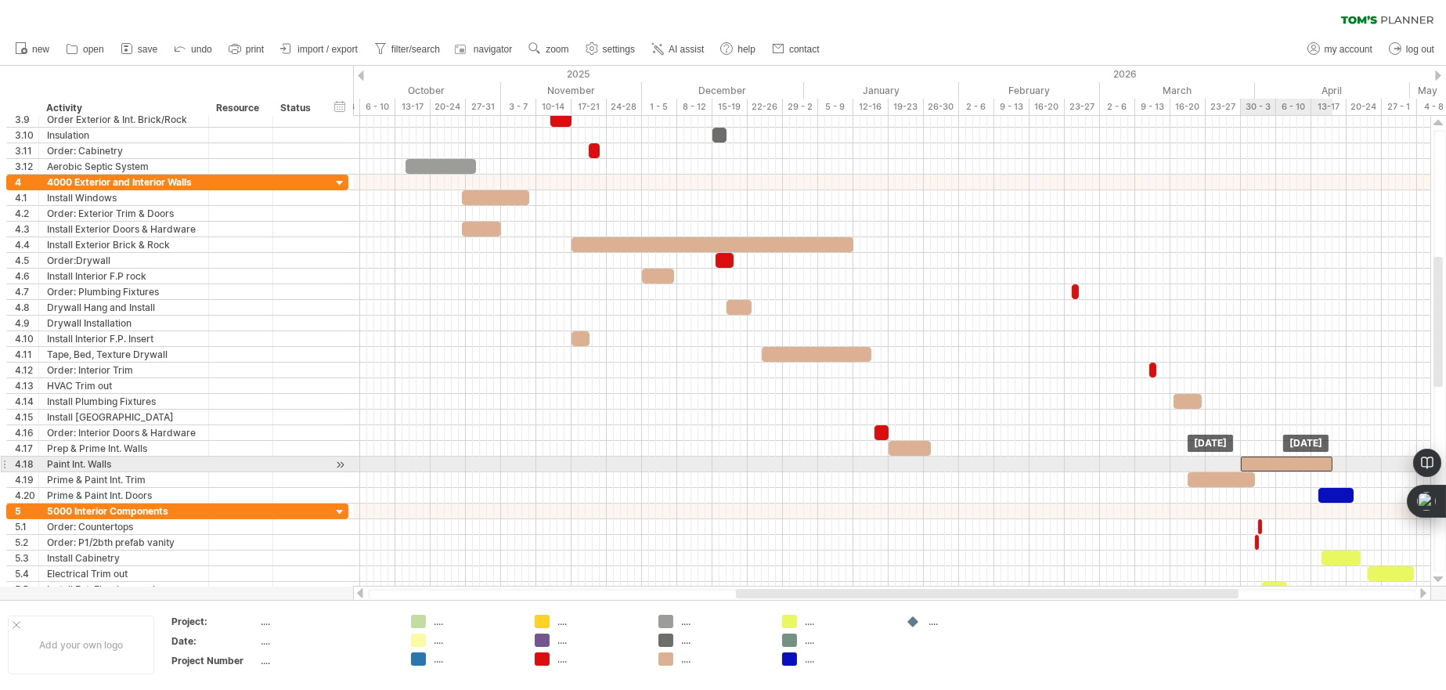
click at [1260, 467] on div at bounding box center [1287, 463] width 92 height 15
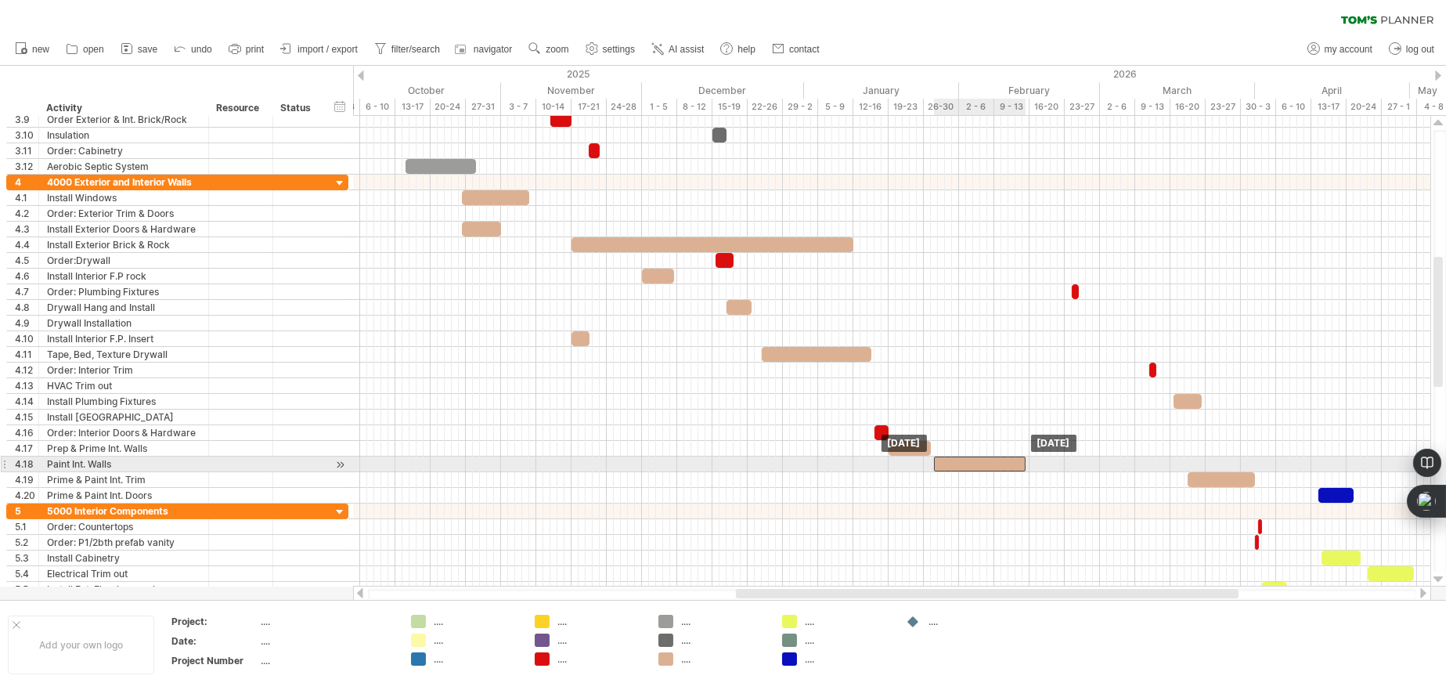
drag, startPoint x: 1260, startPoint y: 461, endPoint x: 953, endPoint y: 459, distance: 306.9
click at [953, 459] on div at bounding box center [980, 463] width 92 height 15
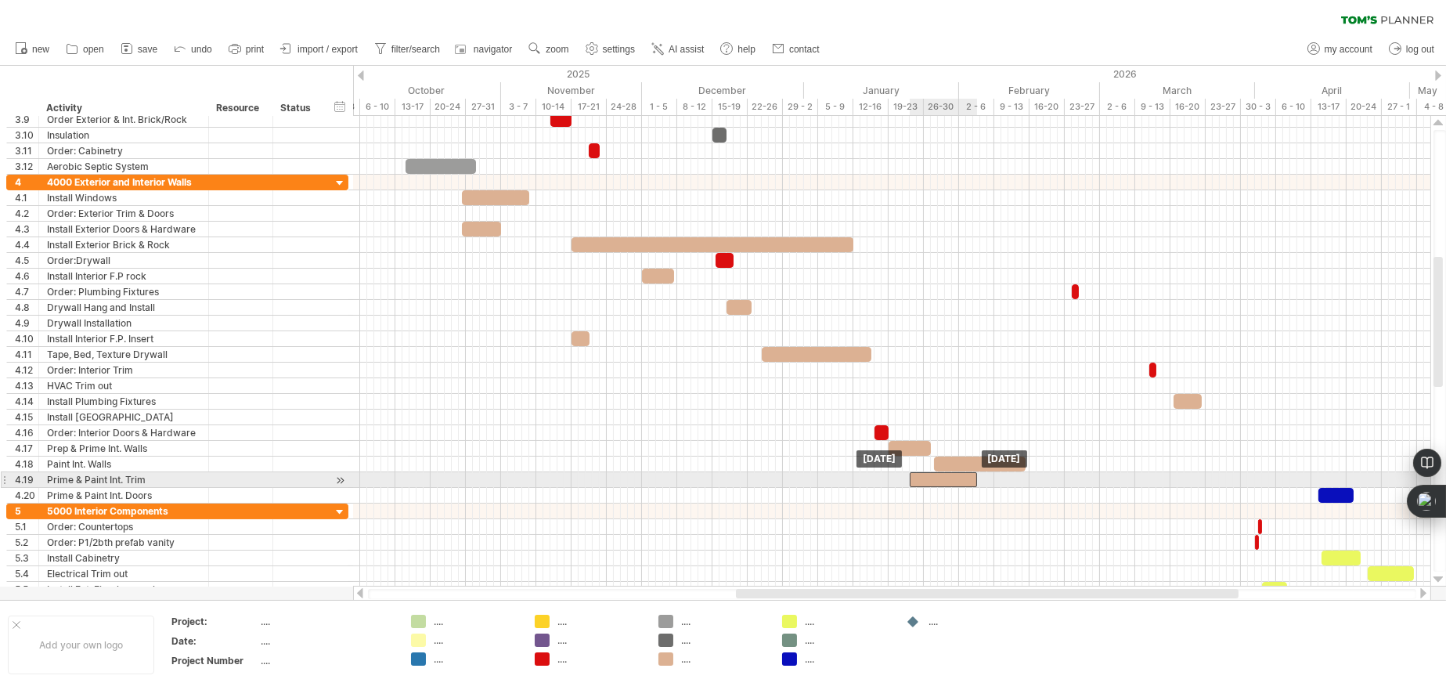
drag, startPoint x: 1224, startPoint y: 480, endPoint x: 946, endPoint y: 474, distance: 278.0
click at [946, 474] on div at bounding box center [943, 479] width 67 height 15
click at [949, 483] on div at bounding box center [943, 479] width 67 height 15
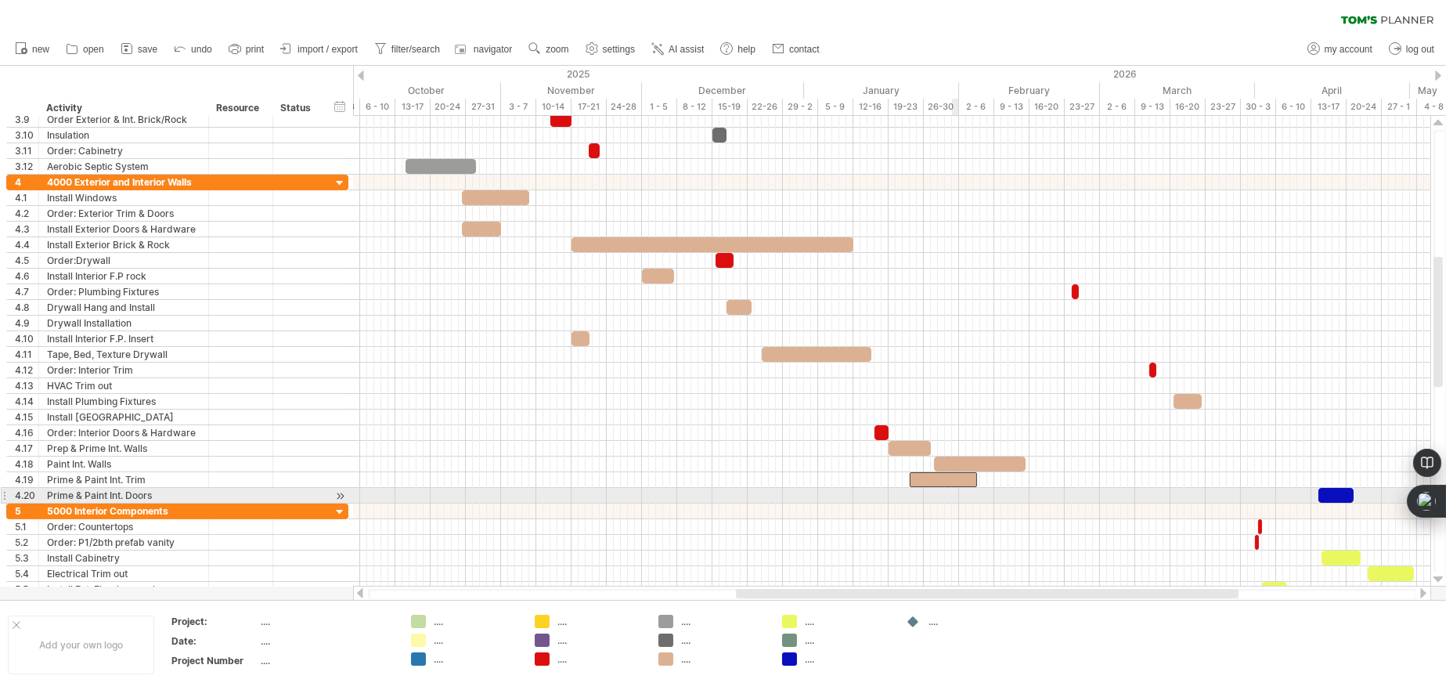
click at [953, 493] on div at bounding box center [891, 496] width 1077 height 16
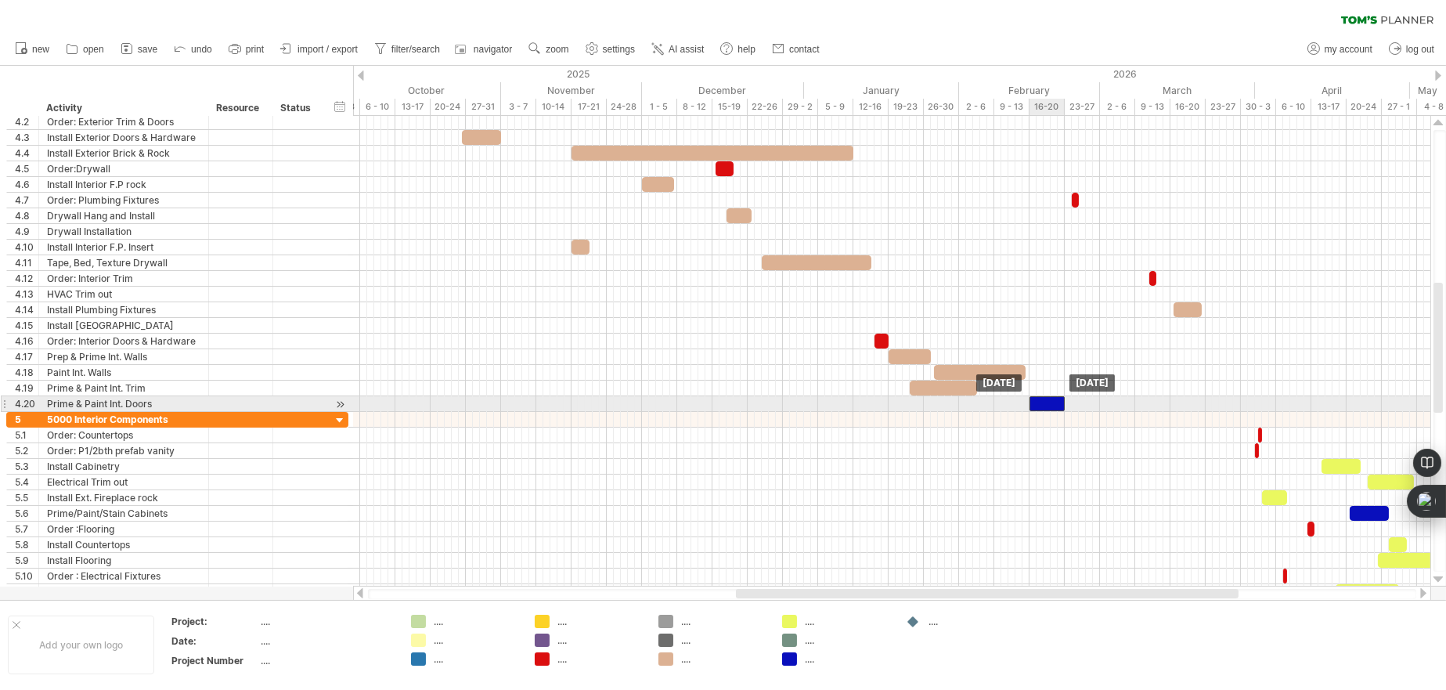
drag, startPoint x: 1327, startPoint y: 402, endPoint x: 1039, endPoint y: 402, distance: 288.1
click at [1039, 402] on div at bounding box center [1046, 403] width 35 height 15
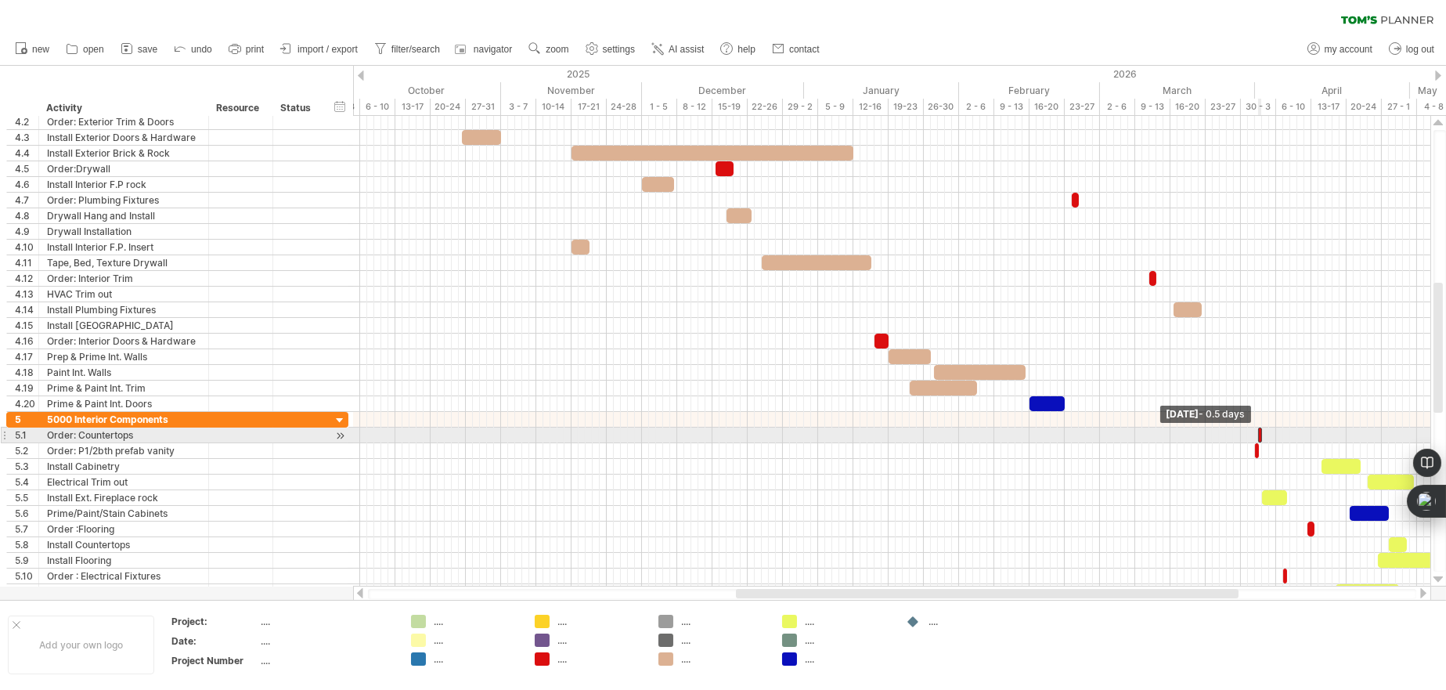
click at [1257, 434] on span at bounding box center [1258, 434] width 6 height 15
click at [1250, 434] on span at bounding box center [1248, 434] width 6 height 15
click at [1257, 434] on div at bounding box center [1257, 434] width 11 height 15
drag, startPoint x: 1257, startPoint y: 434, endPoint x: 1073, endPoint y: 433, distance: 183.2
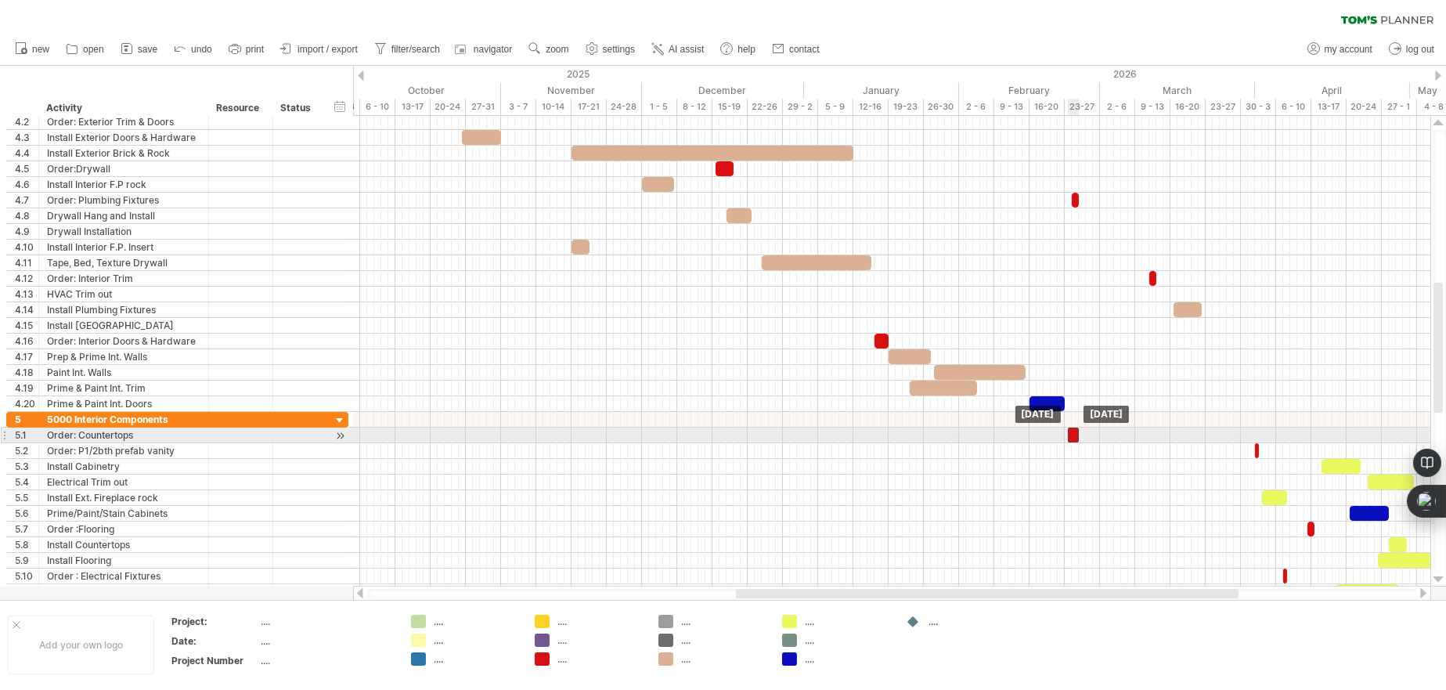
click at [1073, 433] on div at bounding box center [1073, 434] width 11 height 15
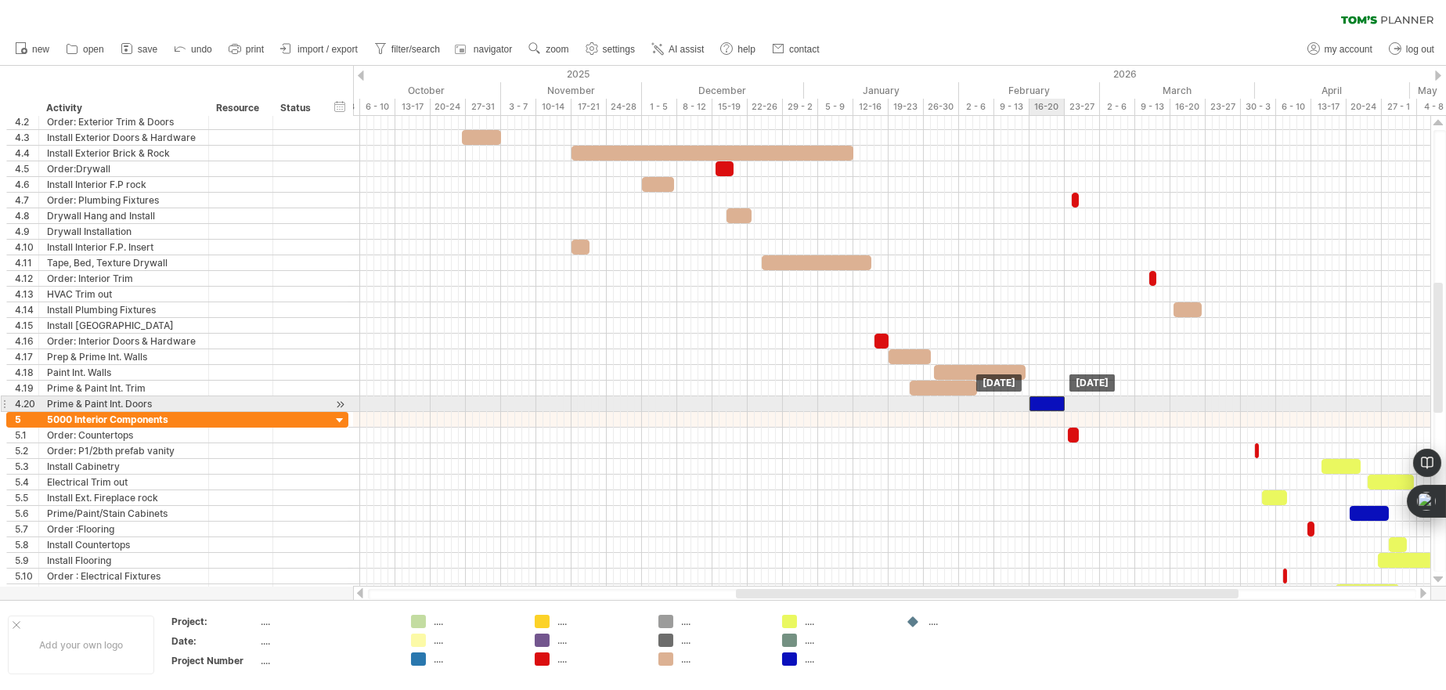
click at [1037, 398] on div at bounding box center [1046, 403] width 35 height 15
click at [1046, 402] on div at bounding box center [1046, 403] width 35 height 15
click at [1047, 403] on div at bounding box center [1046, 403] width 35 height 15
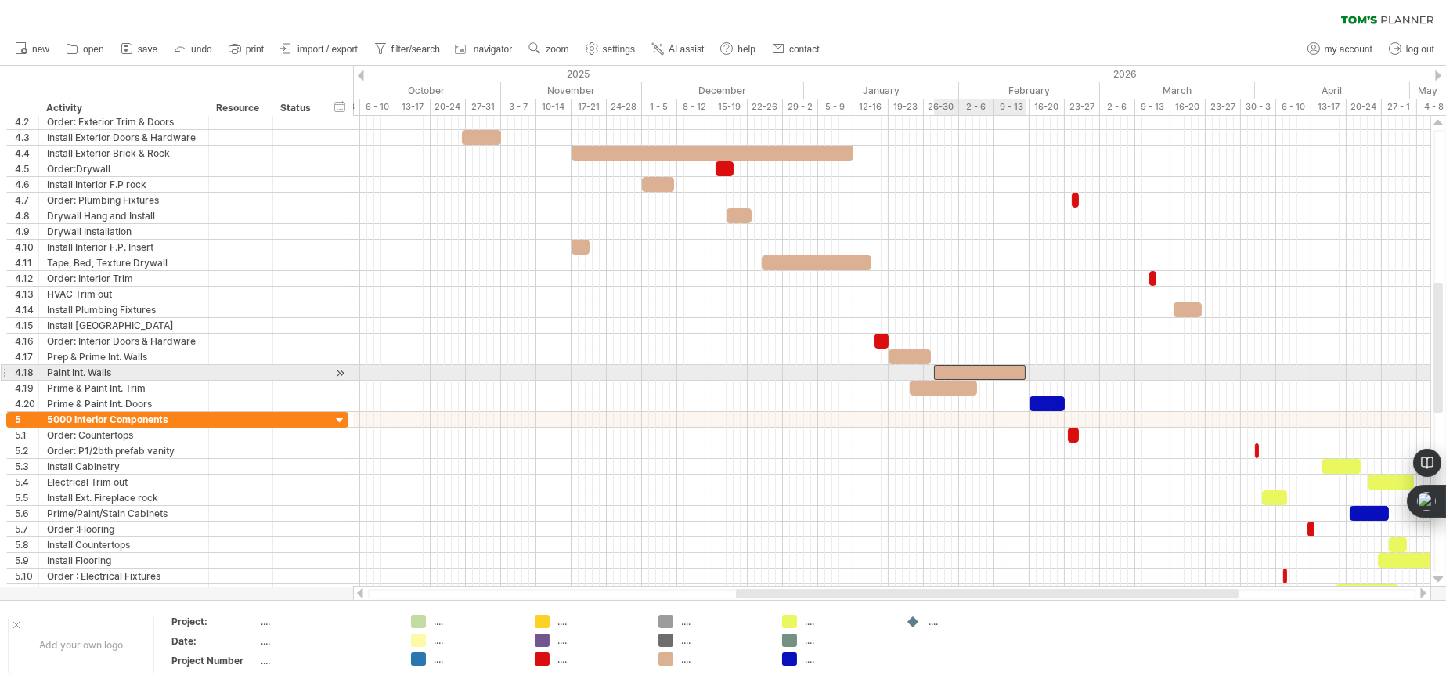
click at [1016, 371] on div at bounding box center [980, 372] width 92 height 15
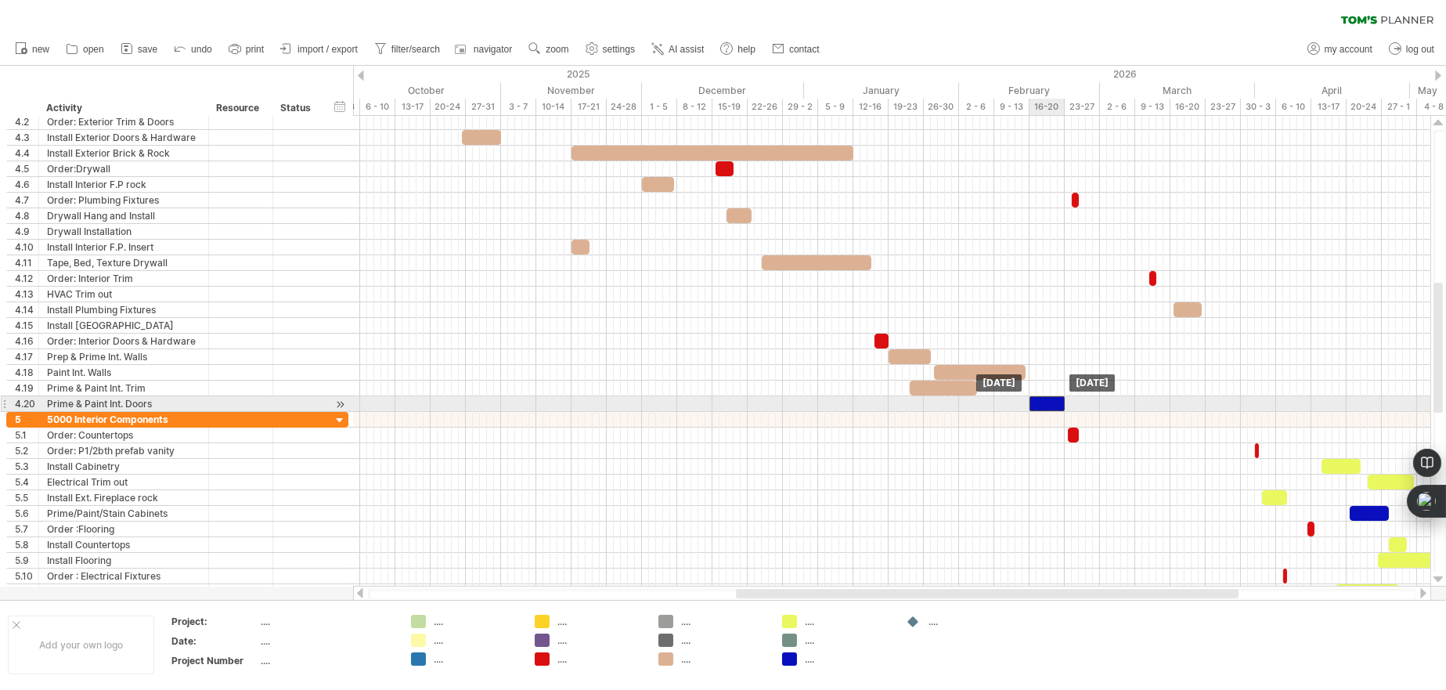
click at [1037, 400] on div at bounding box center [1046, 403] width 35 height 15
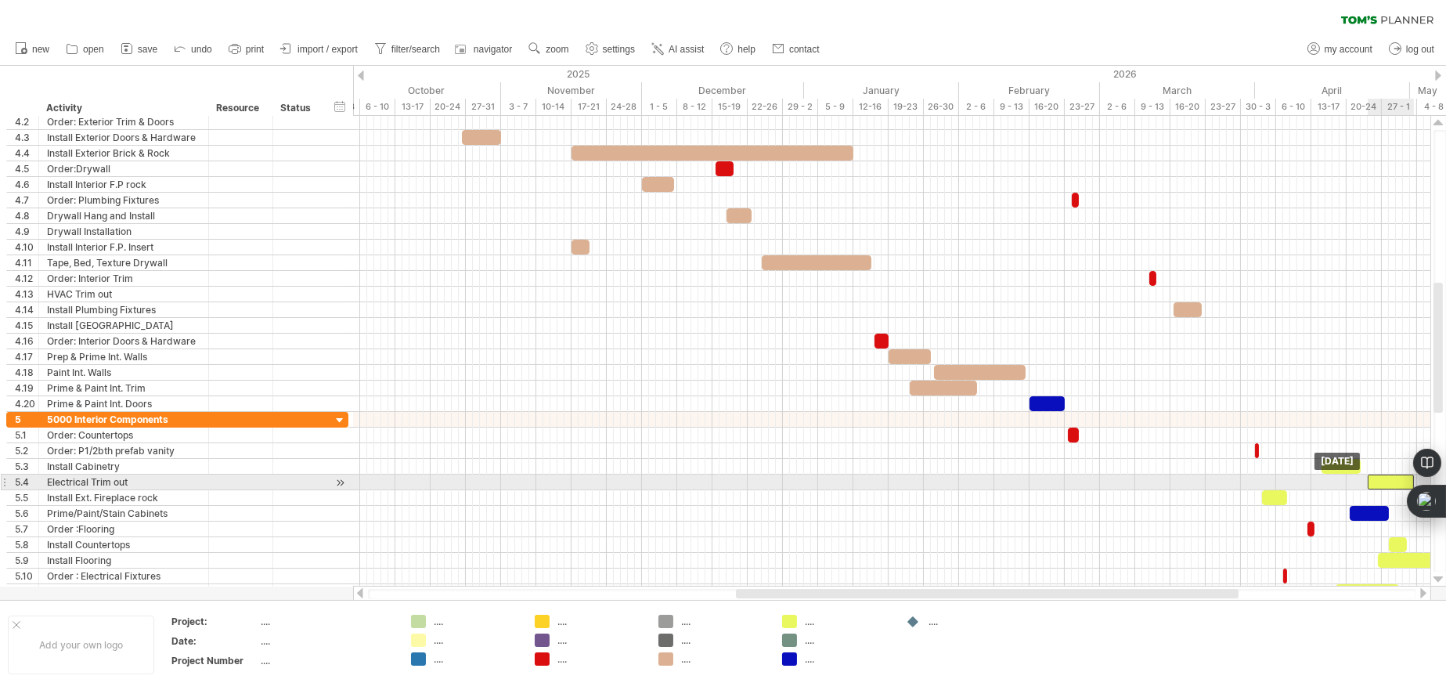
click at [1386, 481] on div at bounding box center [1391, 481] width 46 height 15
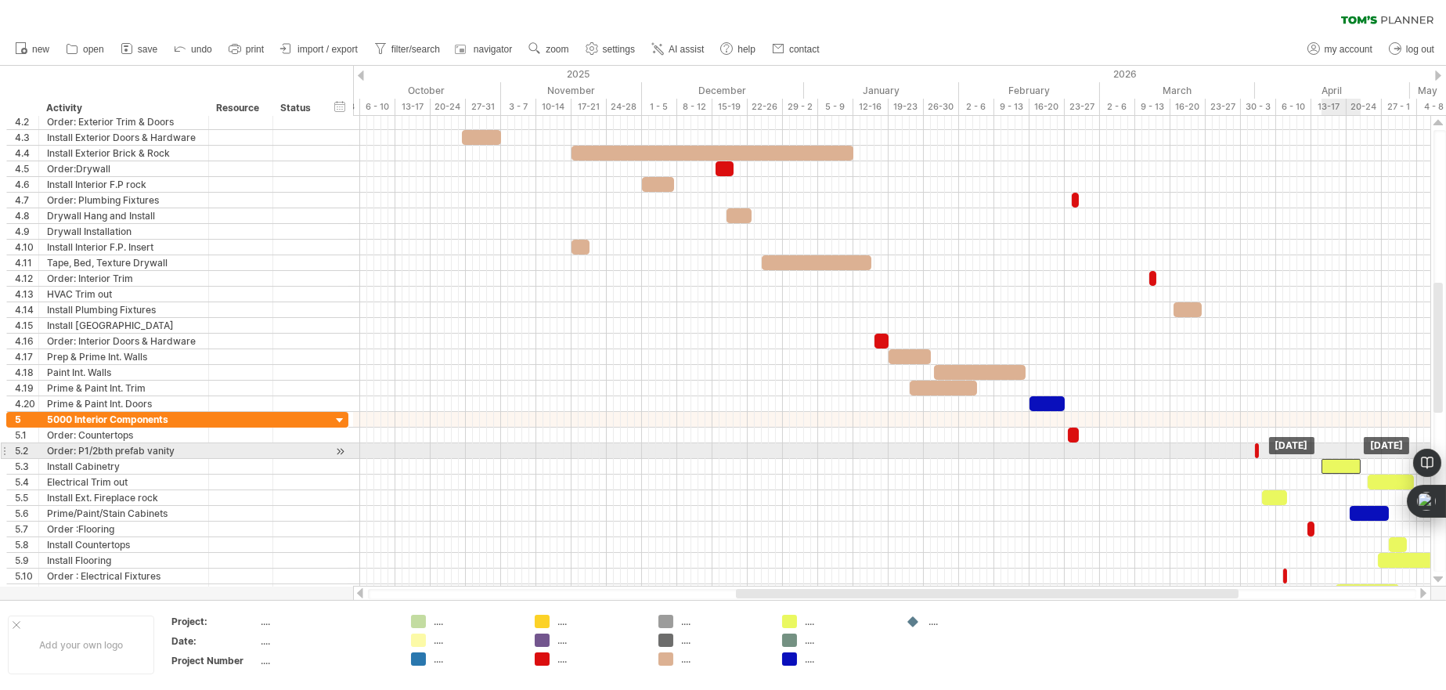
click at [1337, 459] on div at bounding box center [1340, 466] width 39 height 15
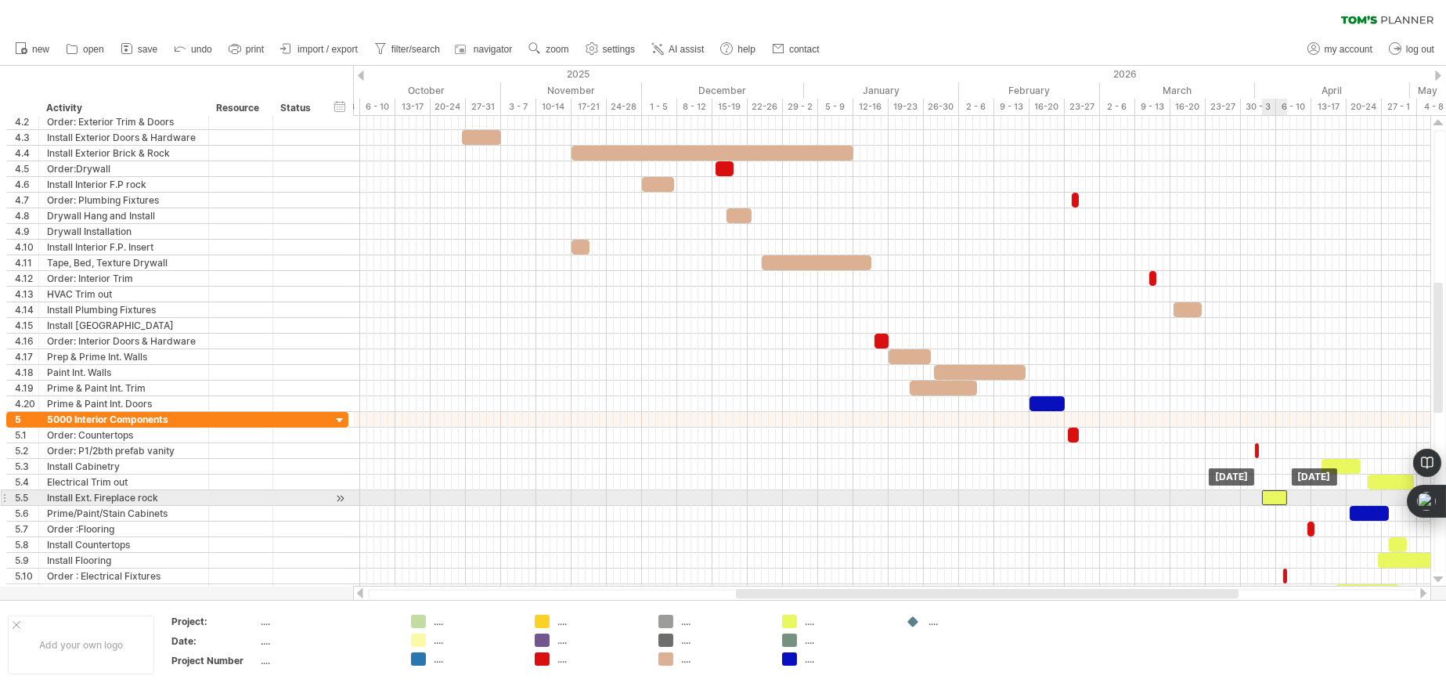
click at [1276, 496] on div at bounding box center [1274, 497] width 25 height 15
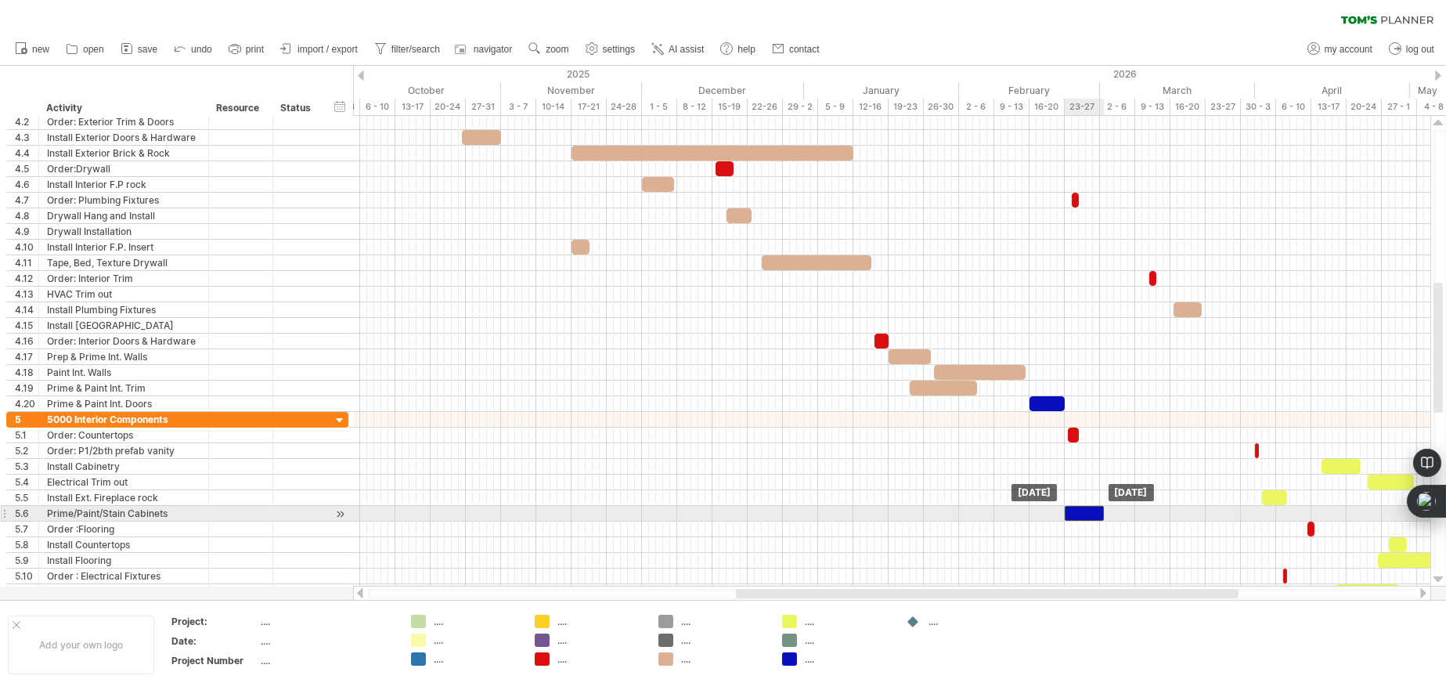
drag, startPoint x: 1361, startPoint y: 513, endPoint x: 1076, endPoint y: 511, distance: 285.0
click at [1076, 511] on div at bounding box center [1084, 513] width 39 height 15
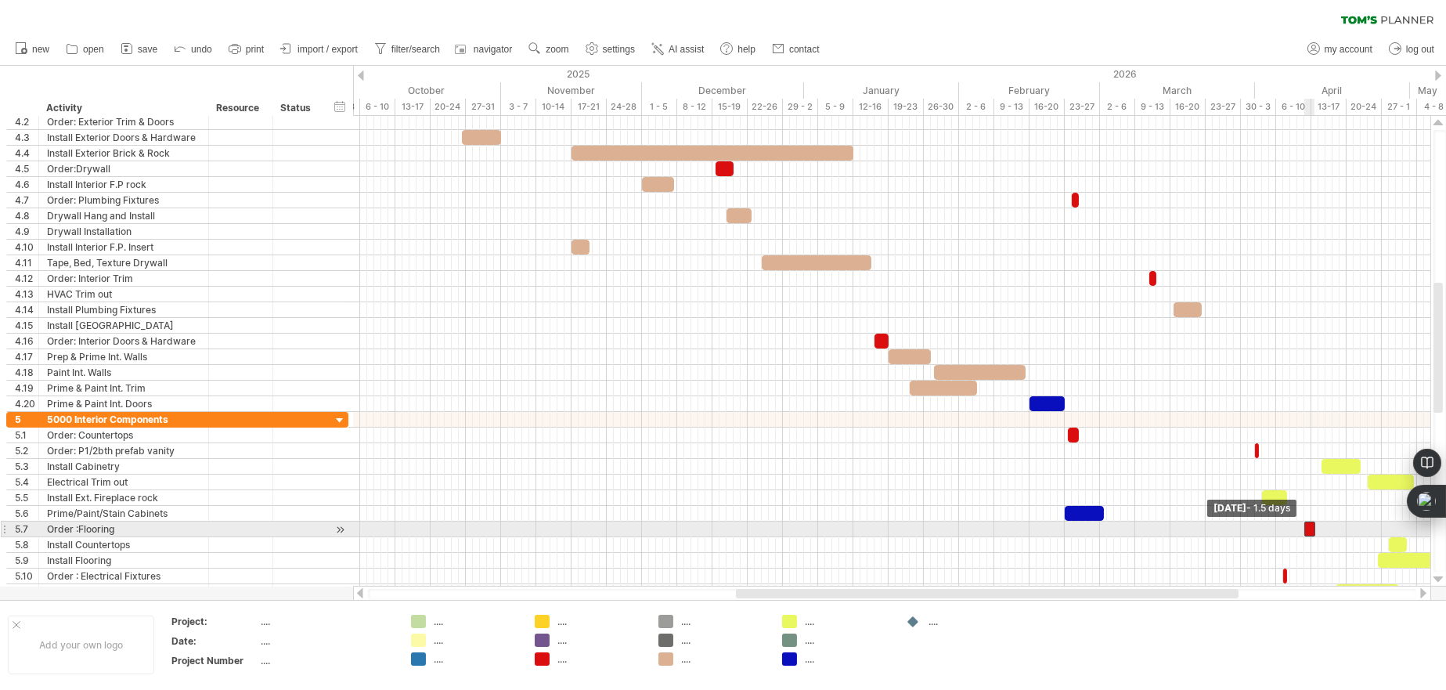
click at [1304, 530] on span at bounding box center [1304, 528] width 6 height 15
click at [1312, 529] on span at bounding box center [1315, 528] width 6 height 15
drag, startPoint x: 1311, startPoint y: 528, endPoint x: 953, endPoint y: 525, distance: 357.8
click at [953, 525] on div at bounding box center [950, 528] width 11 height 15
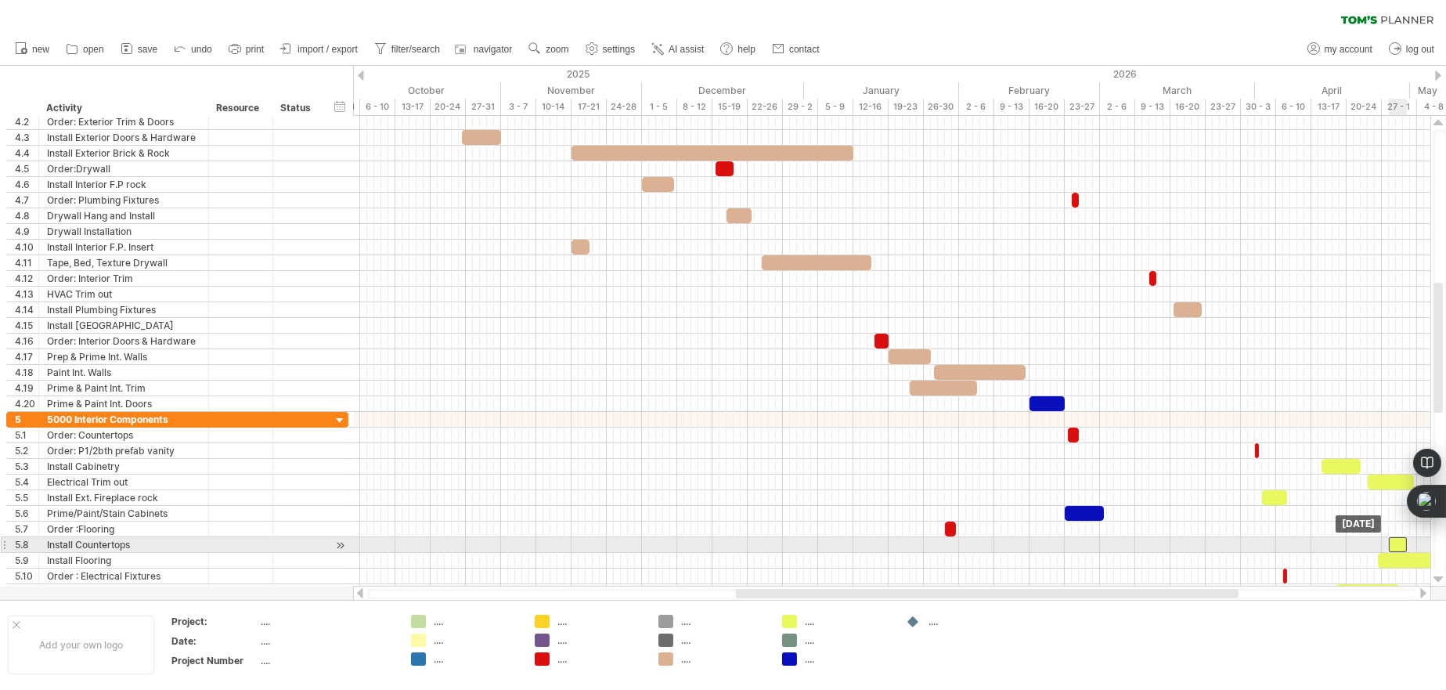
click at [1393, 545] on div at bounding box center [1398, 544] width 18 height 15
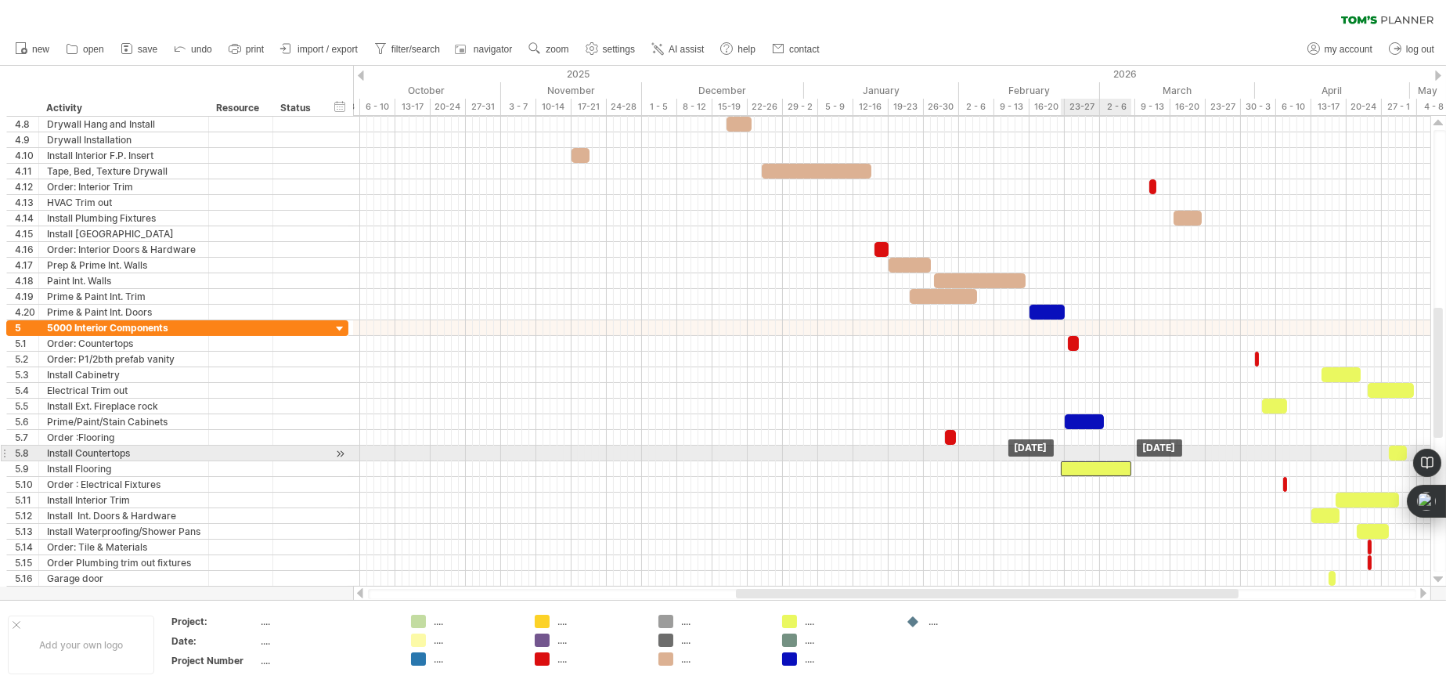
drag, startPoint x: 1386, startPoint y: 467, endPoint x: 1071, endPoint y: 461, distance: 315.5
click at [1071, 461] on div at bounding box center [1096, 468] width 70 height 15
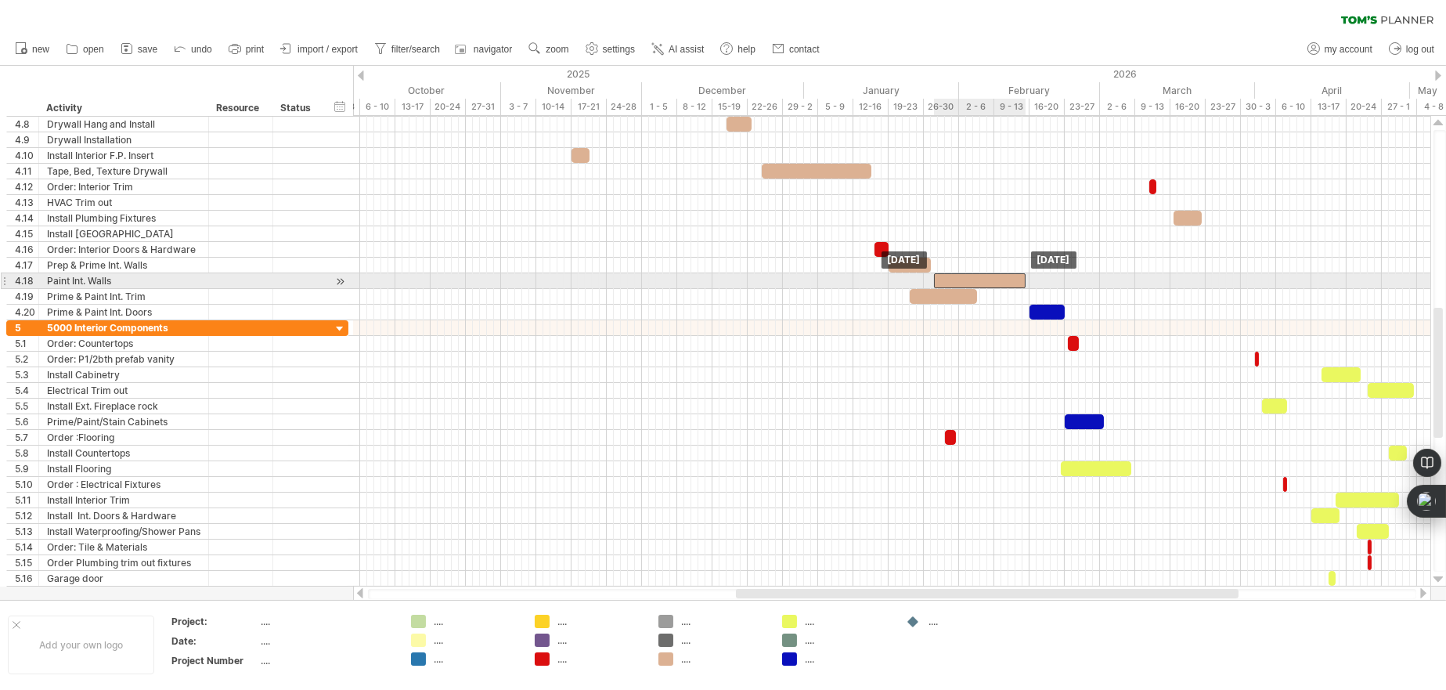
click at [1017, 280] on div at bounding box center [980, 280] width 92 height 15
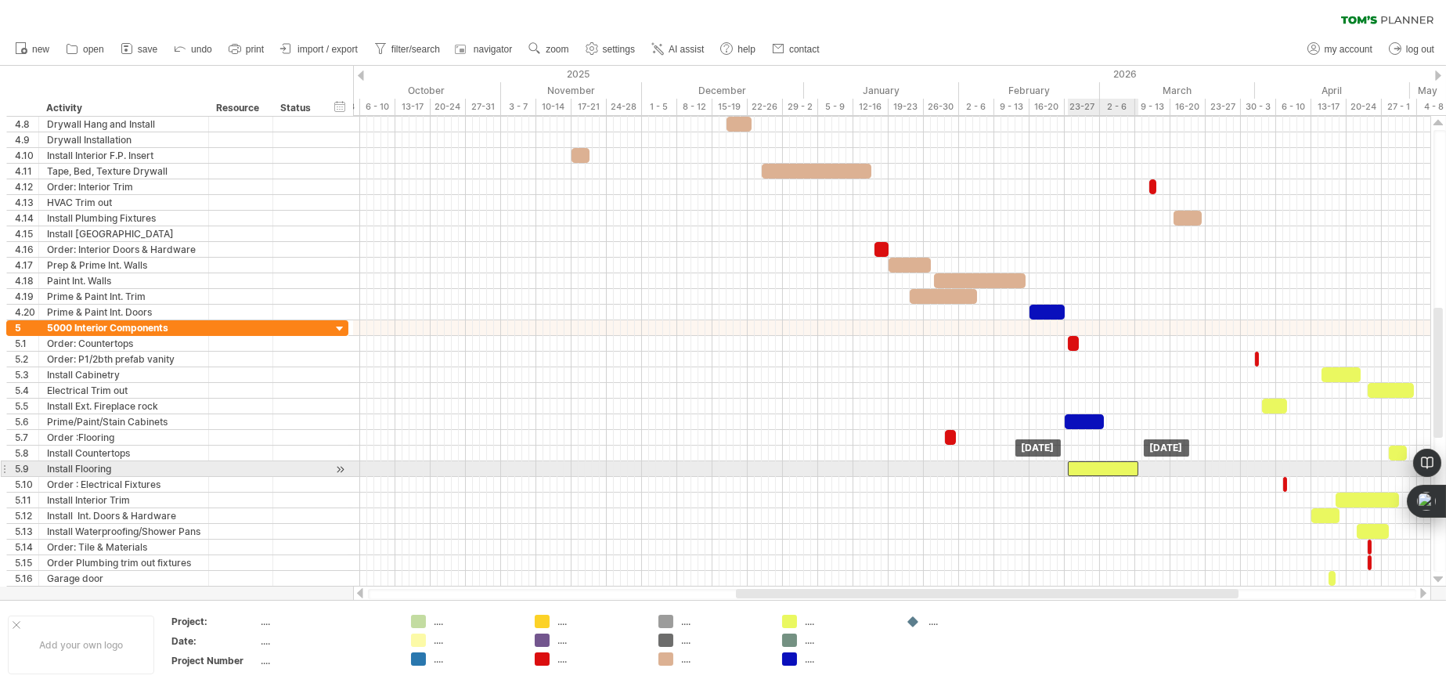
click at [1088, 468] on div at bounding box center [1103, 468] width 70 height 15
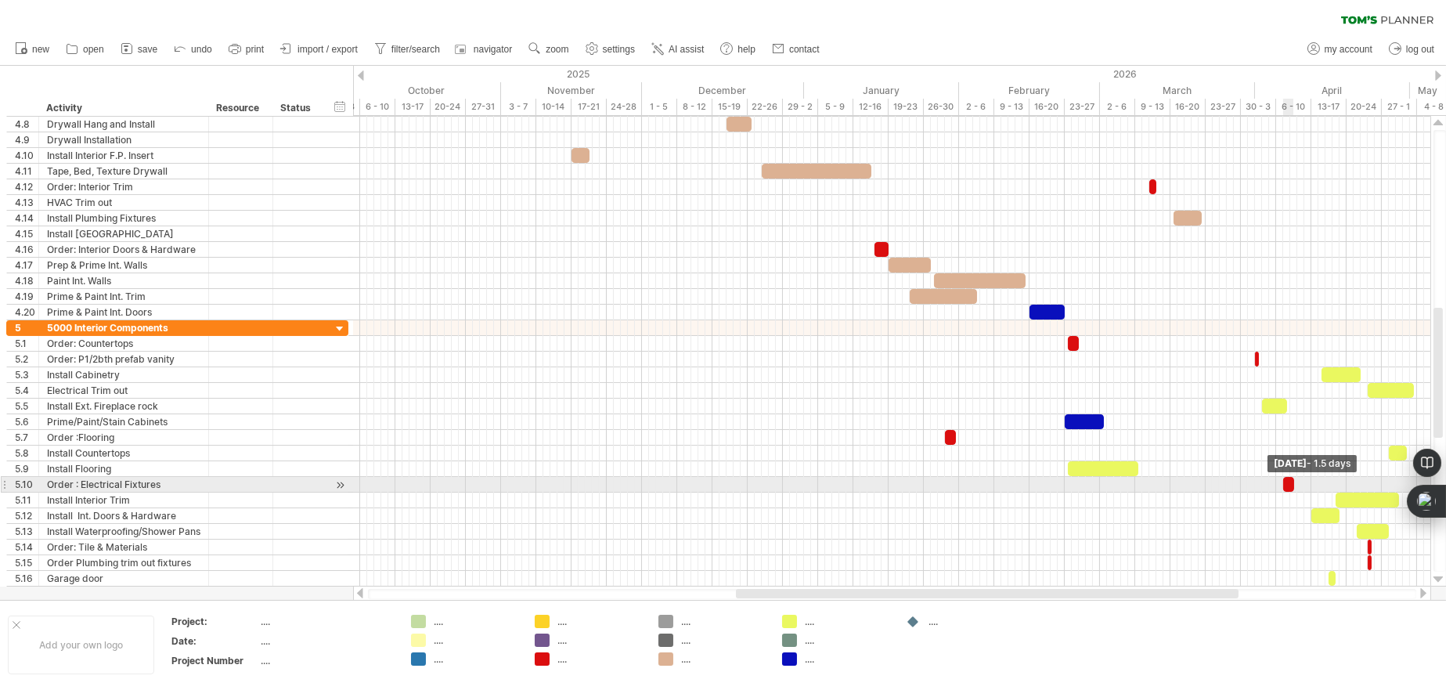
click at [1291, 484] on span at bounding box center [1294, 484] width 6 height 15
drag, startPoint x: 1288, startPoint y: 484, endPoint x: 1209, endPoint y: 485, distance: 79.1
click at [1209, 485] on div at bounding box center [1211, 484] width 11 height 15
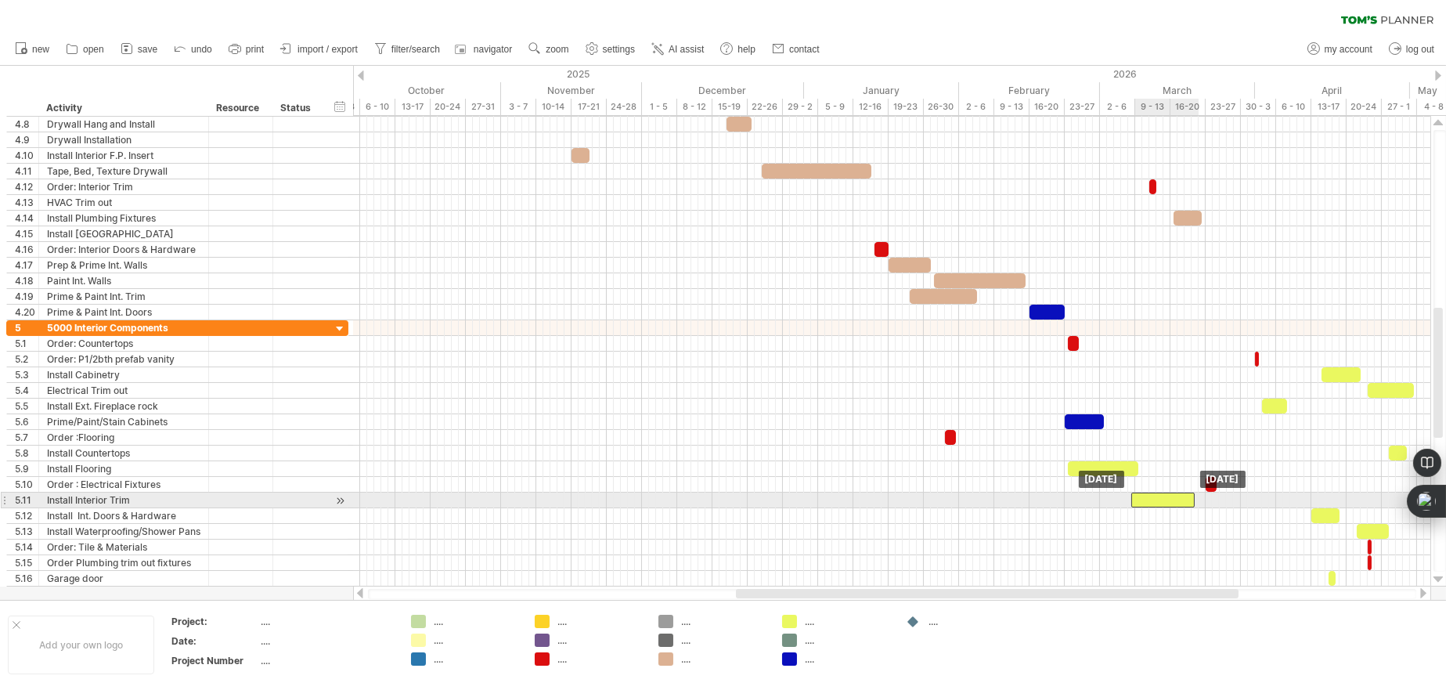
drag, startPoint x: 1362, startPoint y: 499, endPoint x: 1159, endPoint y: 494, distance: 202.8
click at [1159, 494] on div at bounding box center [1162, 499] width 63 height 15
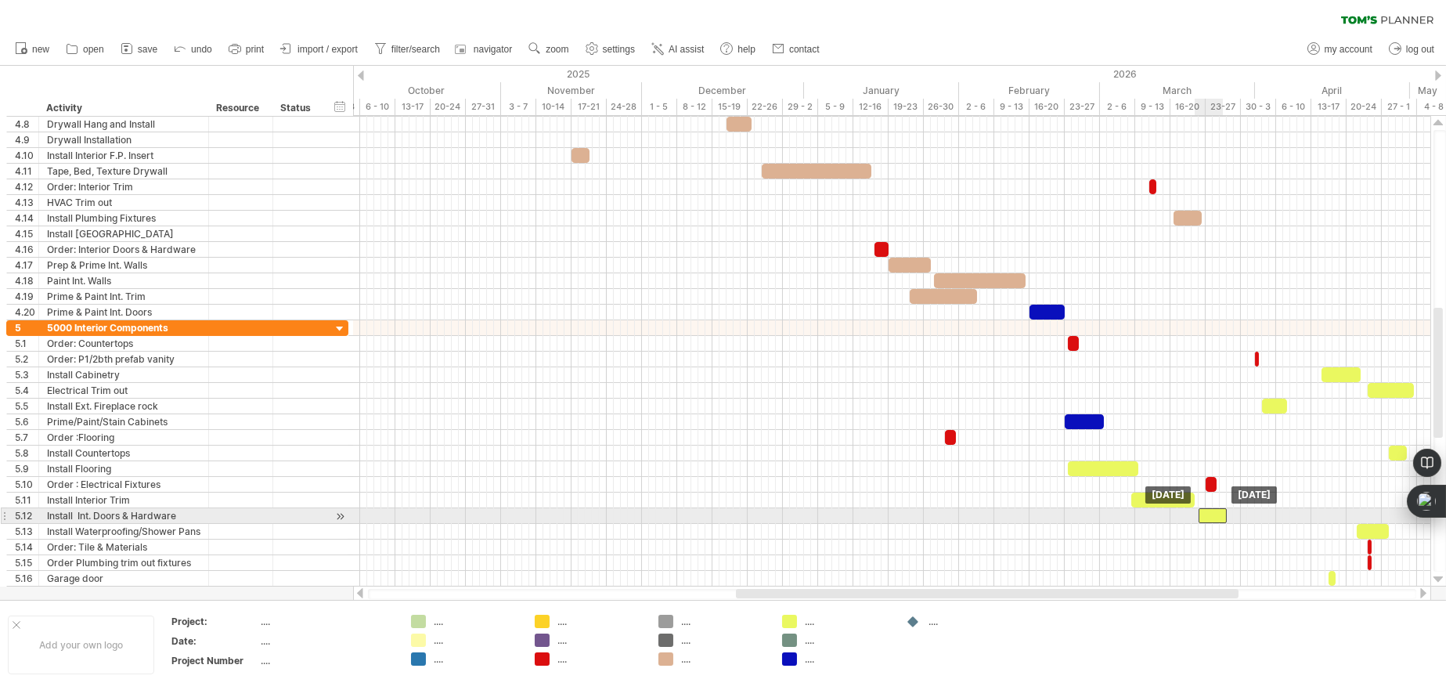
drag, startPoint x: 1327, startPoint y: 512, endPoint x: 1213, endPoint y: 510, distance: 114.3
click at [1213, 510] on div at bounding box center [1213, 515] width 28 height 15
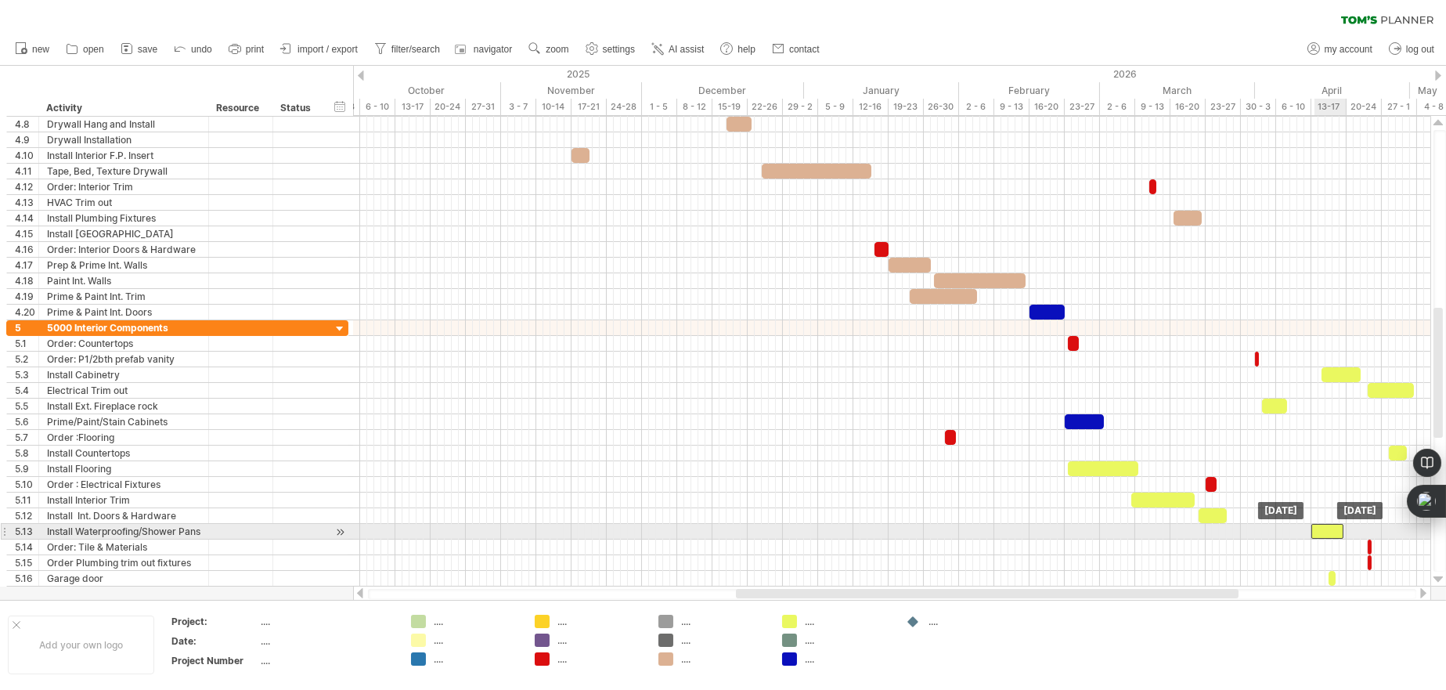
drag, startPoint x: 1363, startPoint y: 532, endPoint x: 1318, endPoint y: 533, distance: 44.7
click at [1318, 533] on div at bounding box center [1327, 531] width 32 height 15
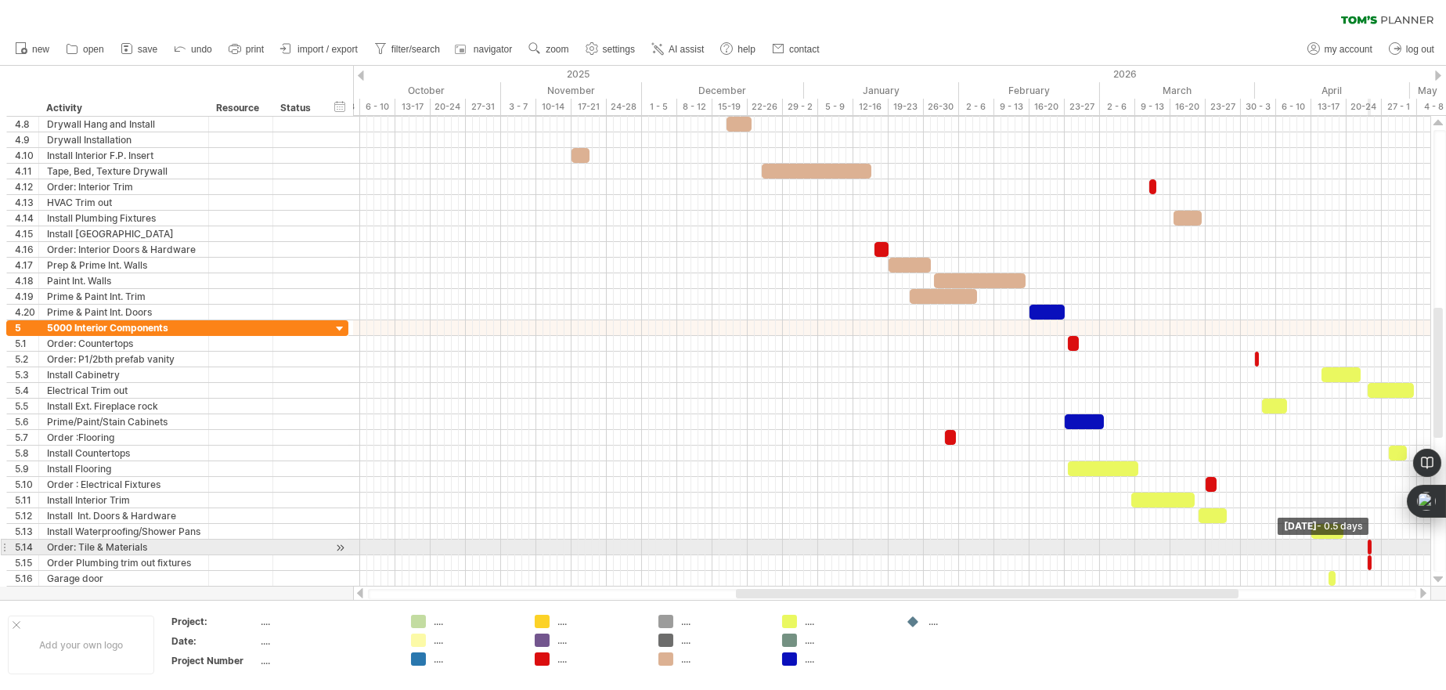
drag, startPoint x: 1368, startPoint y: 545, endPoint x: 1359, endPoint y: 545, distance: 9.4
click at [1359, 545] on div "example time blocks: start [DATE] - 0.5 days [DATE]" at bounding box center [891, 351] width 1077 height 471
click at [1358, 545] on span at bounding box center [1360, 546] width 6 height 15
click at [1368, 546] on span at bounding box center [1371, 546] width 6 height 15
drag, startPoint x: 1367, startPoint y: 544, endPoint x: 1236, endPoint y: 547, distance: 130.8
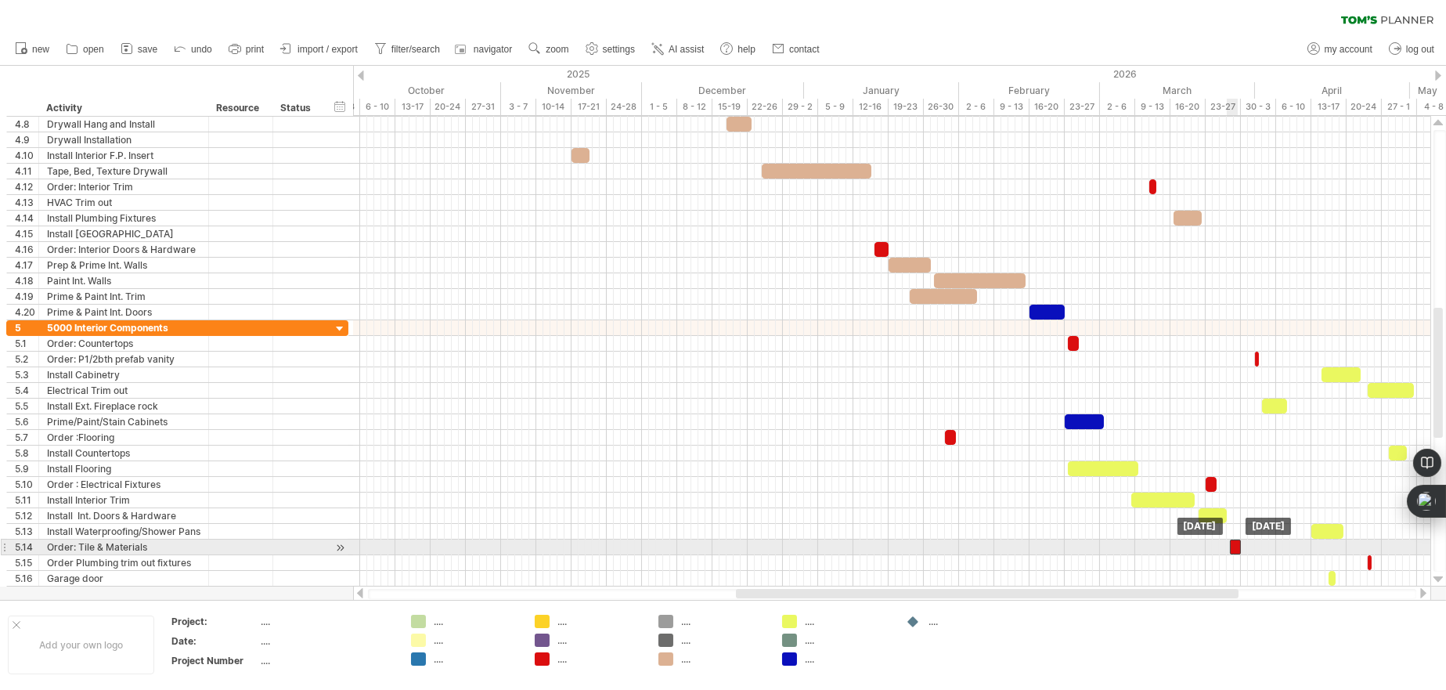
click at [1236, 547] on div at bounding box center [1235, 546] width 11 height 15
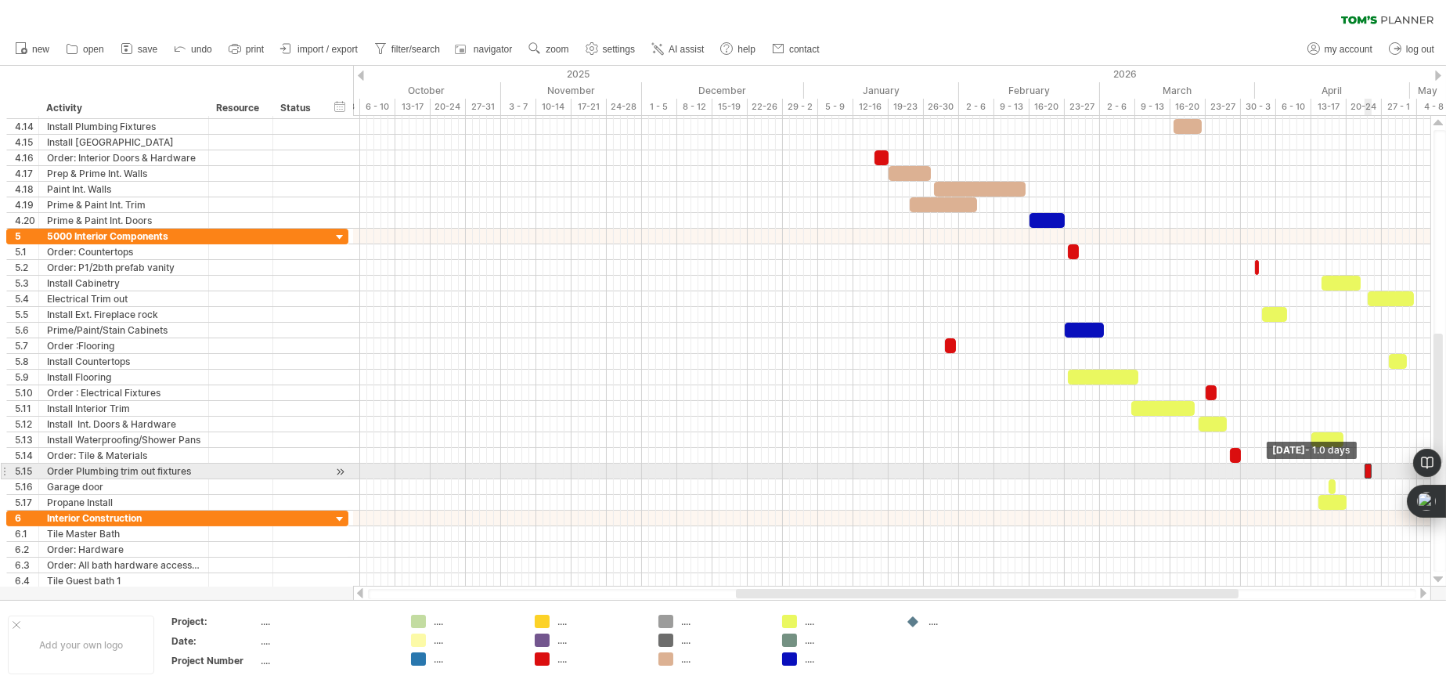
click at [1362, 473] on span at bounding box center [1364, 470] width 6 height 15
click at [1367, 471] on span at bounding box center [1364, 470] width 6 height 15
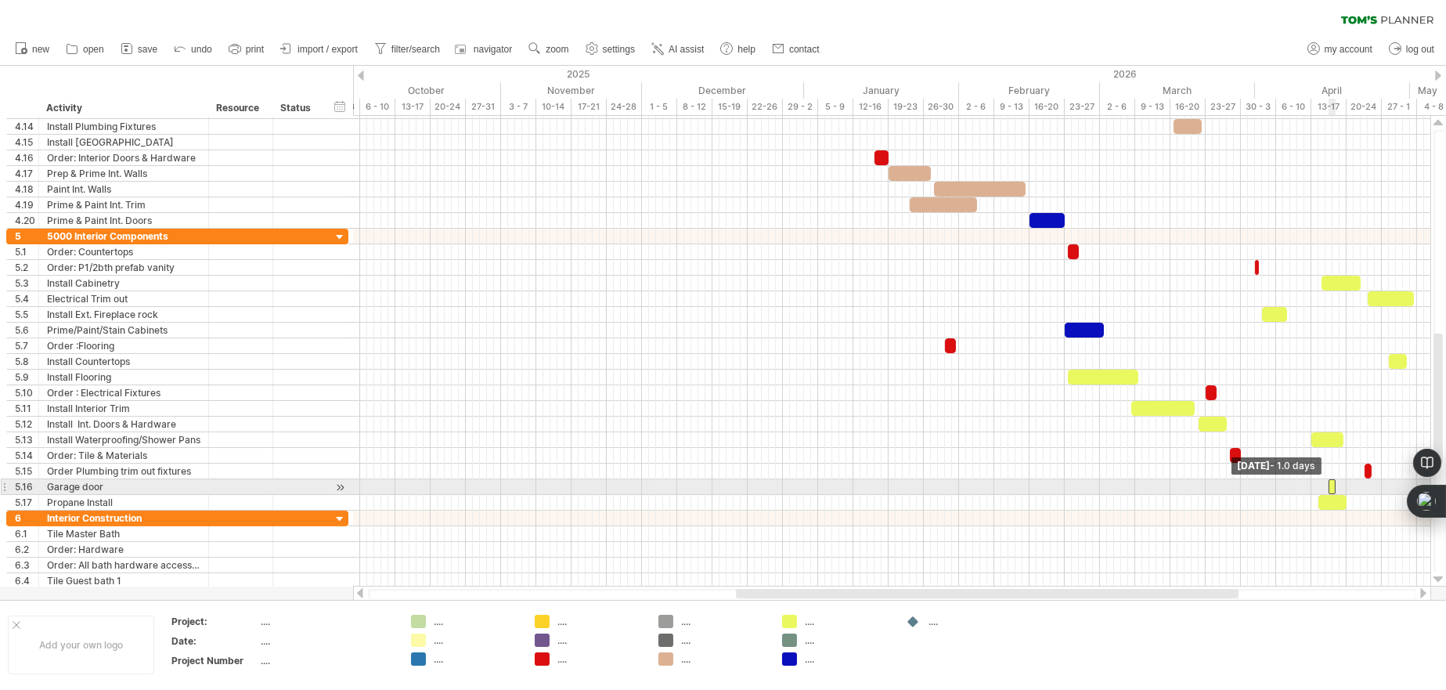
click at [1331, 484] on span at bounding box center [1328, 486] width 6 height 15
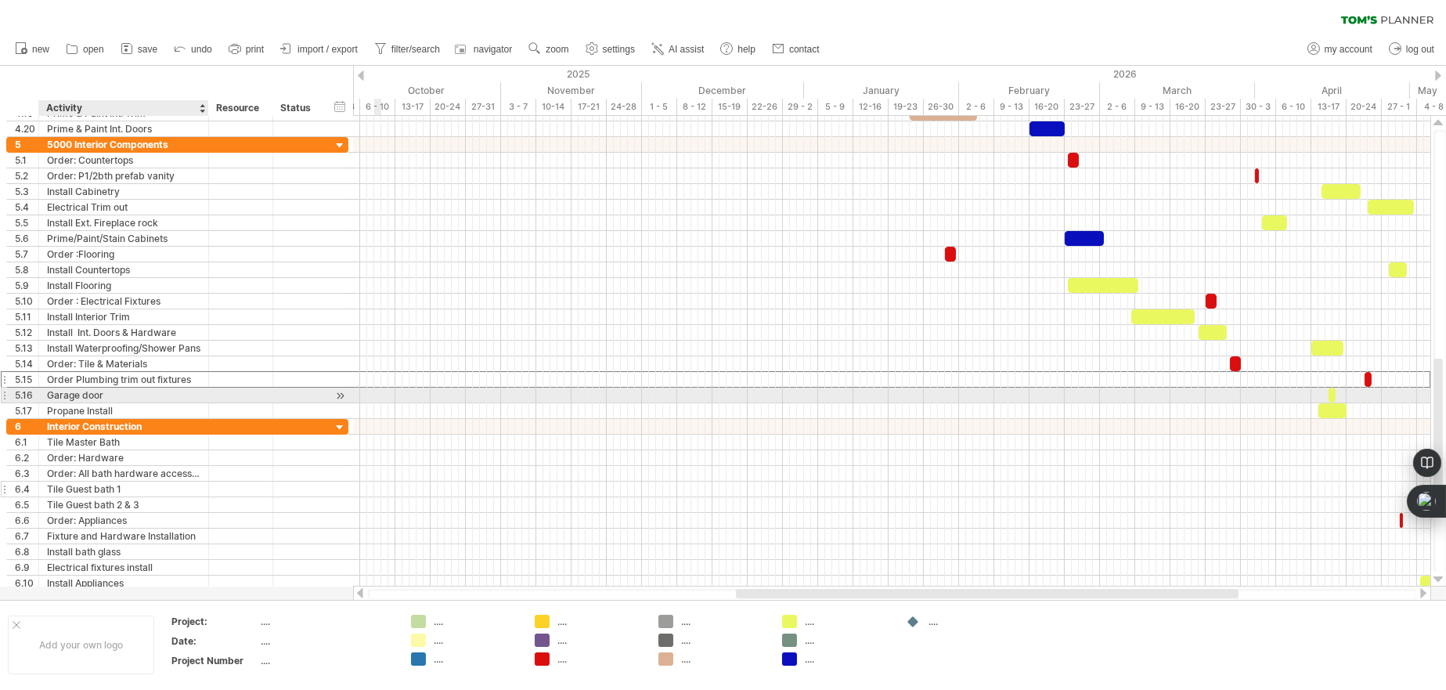
drag, startPoint x: 162, startPoint y: 389, endPoint x: 187, endPoint y: 491, distance: 104.8
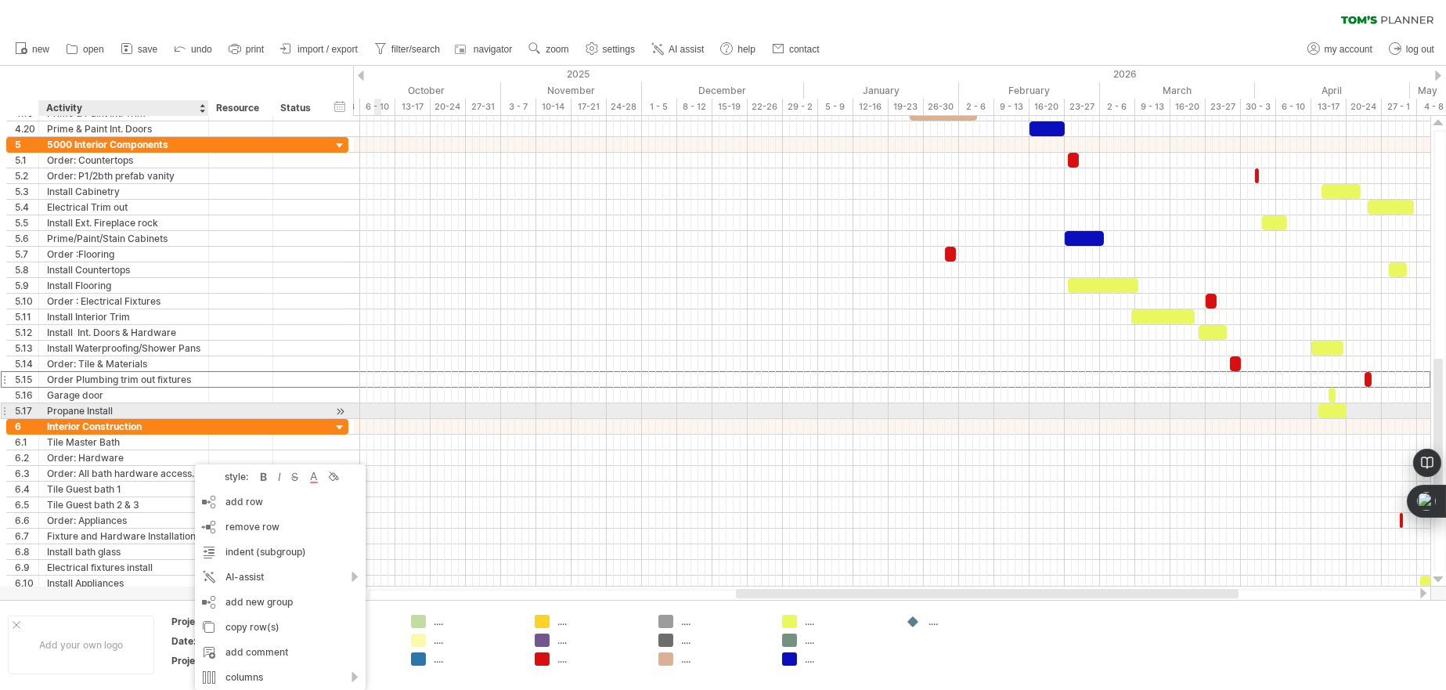
click at [198, 406] on div "Propane Install" at bounding box center [123, 410] width 153 height 15
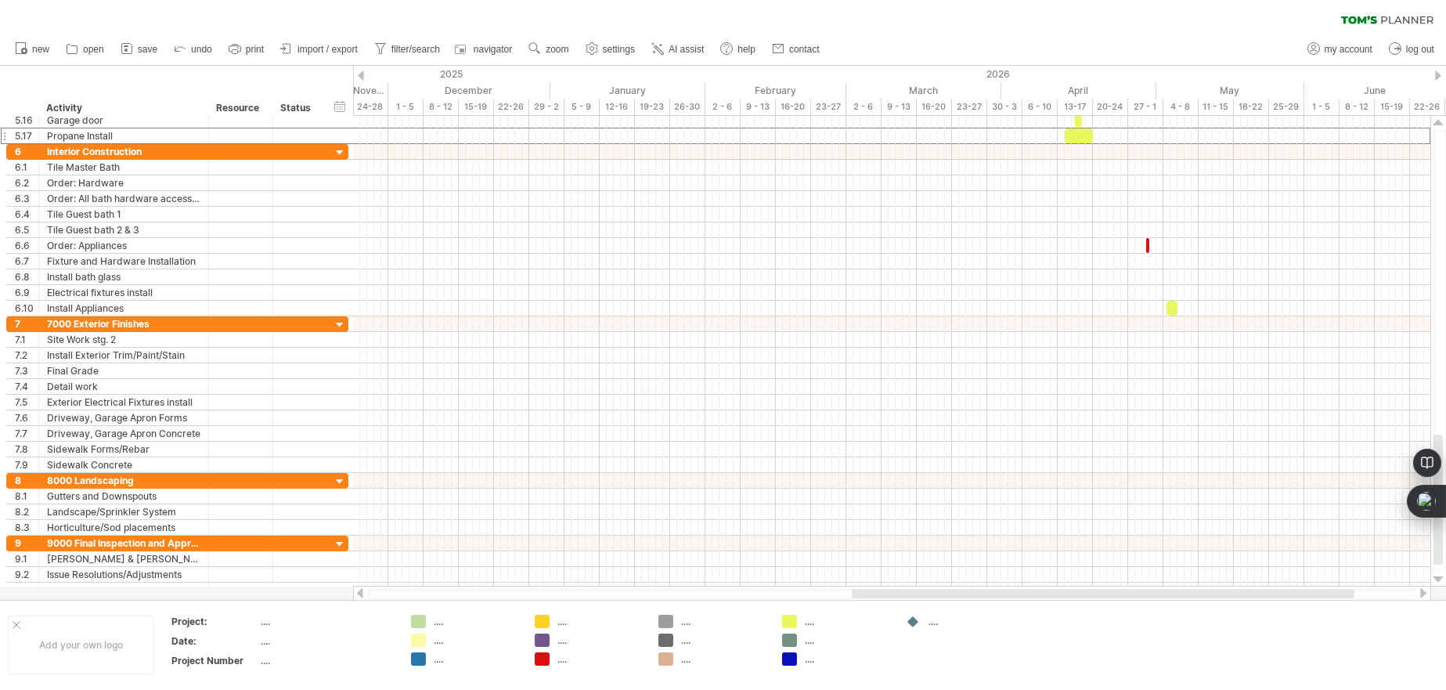
drag, startPoint x: 754, startPoint y: 597, endPoint x: 870, endPoint y: 588, distance: 116.2
click at [870, 589] on div at bounding box center [1103, 593] width 503 height 9
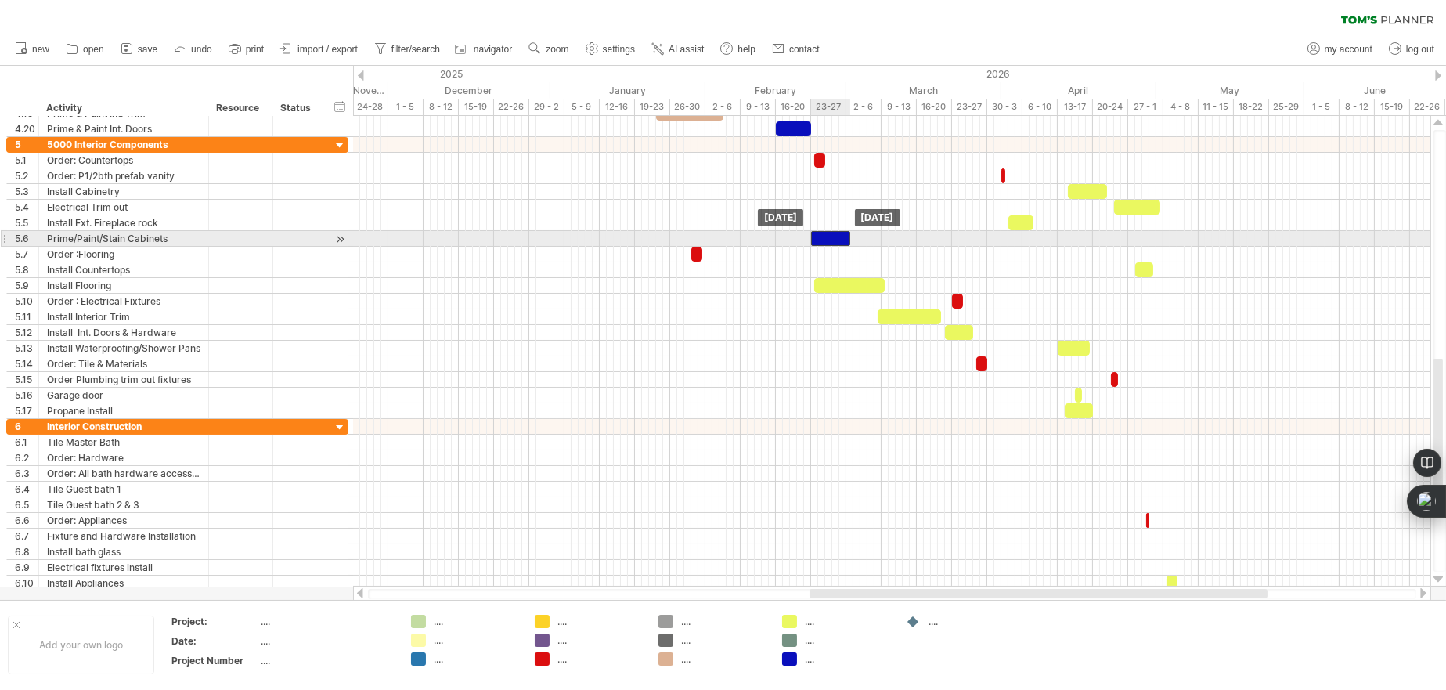
click at [822, 233] on div at bounding box center [830, 238] width 39 height 15
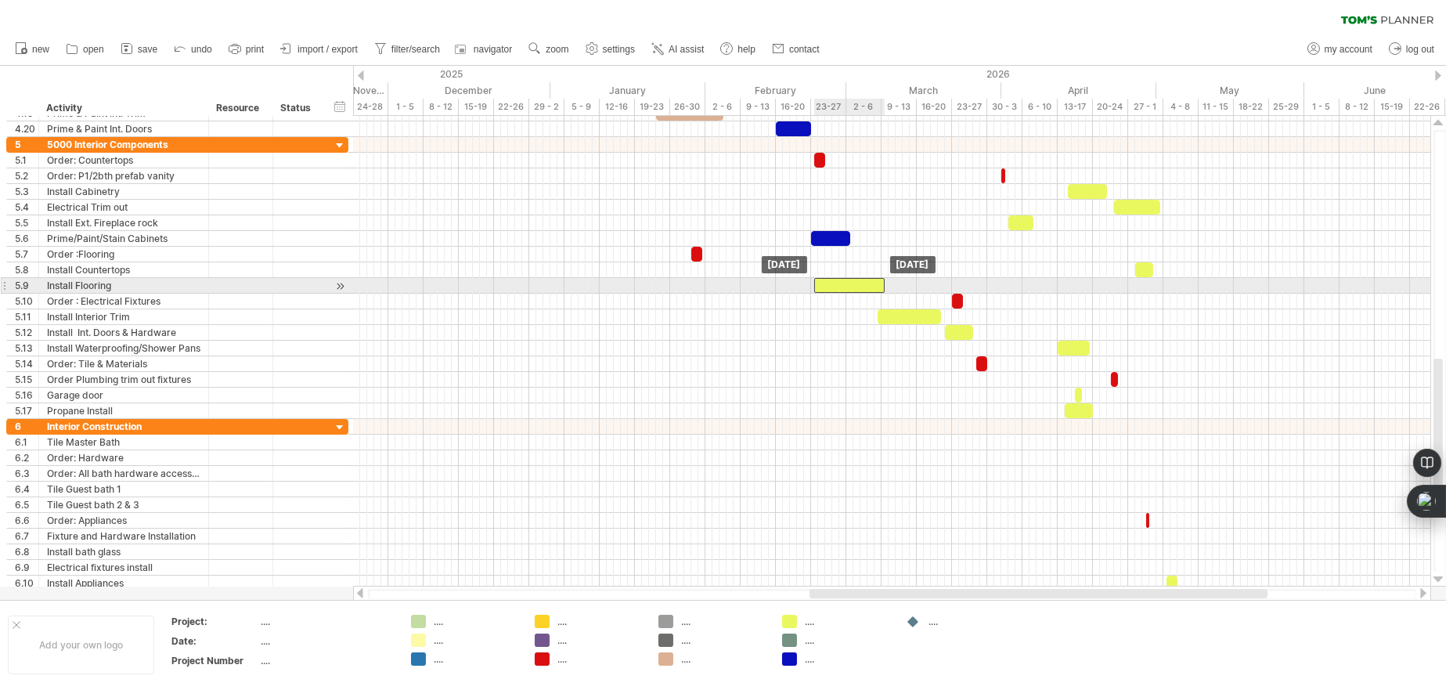
click at [825, 283] on div at bounding box center [849, 285] width 70 height 15
click at [848, 285] on div at bounding box center [849, 285] width 70 height 15
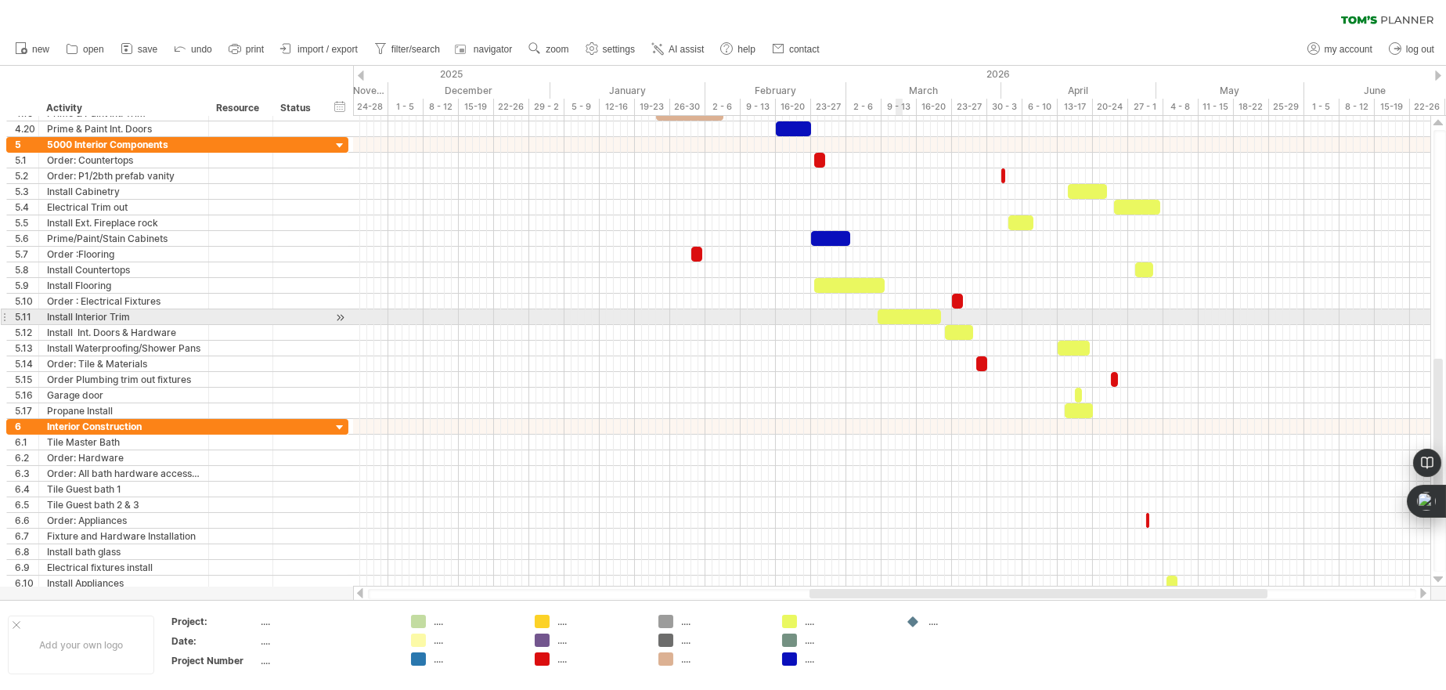
click at [900, 316] on div at bounding box center [909, 316] width 63 height 15
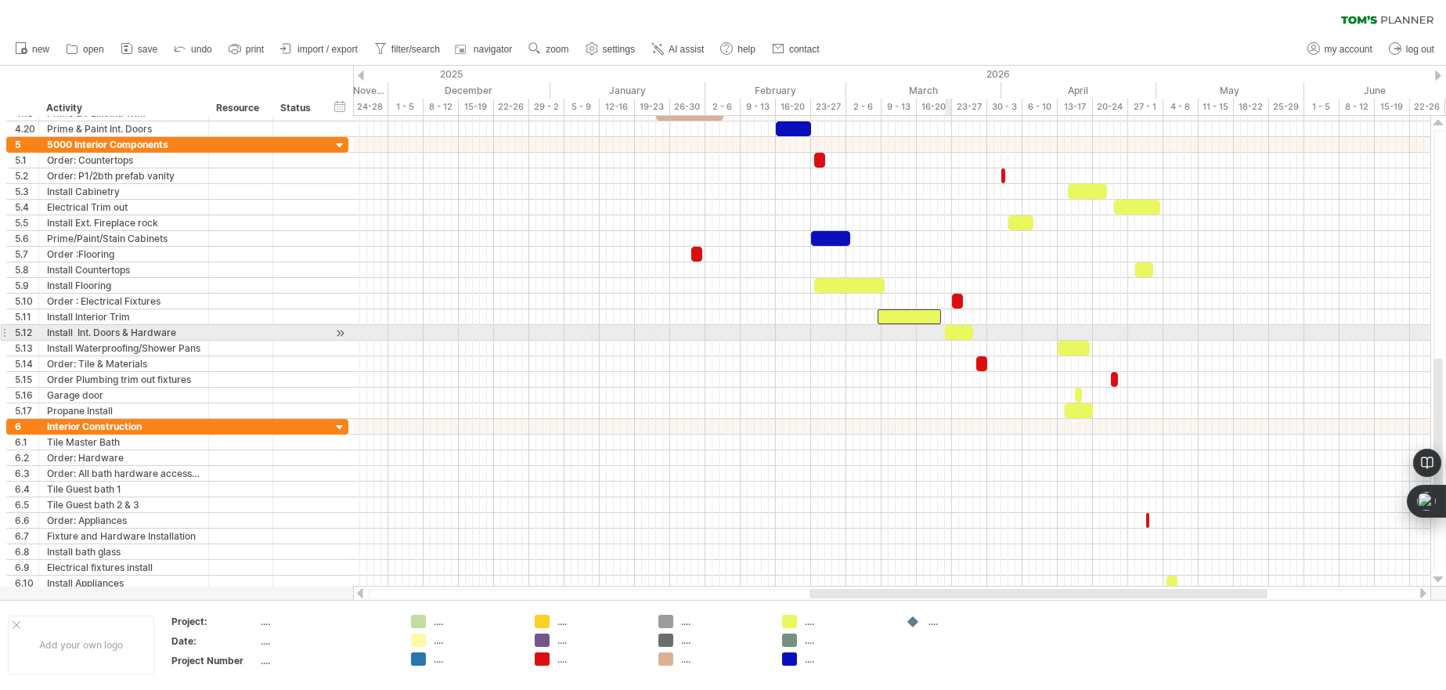
click at [951, 334] on div at bounding box center [959, 332] width 28 height 15
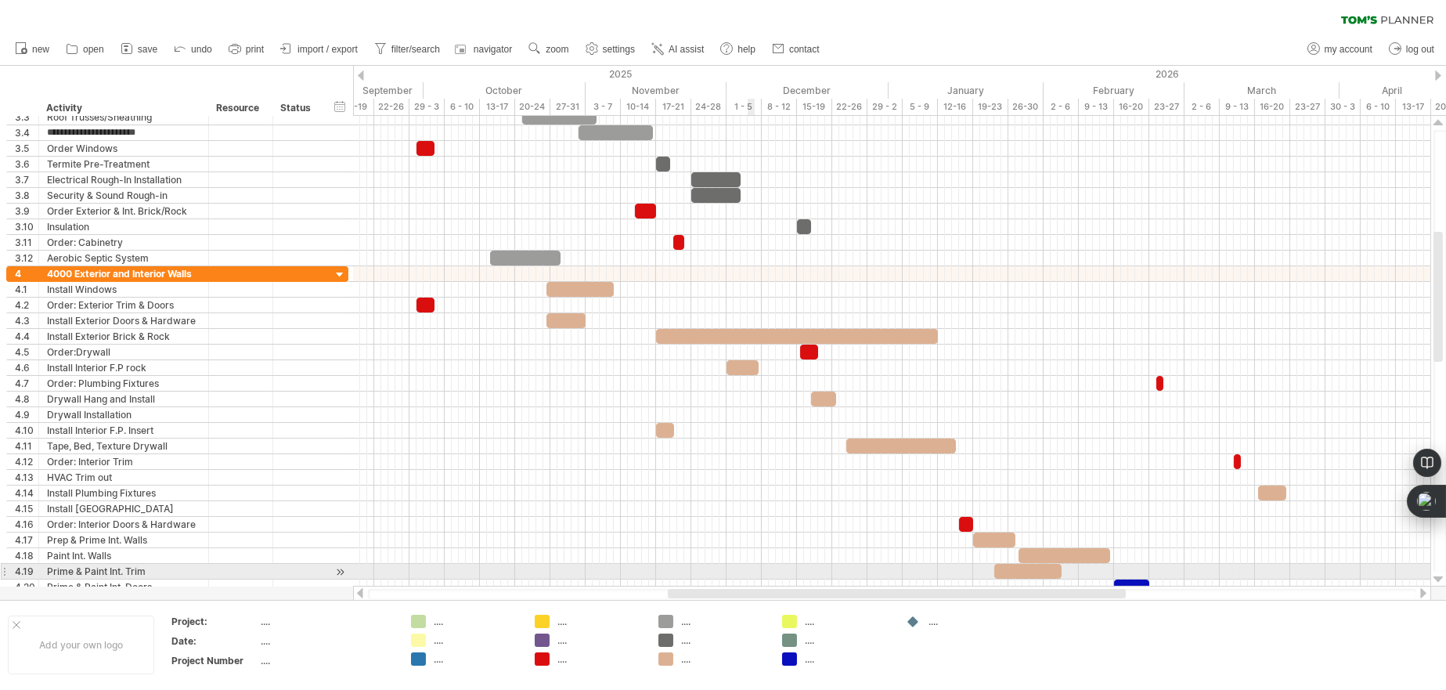
drag, startPoint x: 896, startPoint y: 592, endPoint x: 754, endPoint y: 565, distance: 144.2
click at [754, 565] on div "Trying to reach [DOMAIN_NAME] Connected again... 0% clear filter new 1" at bounding box center [723, 345] width 1446 height 690
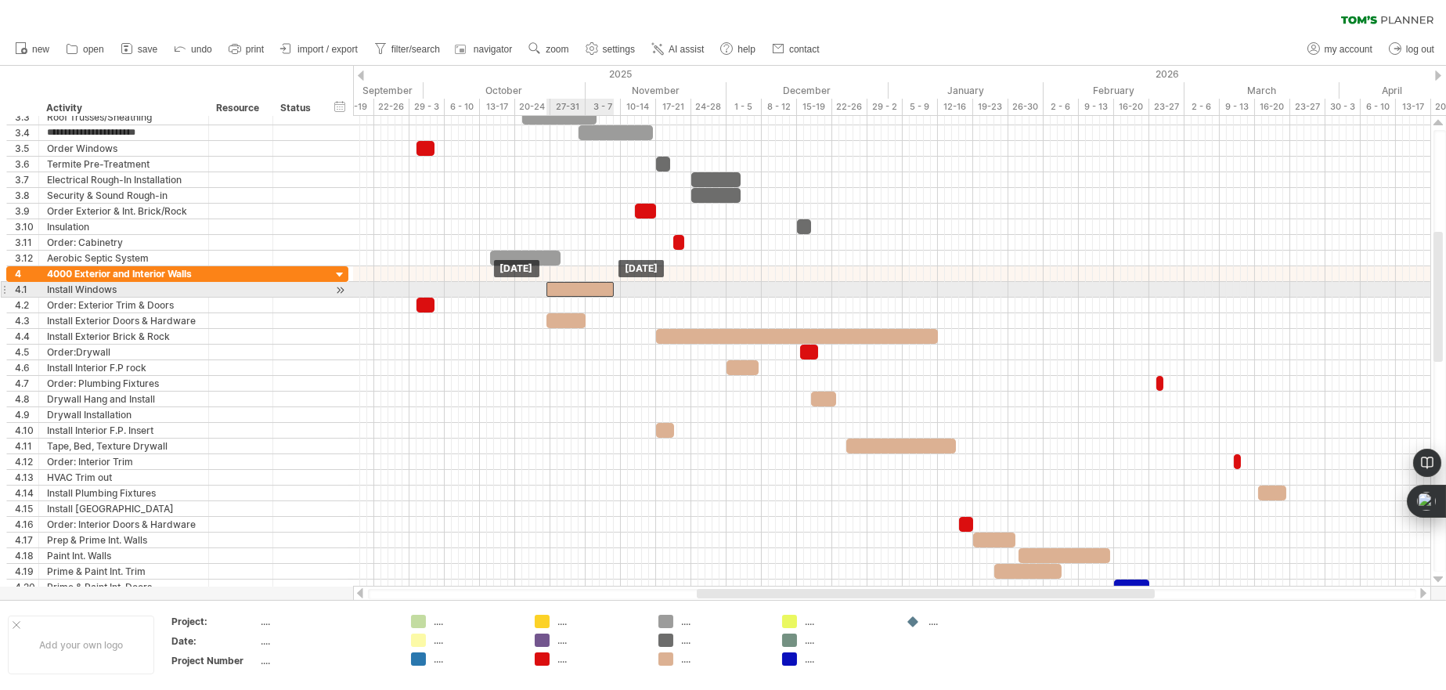
click at [586, 289] on div at bounding box center [579, 289] width 67 height 15
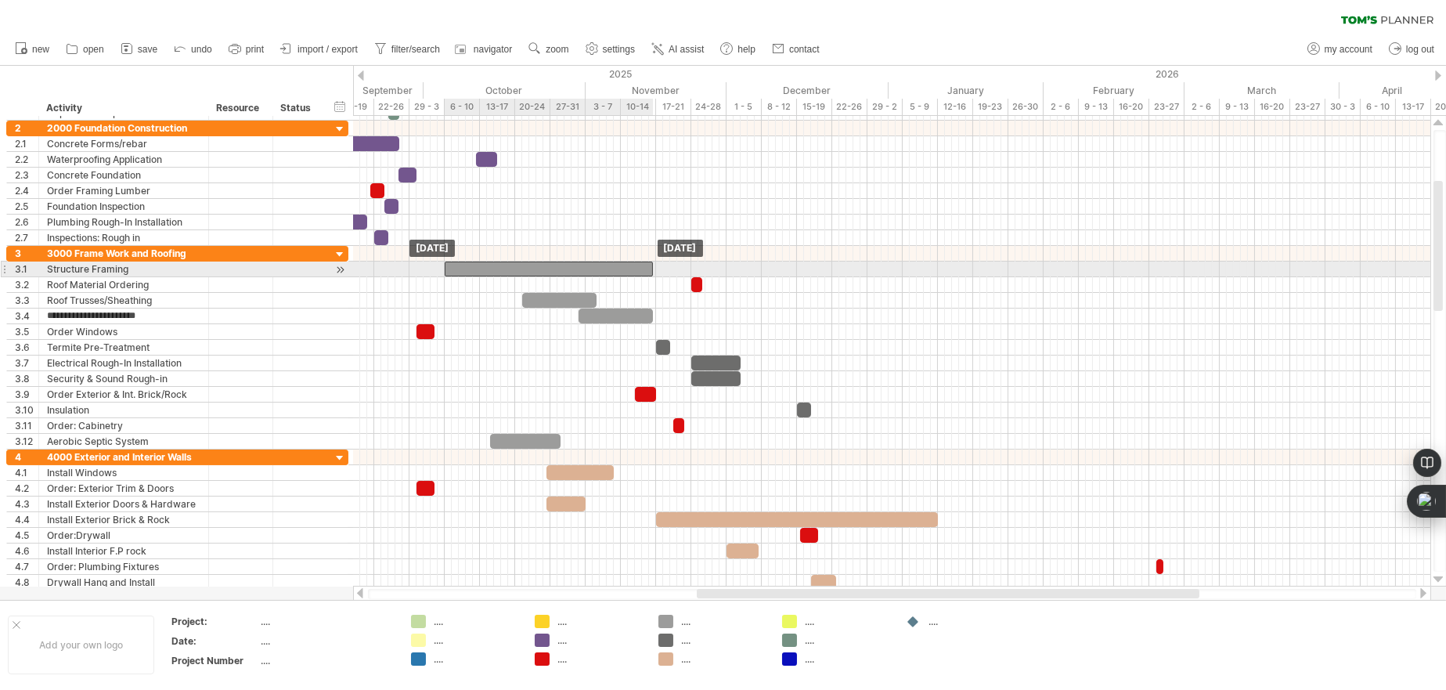
click at [601, 262] on div at bounding box center [549, 268] width 208 height 15
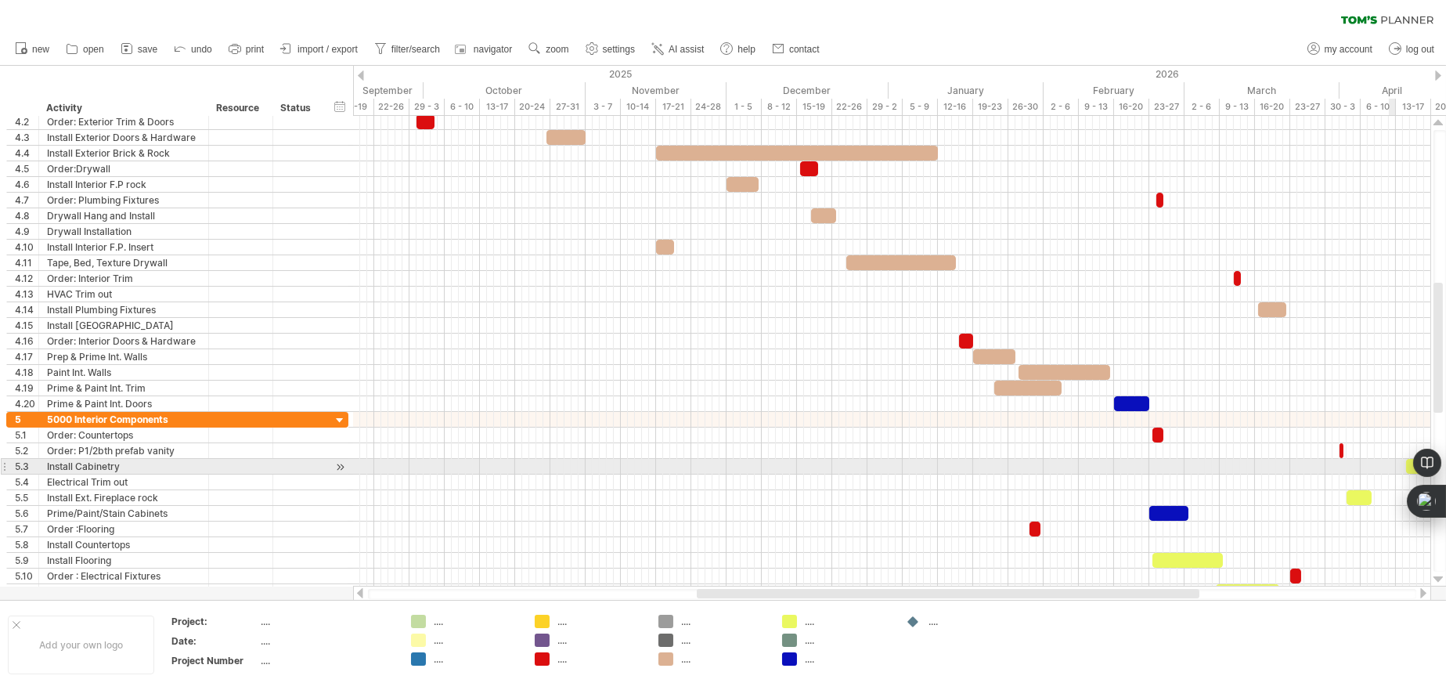
drag, startPoint x: 1410, startPoint y: 469, endPoint x: 1395, endPoint y: 469, distance: 14.9
click at [1395, 469] on body "progress(100%) Trying to reach [DOMAIN_NAME] Connected again... 0% clear filter…" at bounding box center [723, 346] width 1446 height 693
drag, startPoint x: 1407, startPoint y: 470, endPoint x: 1394, endPoint y: 471, distance: 12.6
click at [1393, 471] on body "progress(100%) Trying to reach [DOMAIN_NAME] Connected again... 0% clear filter…" at bounding box center [723, 346] width 1446 height 693
drag, startPoint x: 1409, startPoint y: 468, endPoint x: 1371, endPoint y: 470, distance: 38.4
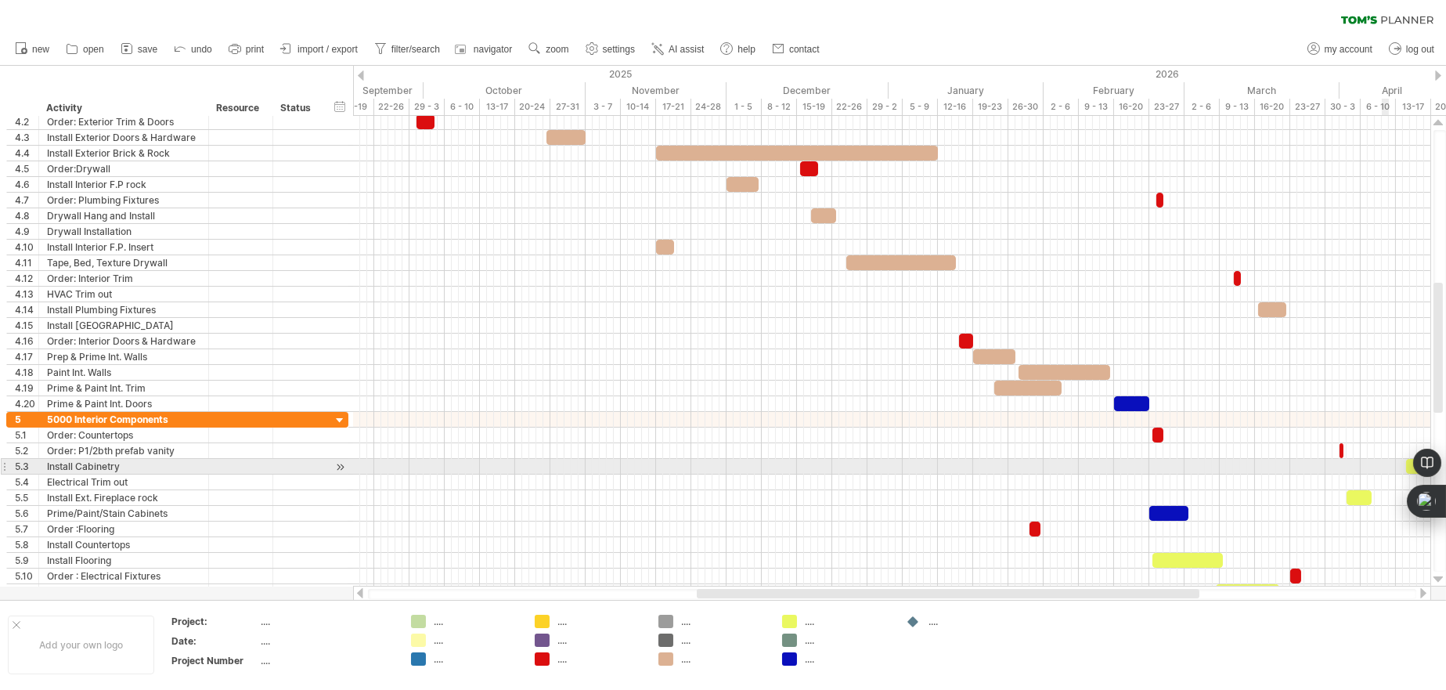
click at [1371, 470] on body "progress(100%) Trying to reach [DOMAIN_NAME] Connected again... 0% clear filter…" at bounding box center [723, 346] width 1446 height 693
drag, startPoint x: 1405, startPoint y: 467, endPoint x: 1385, endPoint y: 468, distance: 20.4
click at [1386, 468] on span at bounding box center [1389, 466] width 6 height 15
drag, startPoint x: 1397, startPoint y: 464, endPoint x: 1162, endPoint y: 464, distance: 234.9
click at [1162, 464] on div at bounding box center [1179, 466] width 60 height 15
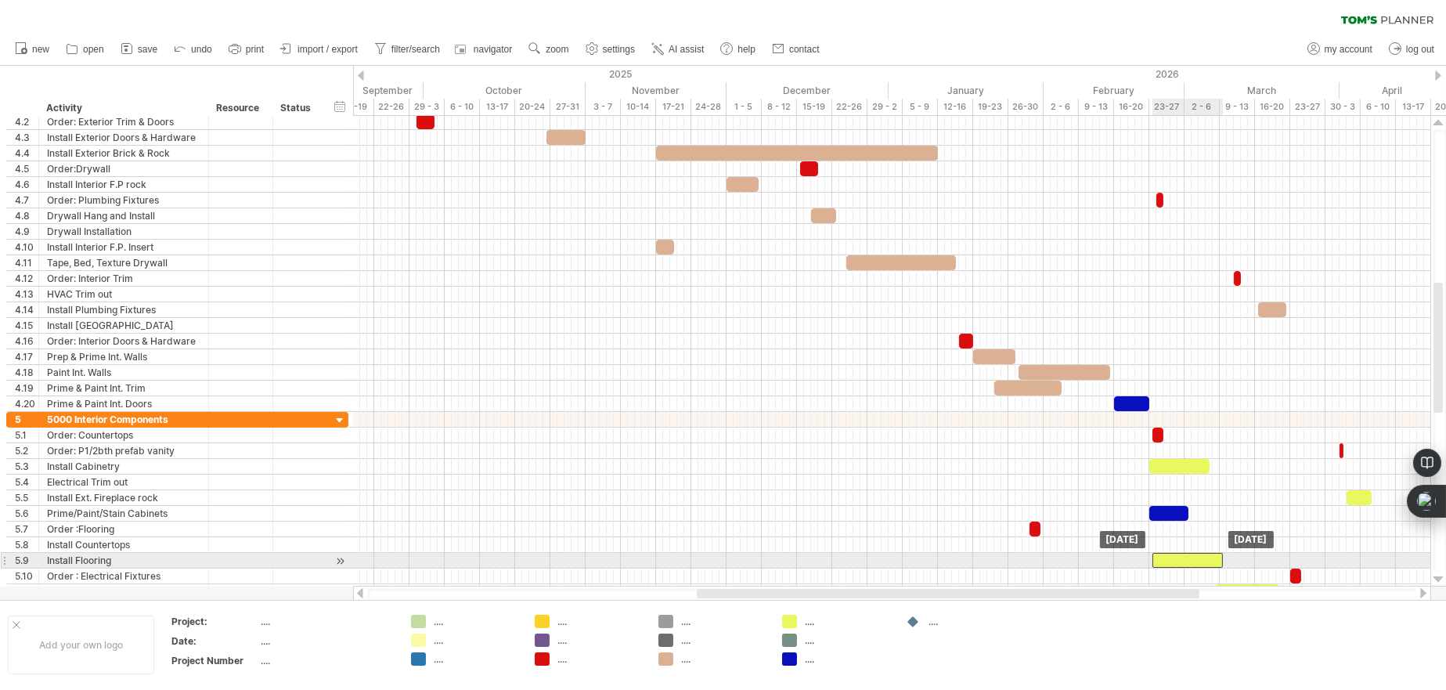
click at [1188, 558] on div at bounding box center [1187, 560] width 70 height 15
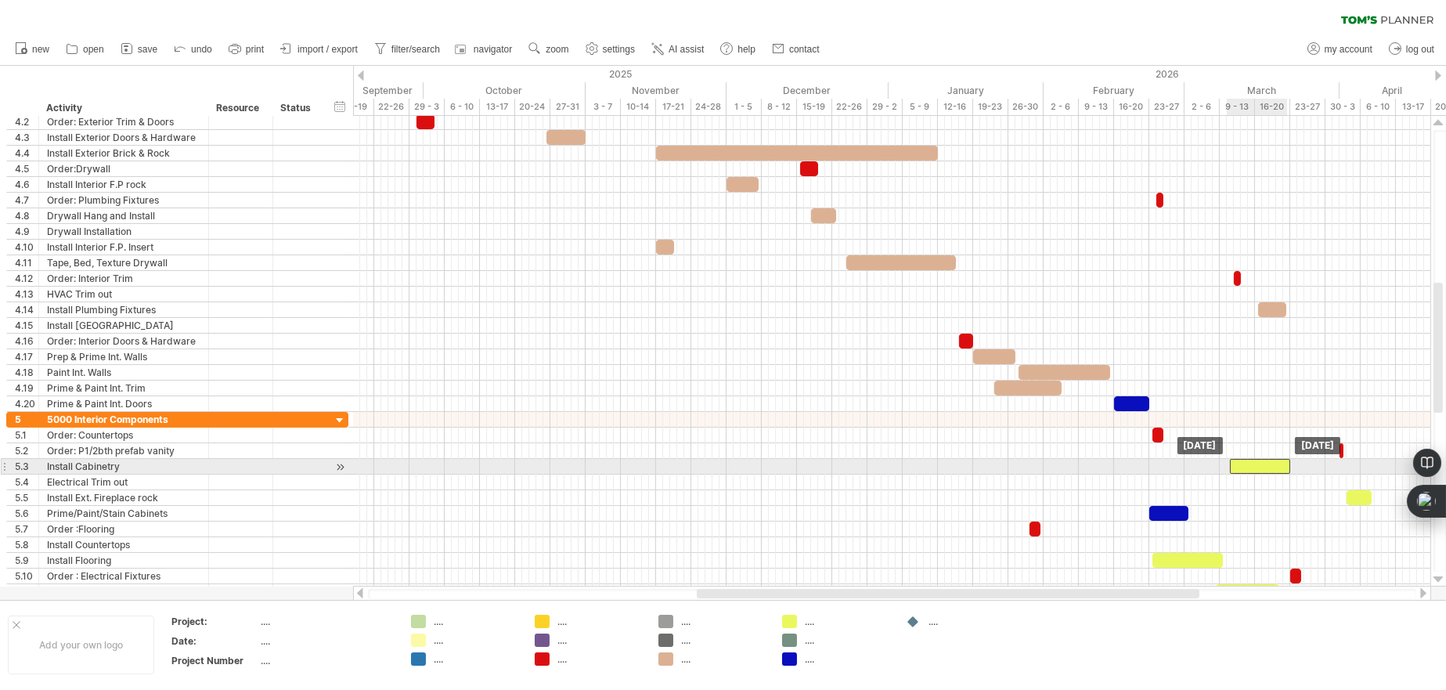
drag, startPoint x: 1190, startPoint y: 460, endPoint x: 1271, endPoint y: 463, distance: 80.7
click at [1271, 463] on div at bounding box center [1260, 466] width 60 height 15
click at [1245, 459] on div at bounding box center [1260, 466] width 60 height 15
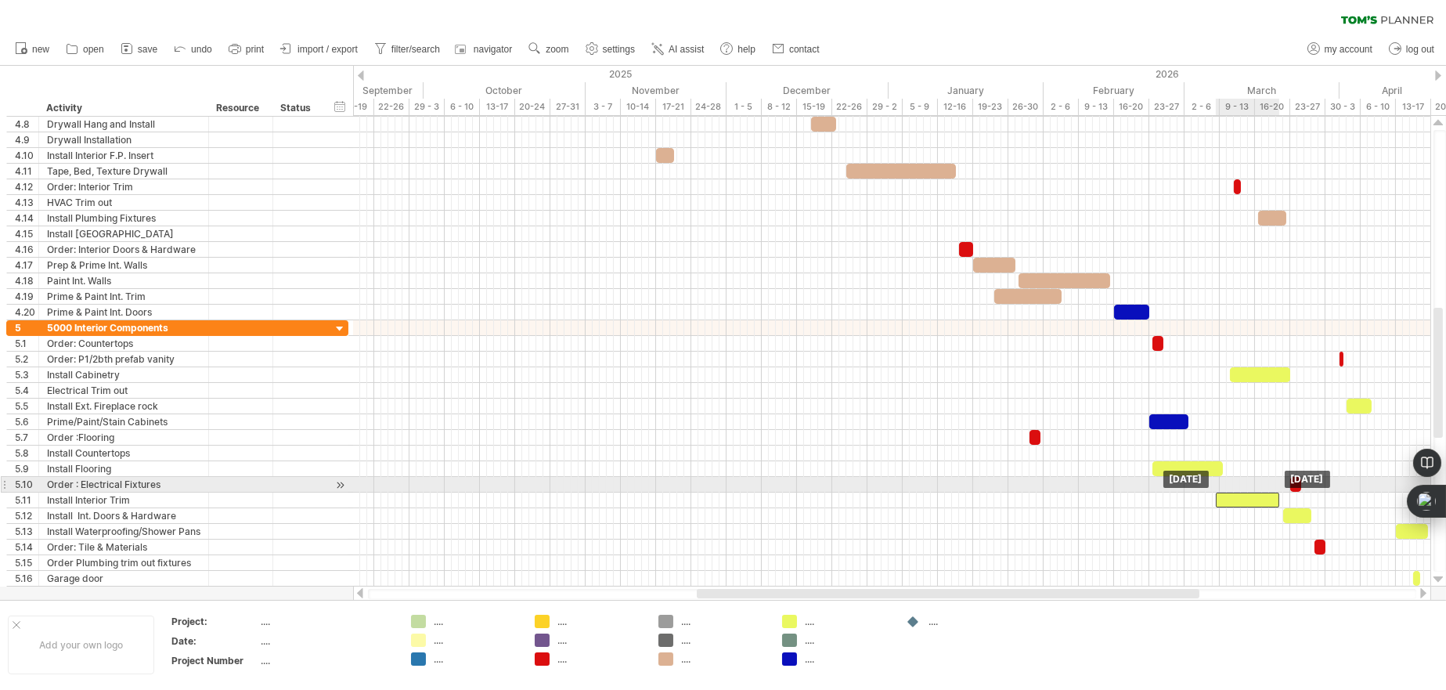
click at [1247, 492] on div at bounding box center [1247, 499] width 63 height 15
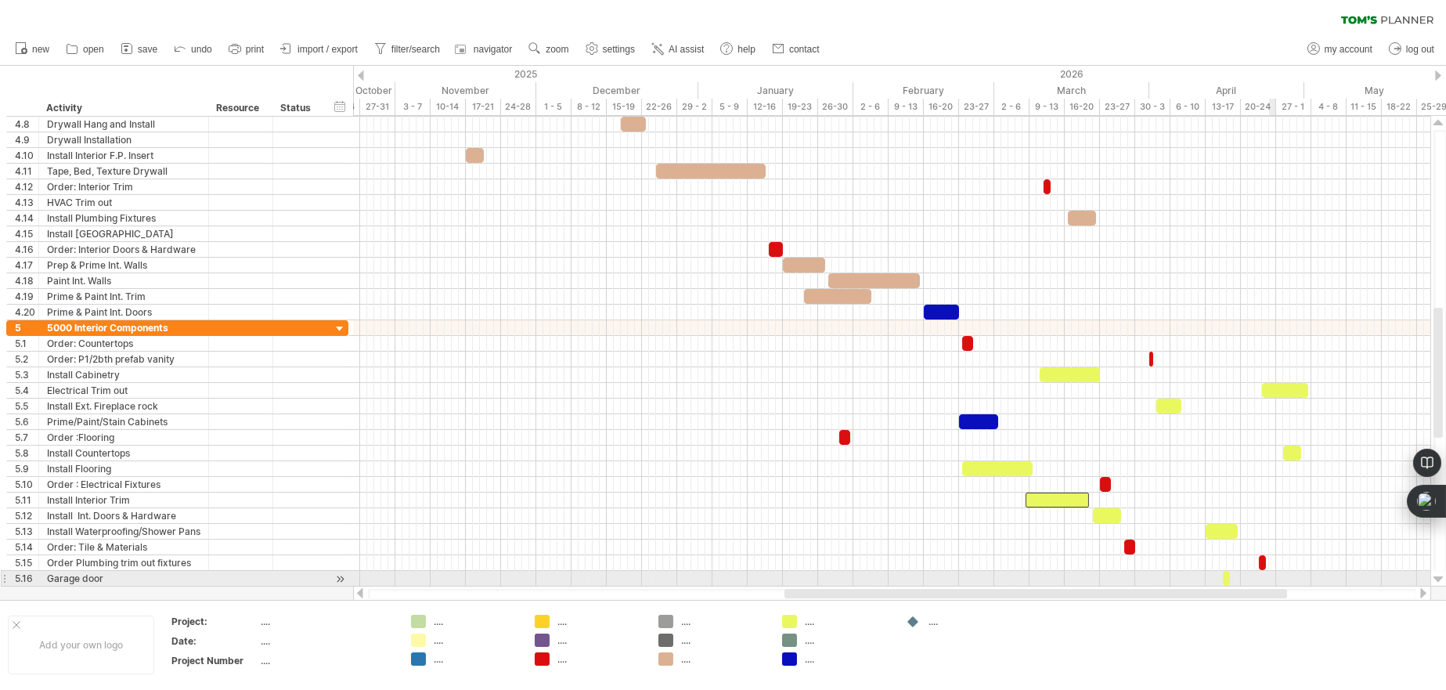
drag, startPoint x: 1184, startPoint y: 597, endPoint x: 1271, endPoint y: 575, distance: 90.4
click at [1271, 575] on div "Trying to reach [DOMAIN_NAME] Connected again... 0% clear filter new 1" at bounding box center [723, 345] width 1446 height 690
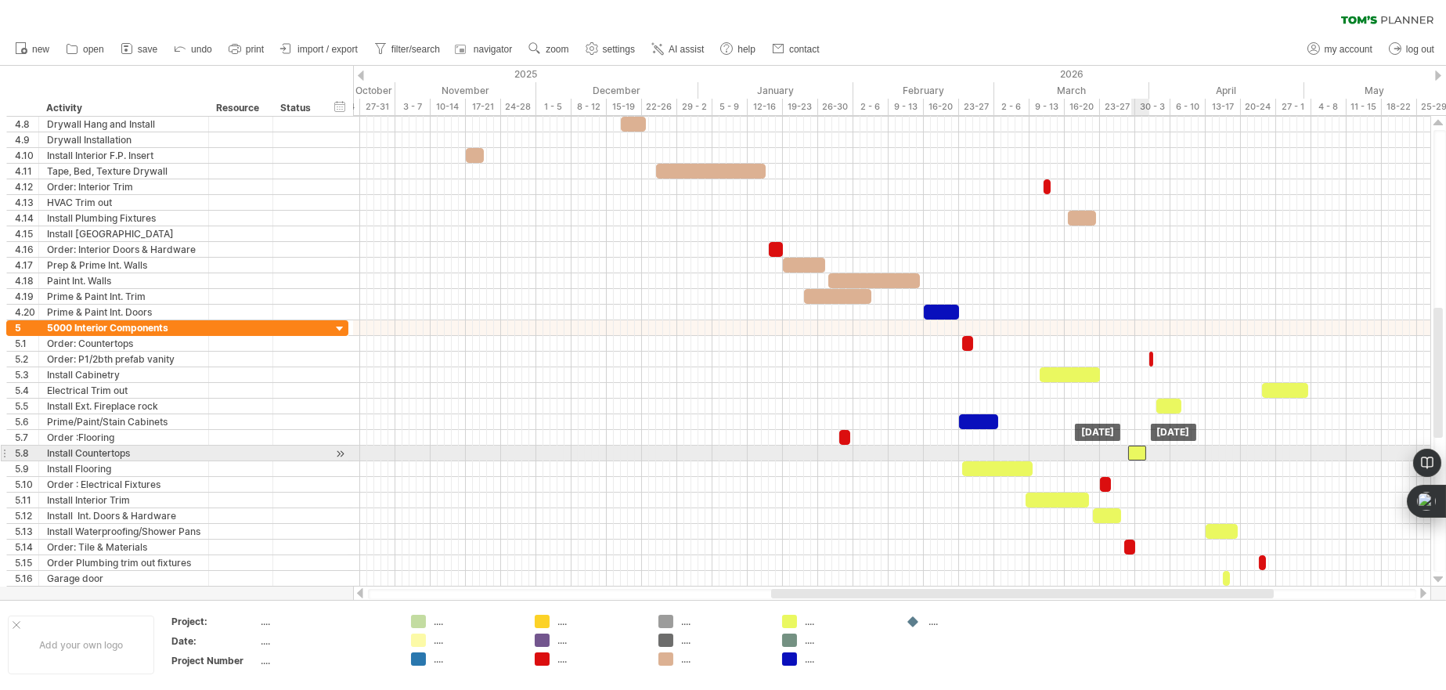
drag, startPoint x: 1290, startPoint y: 453, endPoint x: 1130, endPoint y: 452, distance: 160.5
click at [1130, 452] on div at bounding box center [1137, 452] width 18 height 15
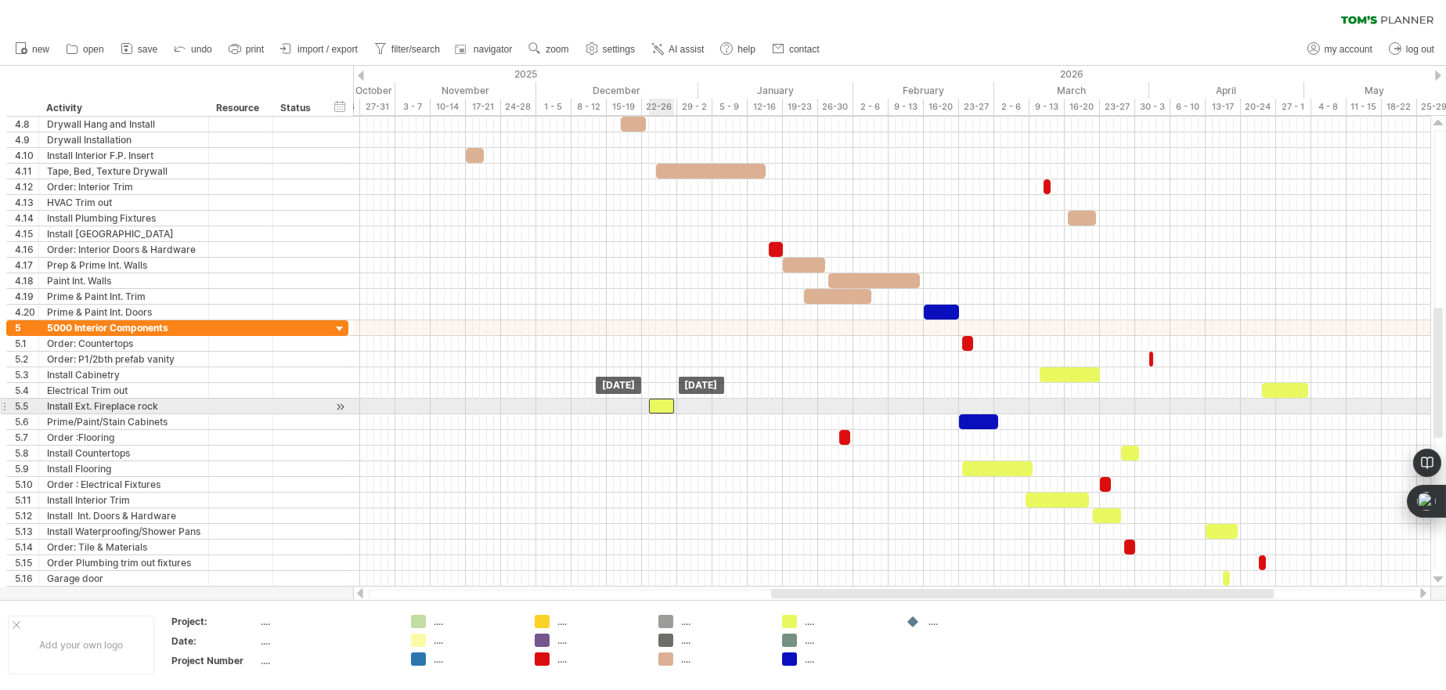
drag, startPoint x: 1173, startPoint y: 406, endPoint x: 669, endPoint y: 401, distance: 504.2
click at [666, 402] on div at bounding box center [661, 405] width 25 height 15
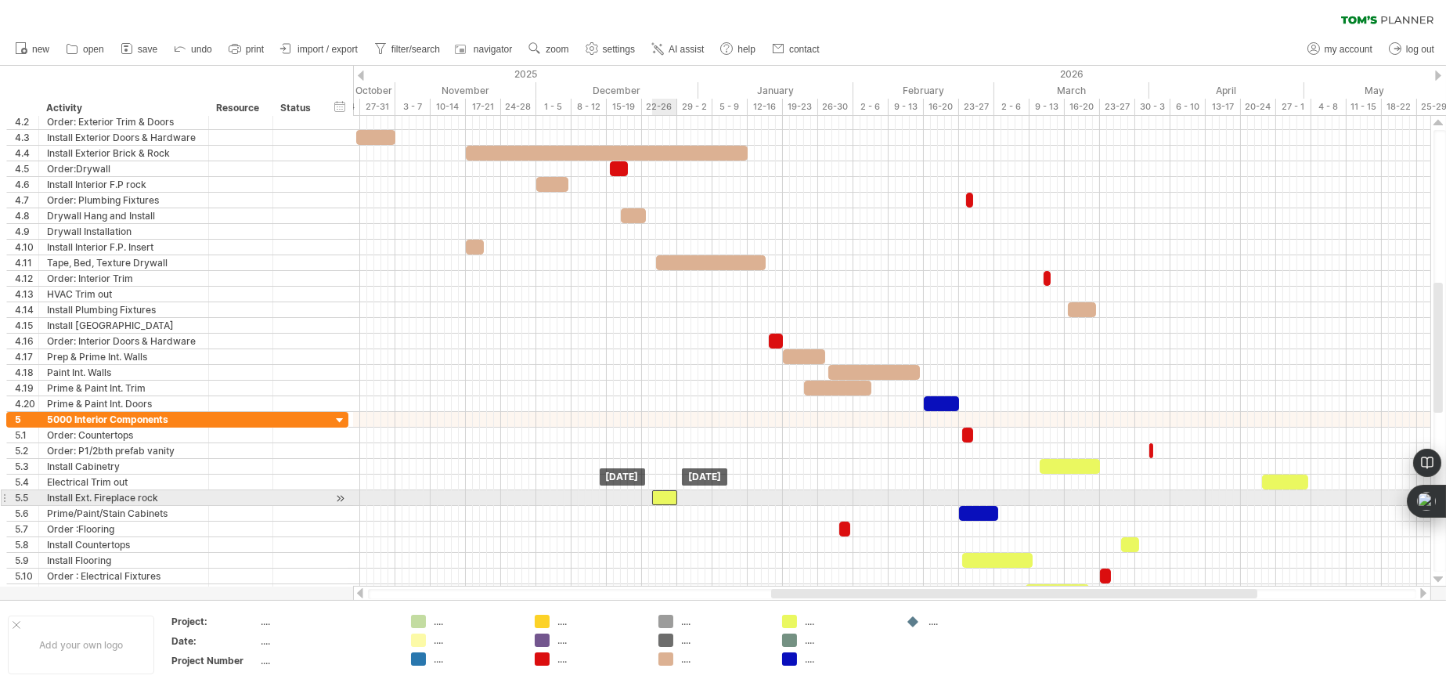
click at [667, 498] on div at bounding box center [664, 497] width 25 height 15
drag, startPoint x: 678, startPoint y: 493, endPoint x: 717, endPoint y: 496, distance: 39.3
click at [717, 496] on span at bounding box center [715, 497] width 6 height 15
drag, startPoint x: 653, startPoint y: 497, endPoint x: 644, endPoint y: 497, distance: 9.4
click at [644, 497] on span at bounding box center [642, 497] width 6 height 15
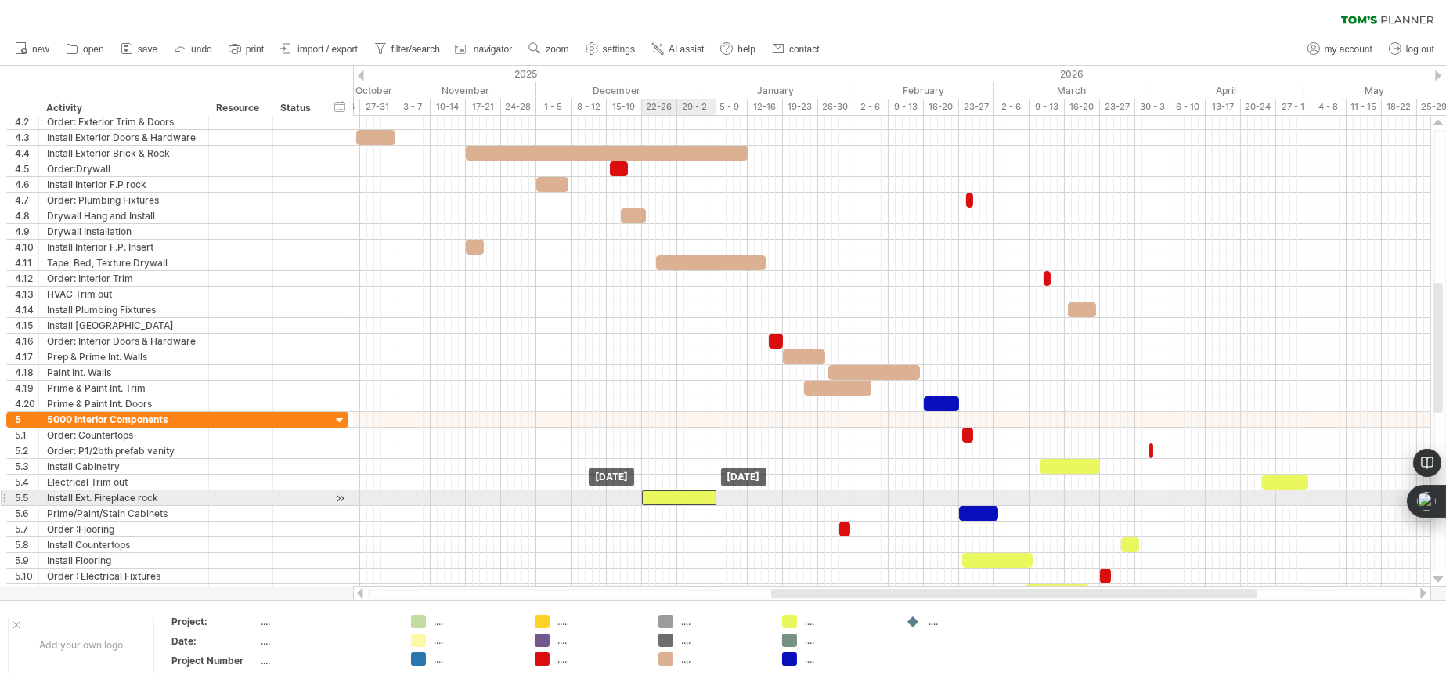
click at [654, 496] on div at bounding box center [679, 497] width 74 height 15
click at [662, 497] on div at bounding box center [679, 497] width 74 height 15
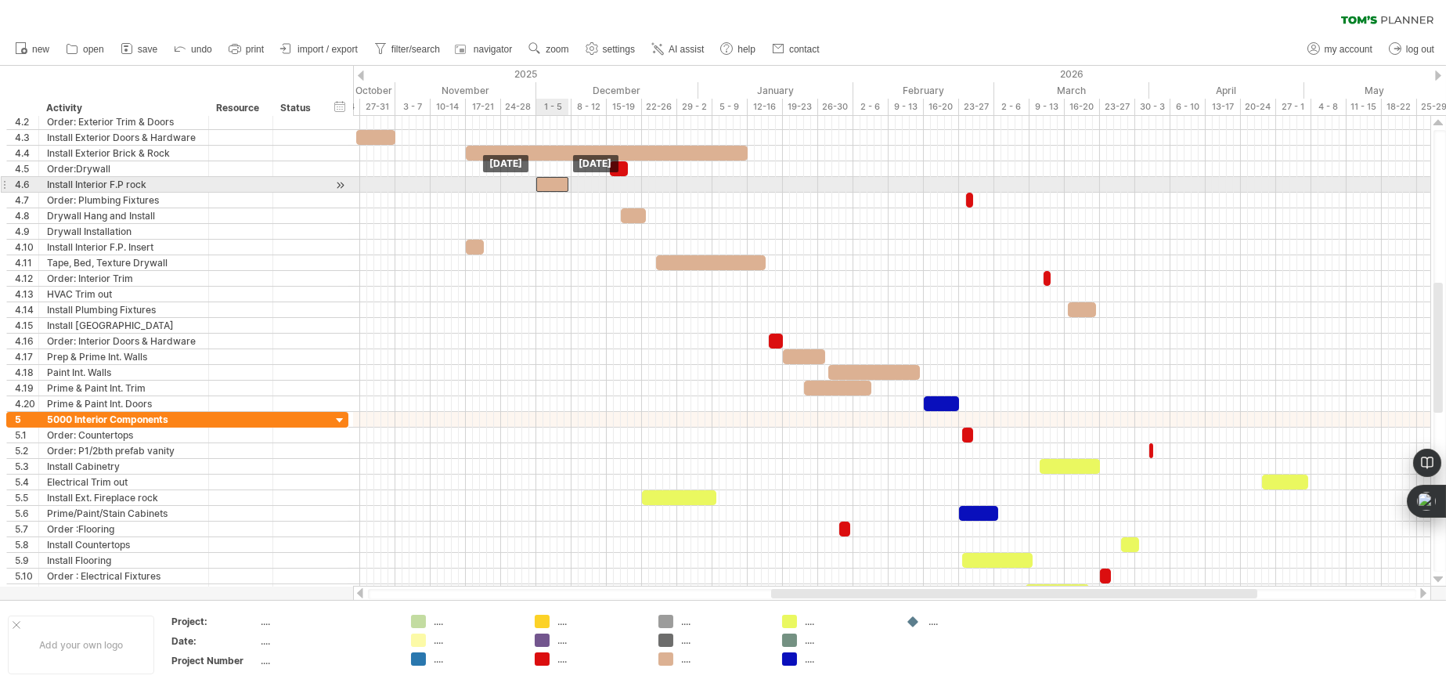
click at [548, 183] on div at bounding box center [552, 184] width 32 height 15
drag, startPoint x: 556, startPoint y: 186, endPoint x: 764, endPoint y: 187, distance: 208.2
click at [764, 187] on div at bounding box center [760, 184] width 32 height 15
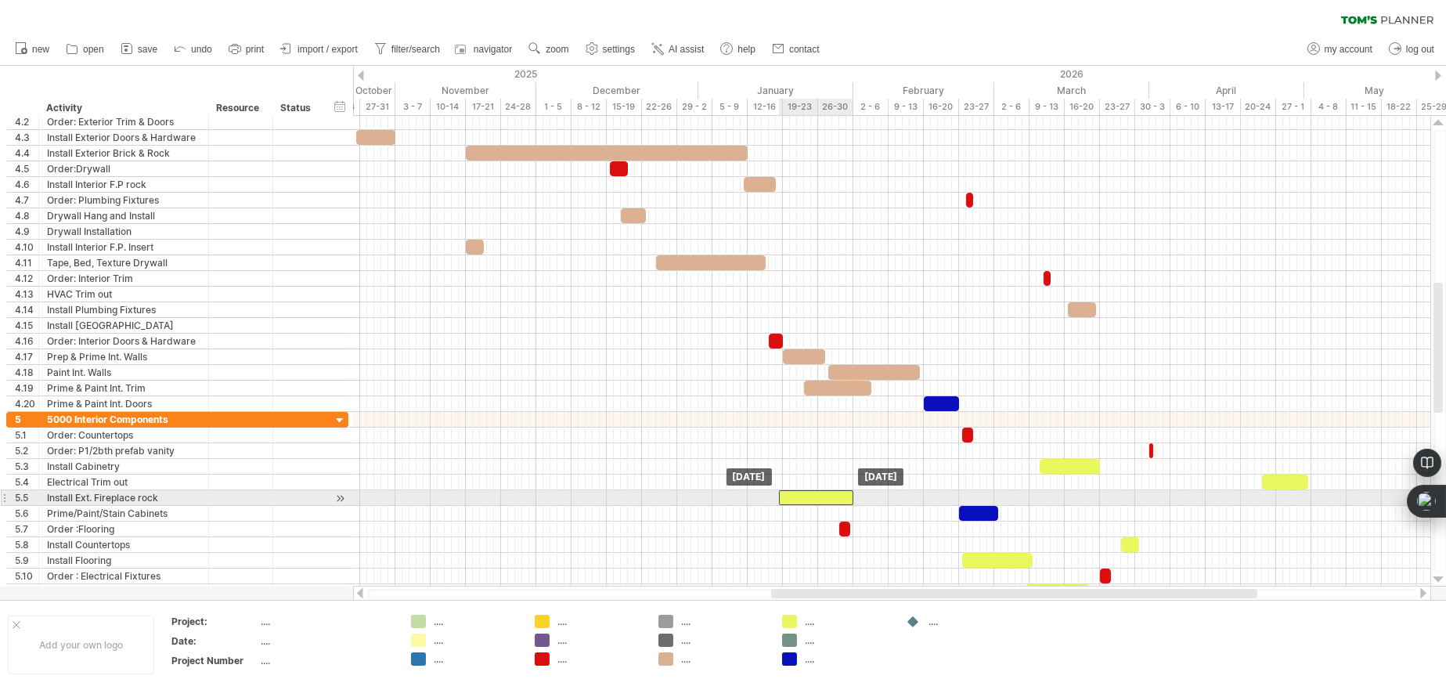
drag, startPoint x: 676, startPoint y: 495, endPoint x: 813, endPoint y: 492, distance: 137.0
click at [813, 492] on div at bounding box center [816, 497] width 74 height 15
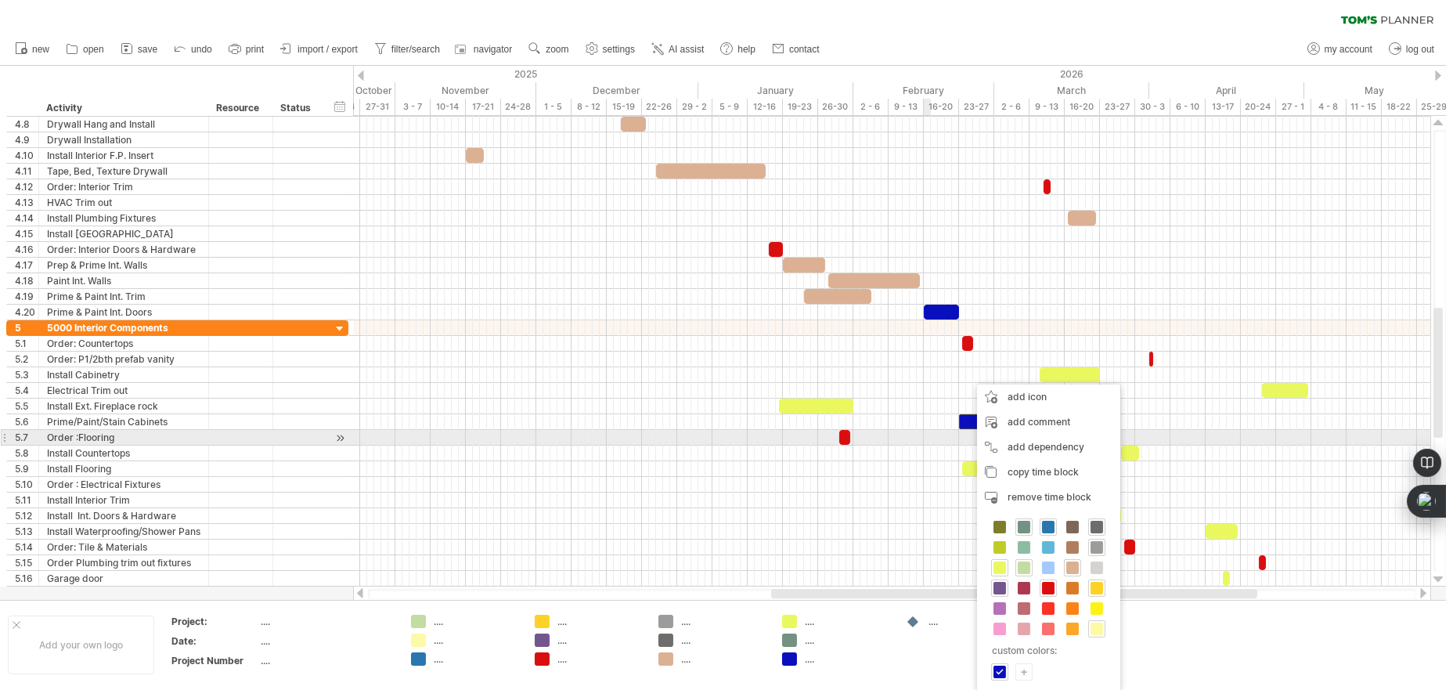
click at [924, 434] on div at bounding box center [891, 438] width 1077 height 16
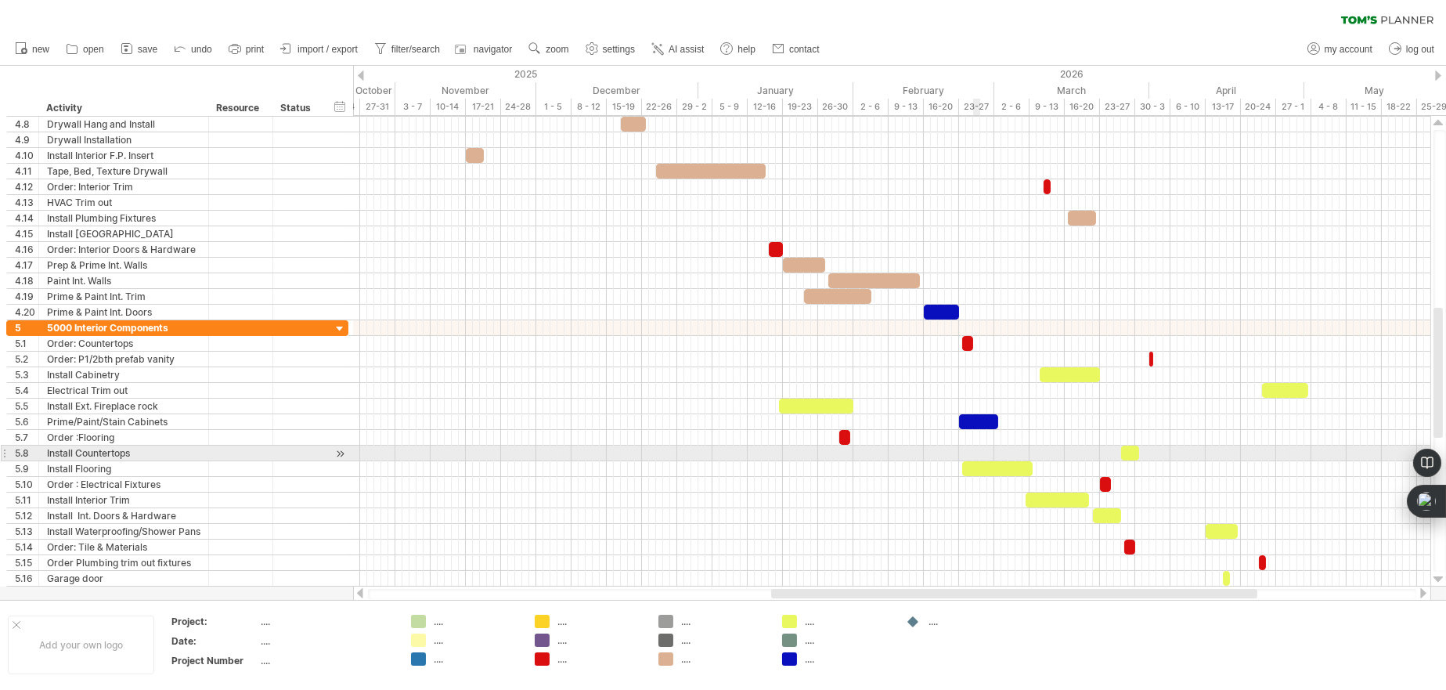
click at [975, 457] on div at bounding box center [891, 453] width 1077 height 16
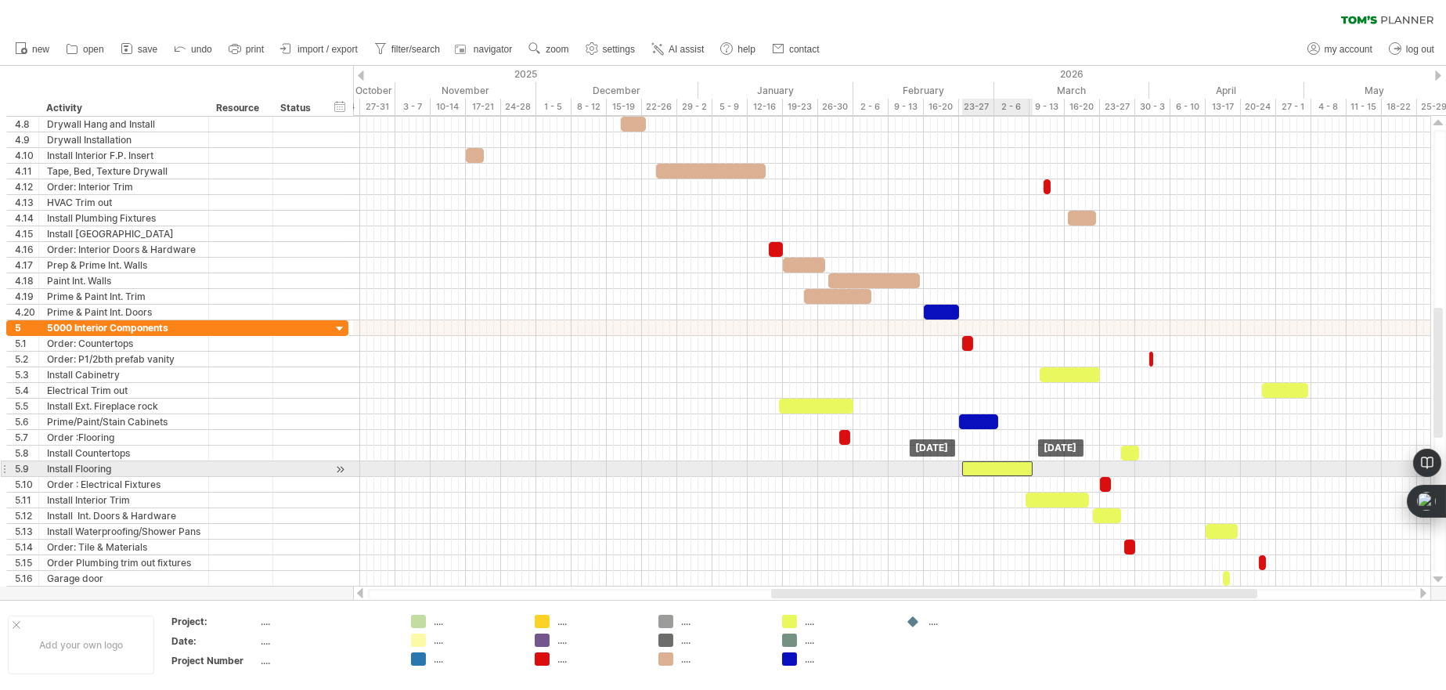
click at [970, 469] on div at bounding box center [997, 468] width 70 height 15
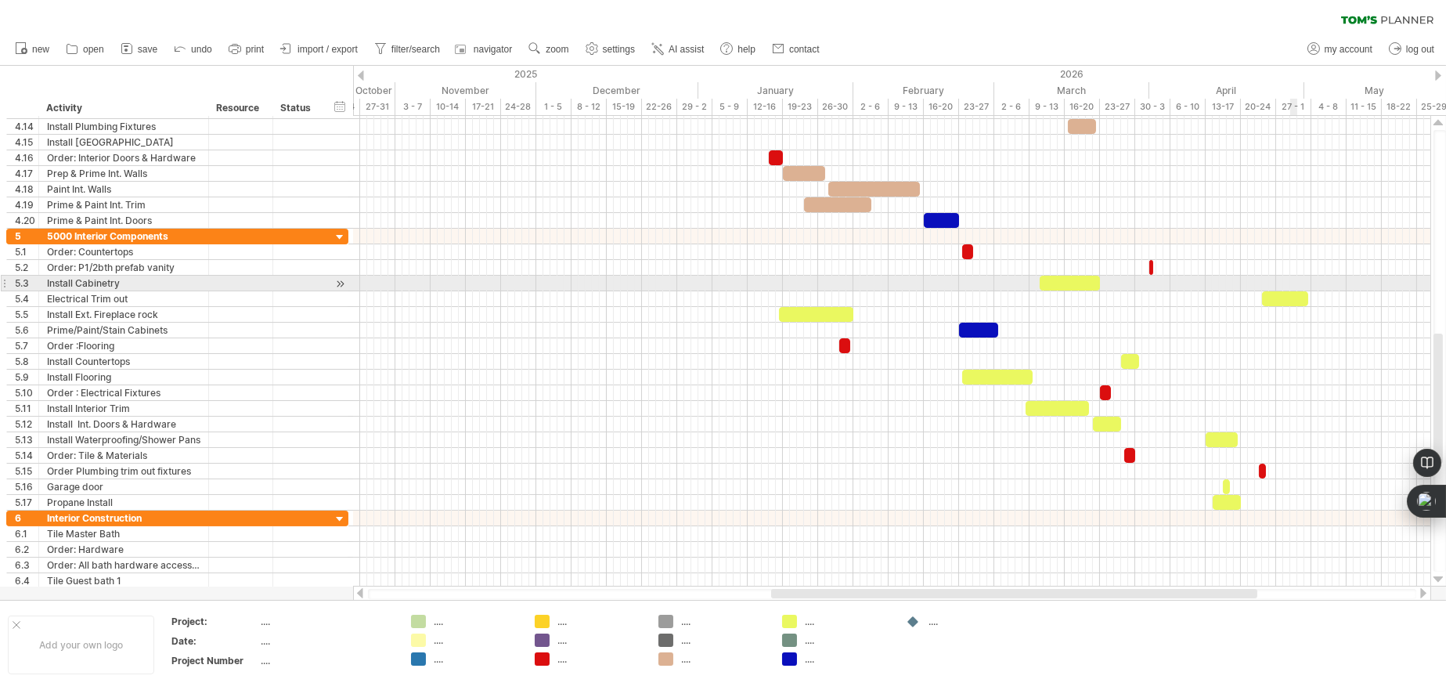
click at [1290, 290] on div at bounding box center [891, 284] width 1077 height 16
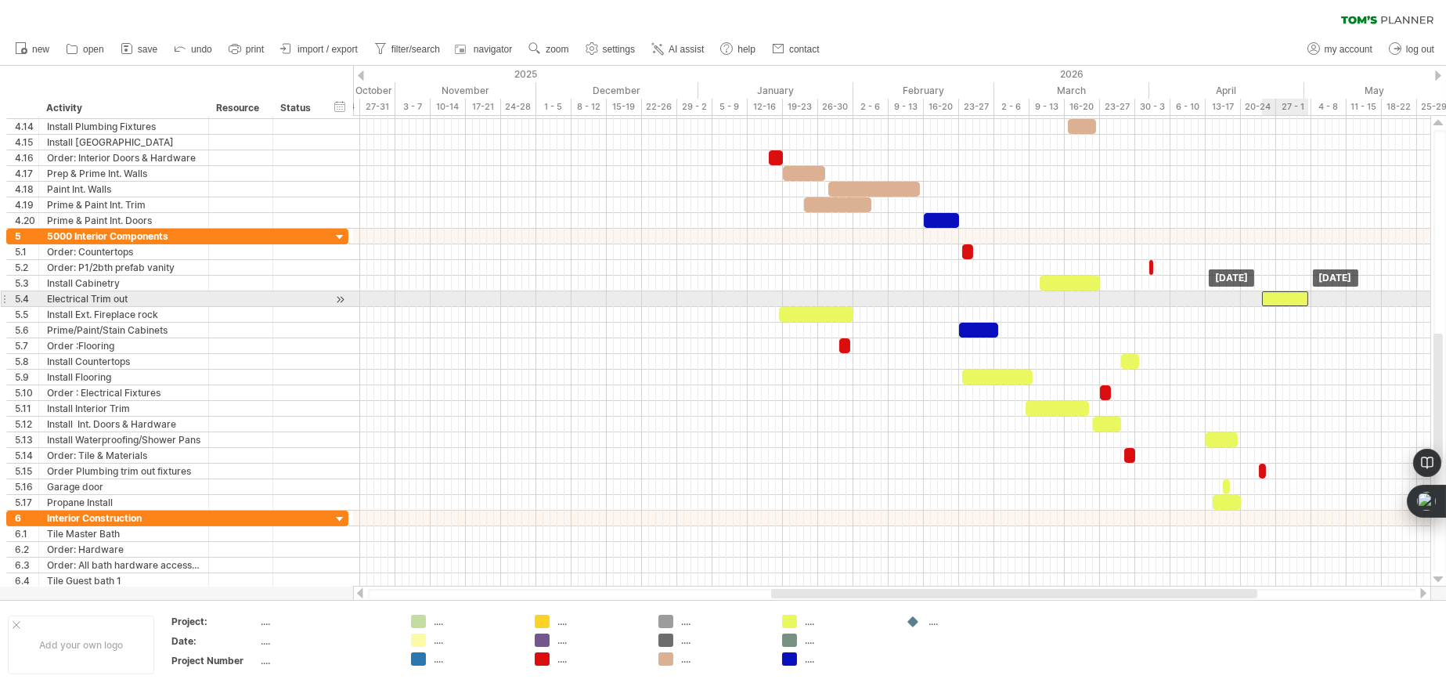
click at [1289, 297] on div at bounding box center [1285, 298] width 46 height 15
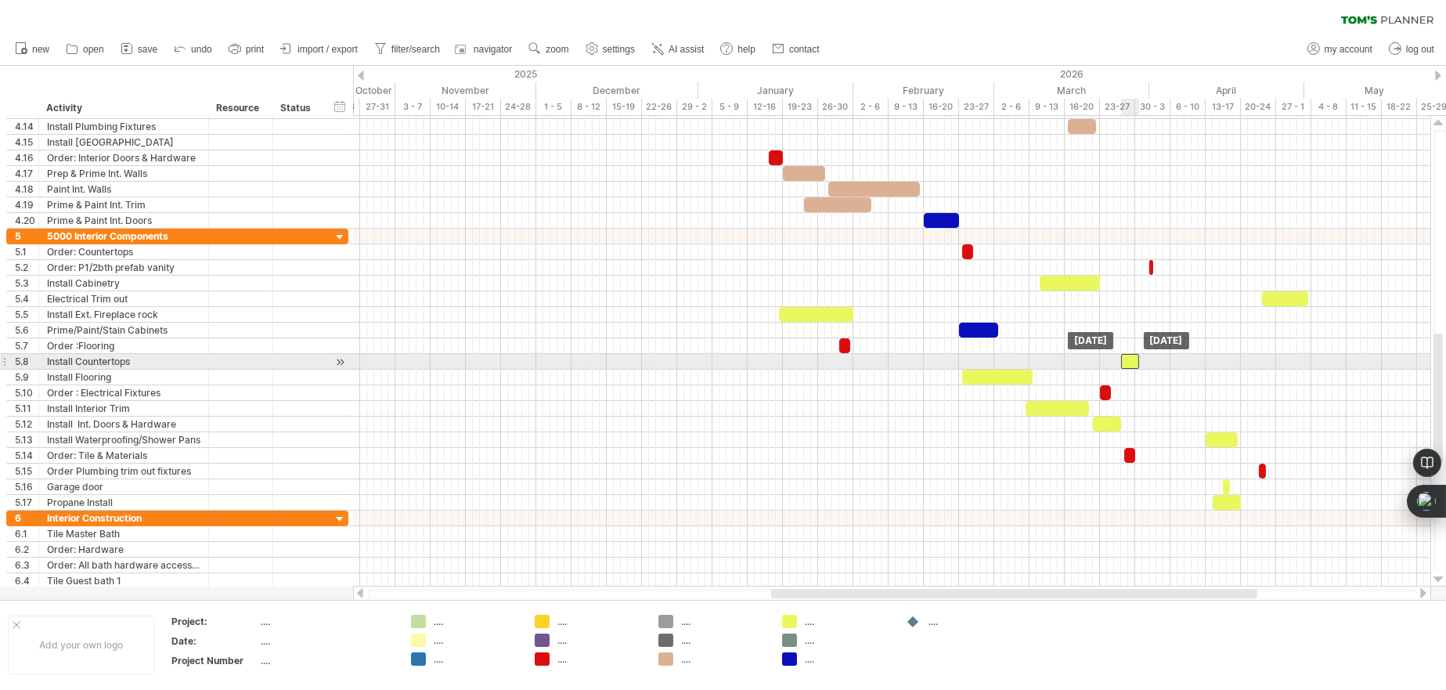
click at [1126, 359] on div at bounding box center [1130, 361] width 18 height 15
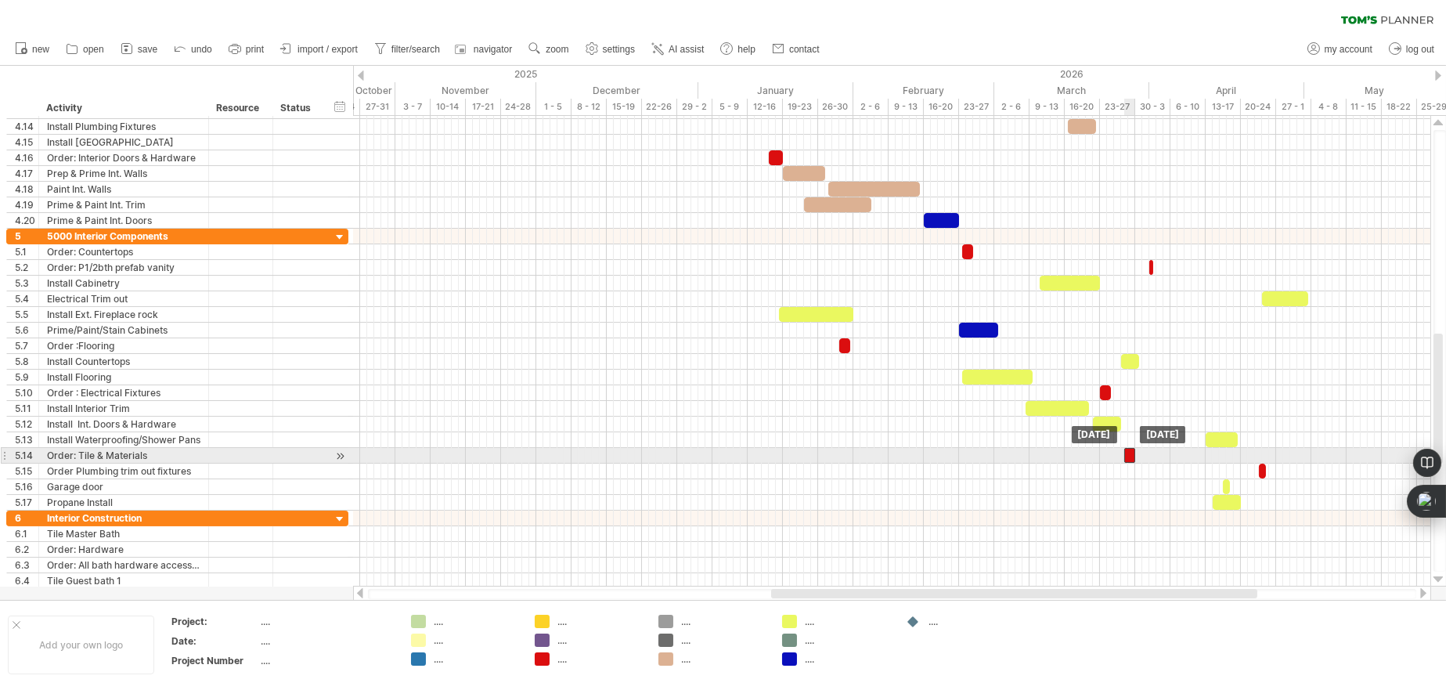
click at [1128, 451] on div at bounding box center [1129, 455] width 11 height 15
drag, startPoint x: 1130, startPoint y: 452, endPoint x: 688, endPoint y: 454, distance: 441.5
click at [688, 454] on div at bounding box center [689, 455] width 11 height 15
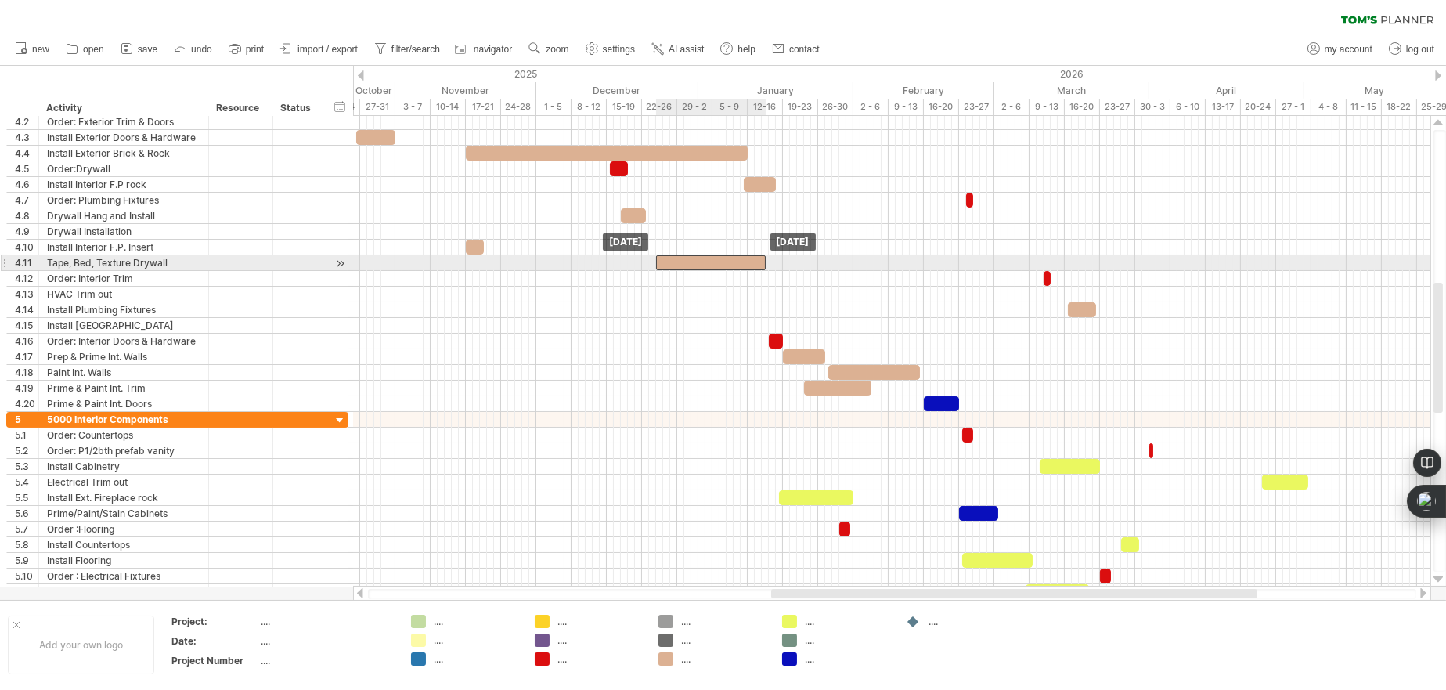
click at [710, 258] on div at bounding box center [711, 262] width 110 height 15
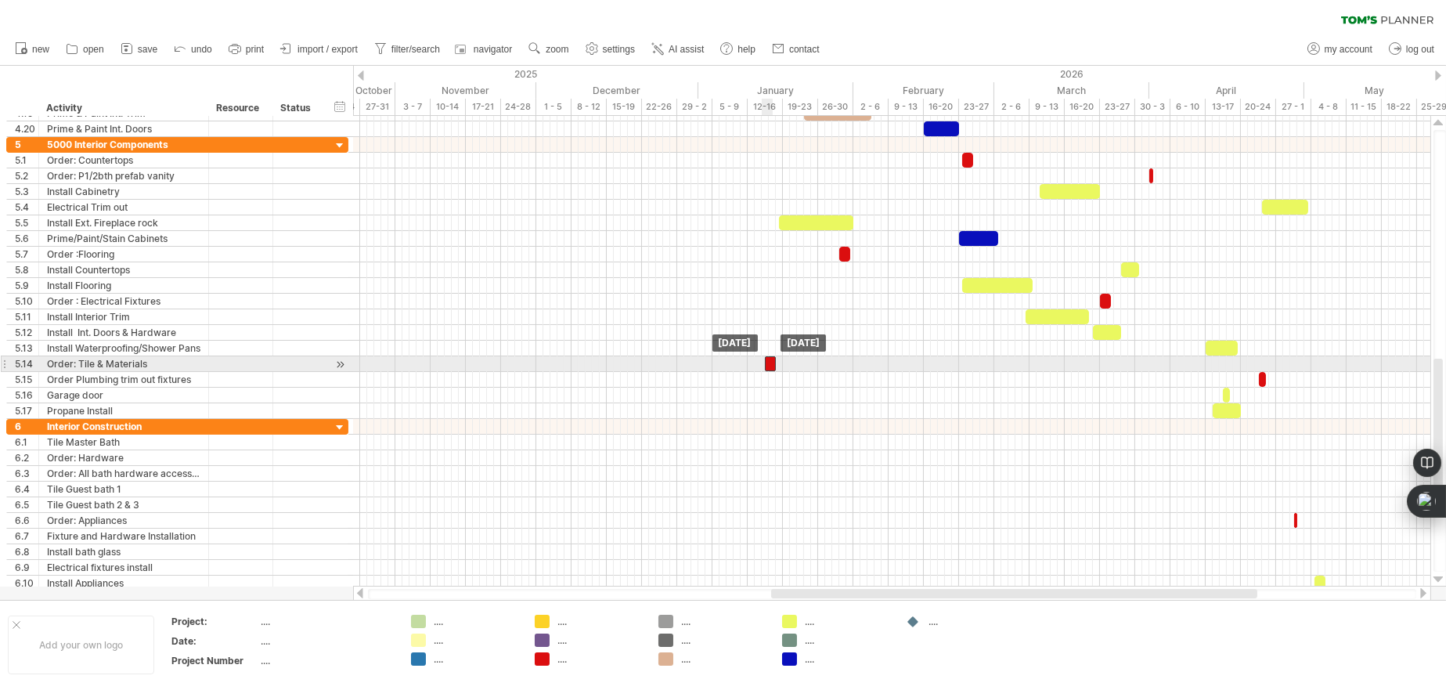
drag, startPoint x: 687, startPoint y: 362, endPoint x: 768, endPoint y: 367, distance: 80.8
click at [768, 367] on div at bounding box center [770, 363] width 11 height 15
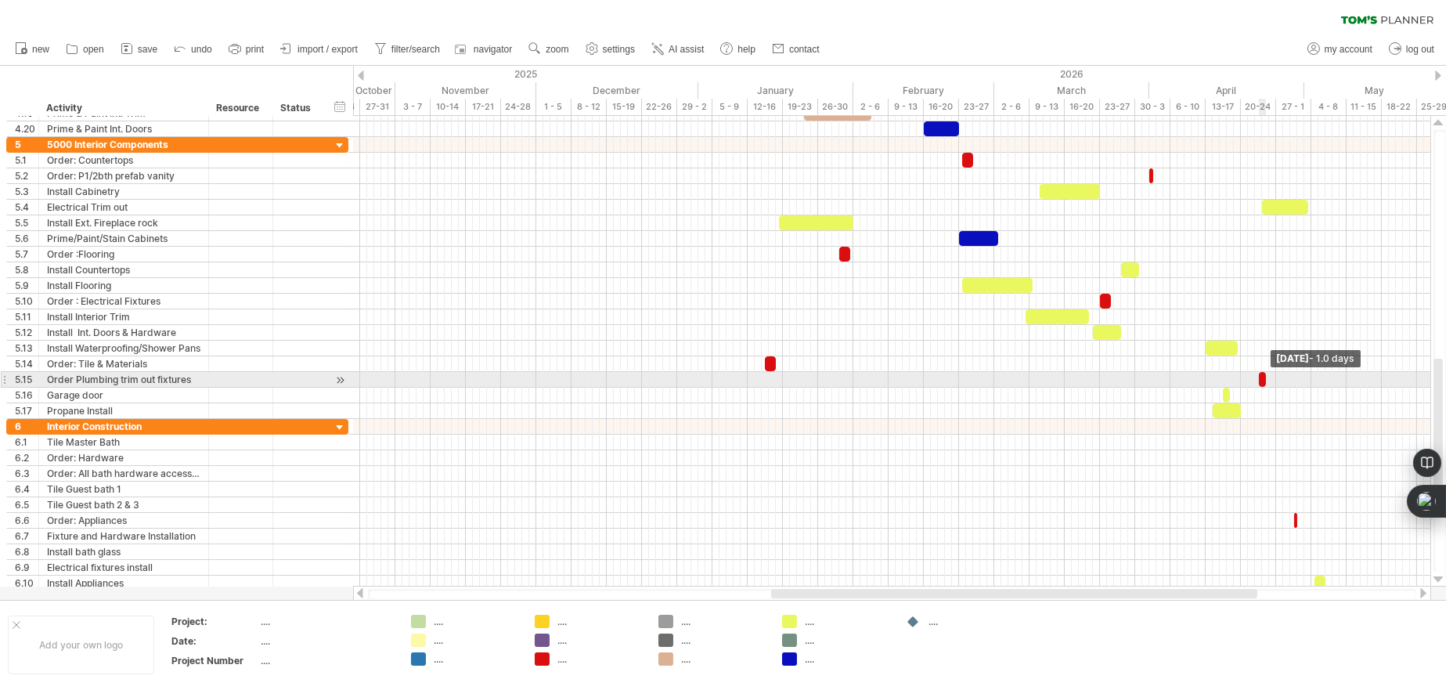
click at [1263, 380] on span at bounding box center [1266, 379] width 6 height 15
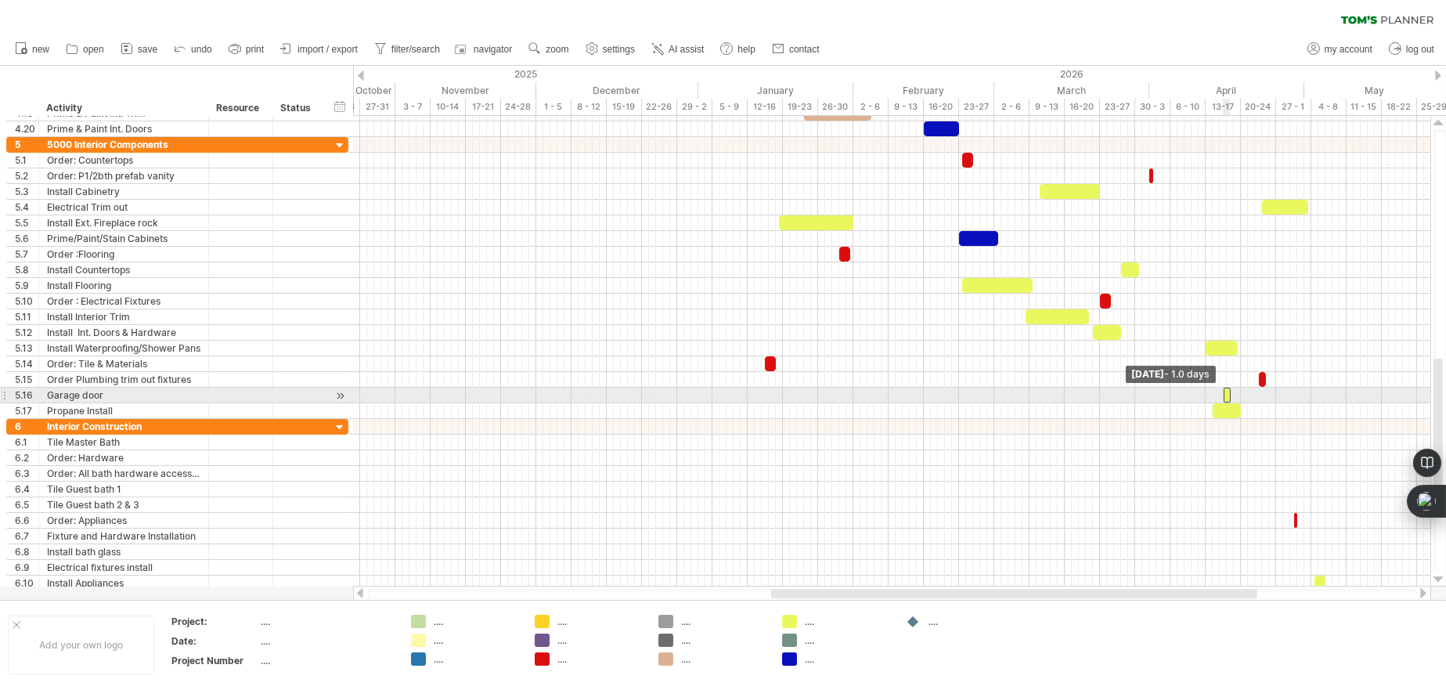
click at [1224, 394] on span at bounding box center [1223, 395] width 6 height 15
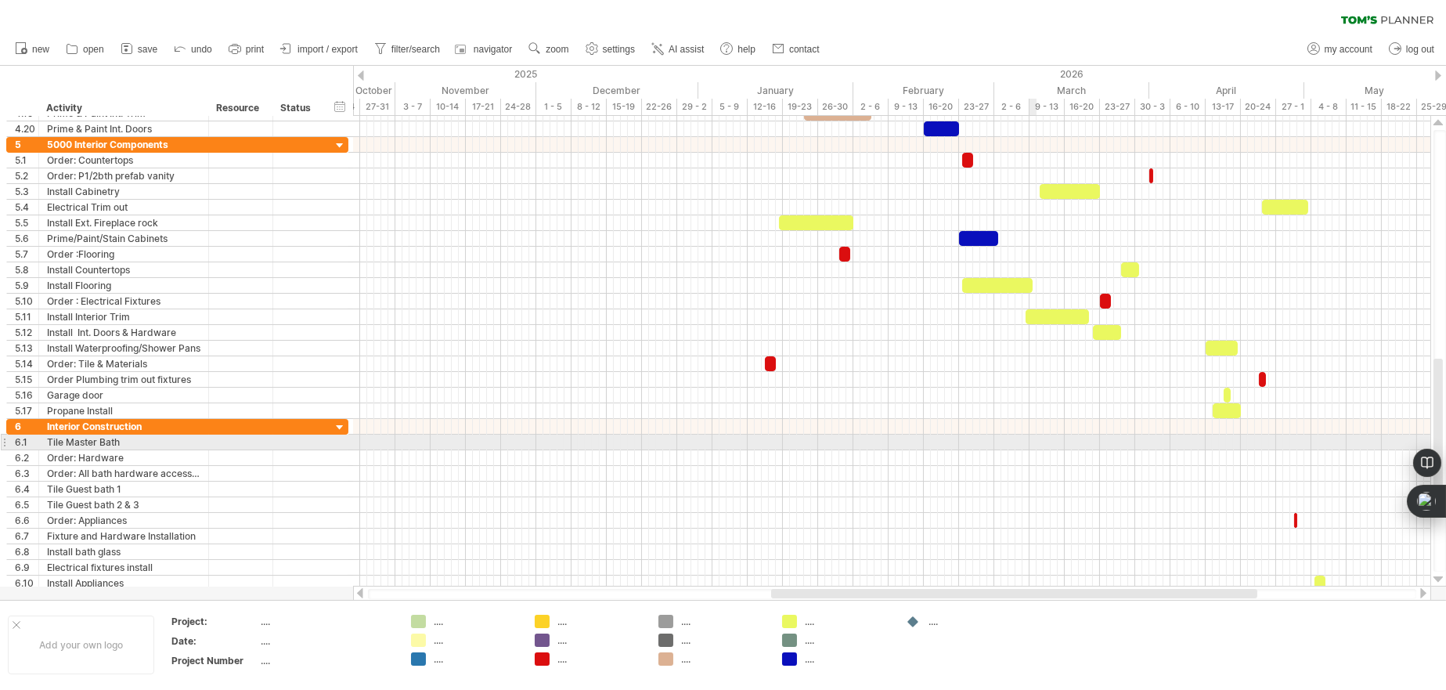
click at [1030, 448] on div at bounding box center [891, 442] width 1077 height 16
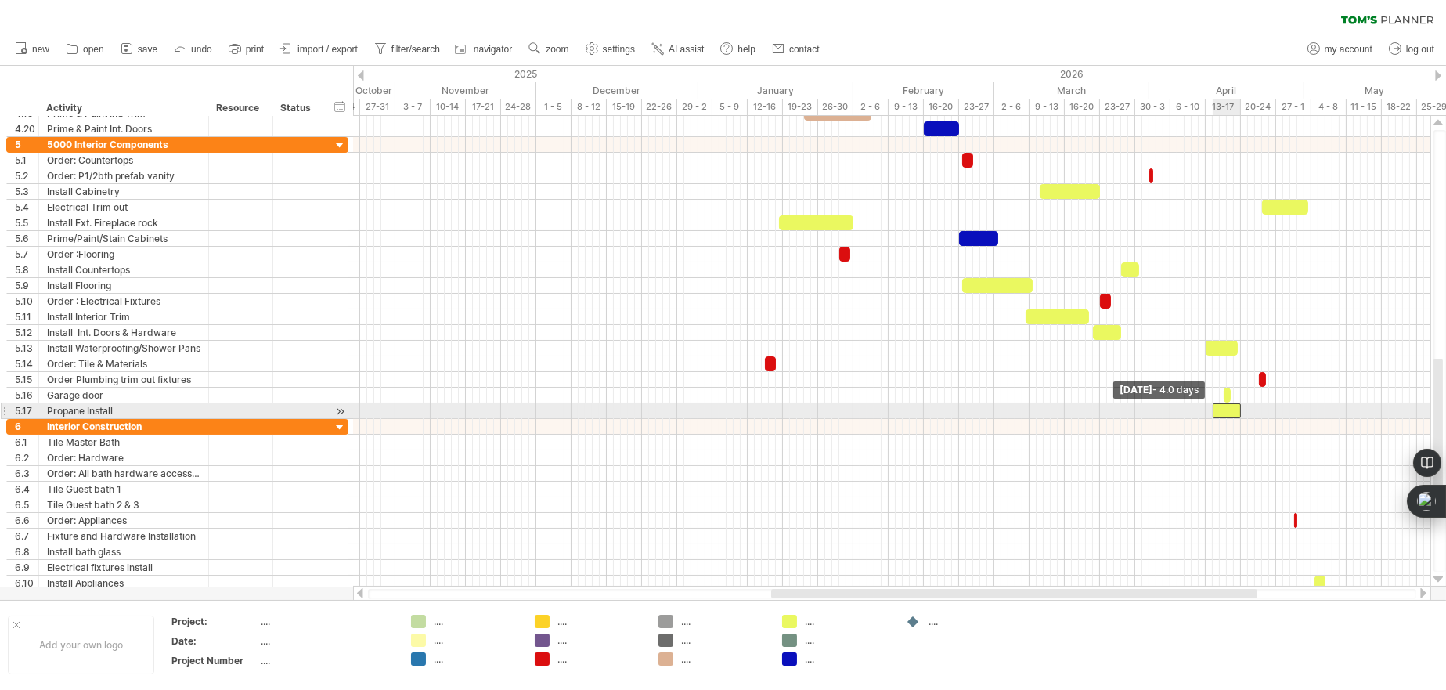
click at [1215, 410] on span at bounding box center [1213, 410] width 6 height 15
click at [1222, 407] on div at bounding box center [1227, 410] width 28 height 15
click at [1226, 408] on div at bounding box center [1227, 410] width 28 height 15
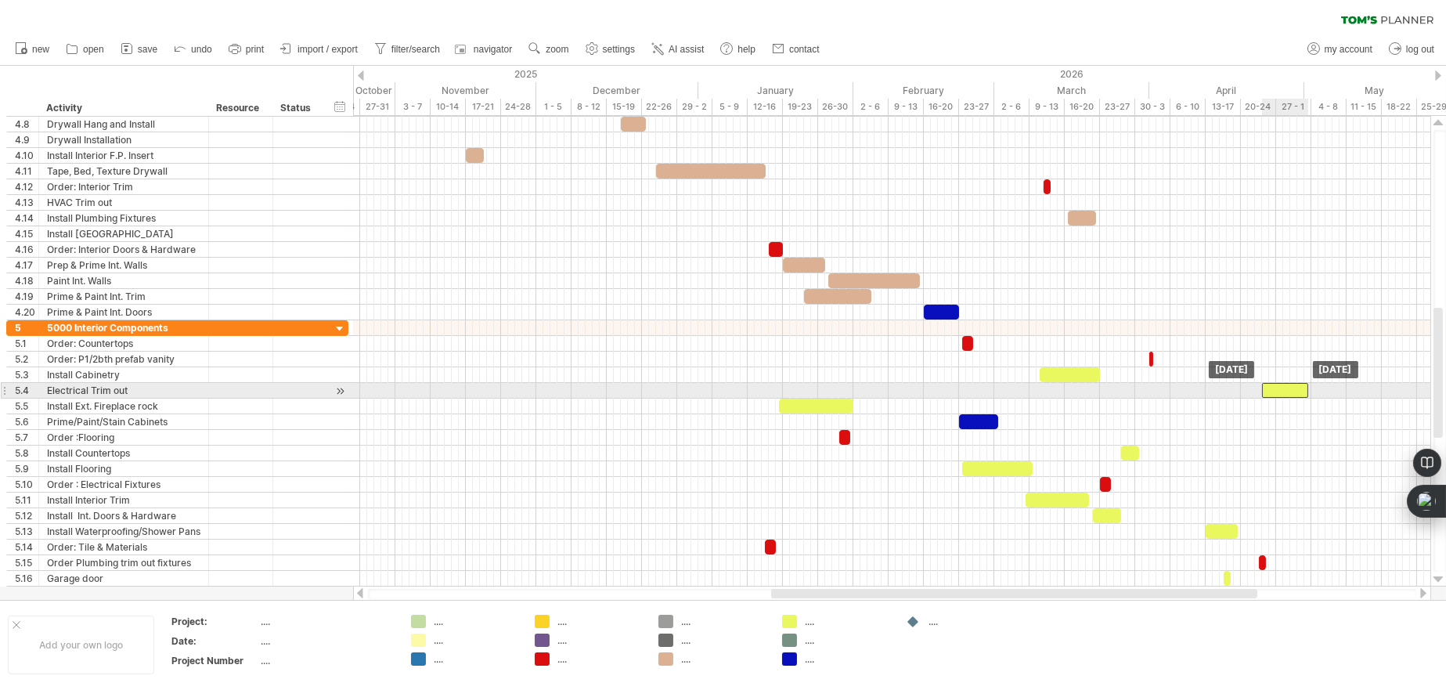
click at [1282, 394] on div at bounding box center [1285, 390] width 46 height 15
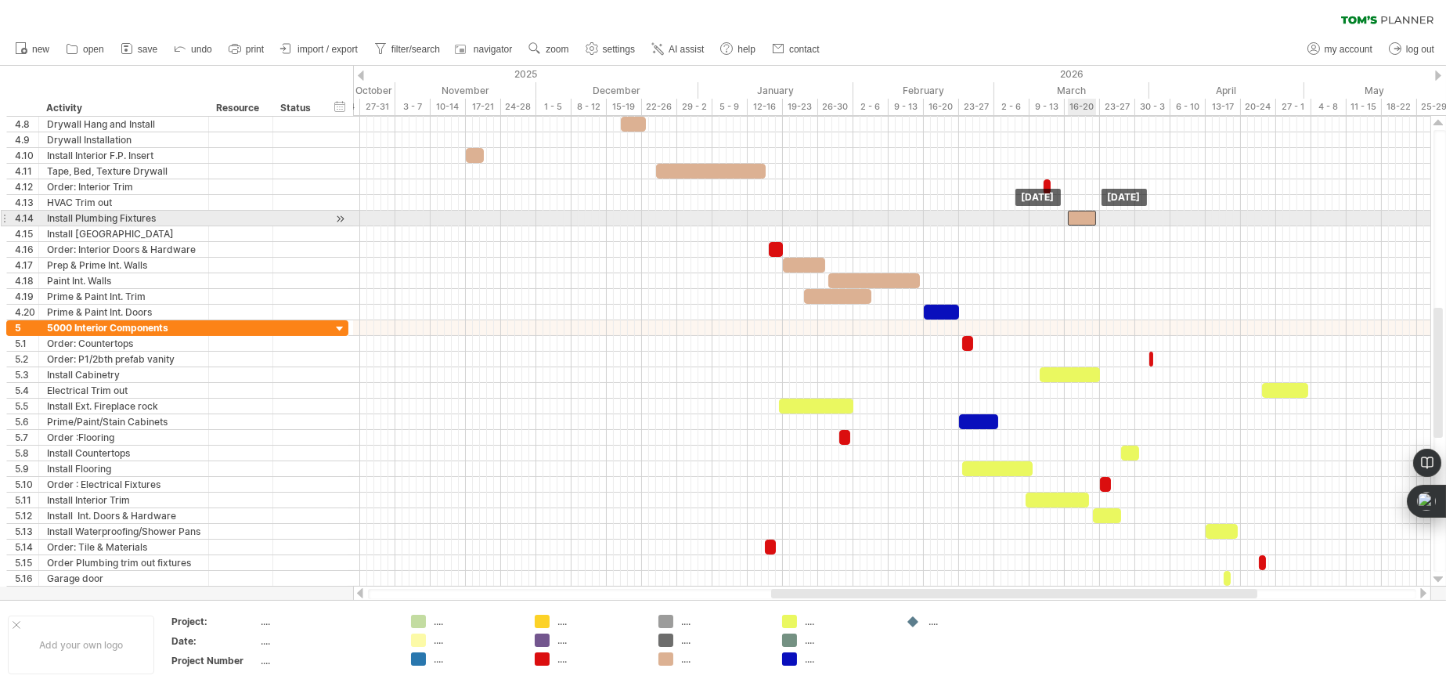
click at [1083, 220] on div at bounding box center [1082, 218] width 28 height 15
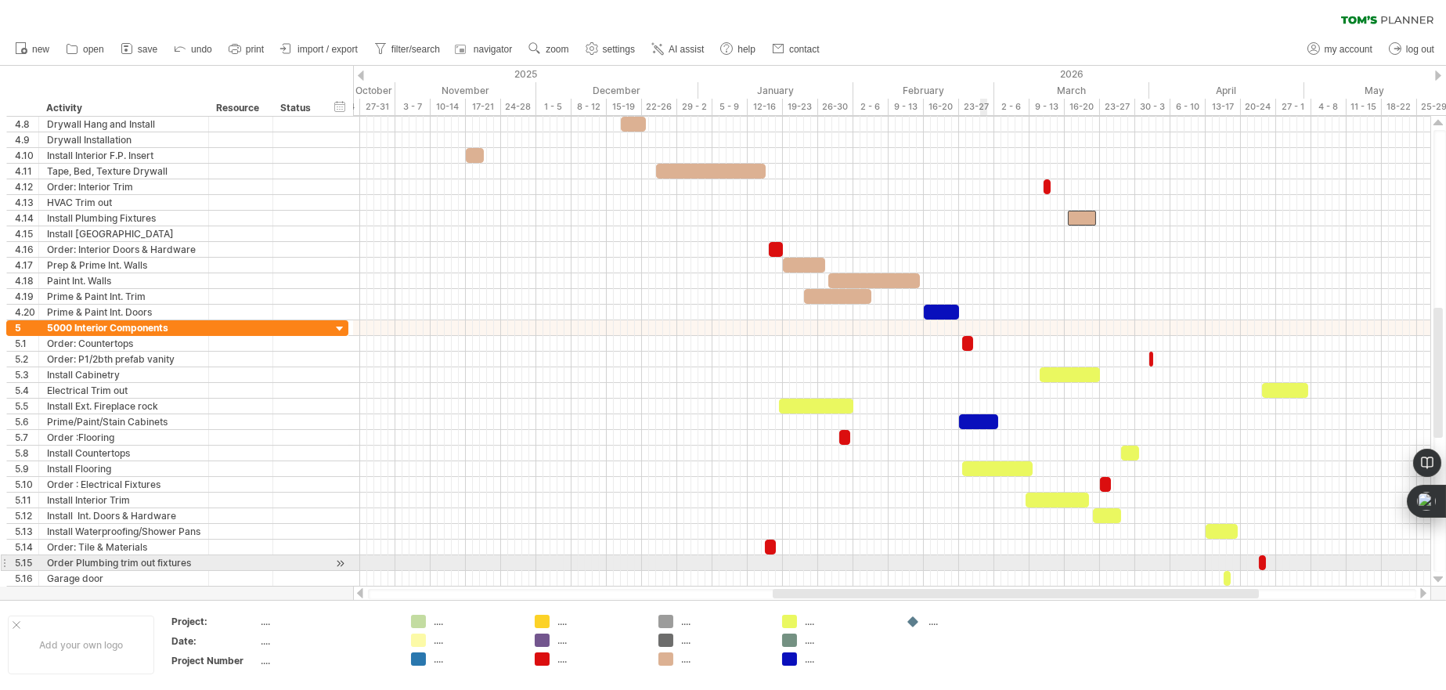
drag, startPoint x: 981, startPoint y: 590, endPoint x: 972, endPoint y: 504, distance: 86.6
click at [981, 570] on div "Trying to reach [DOMAIN_NAME] Connected again... 0% clear filter new 1" at bounding box center [723, 345] width 1446 height 690
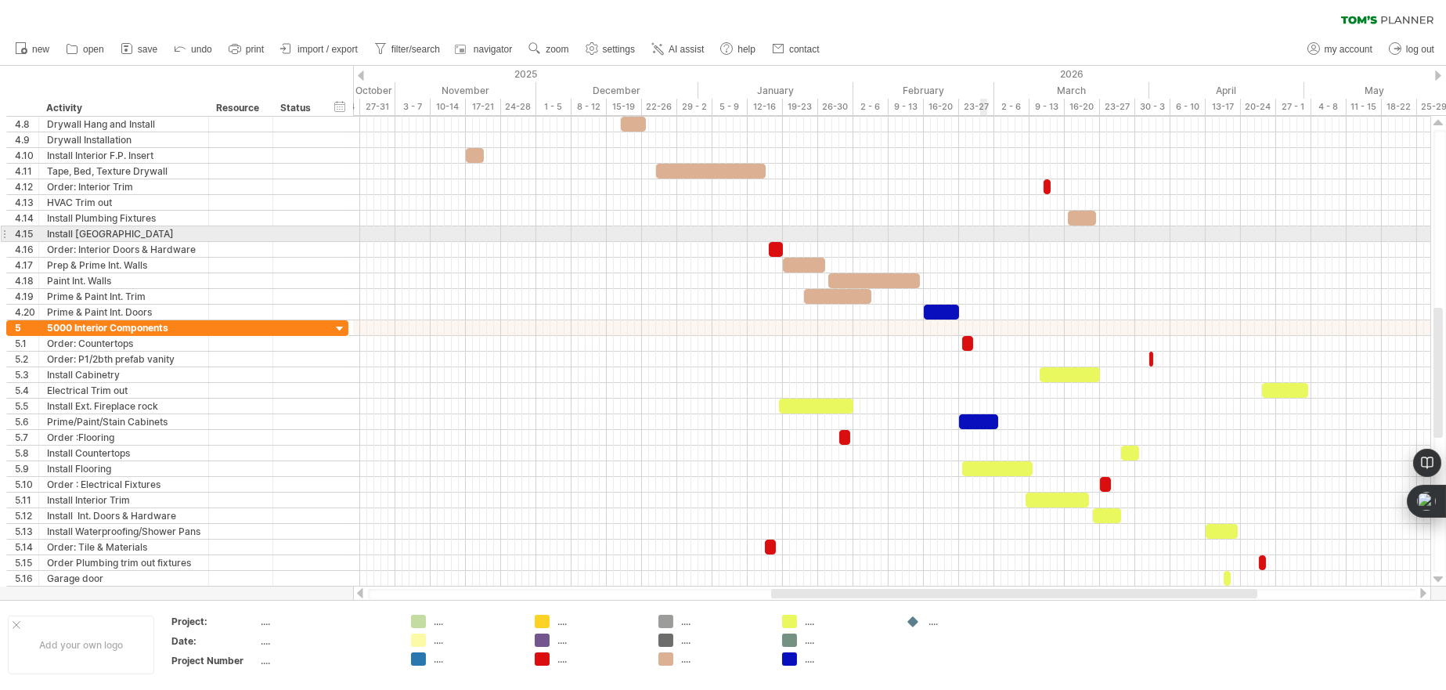
click at [981, 226] on div at bounding box center [891, 234] width 1077 height 16
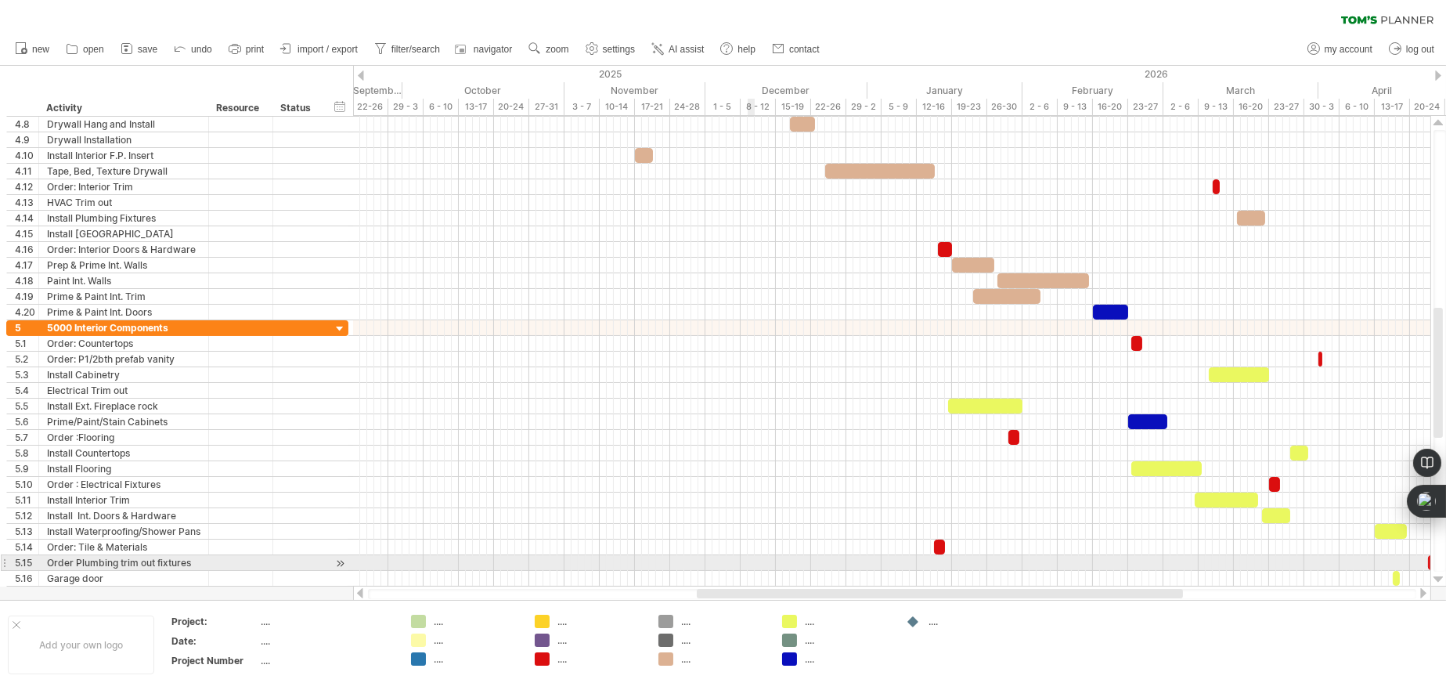
drag, startPoint x: 824, startPoint y: 595, endPoint x: 756, endPoint y: 582, distance: 69.4
click at [756, 582] on div "Trying to reach [DOMAIN_NAME] Connected again... 0% clear filter new 1" at bounding box center [723, 345] width 1446 height 690
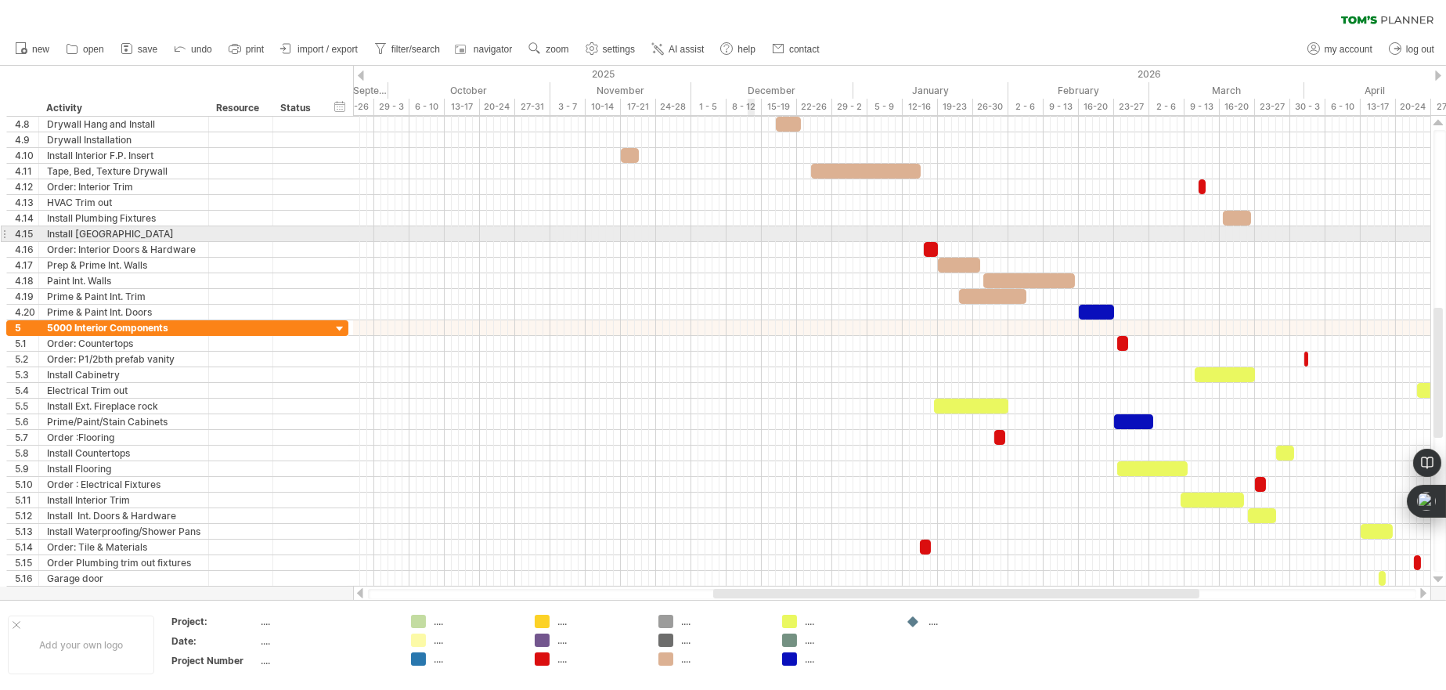
click at [751, 229] on div at bounding box center [891, 234] width 1077 height 16
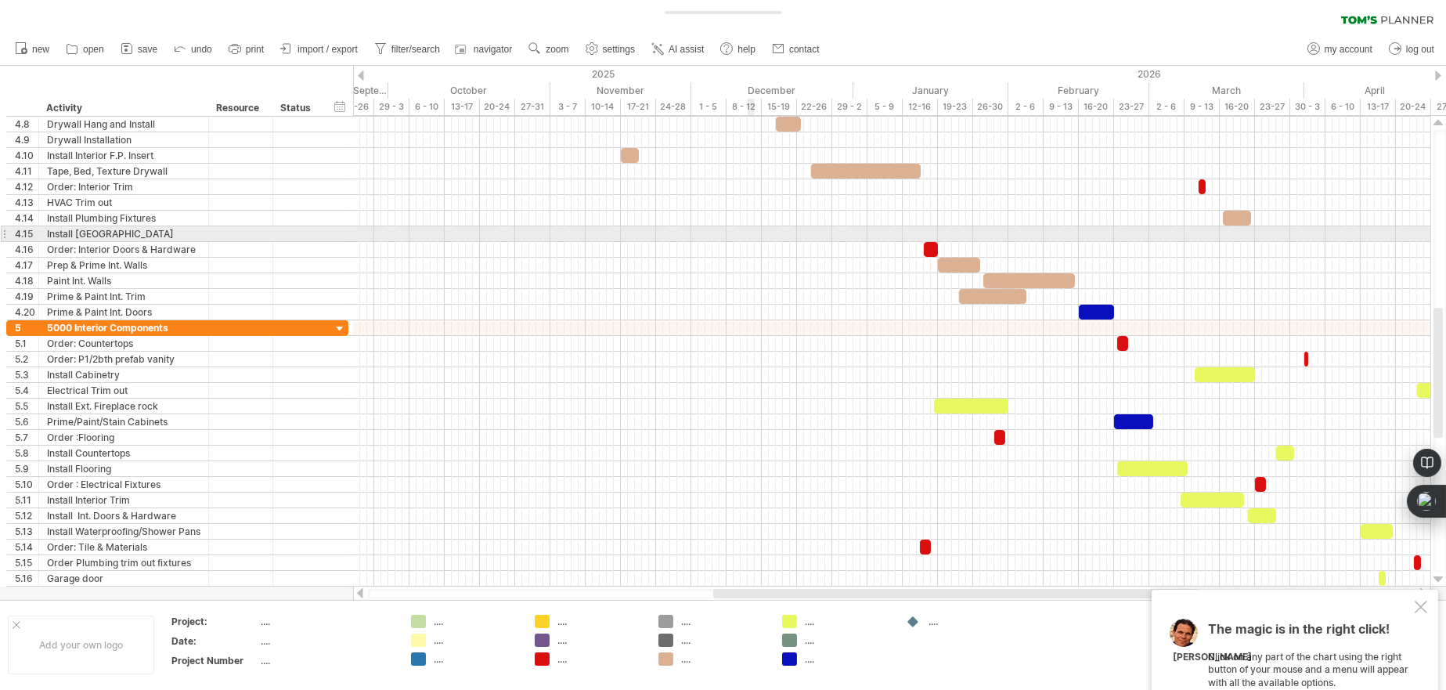
click at [751, 229] on div at bounding box center [891, 234] width 1077 height 16
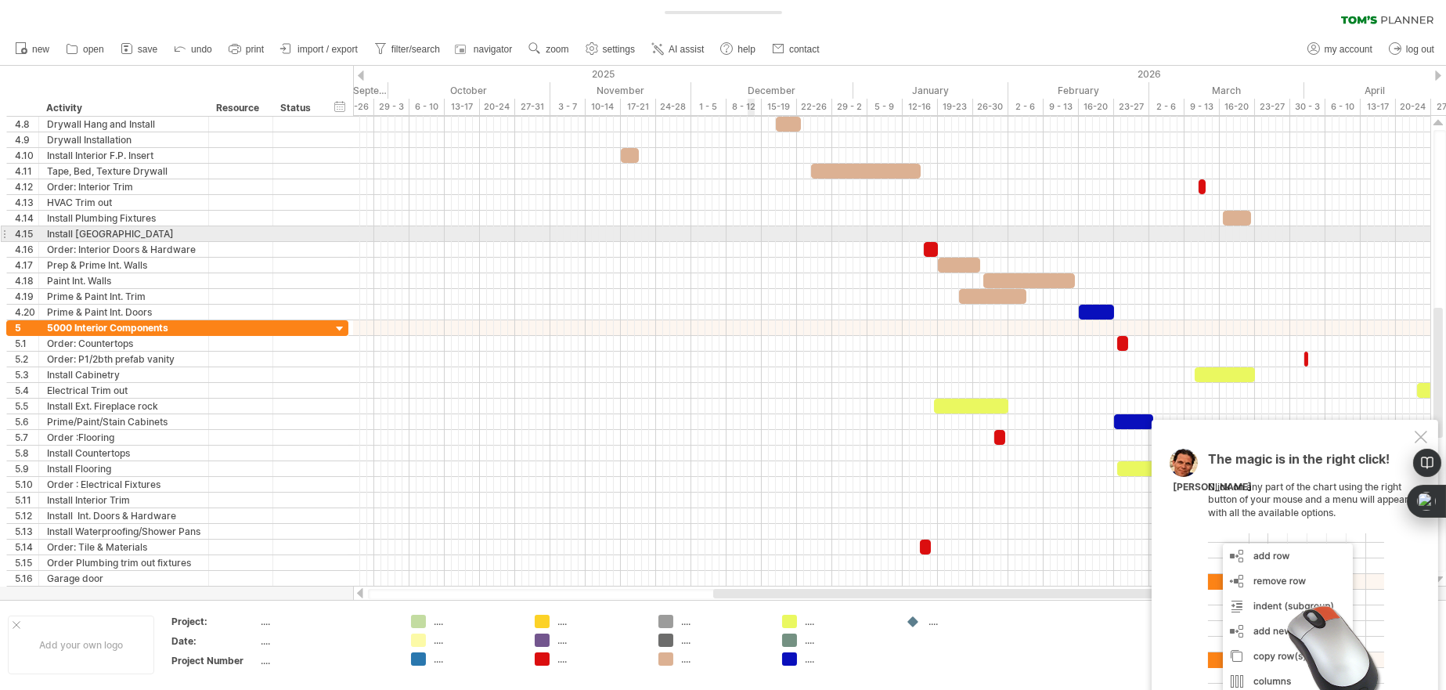
click at [751, 229] on div at bounding box center [891, 234] width 1077 height 16
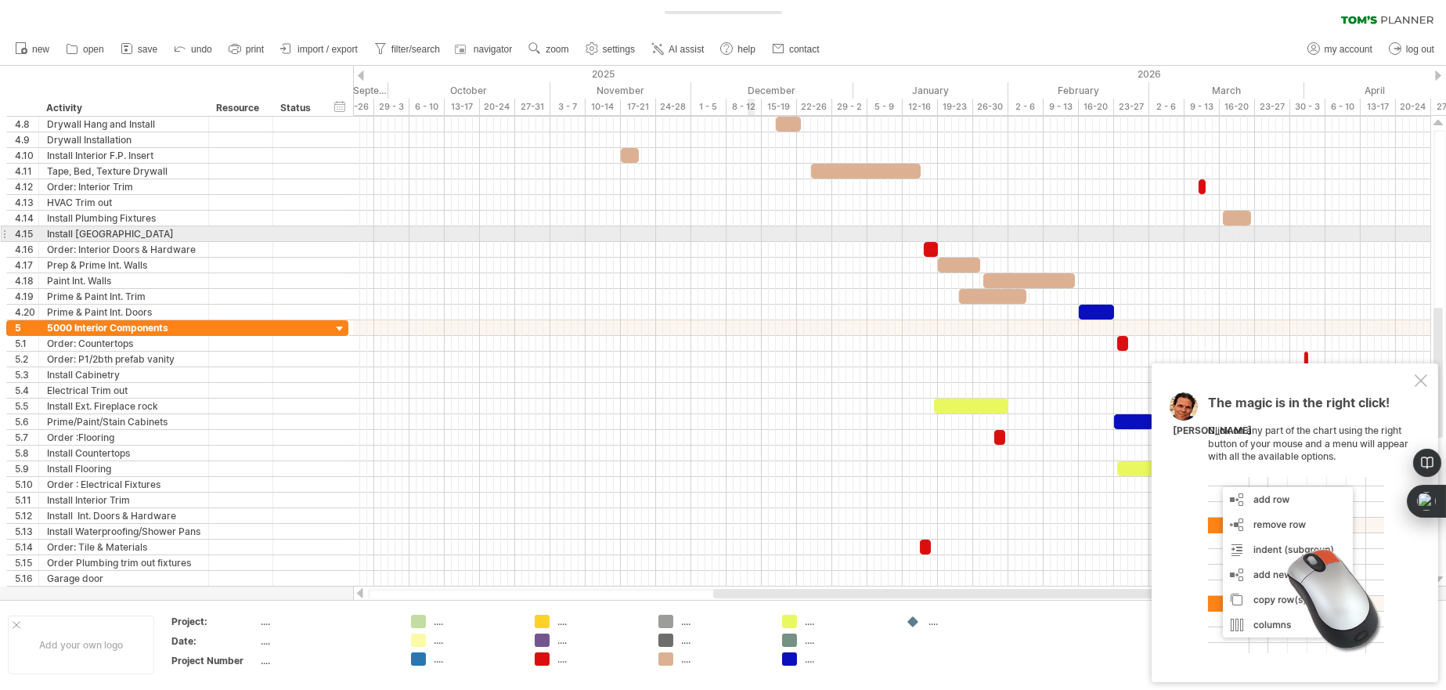
click at [751, 229] on div at bounding box center [891, 234] width 1077 height 16
drag, startPoint x: 751, startPoint y: 229, endPoint x: 731, endPoint y: 228, distance: 19.6
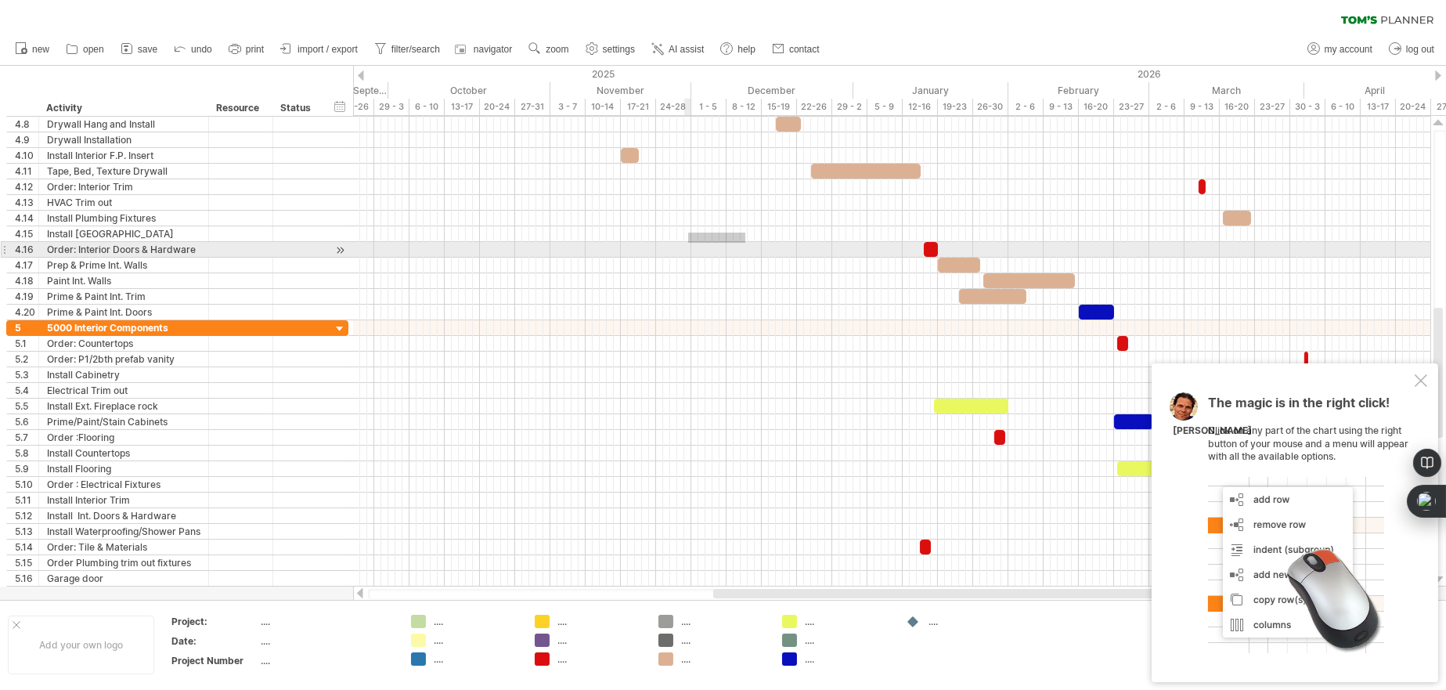
drag, startPoint x: 745, startPoint y: 233, endPoint x: 688, endPoint y: 243, distance: 58.0
click at [688, 243] on div at bounding box center [891, 210] width 1077 height 219
drag, startPoint x: 682, startPoint y: 233, endPoint x: 795, endPoint y: 244, distance: 114.1
click at [795, 244] on div at bounding box center [891, 210] width 1077 height 219
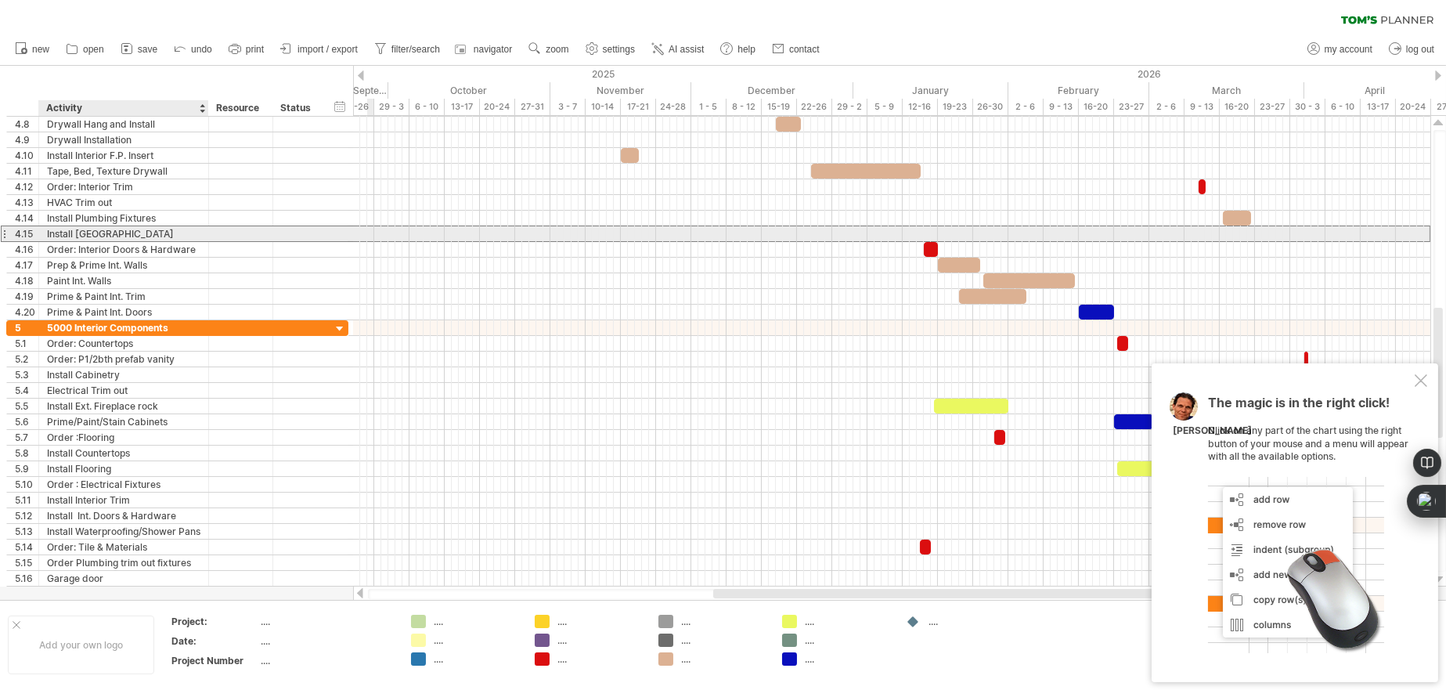
click at [152, 233] on div "Install [GEOGRAPHIC_DATA]" at bounding box center [123, 233] width 153 height 15
click at [152, 233] on input "**********" at bounding box center [123, 233] width 153 height 15
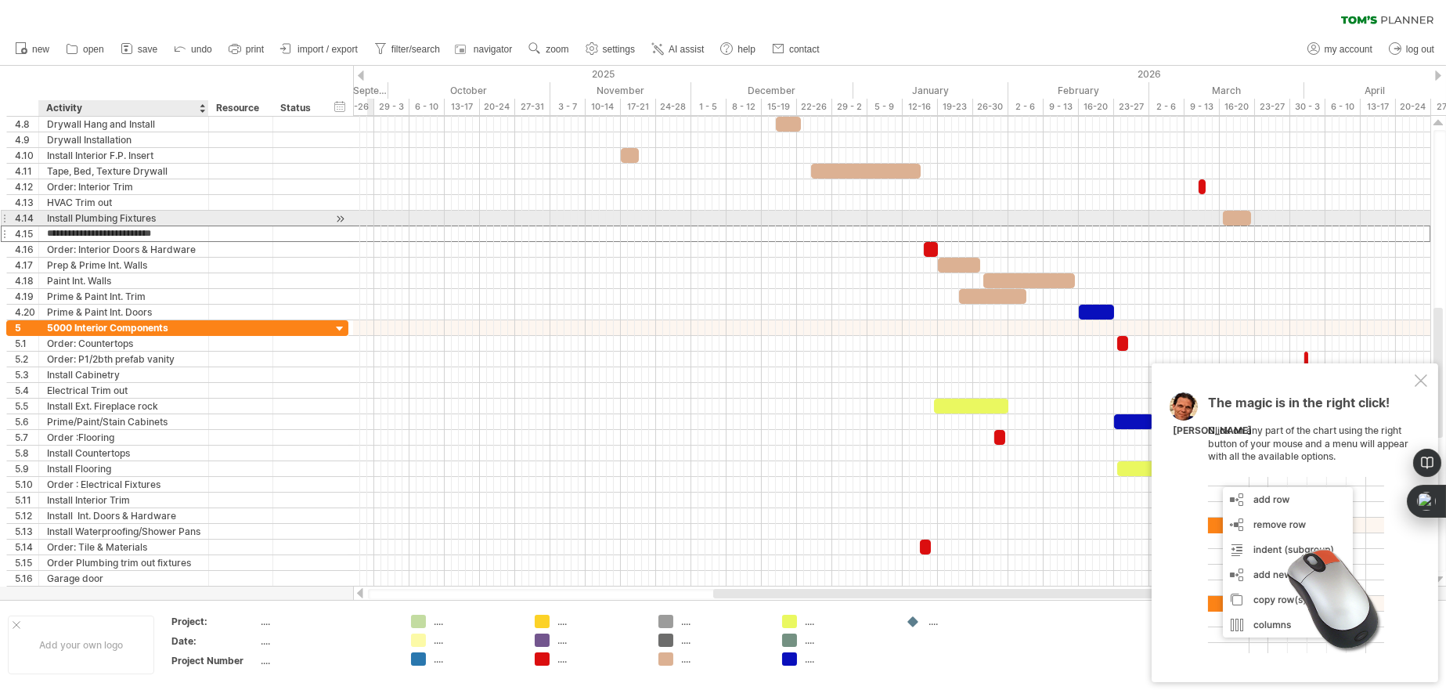
click at [87, 226] on input "**********" at bounding box center [123, 233] width 153 height 15
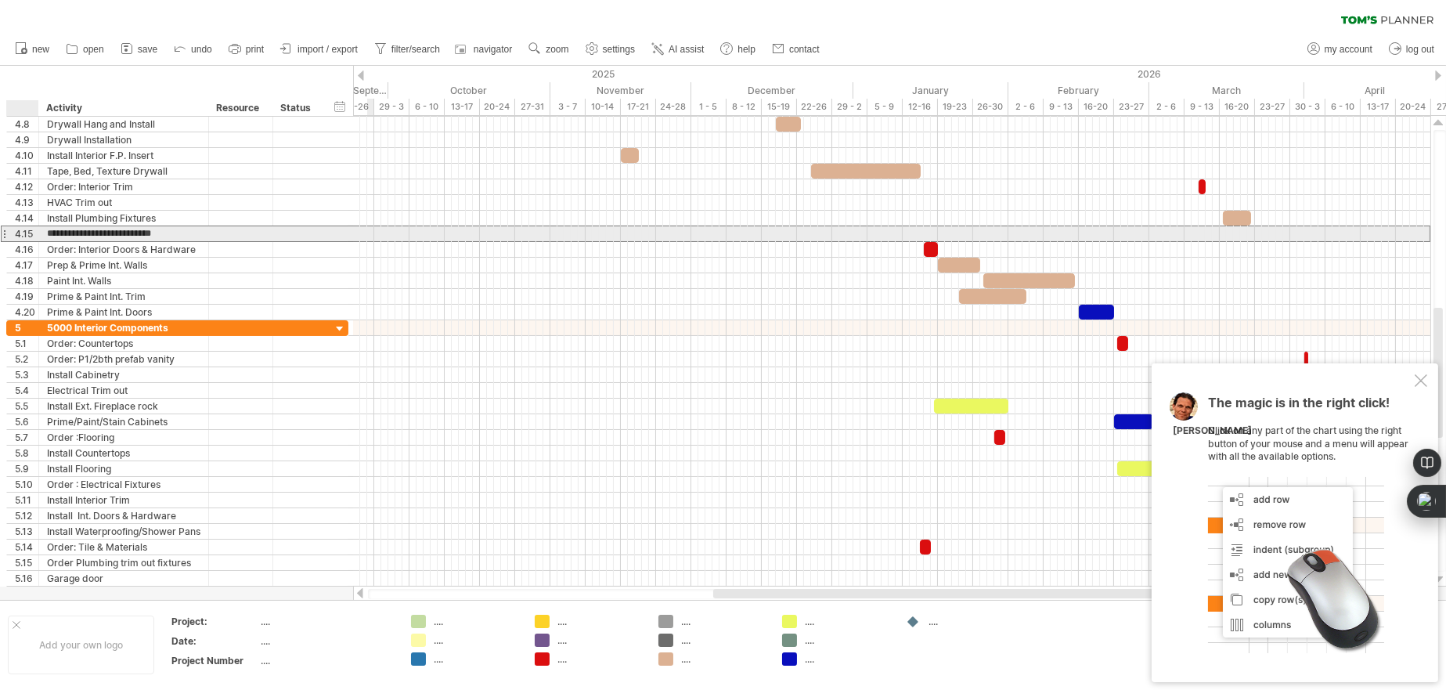
click at [25, 229] on div "4.15" at bounding box center [26, 233] width 23 height 15
click at [73, 229] on div "Install [GEOGRAPHIC_DATA]" at bounding box center [123, 233] width 153 height 15
click at [73, 229] on input "**********" at bounding box center [123, 233] width 153 height 15
click at [213, 234] on div at bounding box center [241, 233] width 64 height 15
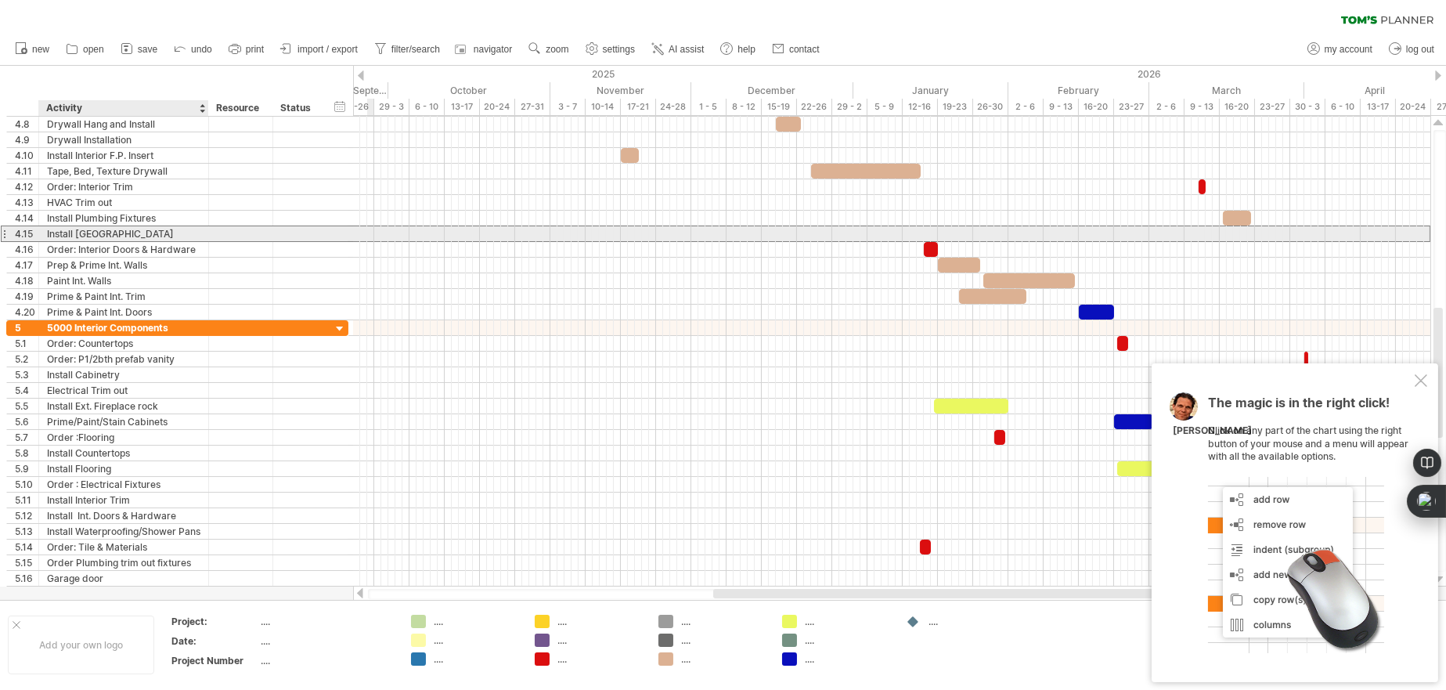
click at [184, 227] on div "Install [GEOGRAPHIC_DATA]" at bounding box center [123, 233] width 153 height 15
click at [245, 234] on div at bounding box center [241, 233] width 48 height 15
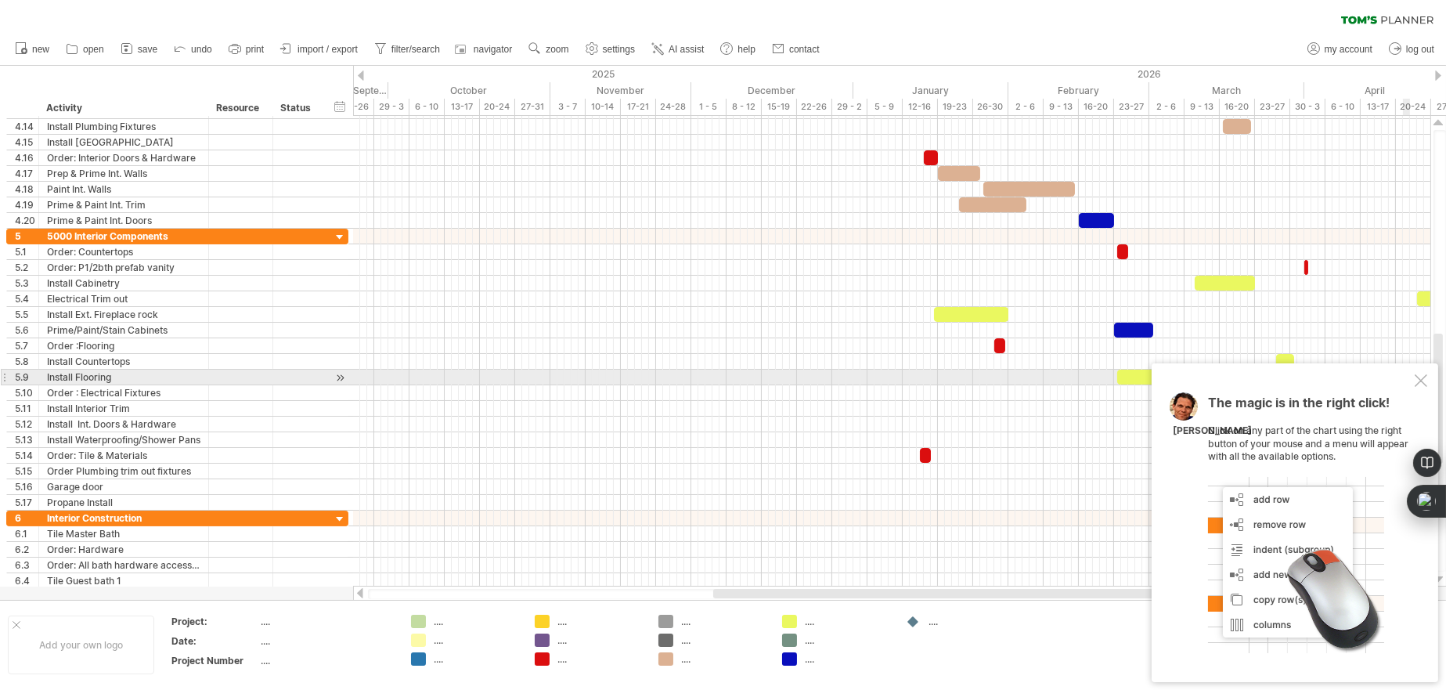
click at [1422, 384] on div at bounding box center [1421, 380] width 13 height 13
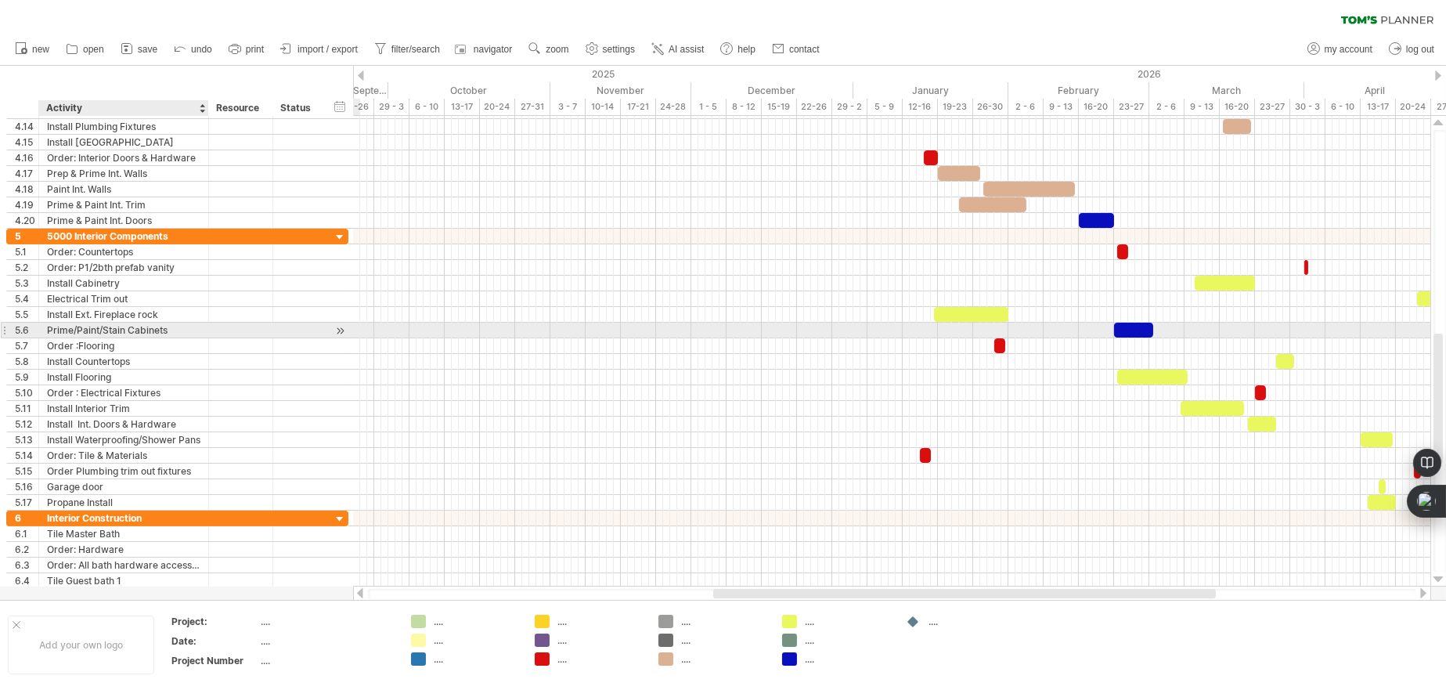
click at [217, 323] on div at bounding box center [241, 330] width 48 height 15
click at [219, 312] on div at bounding box center [241, 314] width 48 height 15
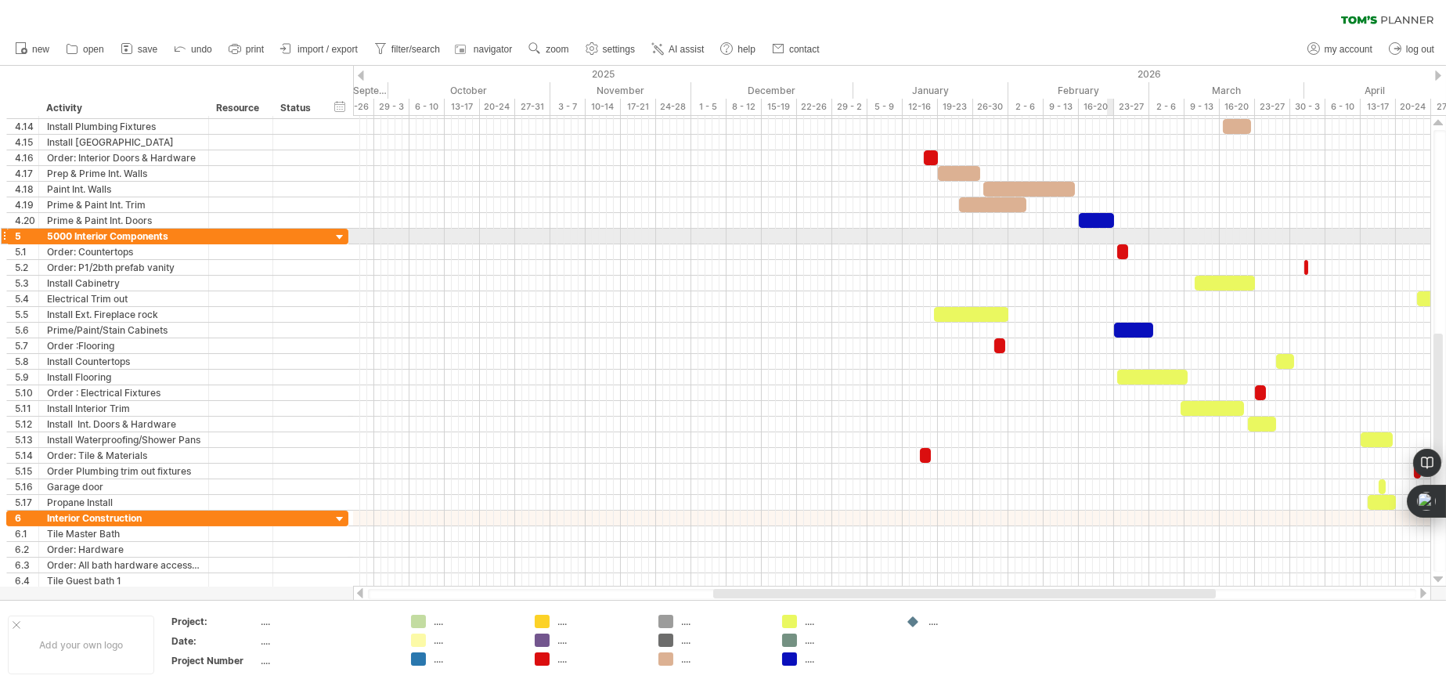
click at [1108, 237] on div at bounding box center [891, 237] width 1077 height 16
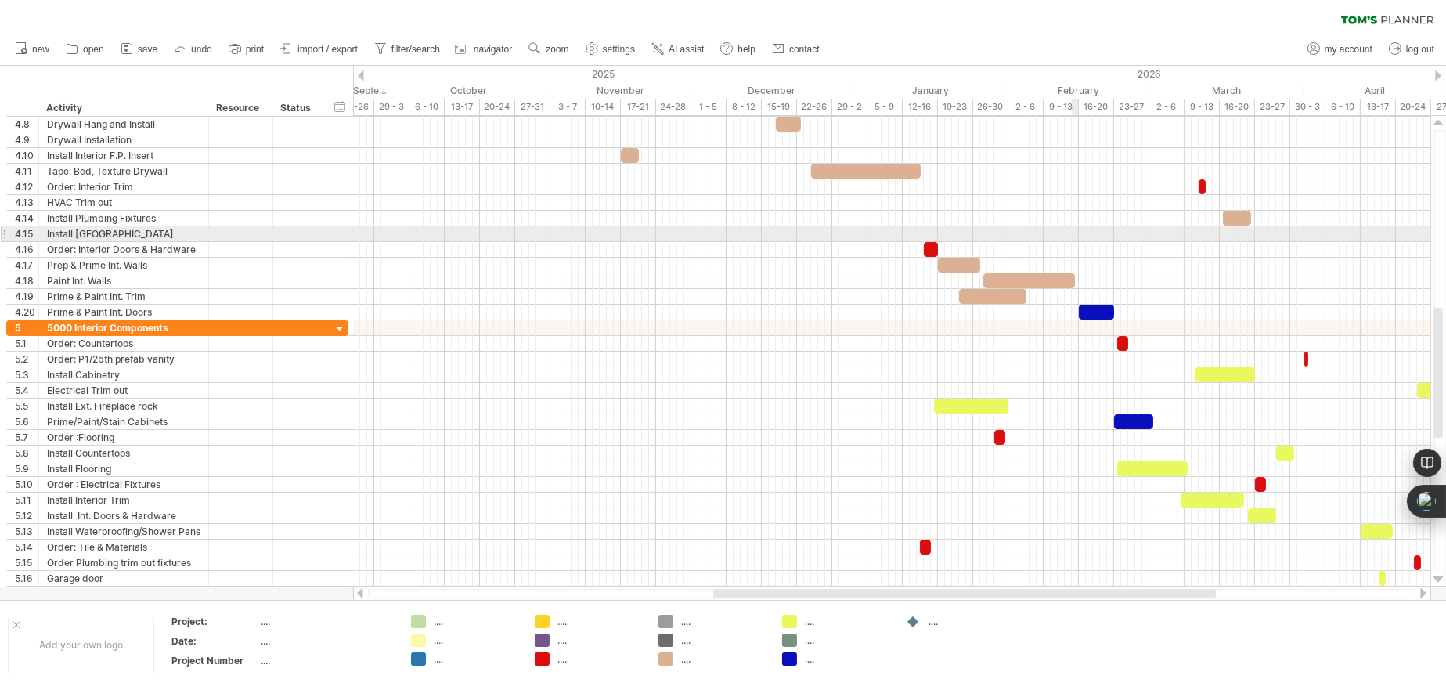
click at [1073, 232] on div at bounding box center [891, 234] width 1077 height 16
click at [147, 231] on div "Install [GEOGRAPHIC_DATA]" at bounding box center [123, 233] width 153 height 15
click at [326, 235] on div "**********" at bounding box center [177, 233] width 342 height 16
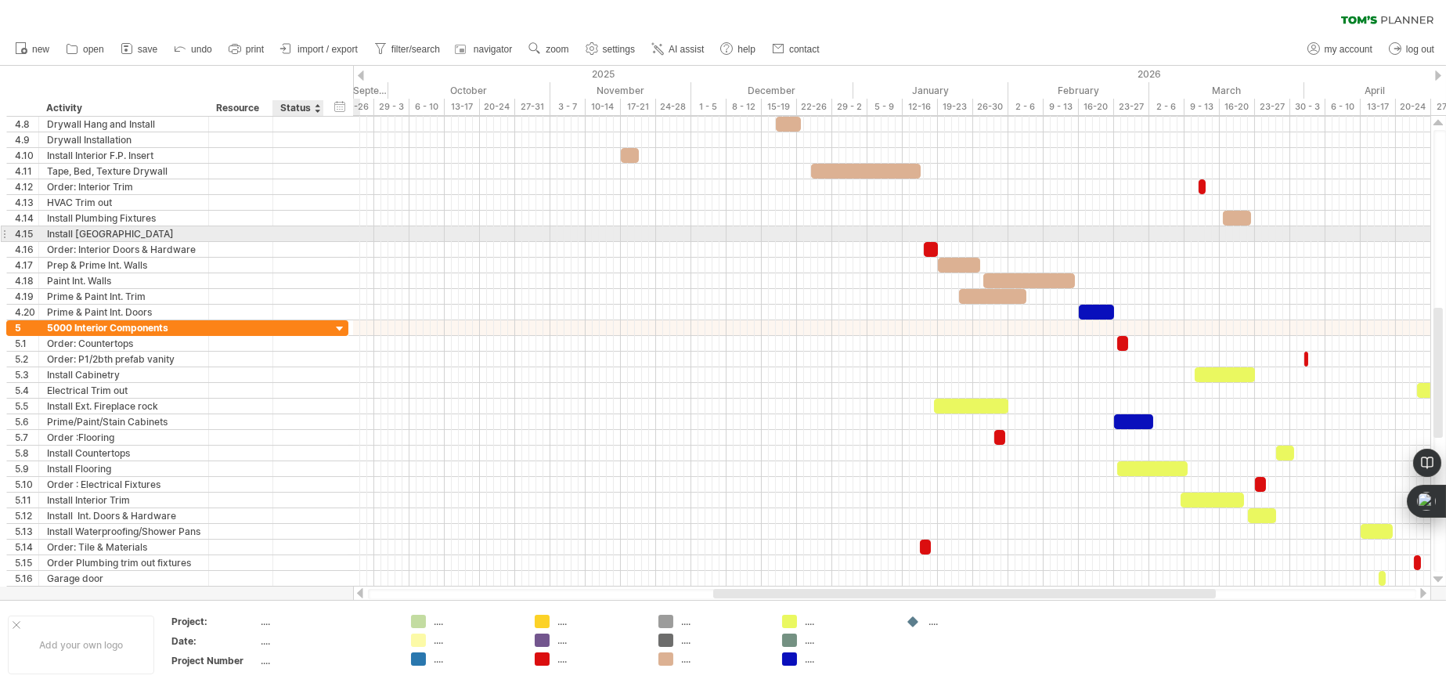
click at [335, 233] on div "**********" at bounding box center [177, 234] width 342 height 16
click at [337, 233] on div "**********" at bounding box center [177, 233] width 342 height 16
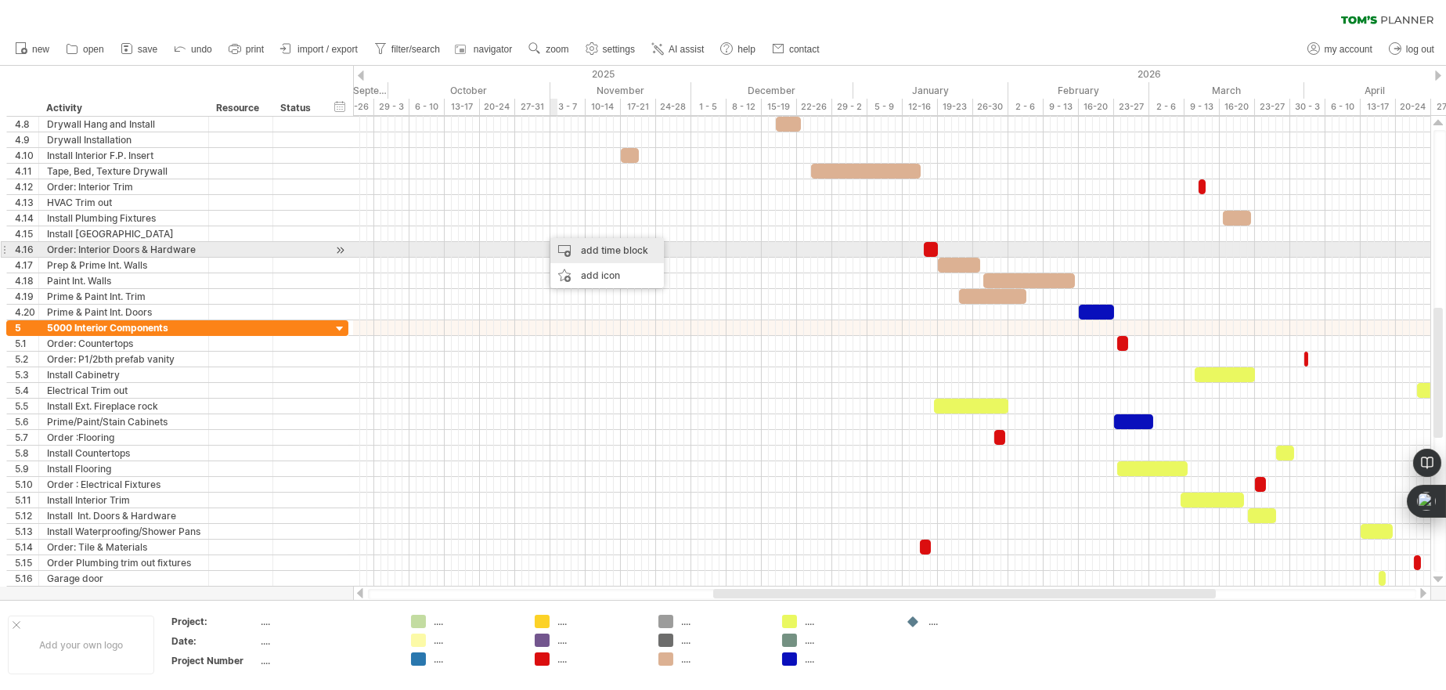
click at [605, 251] on div "add time block" at bounding box center [607, 250] width 114 height 25
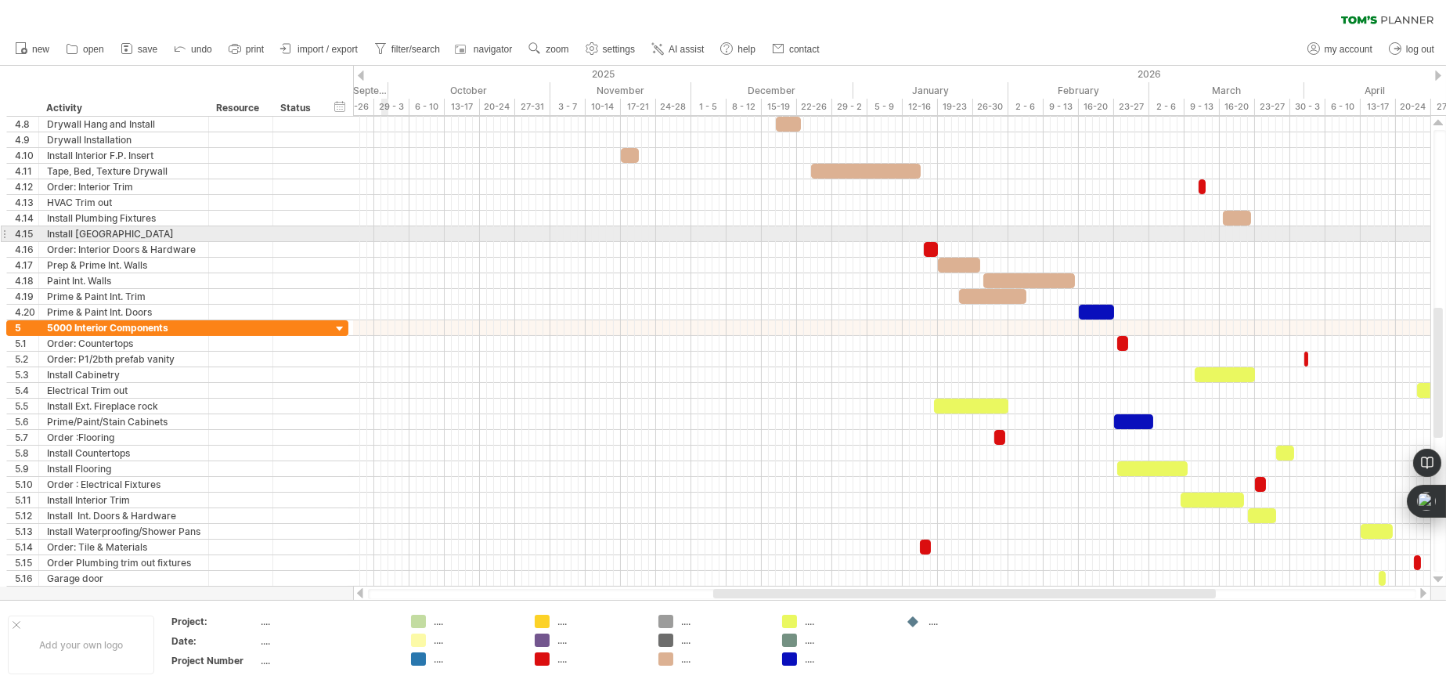
click at [381, 235] on div at bounding box center [891, 234] width 1077 height 16
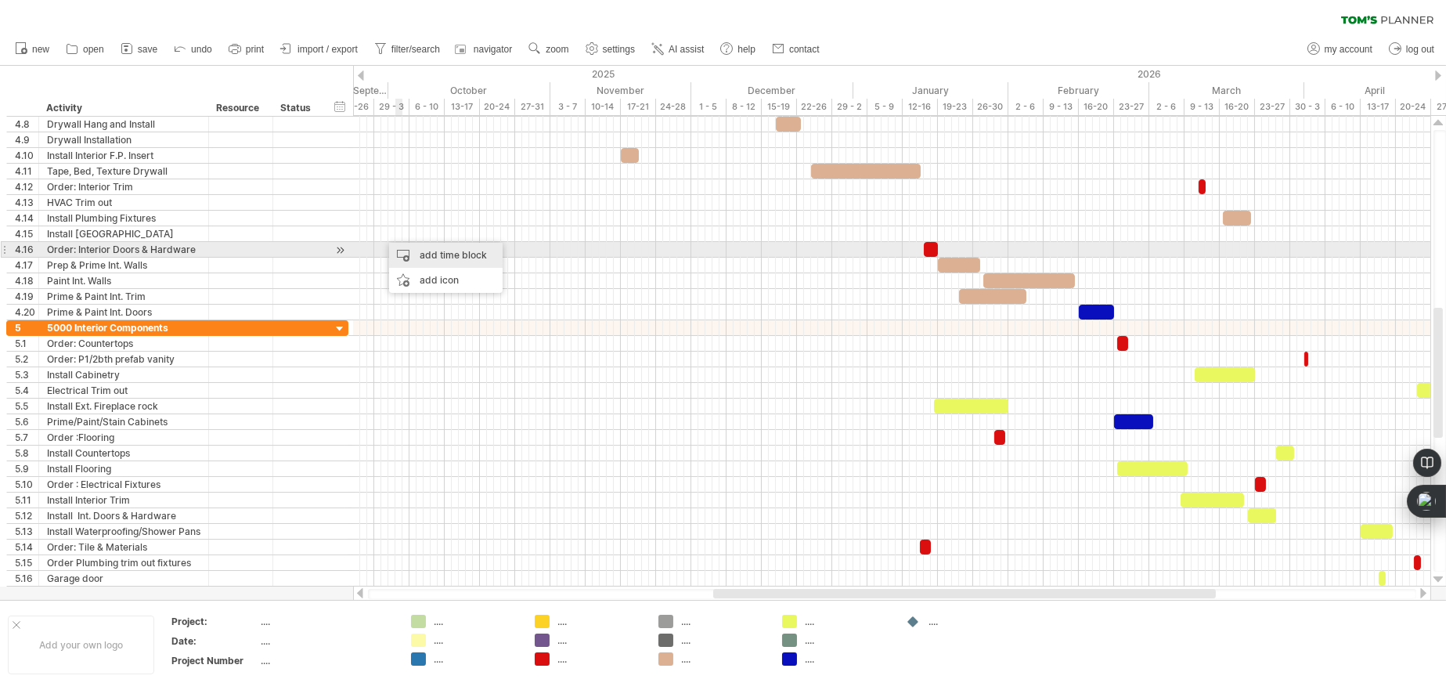
click at [436, 253] on div "add time block" at bounding box center [446, 255] width 114 height 25
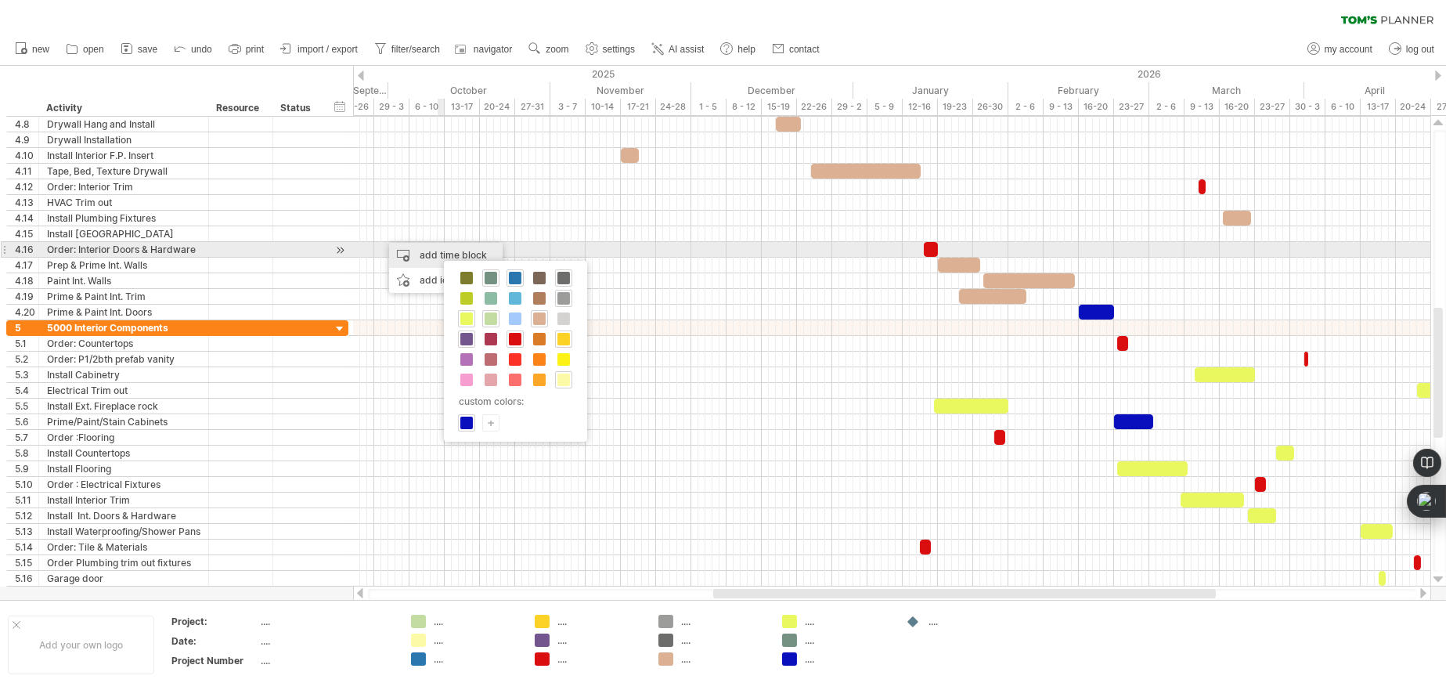
click at [440, 258] on div "add time block" at bounding box center [446, 255] width 114 height 25
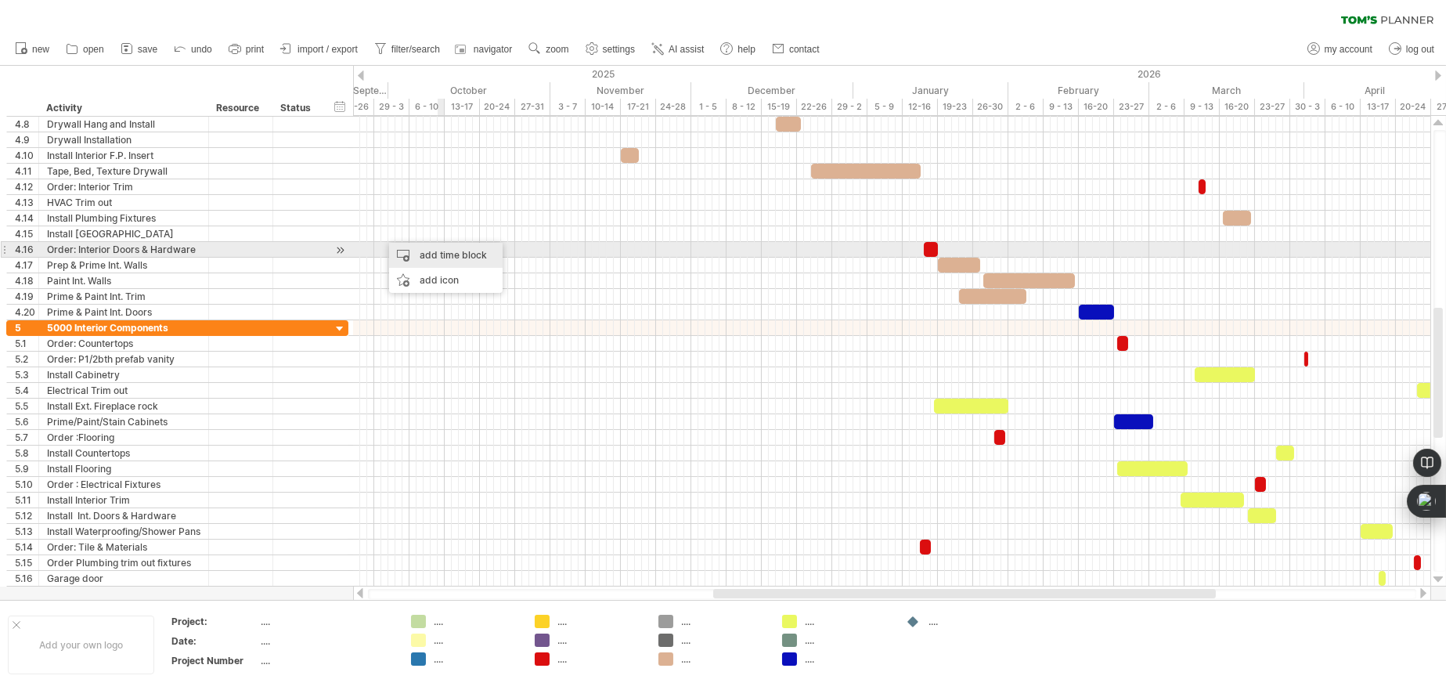
click at [406, 254] on div "add time block" at bounding box center [446, 255] width 114 height 25
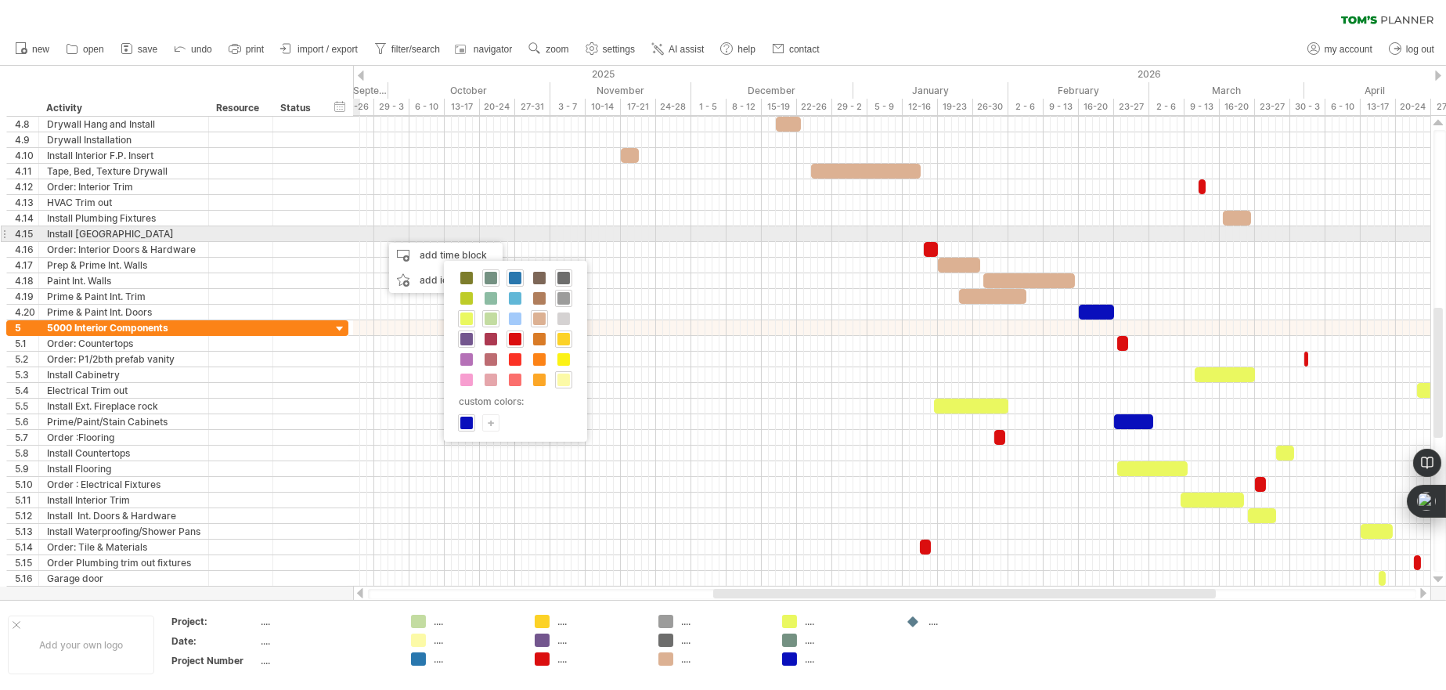
click at [154, 228] on div "Install [GEOGRAPHIC_DATA]" at bounding box center [123, 233] width 153 height 15
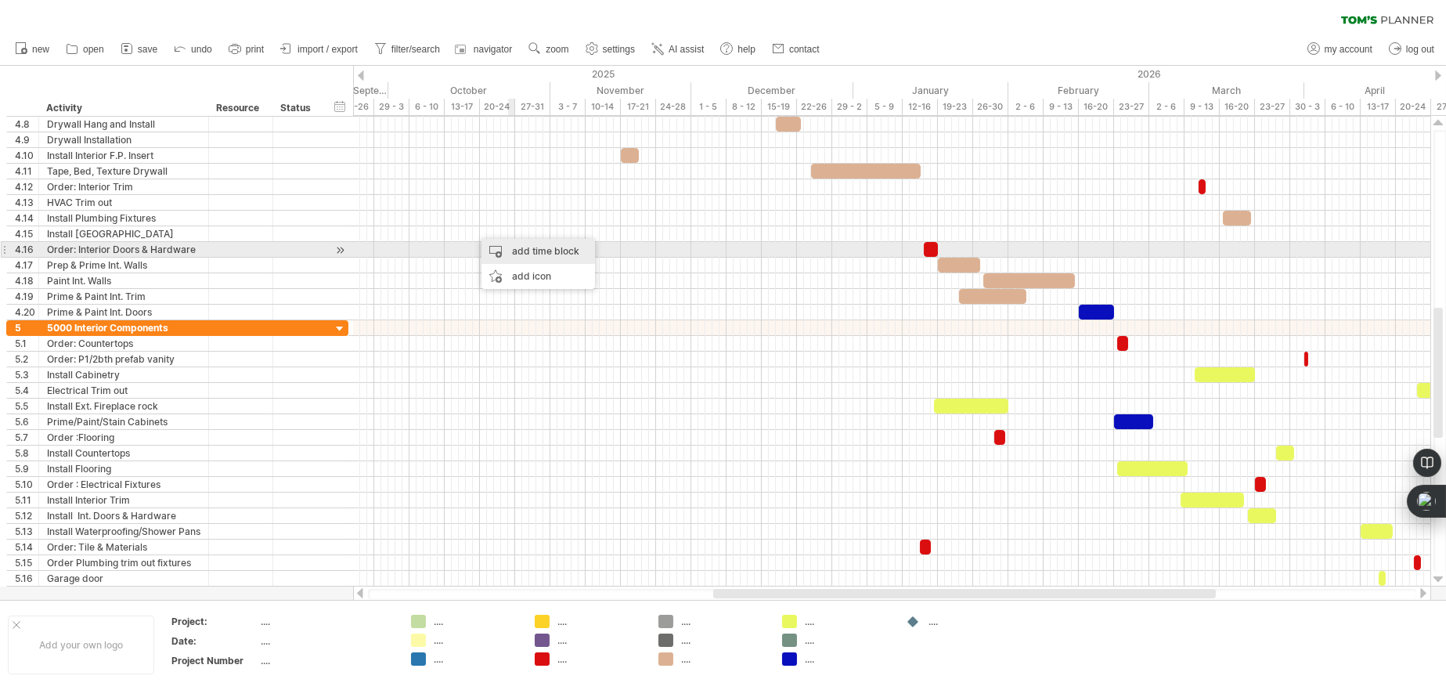
click at [552, 251] on div "add time block" at bounding box center [538, 251] width 114 height 25
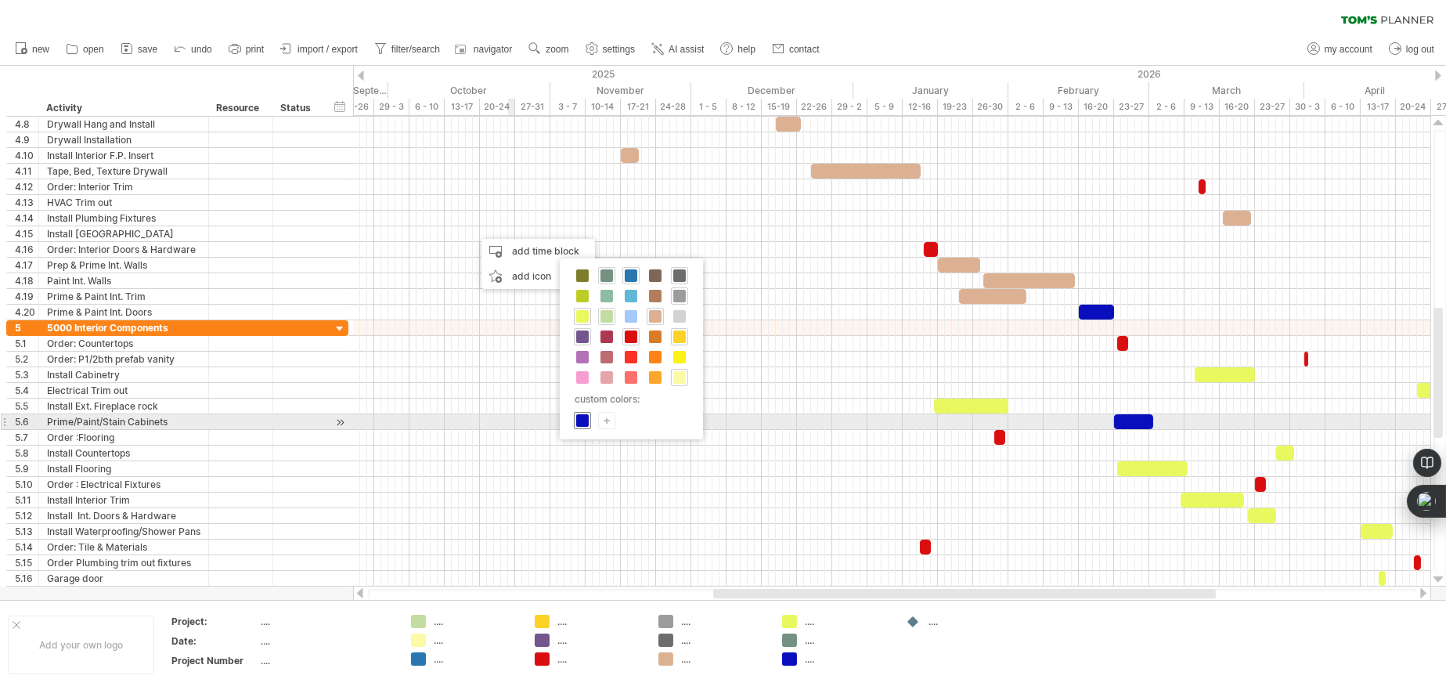
click at [579, 421] on span at bounding box center [582, 420] width 13 height 13
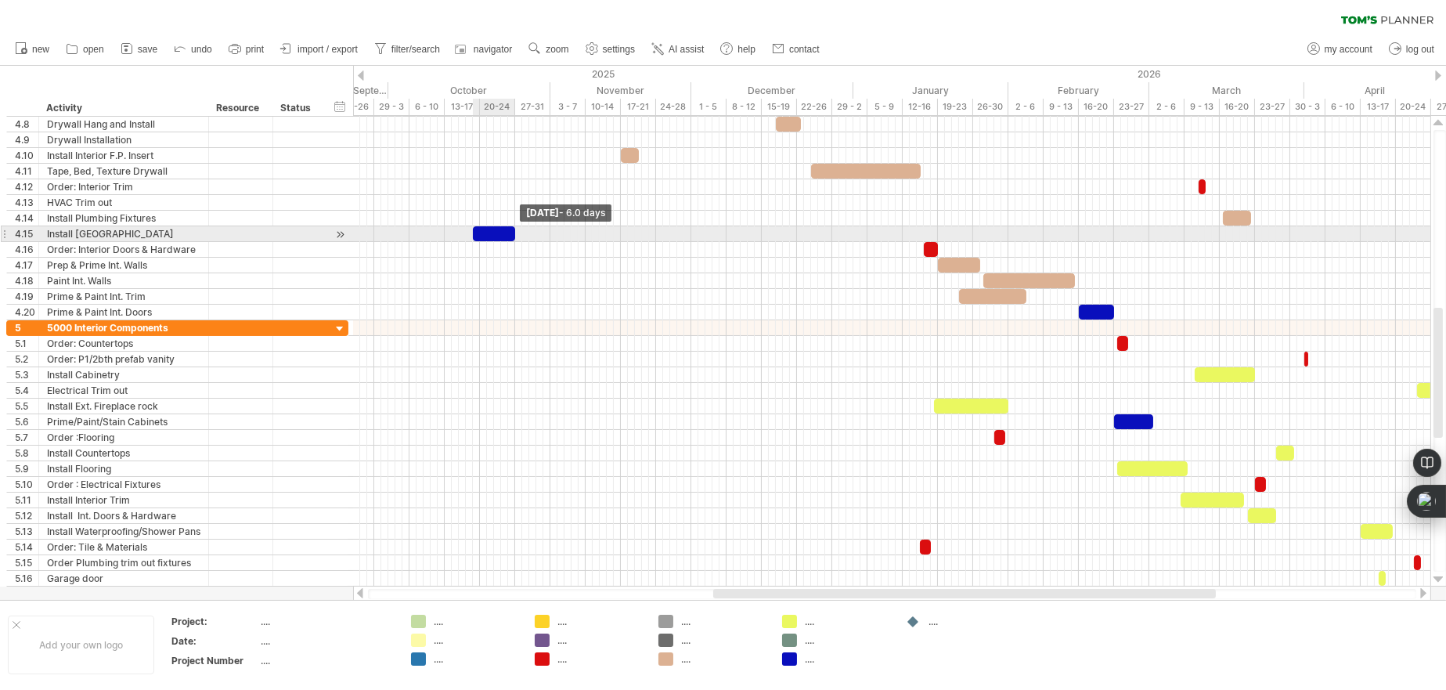
drag, startPoint x: 478, startPoint y: 229, endPoint x: 514, endPoint y: 229, distance: 36.0
click at [514, 229] on span at bounding box center [515, 233] width 6 height 15
drag, startPoint x: 499, startPoint y: 231, endPoint x: 809, endPoint y: 241, distance: 310.2
click at [737, 236] on div at bounding box center [715, 233] width 42 height 15
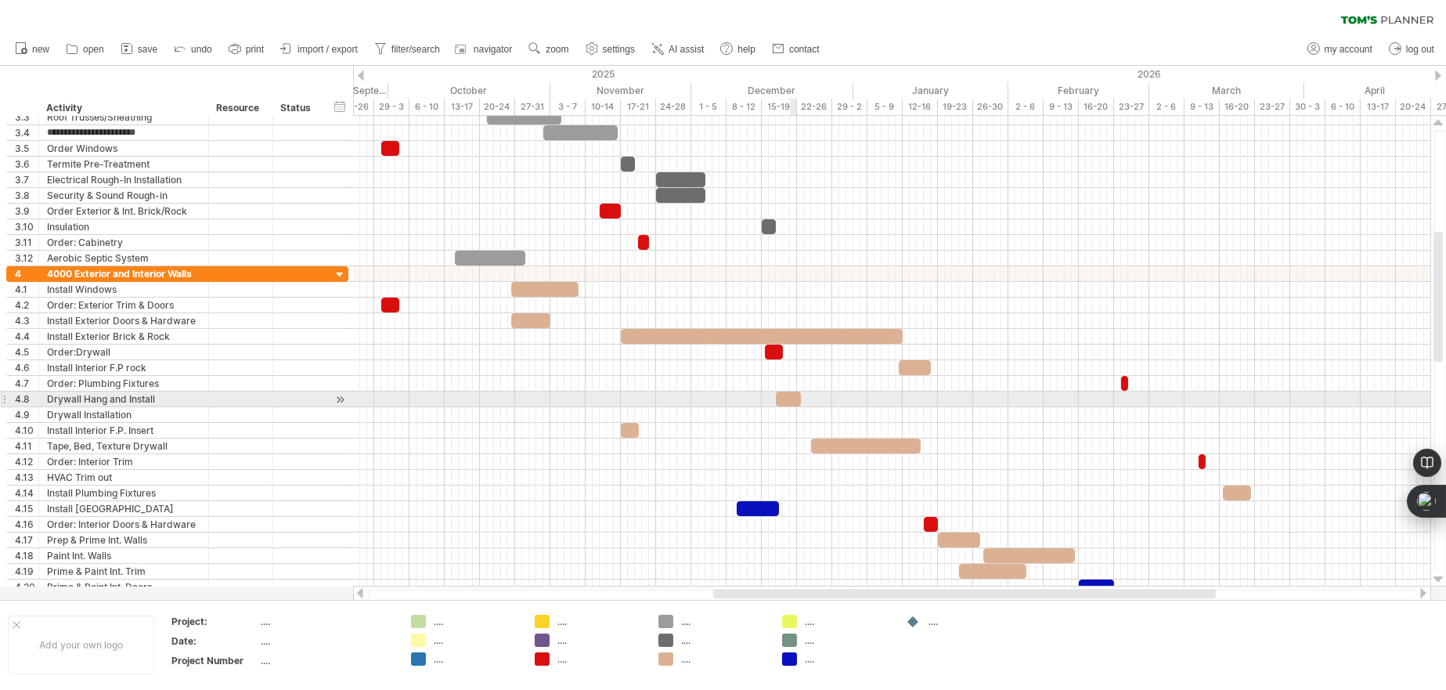
click at [791, 399] on div at bounding box center [788, 398] width 25 height 15
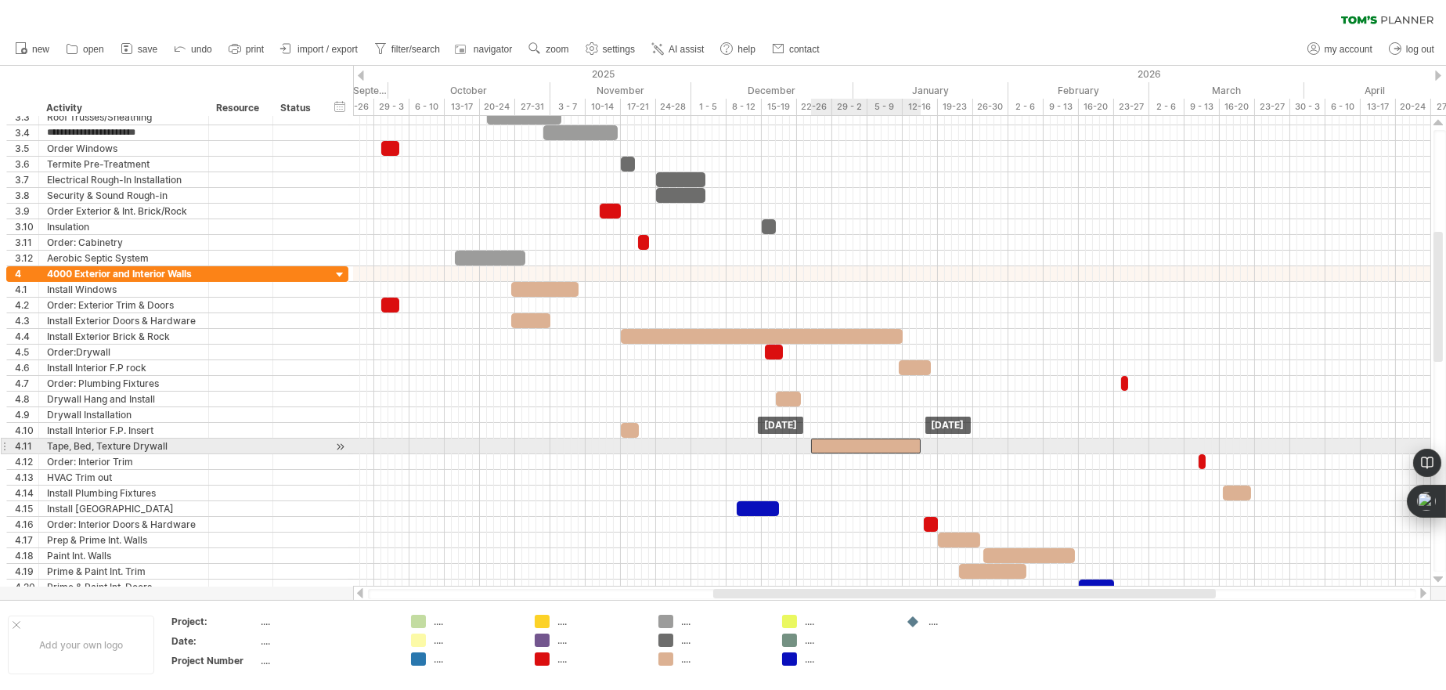
click at [820, 442] on div at bounding box center [866, 445] width 110 height 15
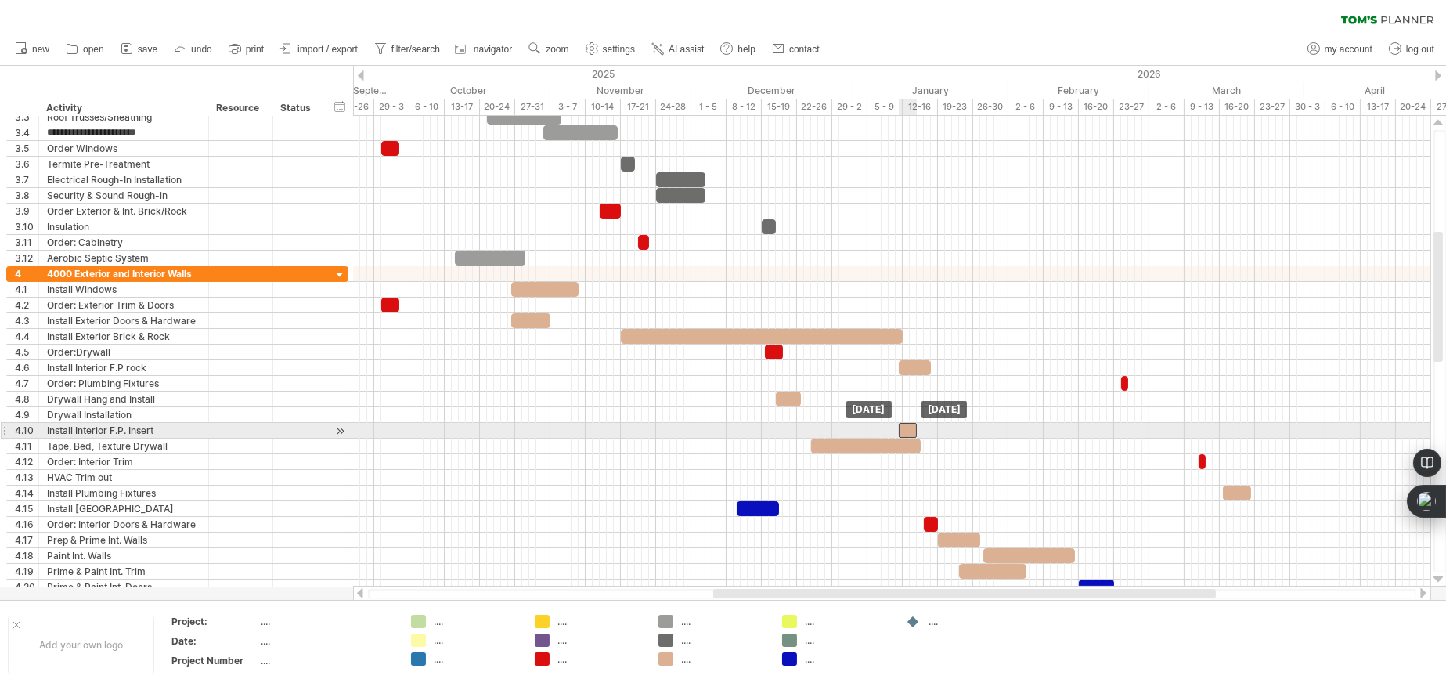
drag, startPoint x: 625, startPoint y: 427, endPoint x: 903, endPoint y: 428, distance: 277.9
click at [903, 428] on div at bounding box center [908, 430] width 18 height 15
drag, startPoint x: 914, startPoint y: 427, endPoint x: 939, endPoint y: 431, distance: 25.4
click at [939, 431] on span at bounding box center [941, 430] width 6 height 15
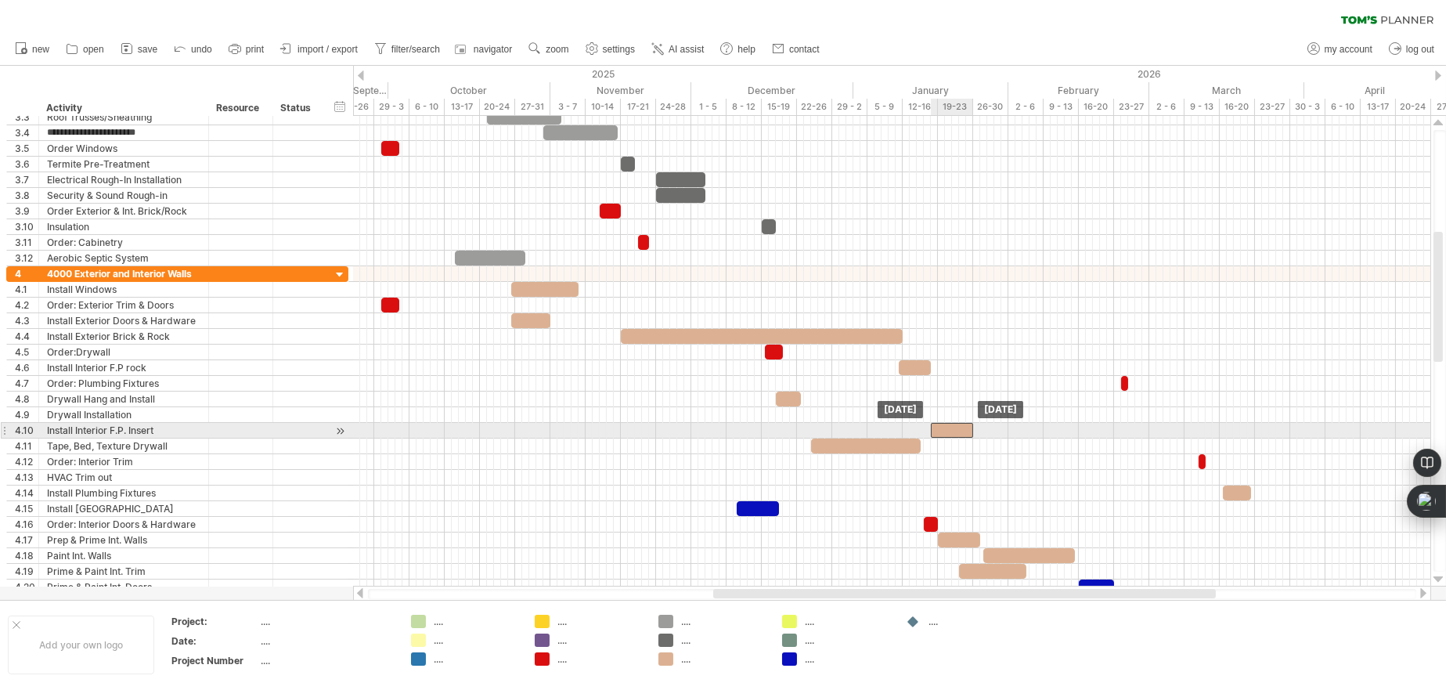
drag, startPoint x: 921, startPoint y: 427, endPoint x: 954, endPoint y: 424, distance: 33.0
click at [954, 424] on div at bounding box center [952, 430] width 42 height 15
drag, startPoint x: 971, startPoint y: 428, endPoint x: 954, endPoint y: 430, distance: 17.3
click at [954, 430] on span at bounding box center [956, 430] width 6 height 15
click at [941, 431] on div at bounding box center [943, 430] width 25 height 15
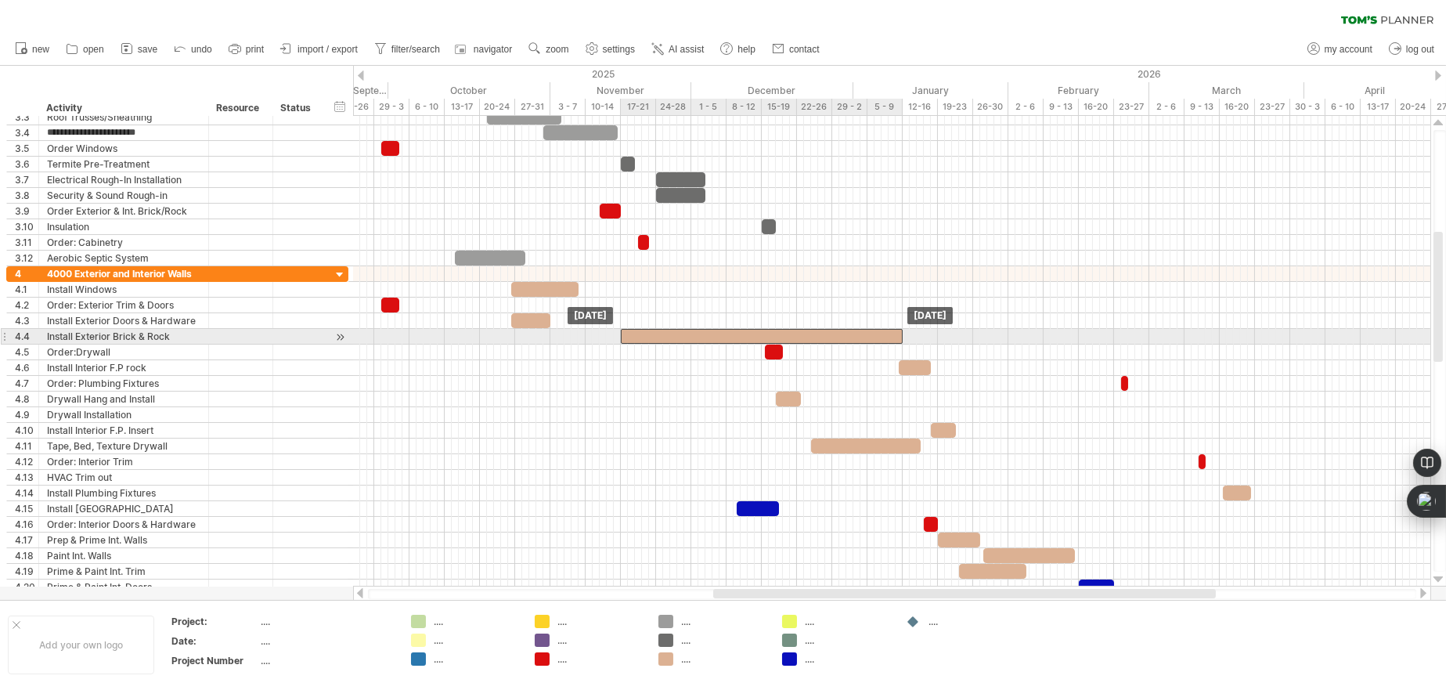
click at [861, 337] on div at bounding box center [762, 336] width 282 height 15
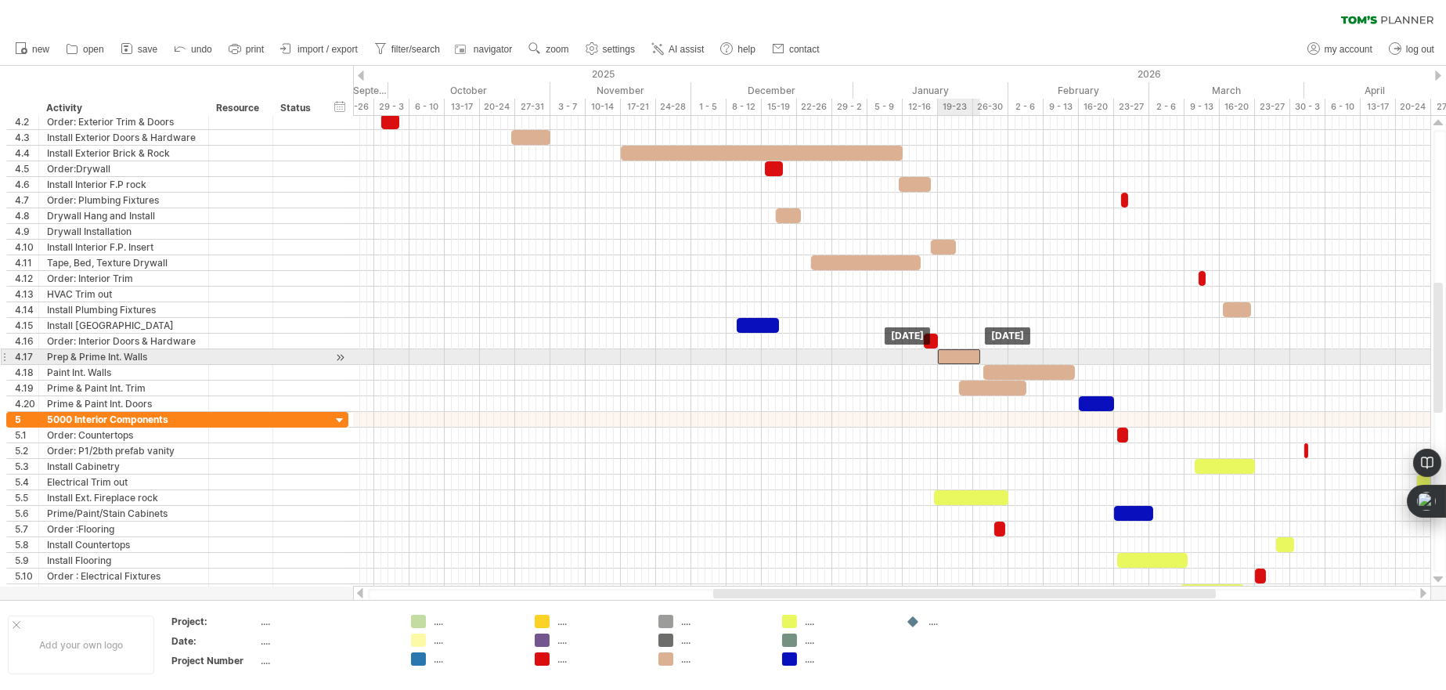
click at [961, 355] on div at bounding box center [959, 356] width 42 height 15
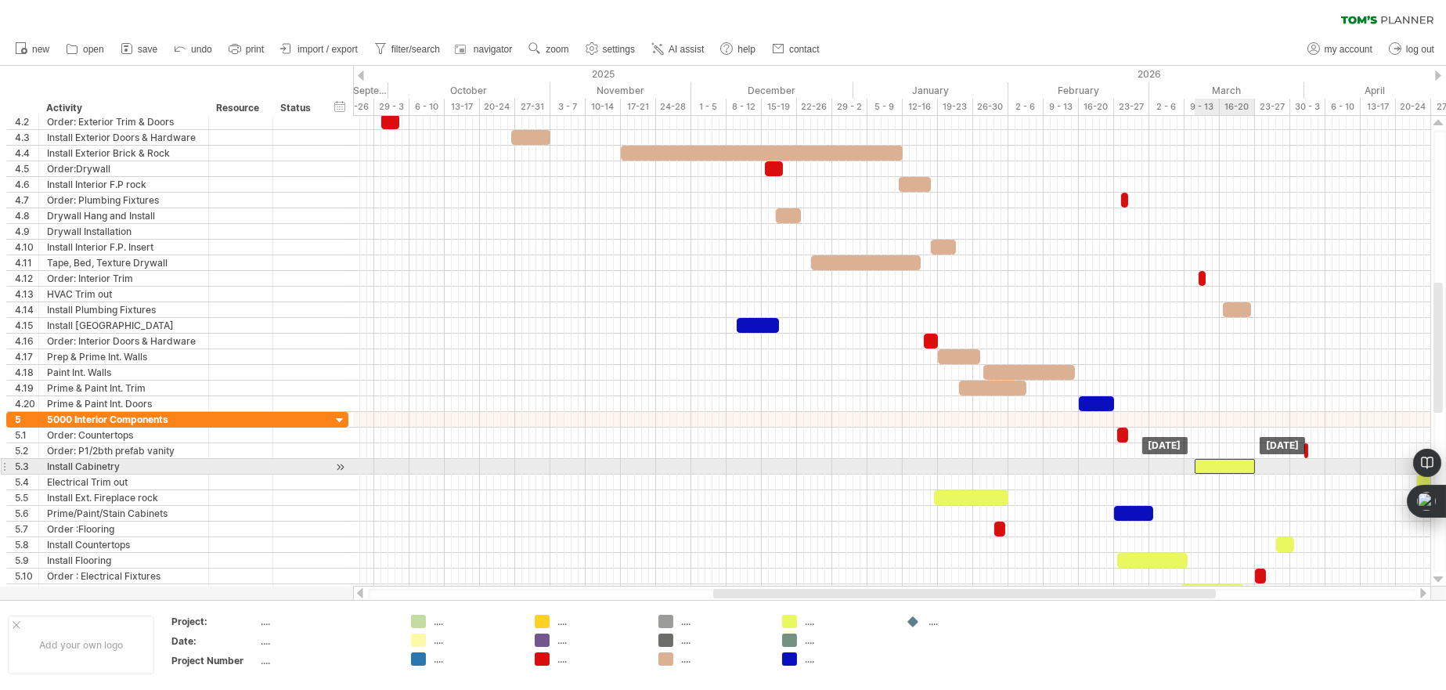
click at [1213, 463] on div at bounding box center [1225, 466] width 60 height 15
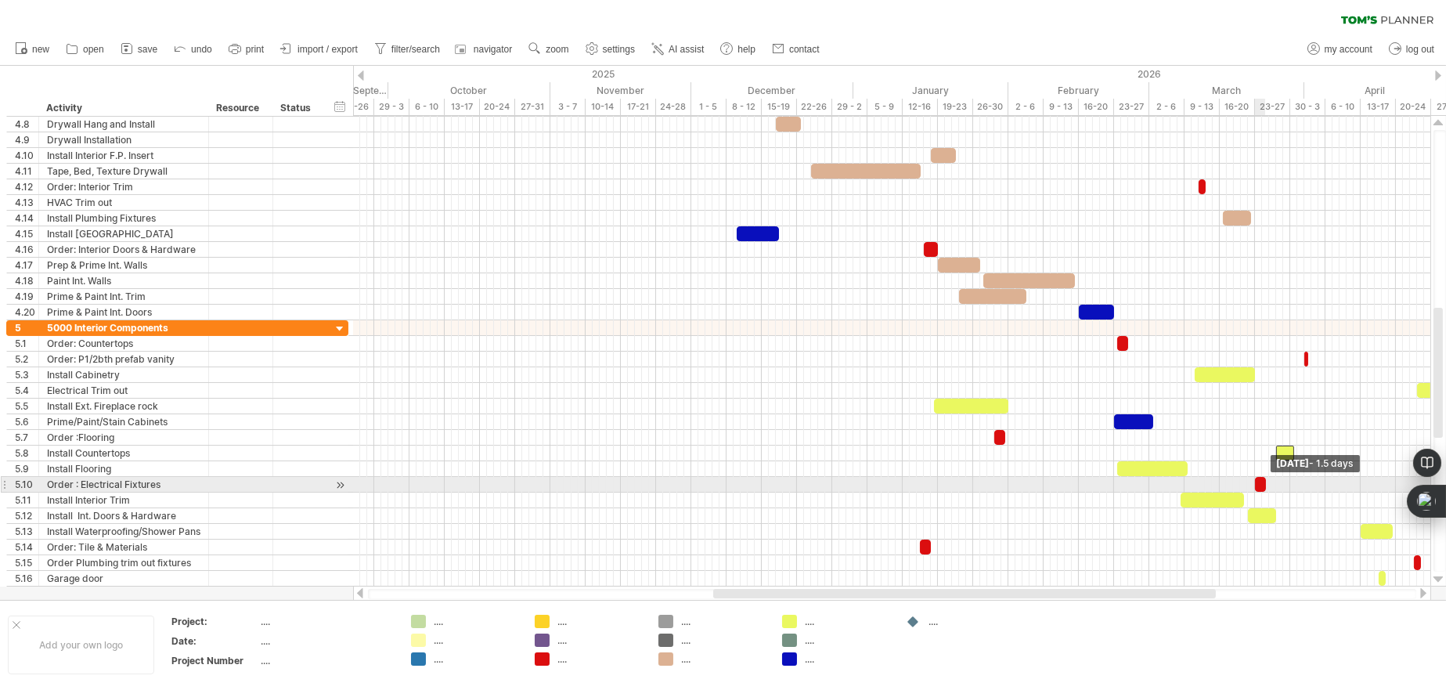
click at [1263, 481] on span at bounding box center [1266, 484] width 6 height 15
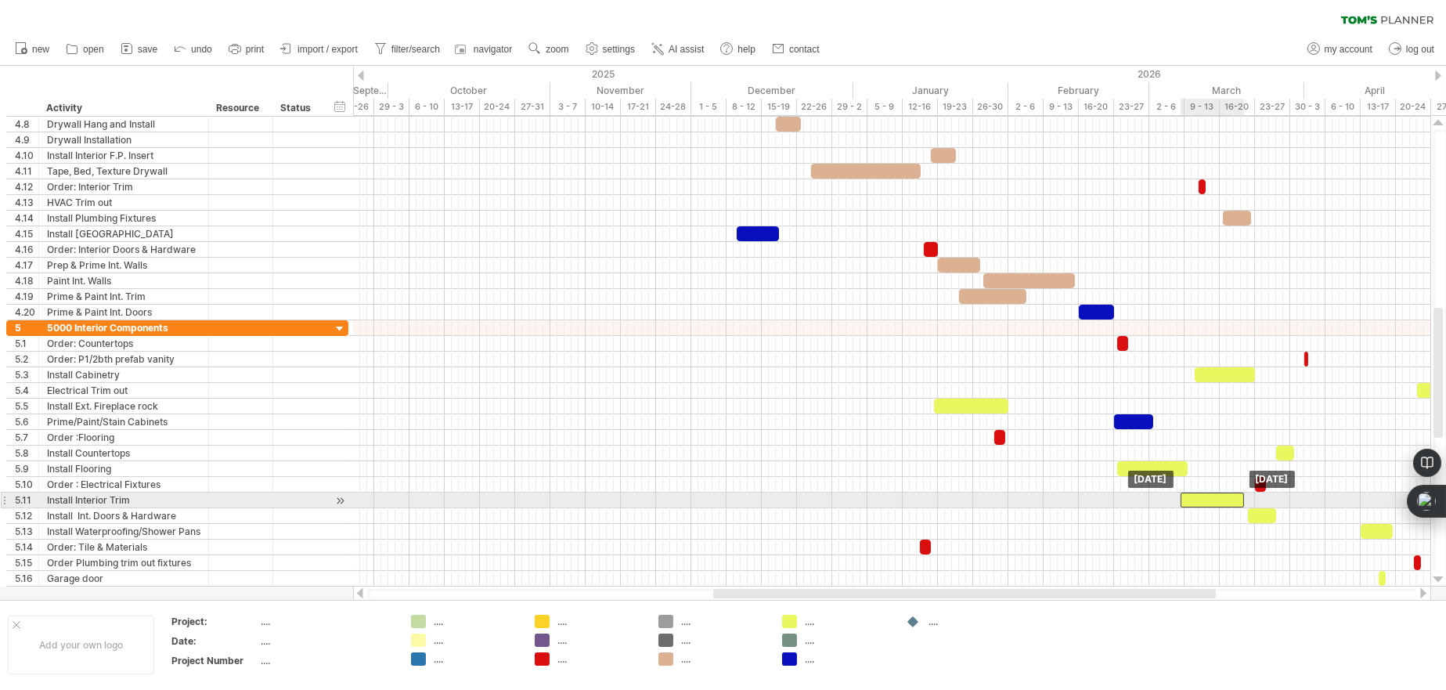
click at [1228, 502] on div at bounding box center [1212, 499] width 63 height 15
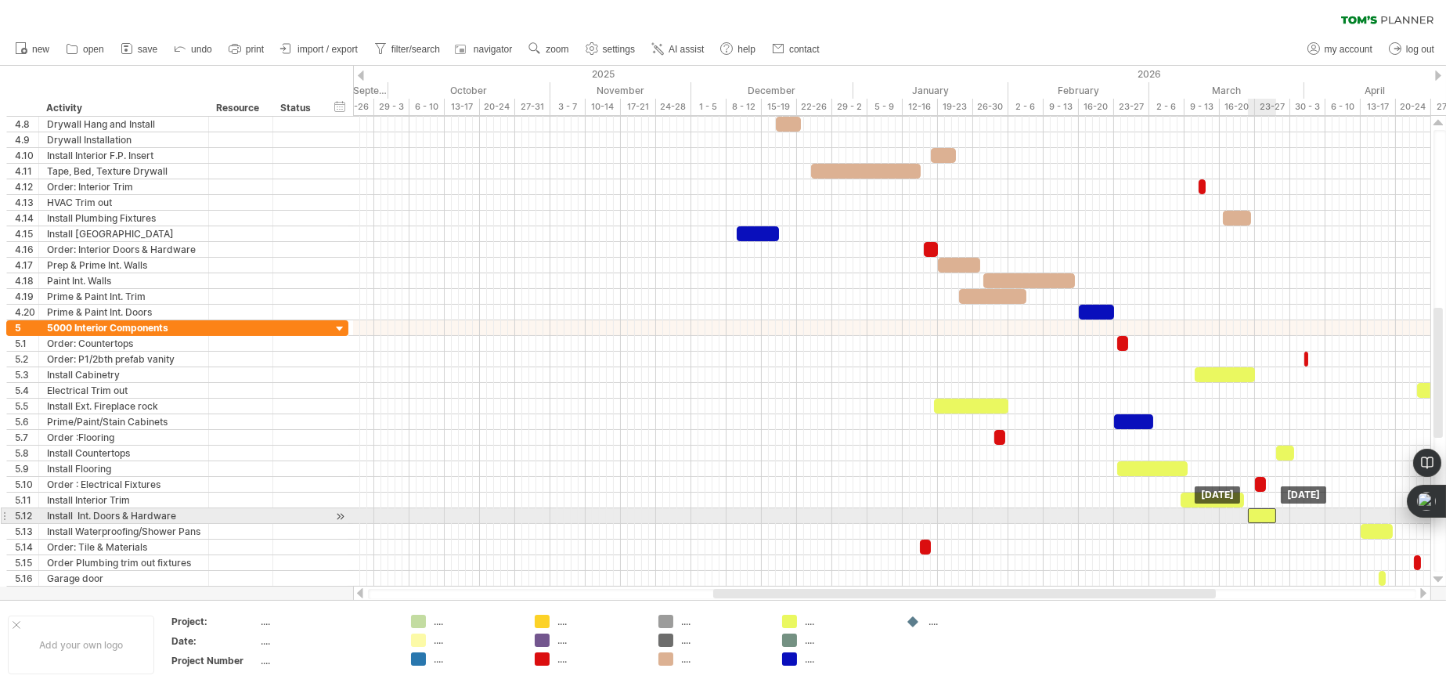
click at [1271, 516] on div at bounding box center [1262, 515] width 28 height 15
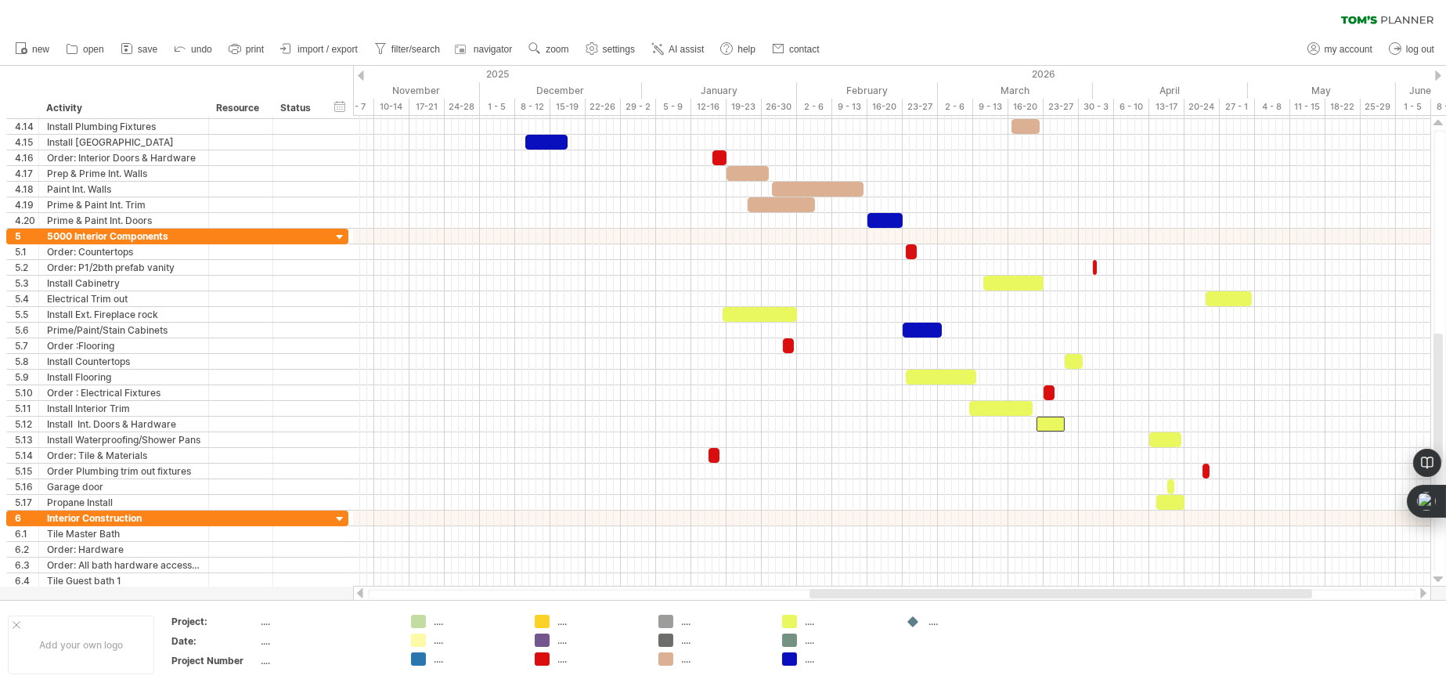
drag, startPoint x: 1182, startPoint y: 590, endPoint x: 1278, endPoint y: 590, distance: 96.3
click at [1278, 590] on div at bounding box center [1060, 593] width 503 height 9
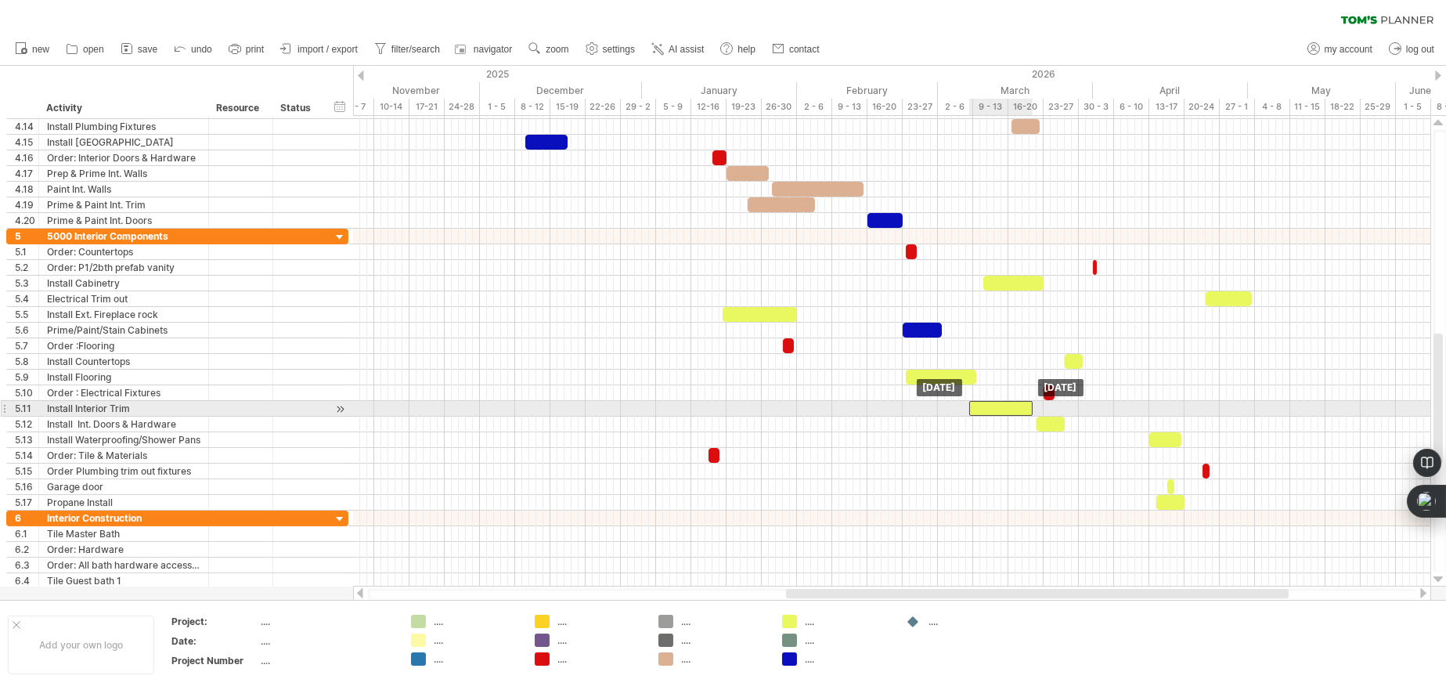
click at [1006, 404] on div at bounding box center [1000, 408] width 63 height 15
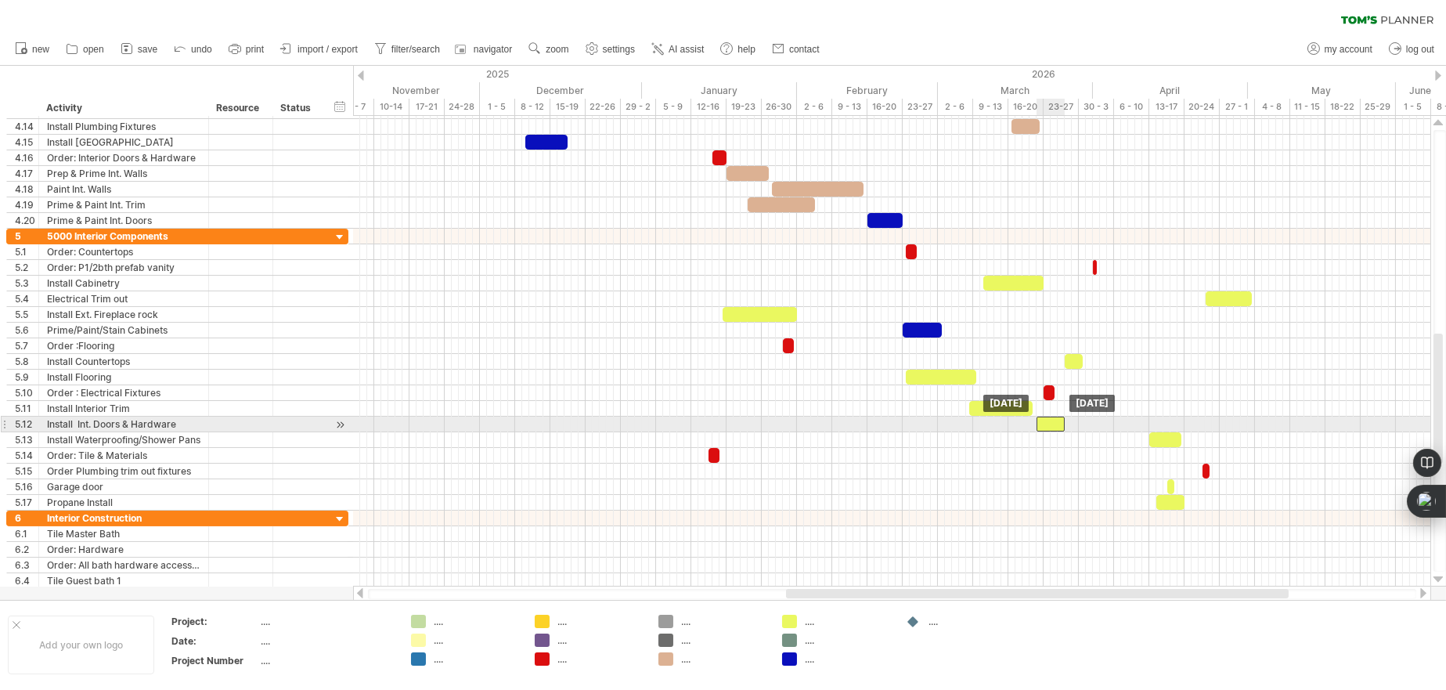
click at [1054, 420] on div at bounding box center [1051, 423] width 28 height 15
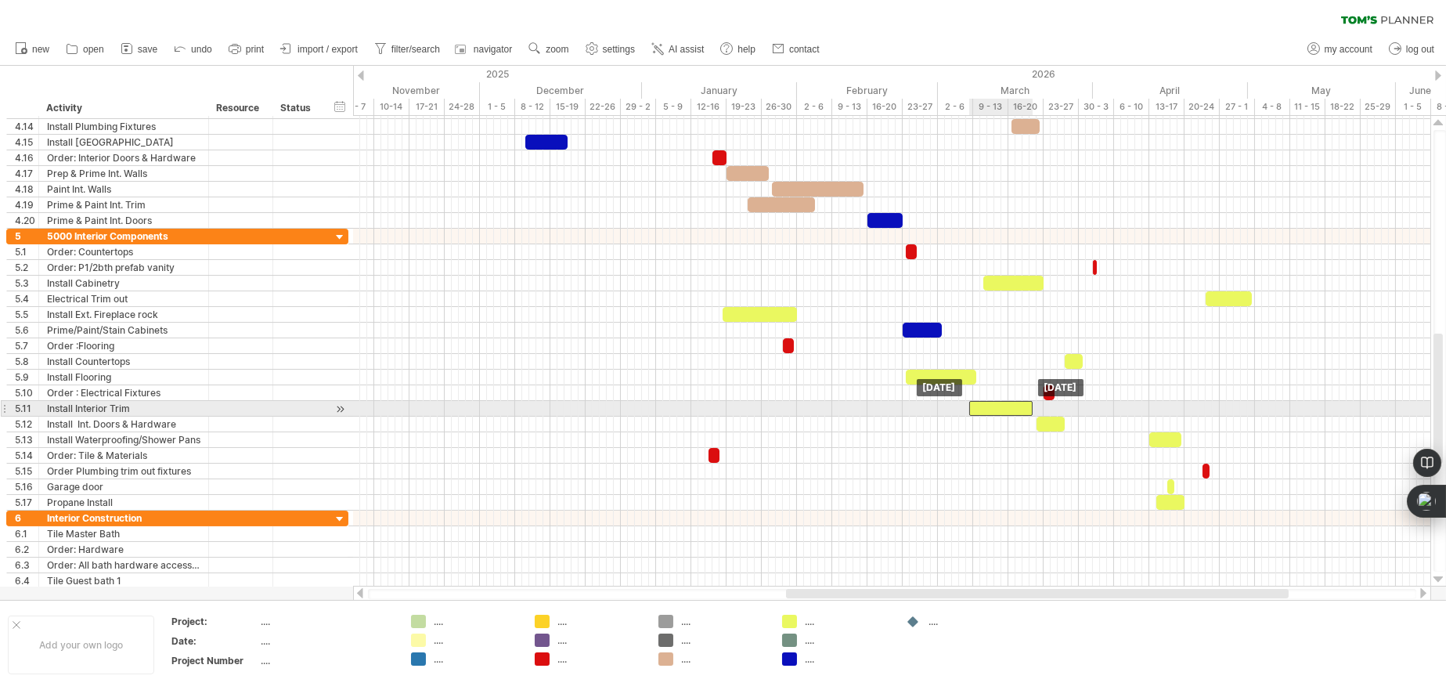
click at [991, 405] on div at bounding box center [1000, 408] width 63 height 15
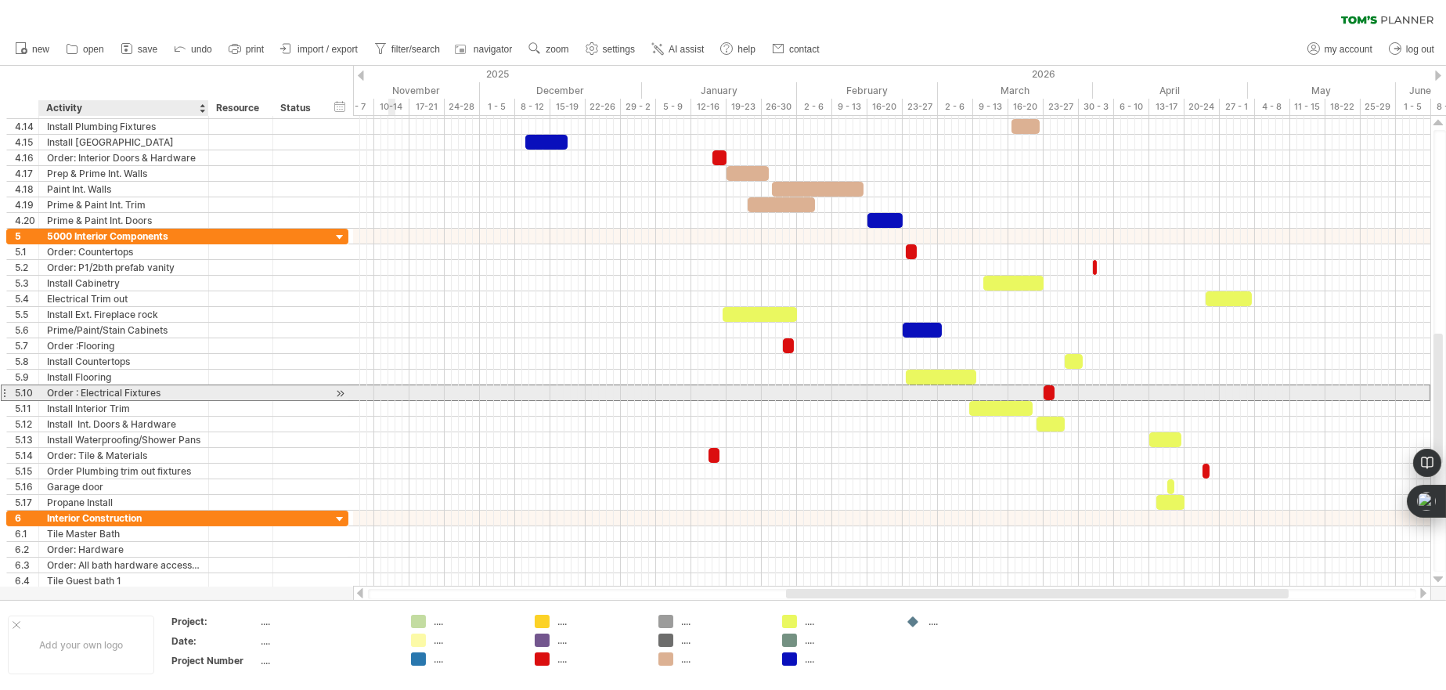
click at [117, 391] on div "Order : Electrical Fixtures" at bounding box center [123, 392] width 153 height 15
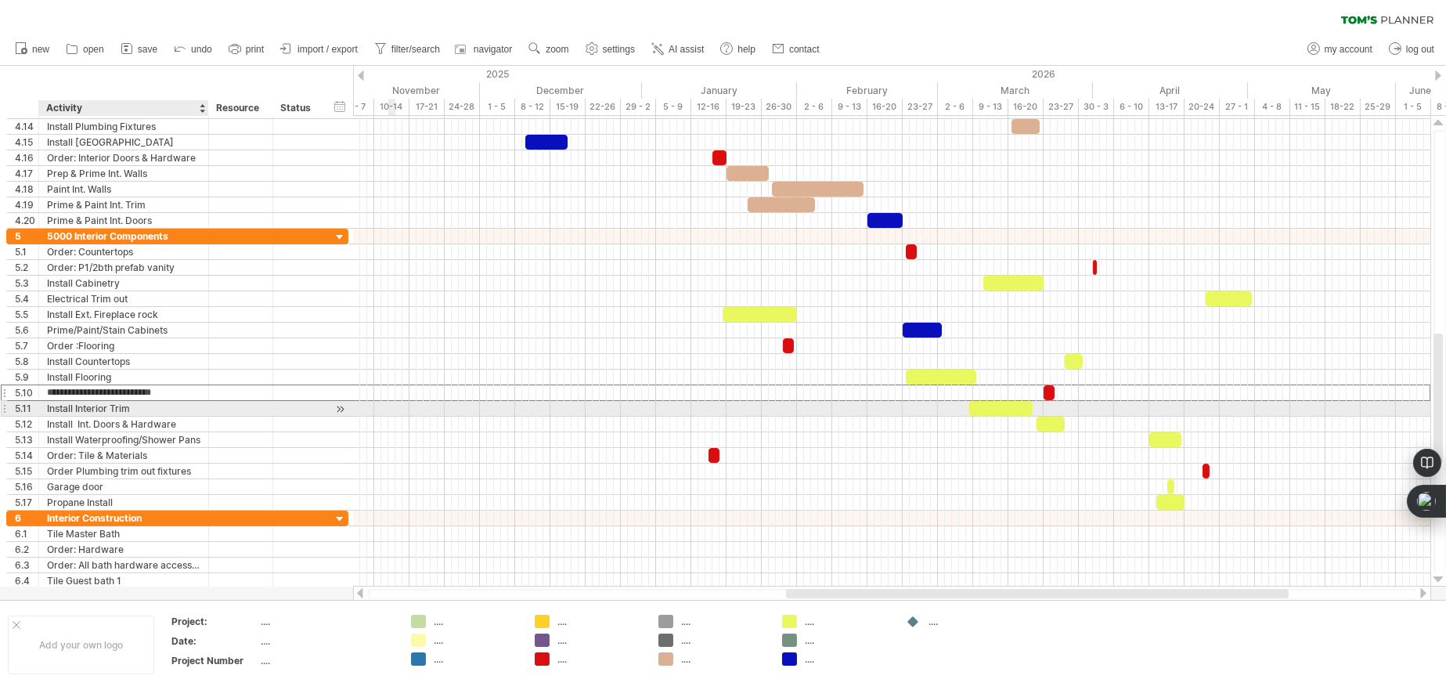
click at [117, 408] on div "Install Interior Trim" at bounding box center [123, 408] width 153 height 15
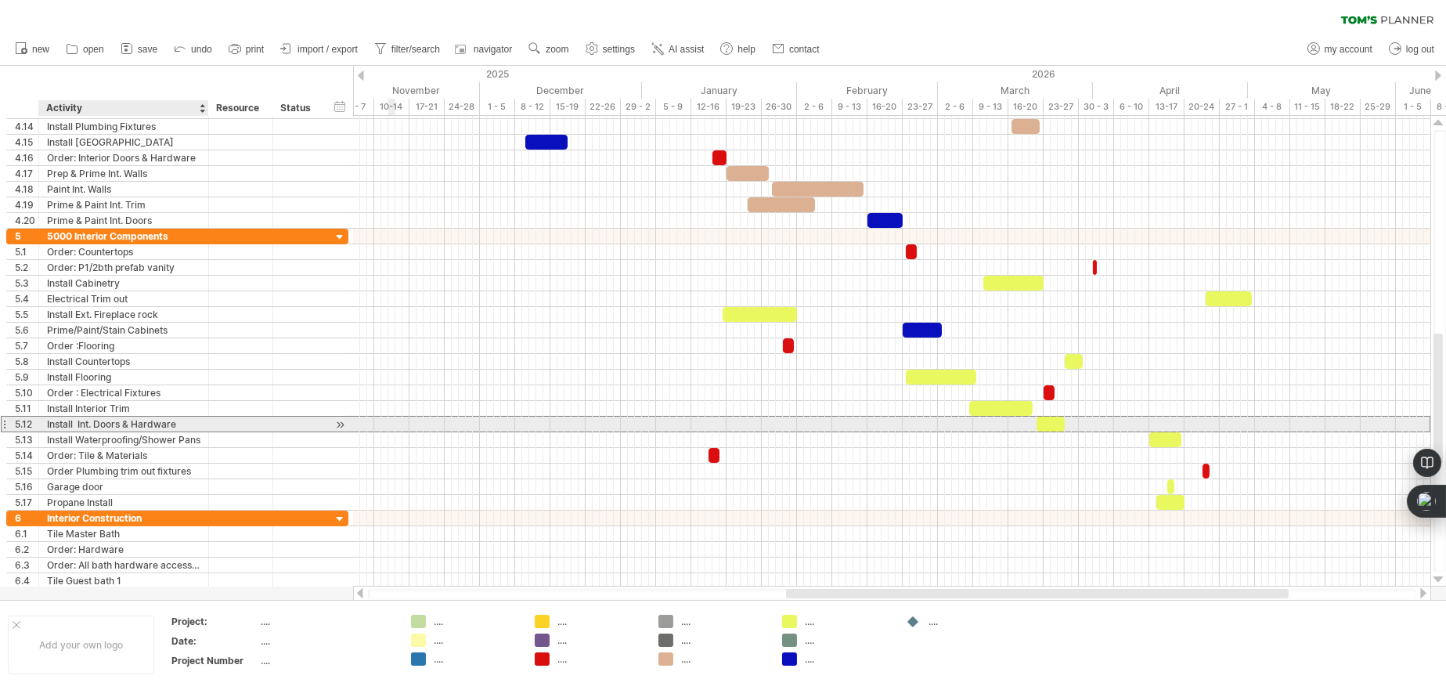
click at [120, 423] on div "Install Int. Doors & Hardware" at bounding box center [123, 423] width 153 height 15
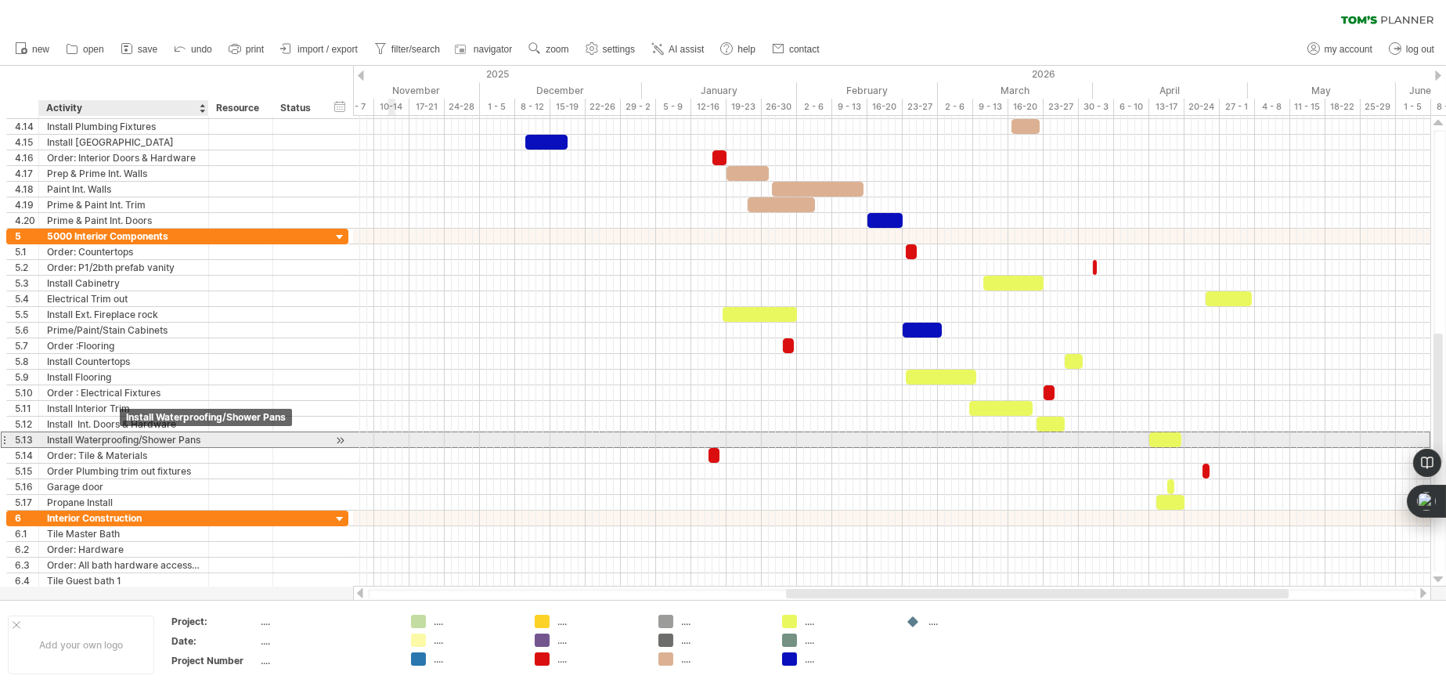
click at [120, 435] on div "Install Waterproofing/Shower Pans" at bounding box center [123, 439] width 153 height 15
click at [120, 434] on input "**********" at bounding box center [123, 439] width 153 height 15
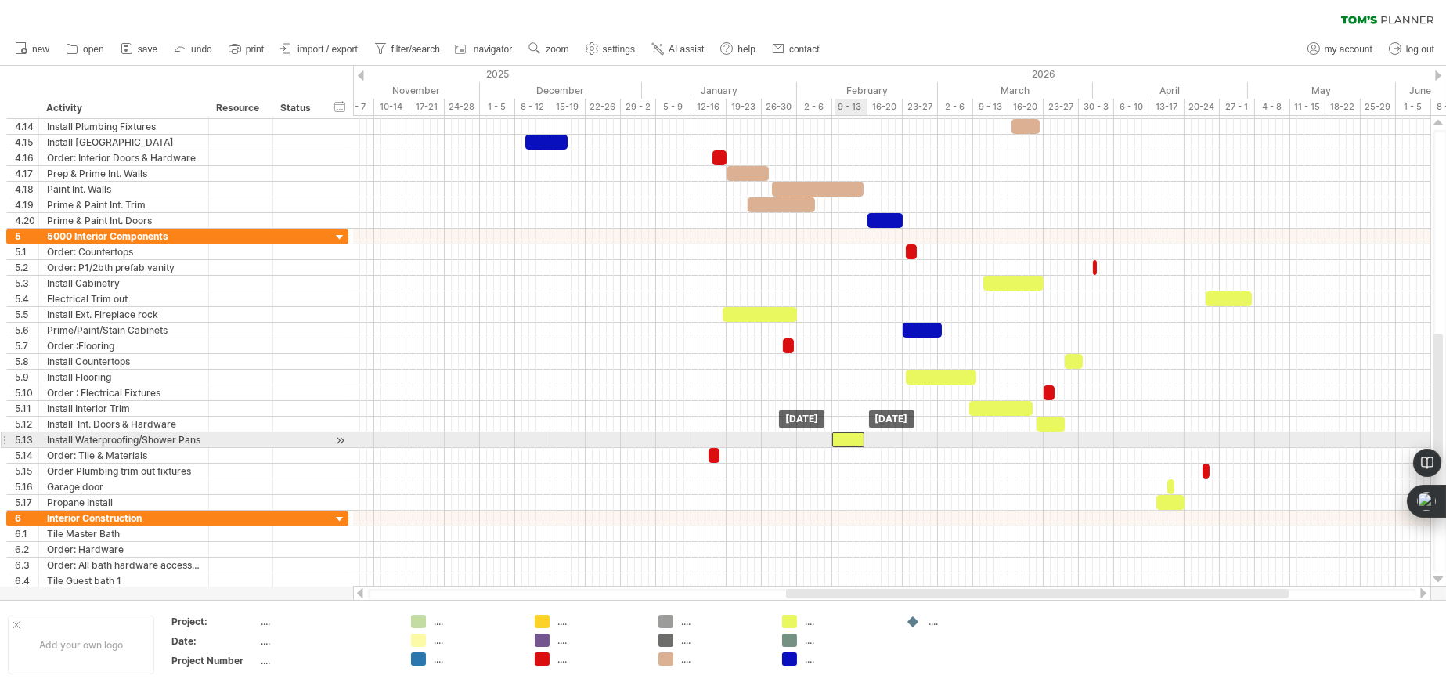
drag, startPoint x: 1156, startPoint y: 439, endPoint x: 841, endPoint y: 442, distance: 315.5
click at [841, 442] on div at bounding box center [848, 439] width 32 height 15
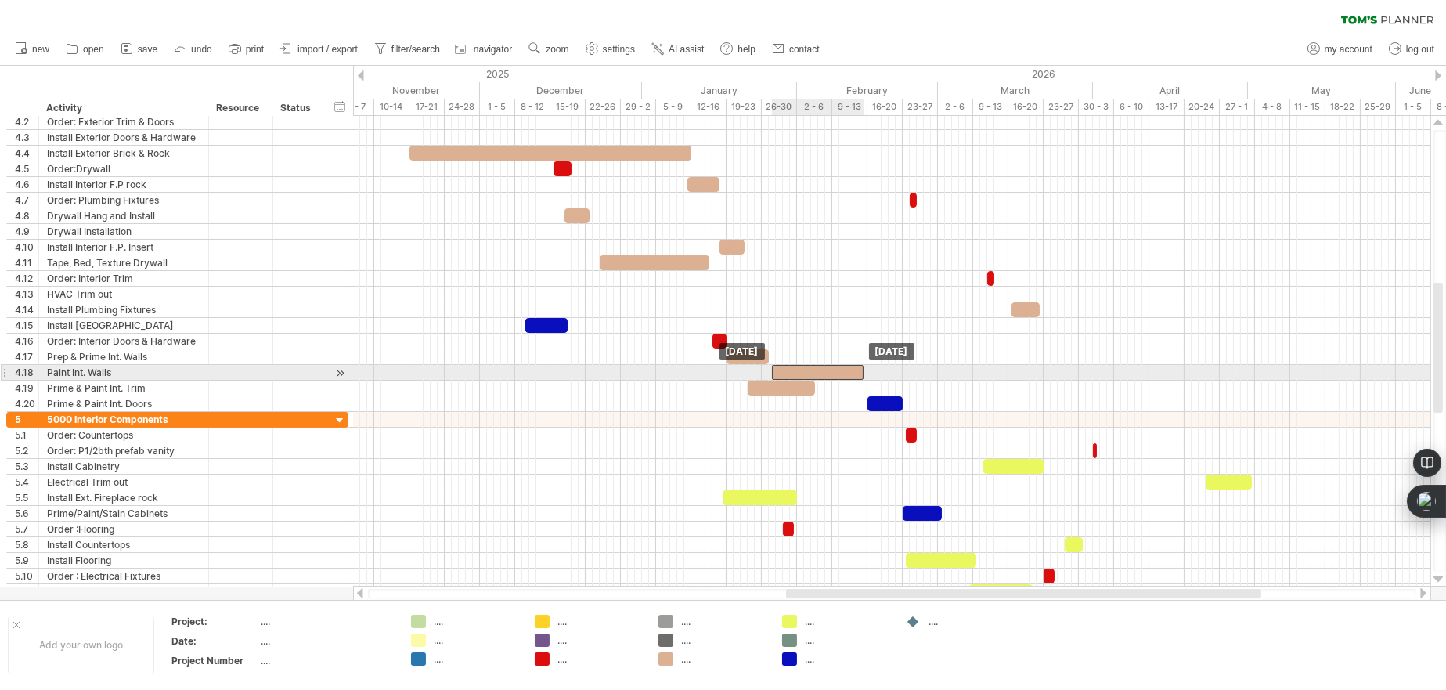
click at [824, 374] on div at bounding box center [818, 372] width 92 height 15
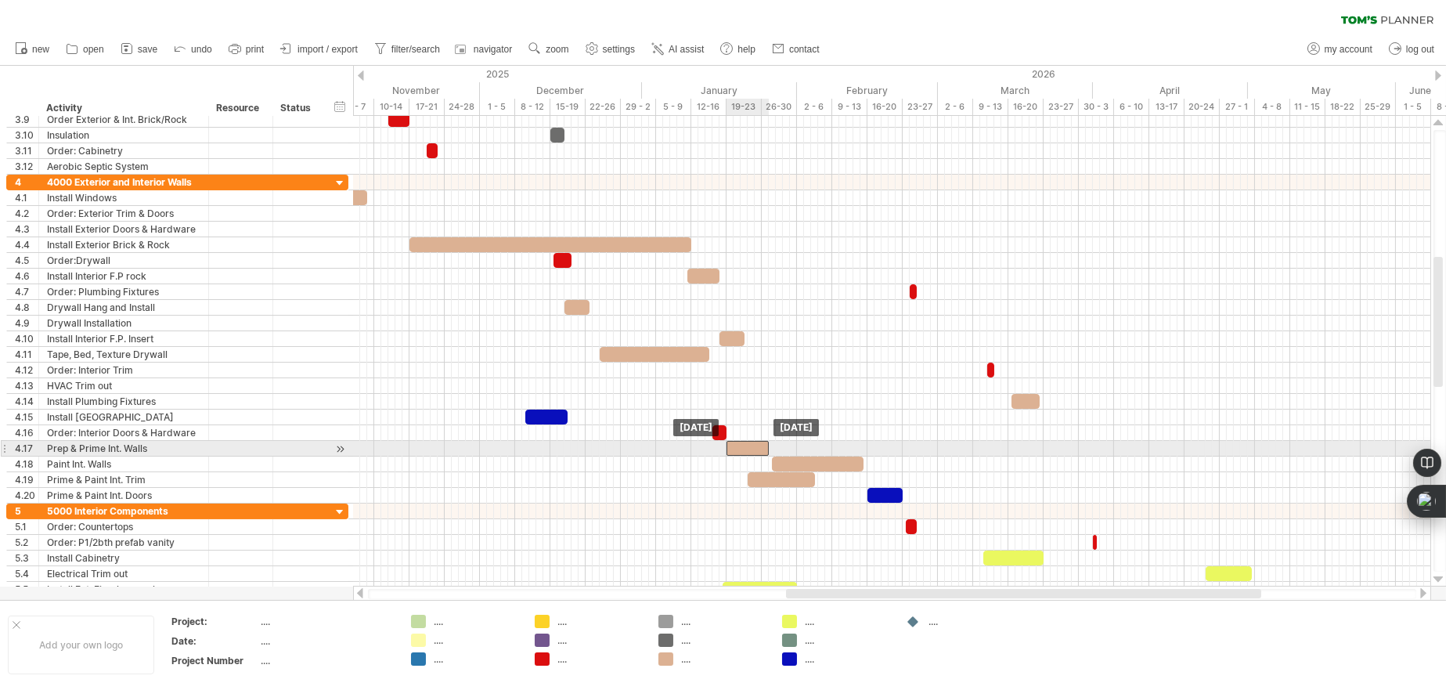
click at [746, 453] on div at bounding box center [748, 448] width 42 height 15
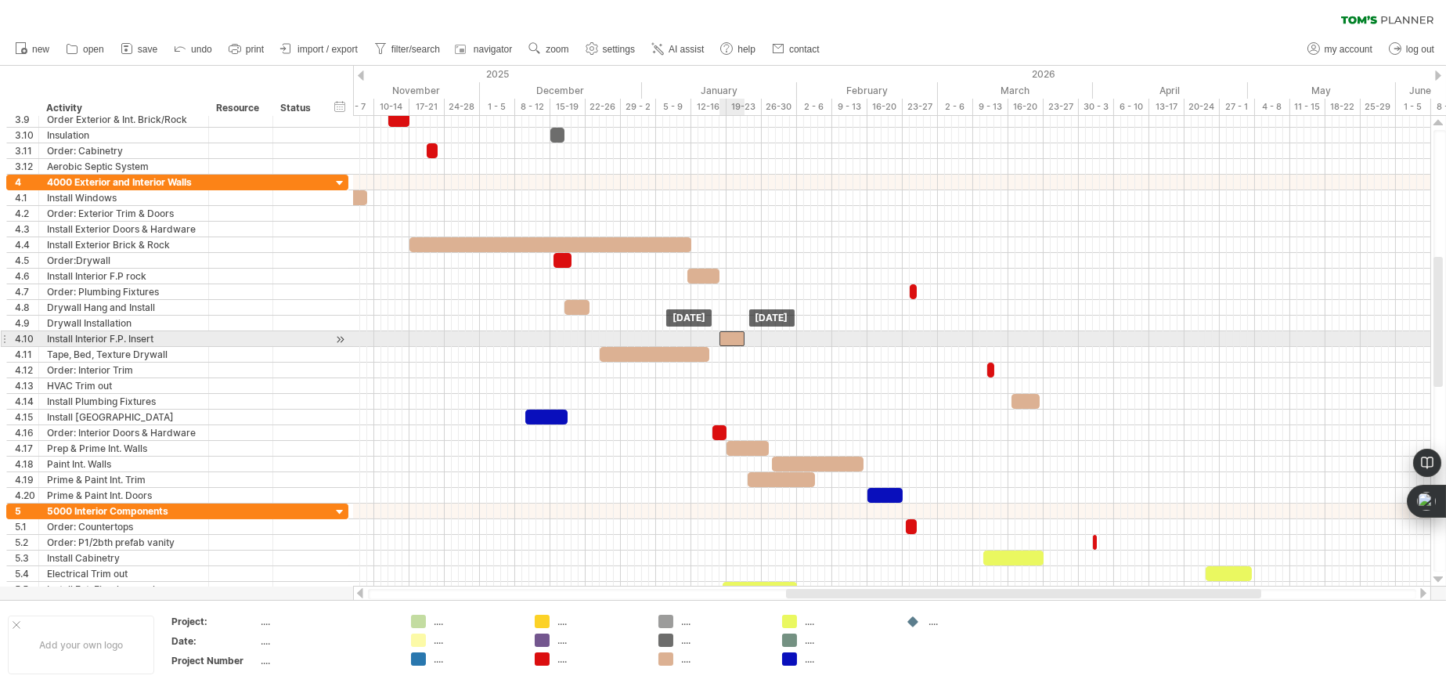
click at [734, 339] on div at bounding box center [731, 338] width 25 height 15
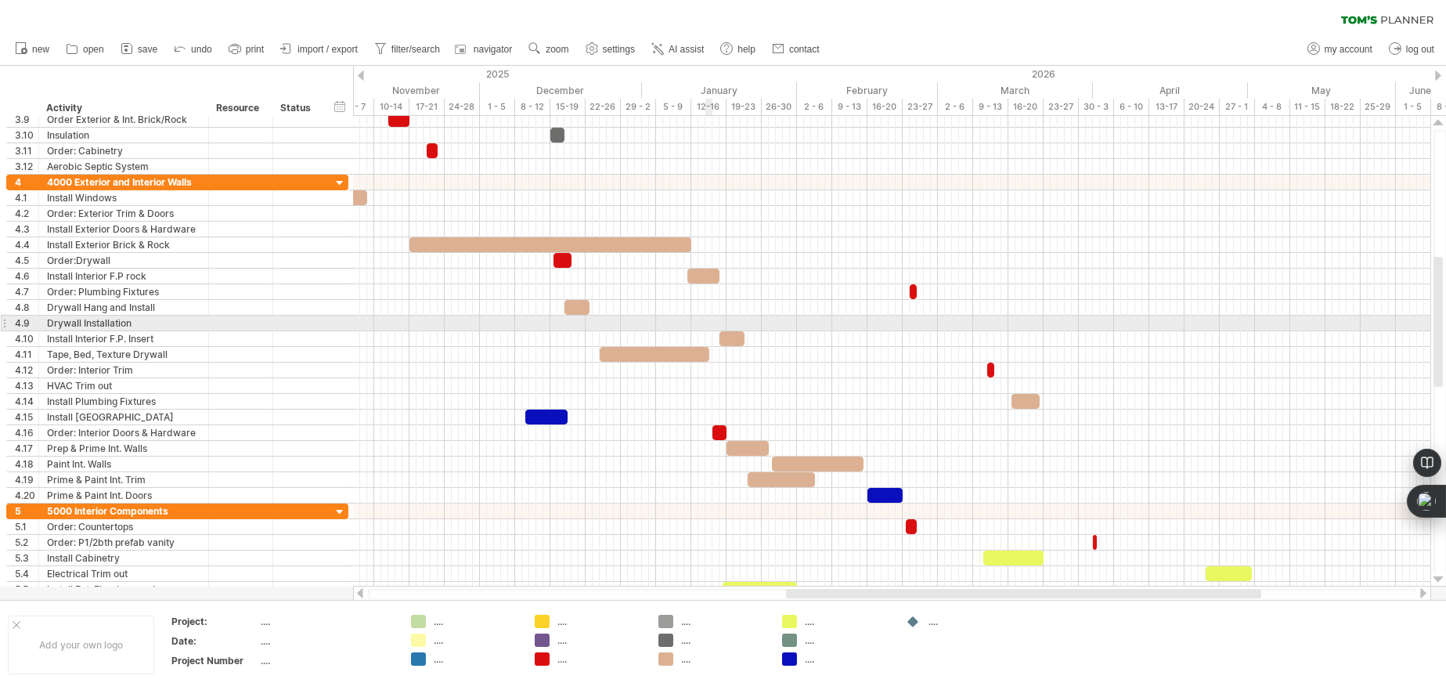
click at [707, 324] on div at bounding box center [891, 323] width 1077 height 16
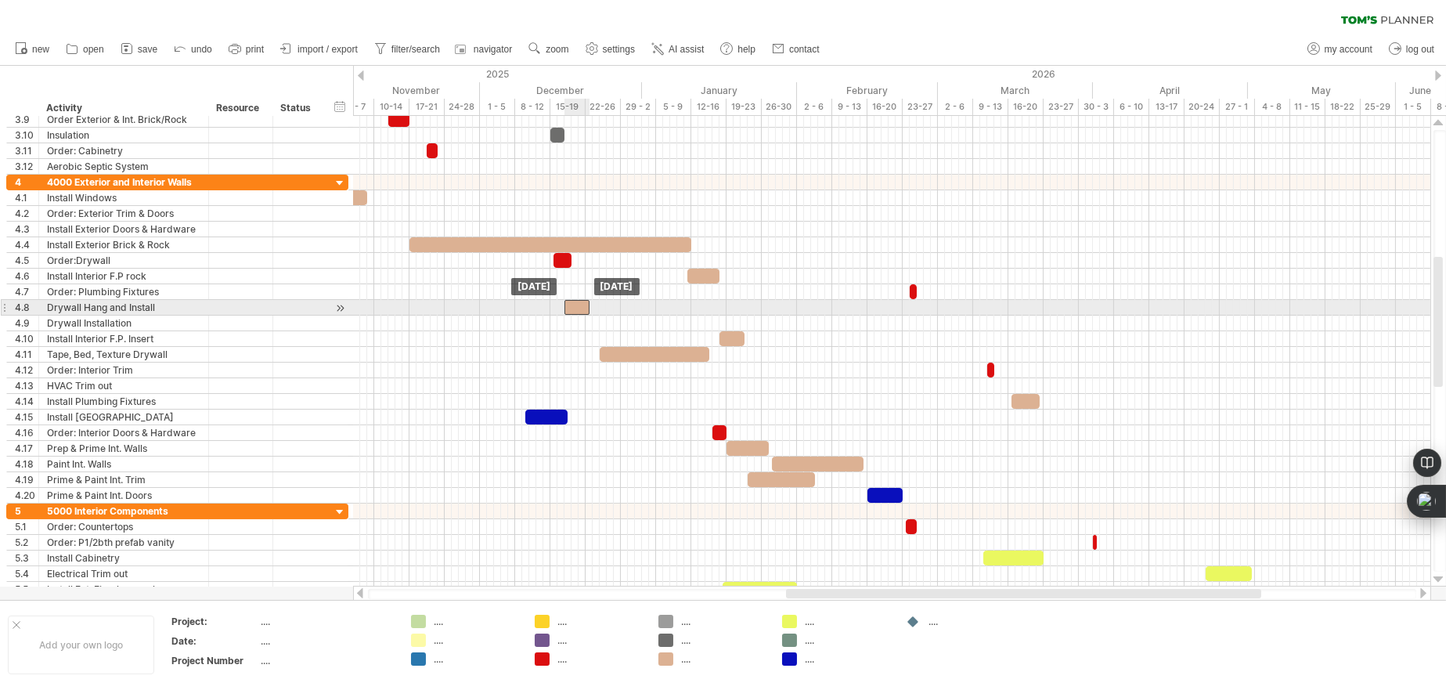
click at [583, 308] on div at bounding box center [576, 307] width 25 height 15
drag, startPoint x: 588, startPoint y: 307, endPoint x: 602, endPoint y: 307, distance: 14.1
click at [602, 307] on span at bounding box center [600, 307] width 6 height 15
click at [582, 310] on div at bounding box center [583, 307] width 39 height 15
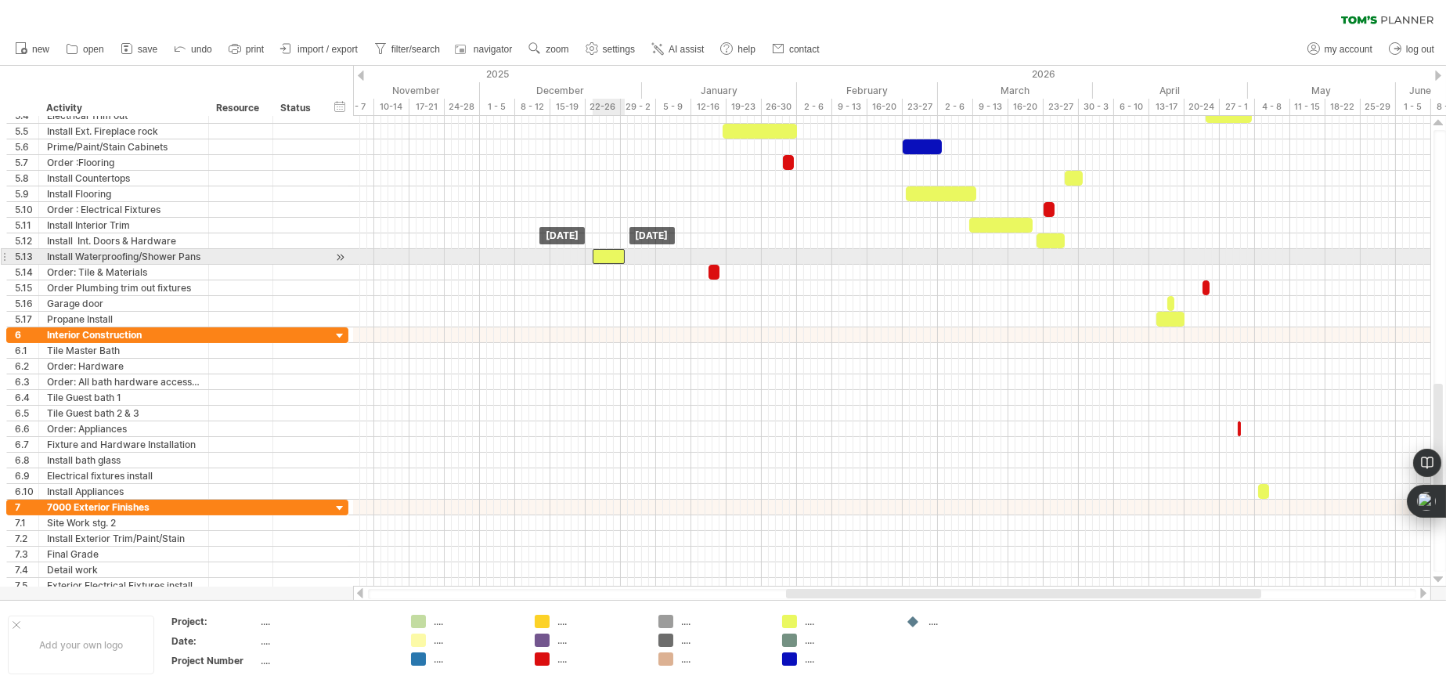
drag, startPoint x: 845, startPoint y: 258, endPoint x: 606, endPoint y: 261, distance: 238.8
click at [606, 261] on div at bounding box center [609, 256] width 32 height 15
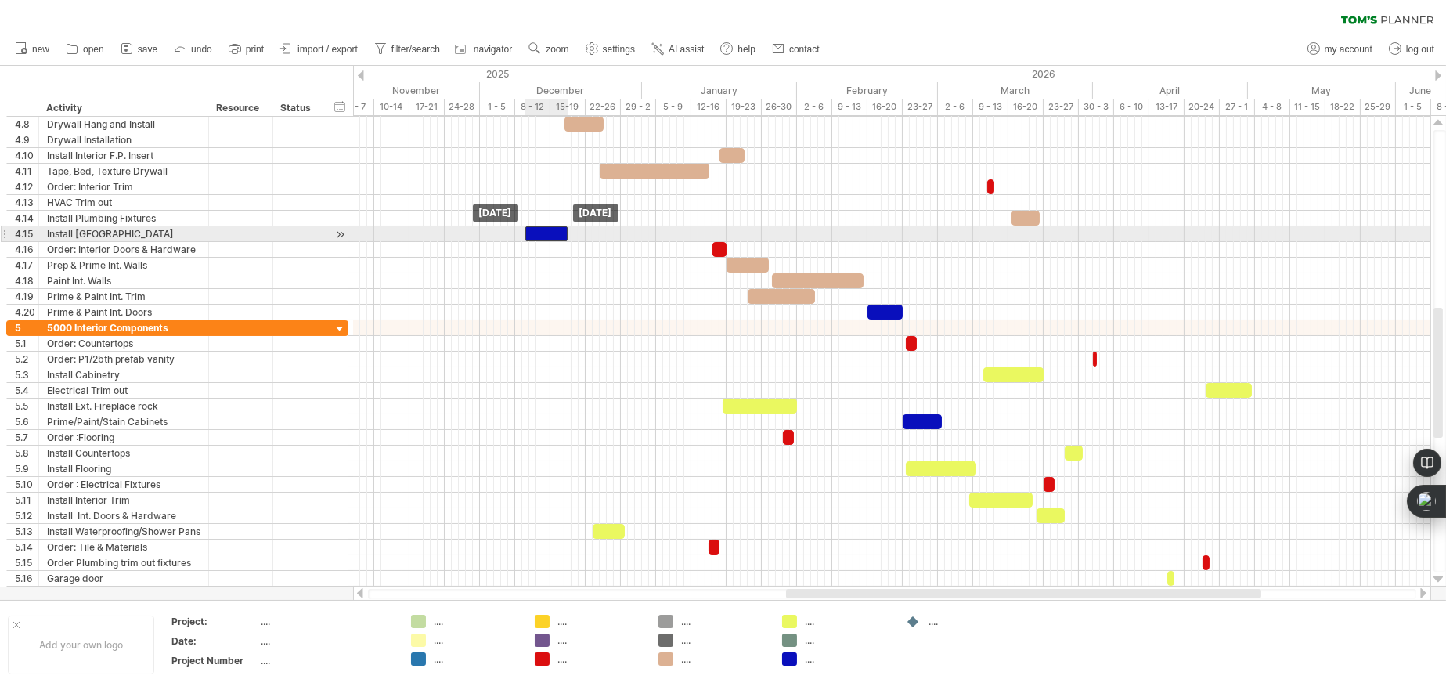
click at [542, 229] on div at bounding box center [546, 233] width 42 height 15
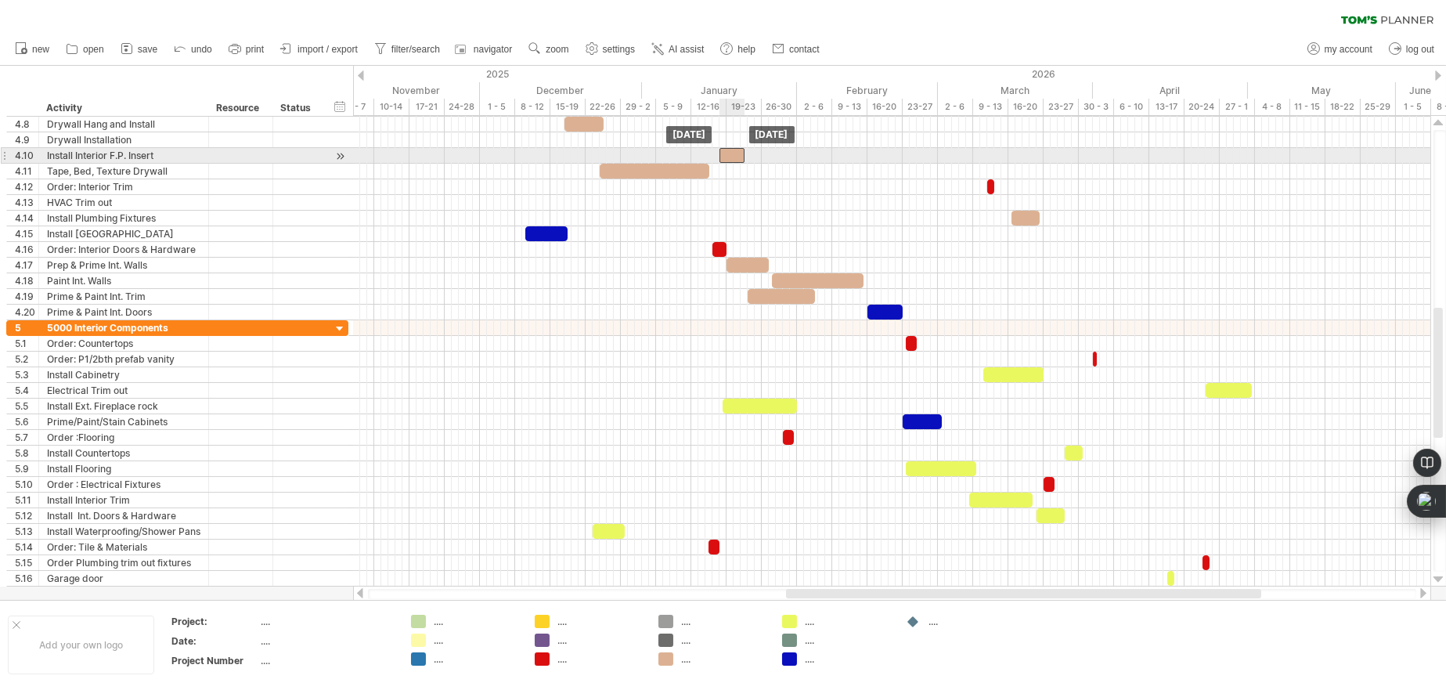
click at [734, 152] on div at bounding box center [731, 155] width 25 height 15
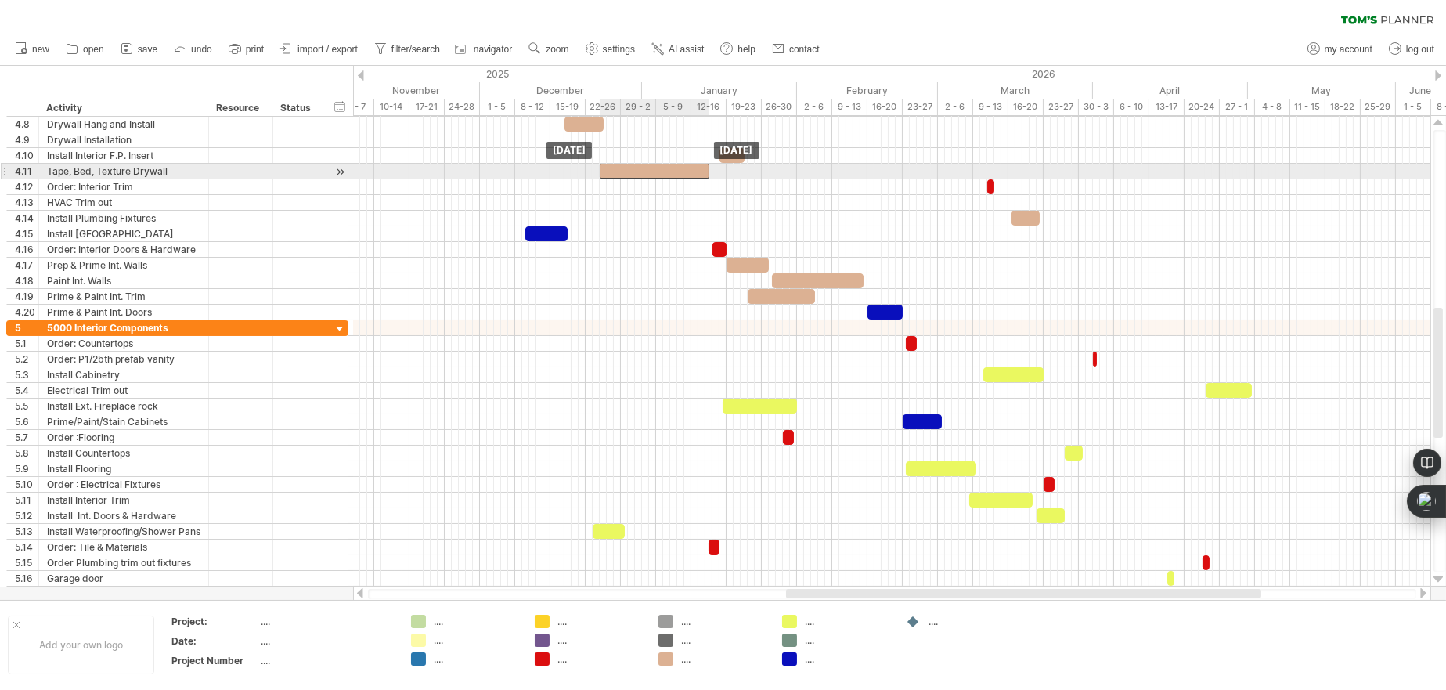
click at [682, 172] on div at bounding box center [655, 171] width 110 height 15
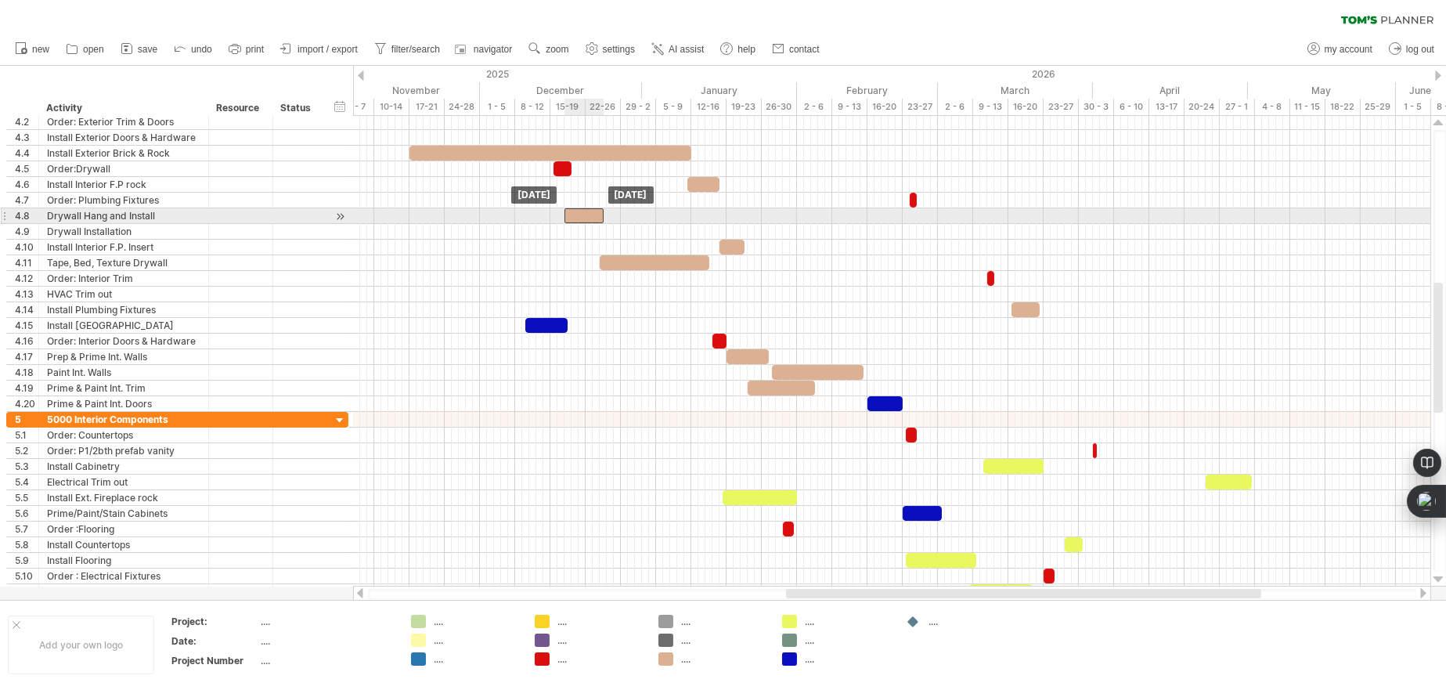
click at [579, 217] on div at bounding box center [583, 215] width 39 height 15
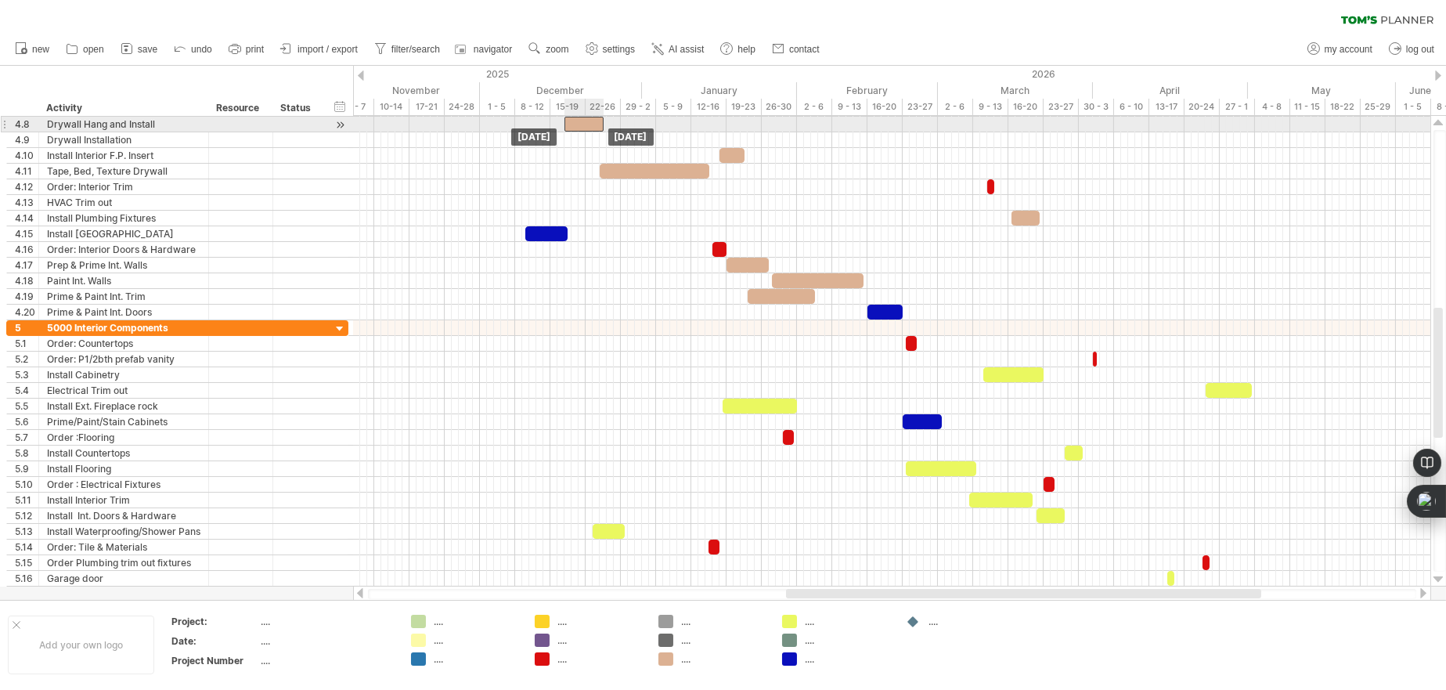
click at [590, 124] on div at bounding box center [583, 124] width 39 height 15
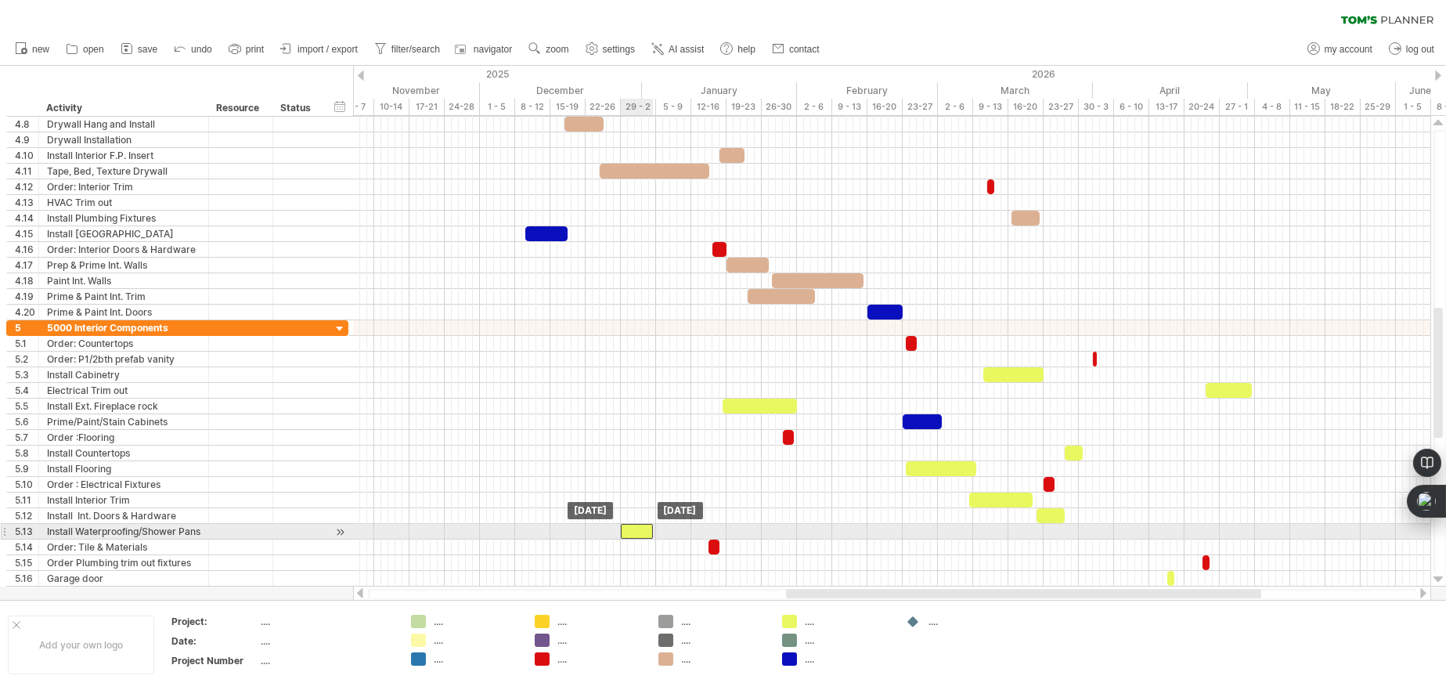
drag, startPoint x: 605, startPoint y: 531, endPoint x: 633, endPoint y: 532, distance: 27.4
click at [633, 532] on div at bounding box center [637, 531] width 32 height 15
click at [646, 535] on div at bounding box center [637, 531] width 32 height 15
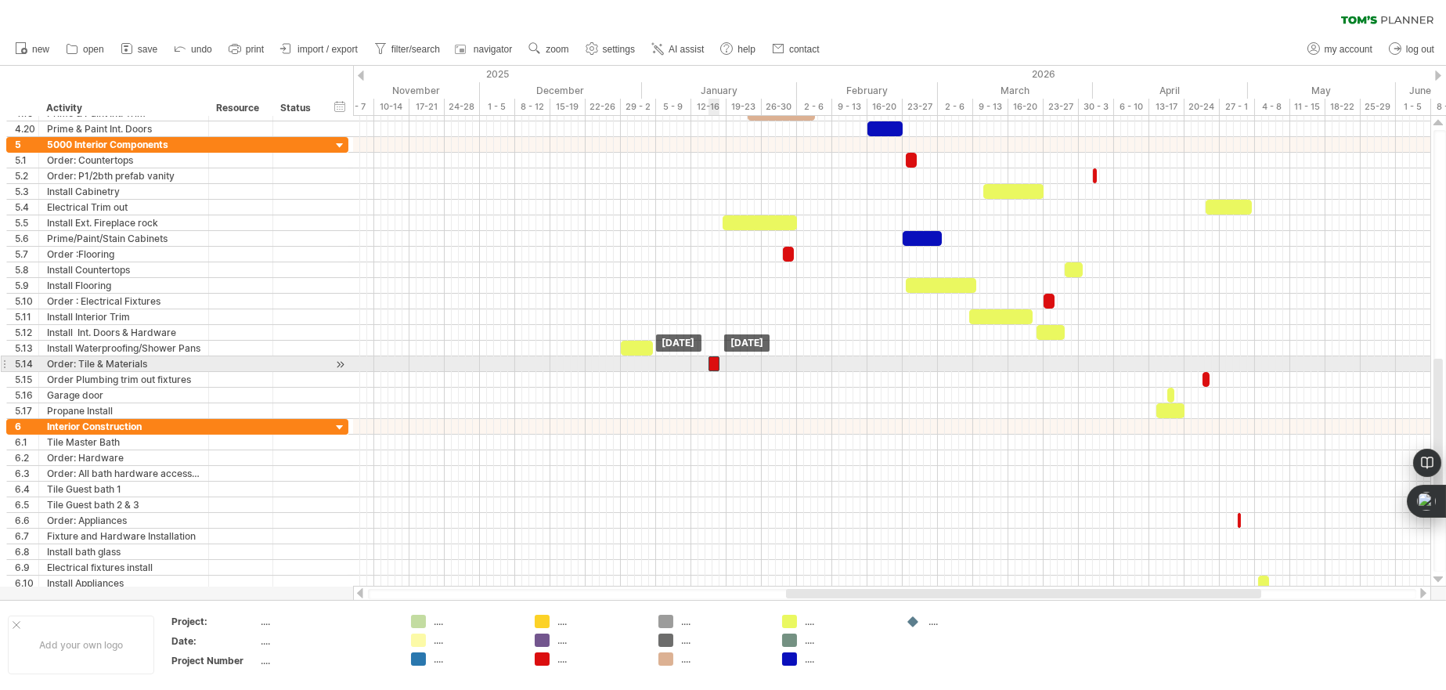
click at [713, 366] on div at bounding box center [713, 363] width 11 height 15
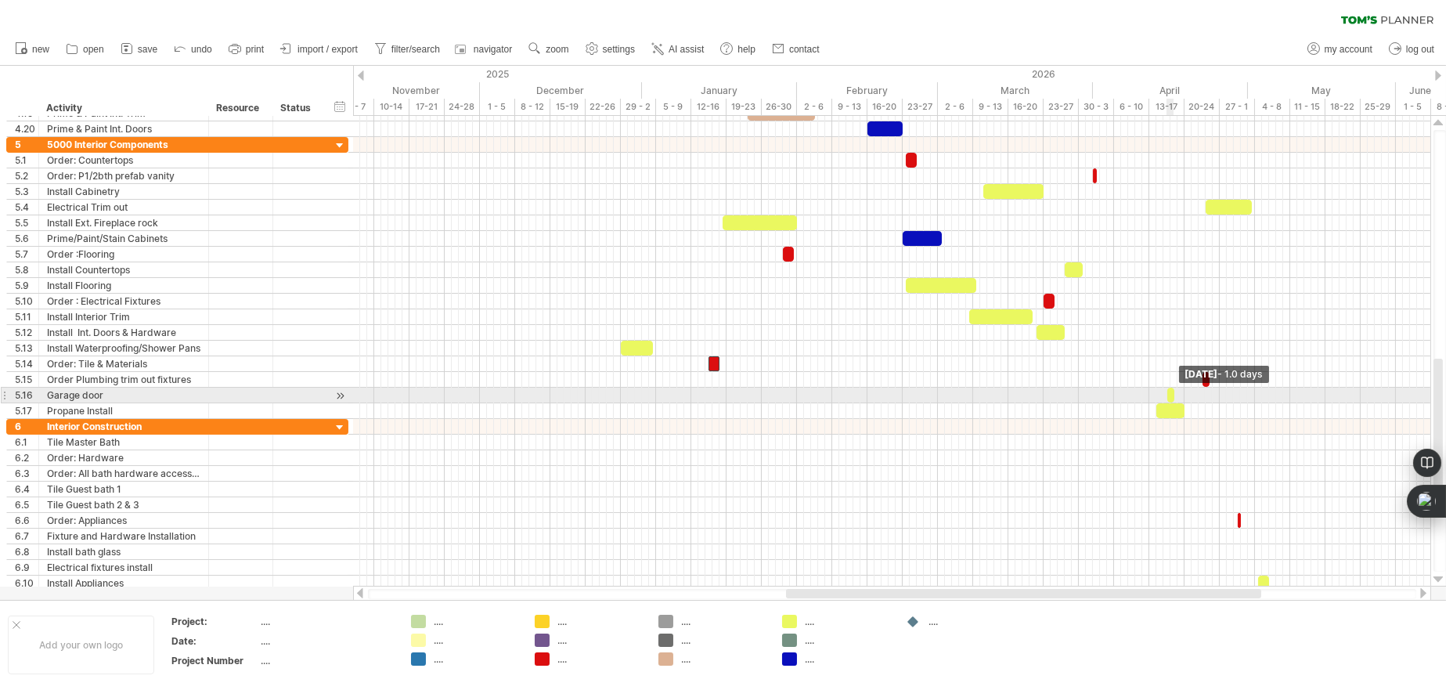
click at [1171, 394] on span at bounding box center [1174, 395] width 6 height 15
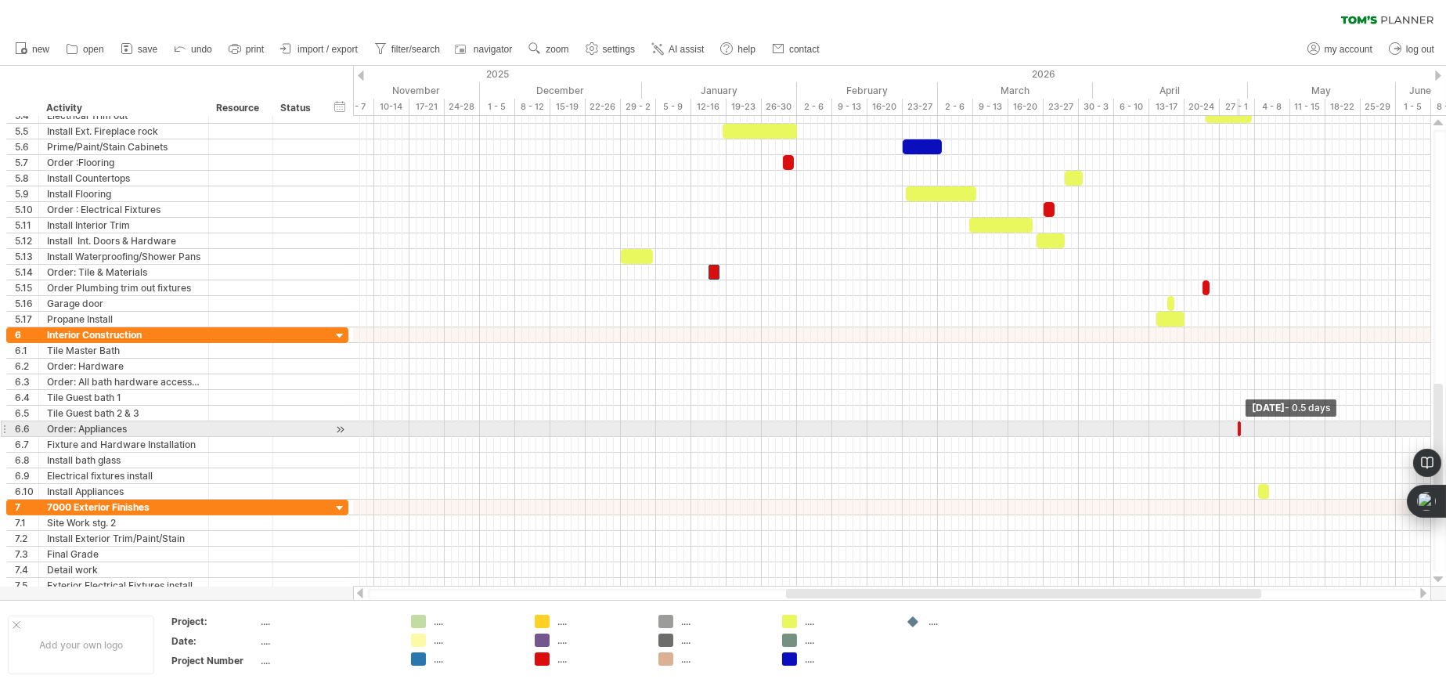
click at [1238, 431] on span at bounding box center [1241, 428] width 6 height 15
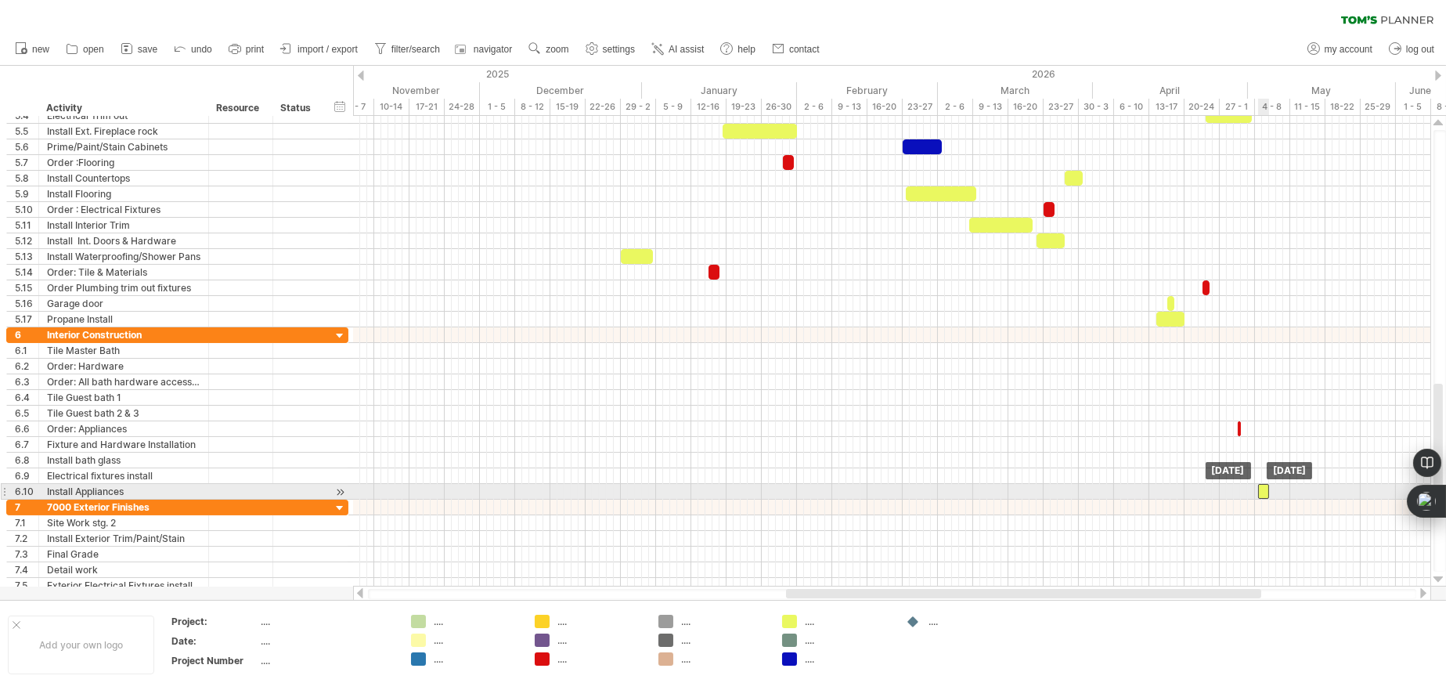
click at [1264, 489] on div at bounding box center [1263, 491] width 11 height 15
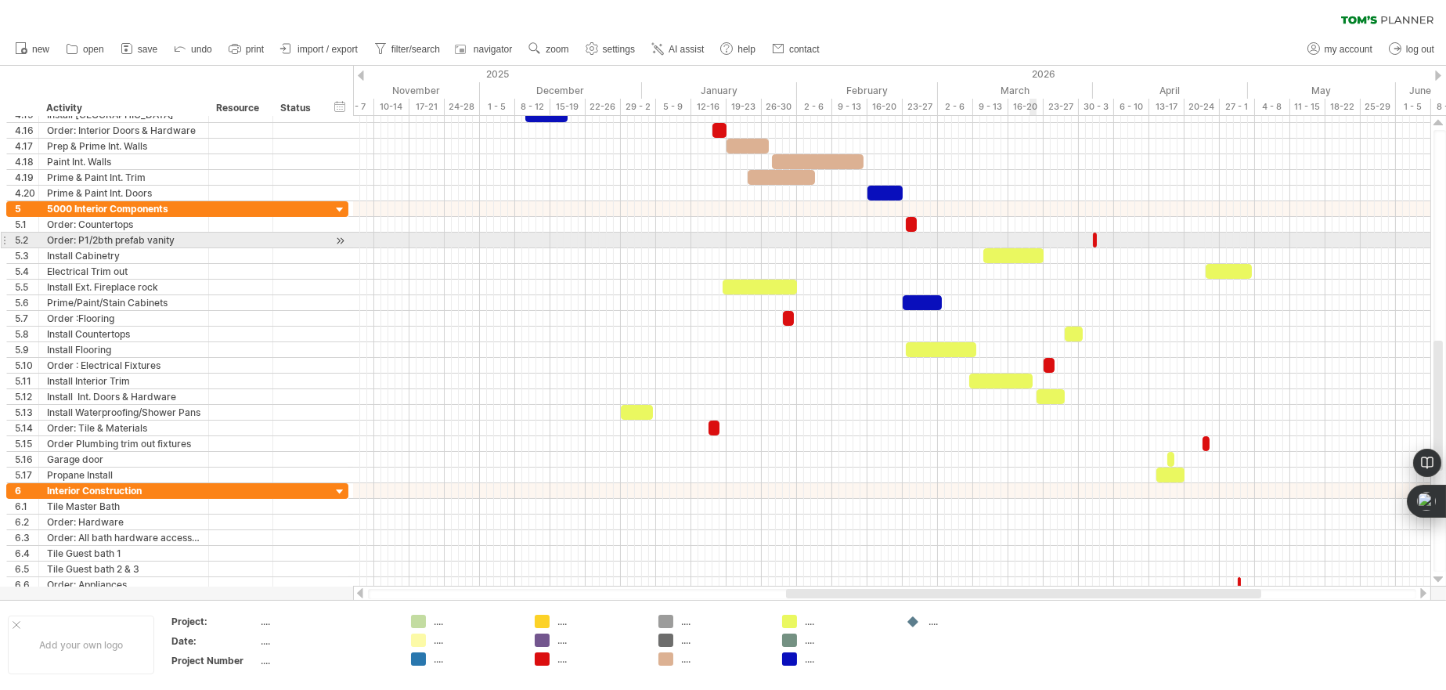
click at [1023, 249] on div at bounding box center [1013, 255] width 60 height 15
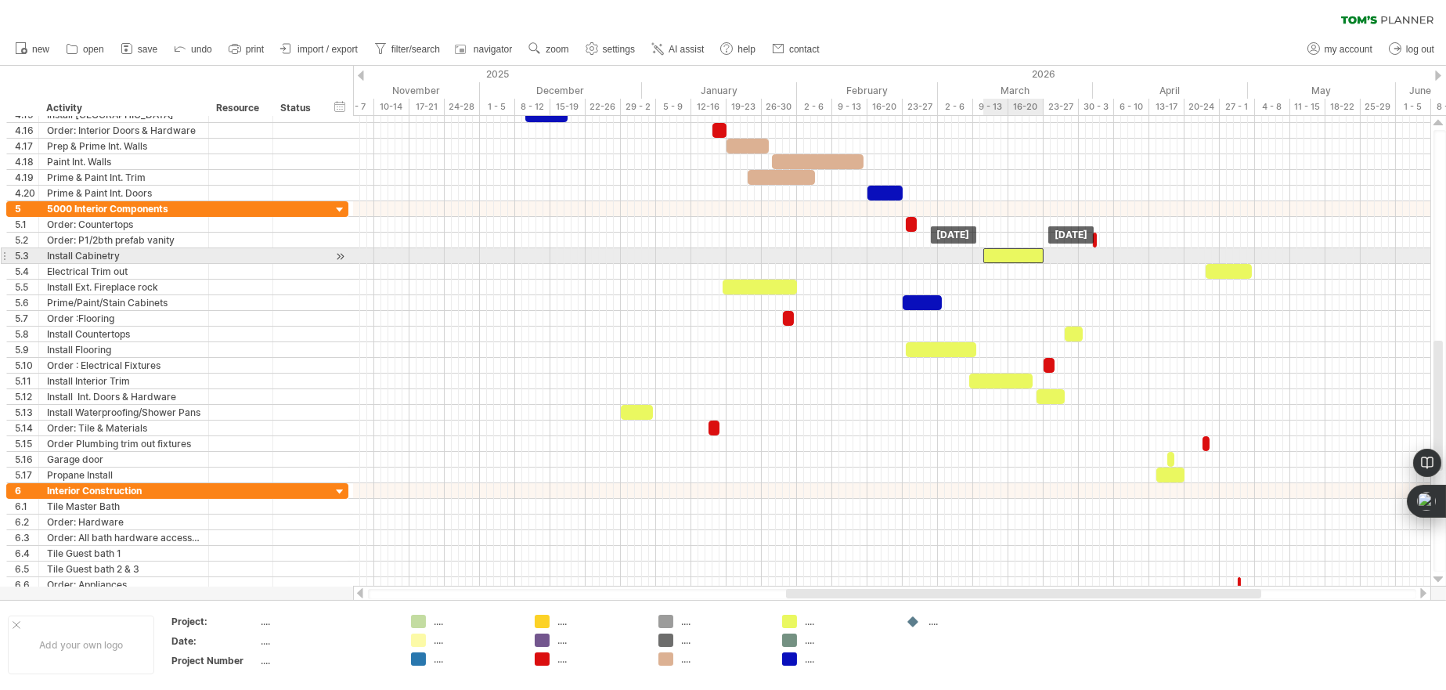
drag, startPoint x: 1009, startPoint y: 254, endPoint x: 1017, endPoint y: 254, distance: 7.9
click at [1017, 254] on div at bounding box center [1013, 255] width 60 height 15
click at [1018, 254] on div at bounding box center [1013, 255] width 60 height 15
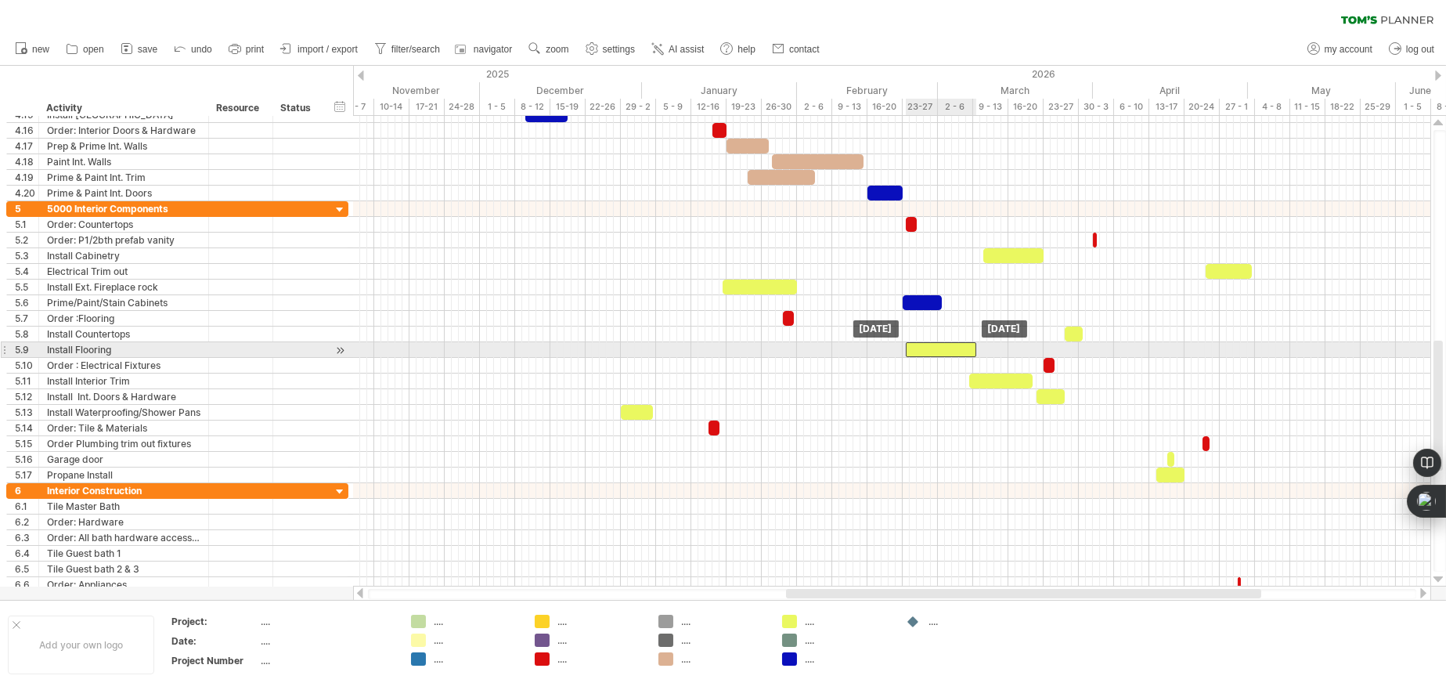
click at [942, 349] on div at bounding box center [941, 349] width 70 height 15
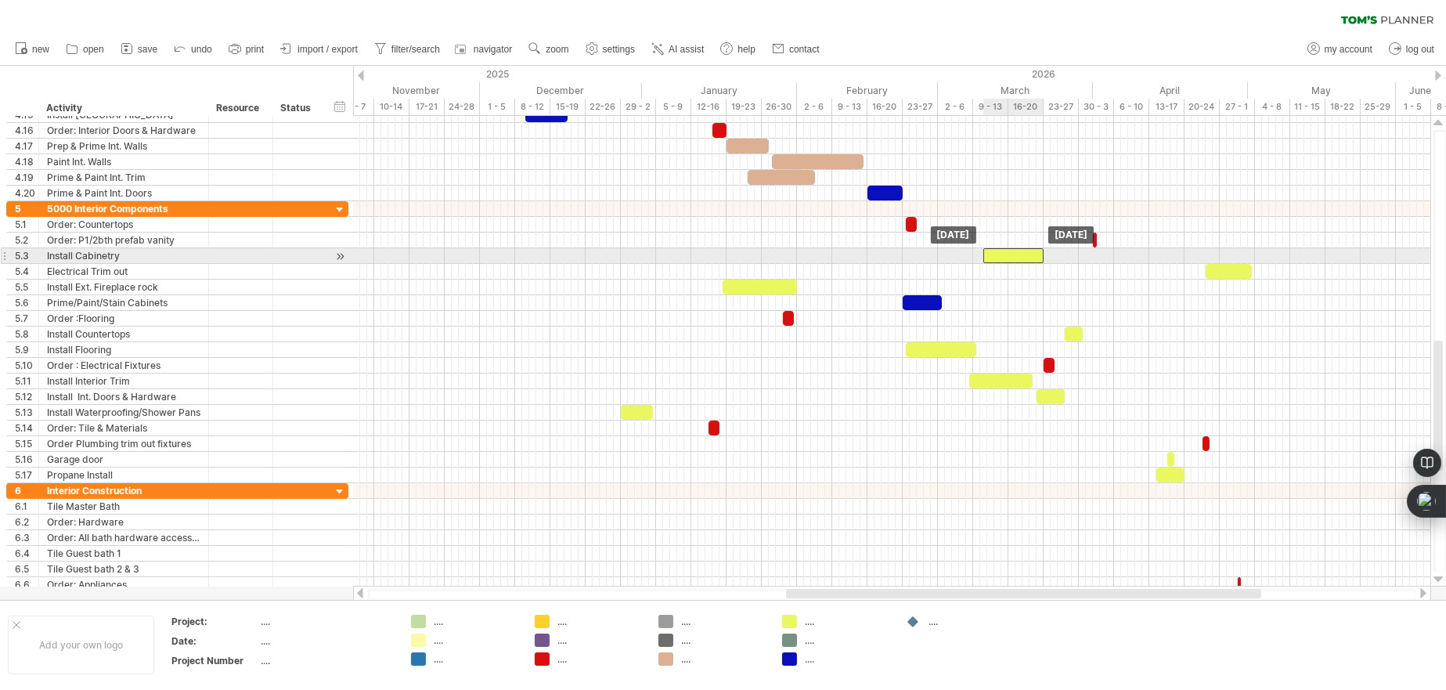
click at [1019, 254] on div at bounding box center [1013, 255] width 60 height 15
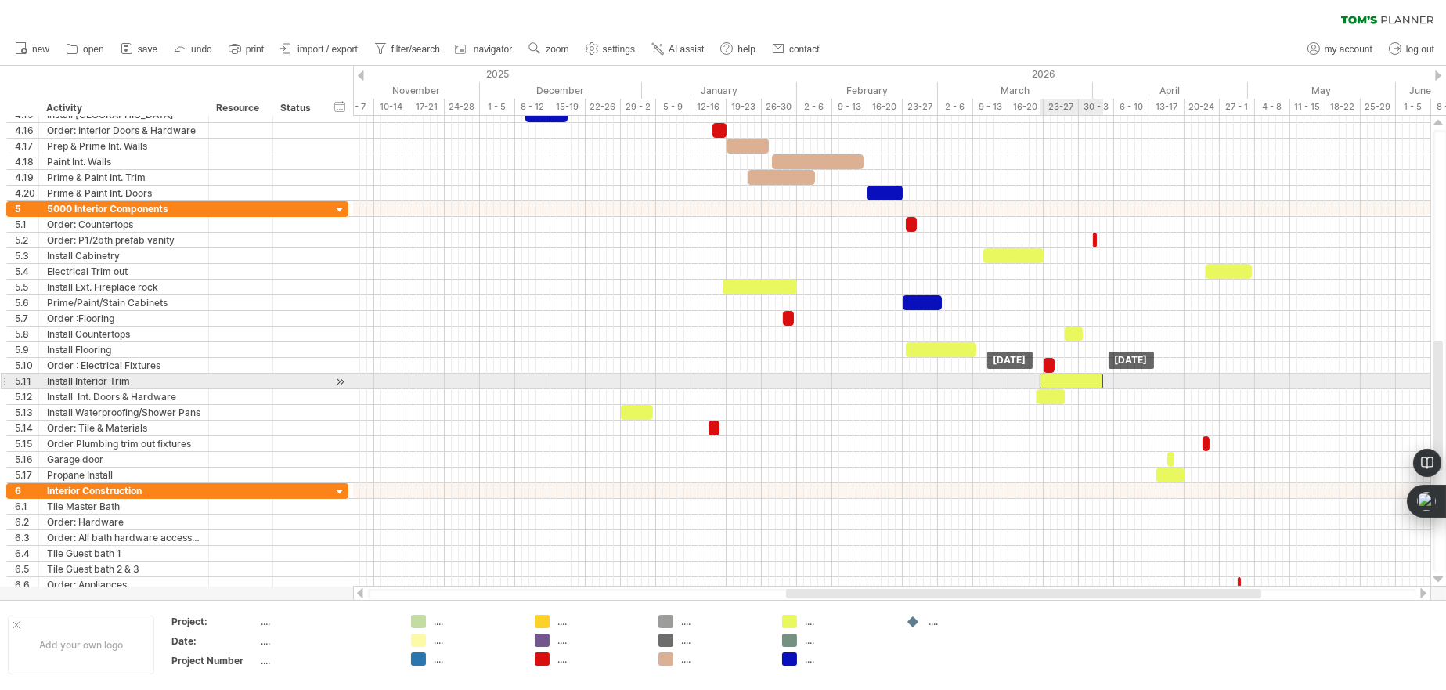
click at [1069, 379] on div at bounding box center [1071, 380] width 63 height 15
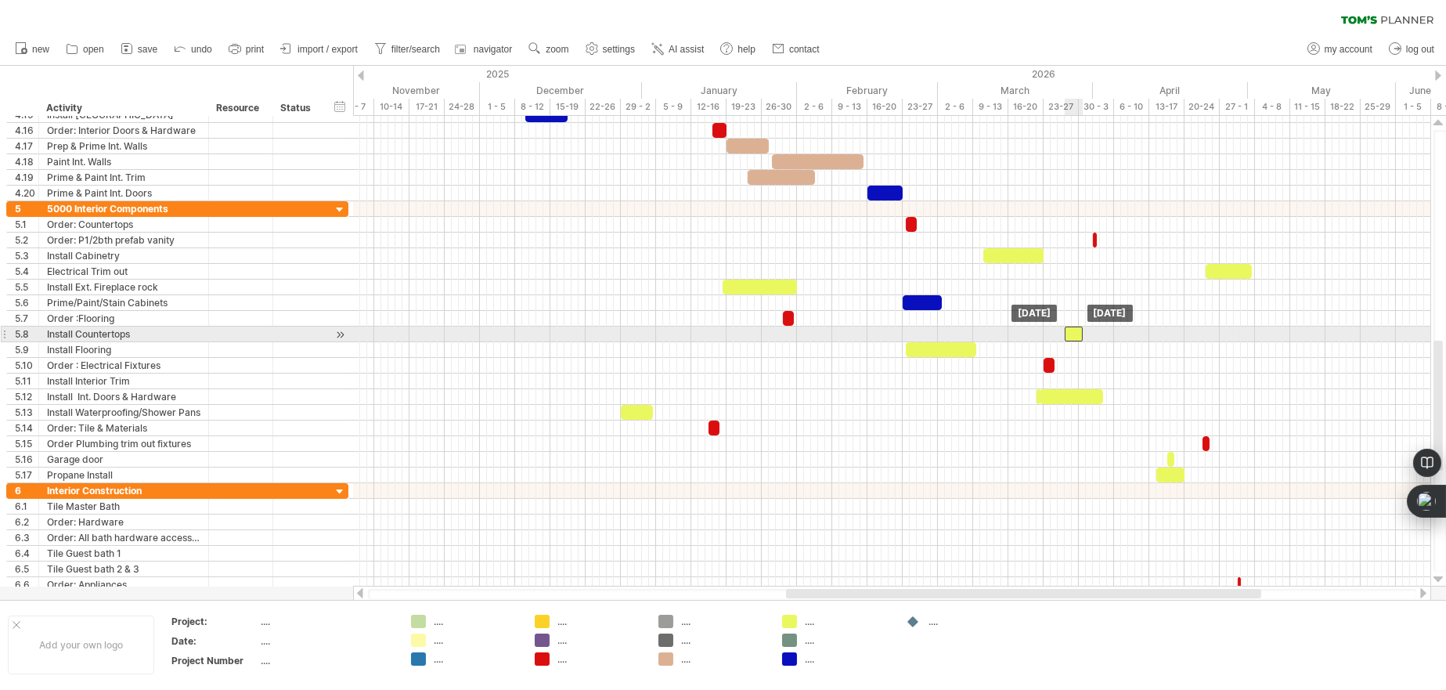
click at [1072, 330] on div at bounding box center [1074, 333] width 18 height 15
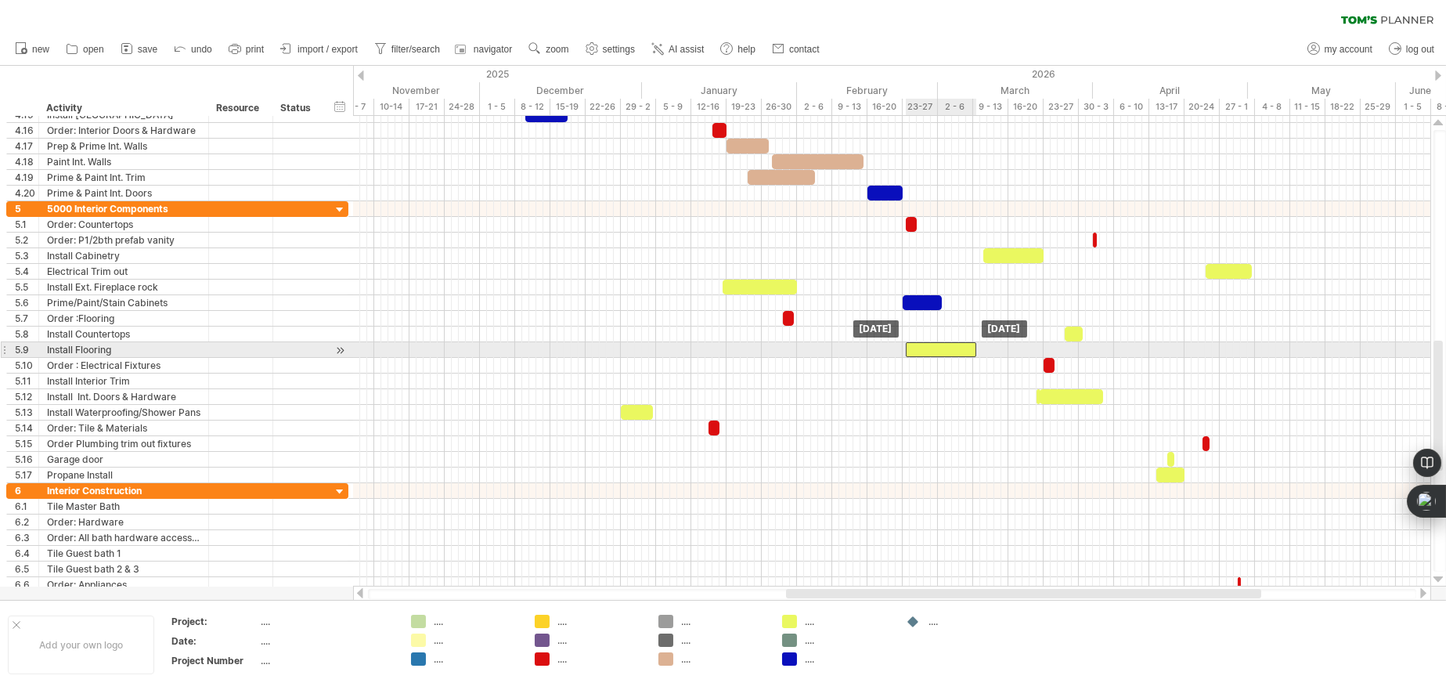
click at [948, 352] on div at bounding box center [941, 349] width 70 height 15
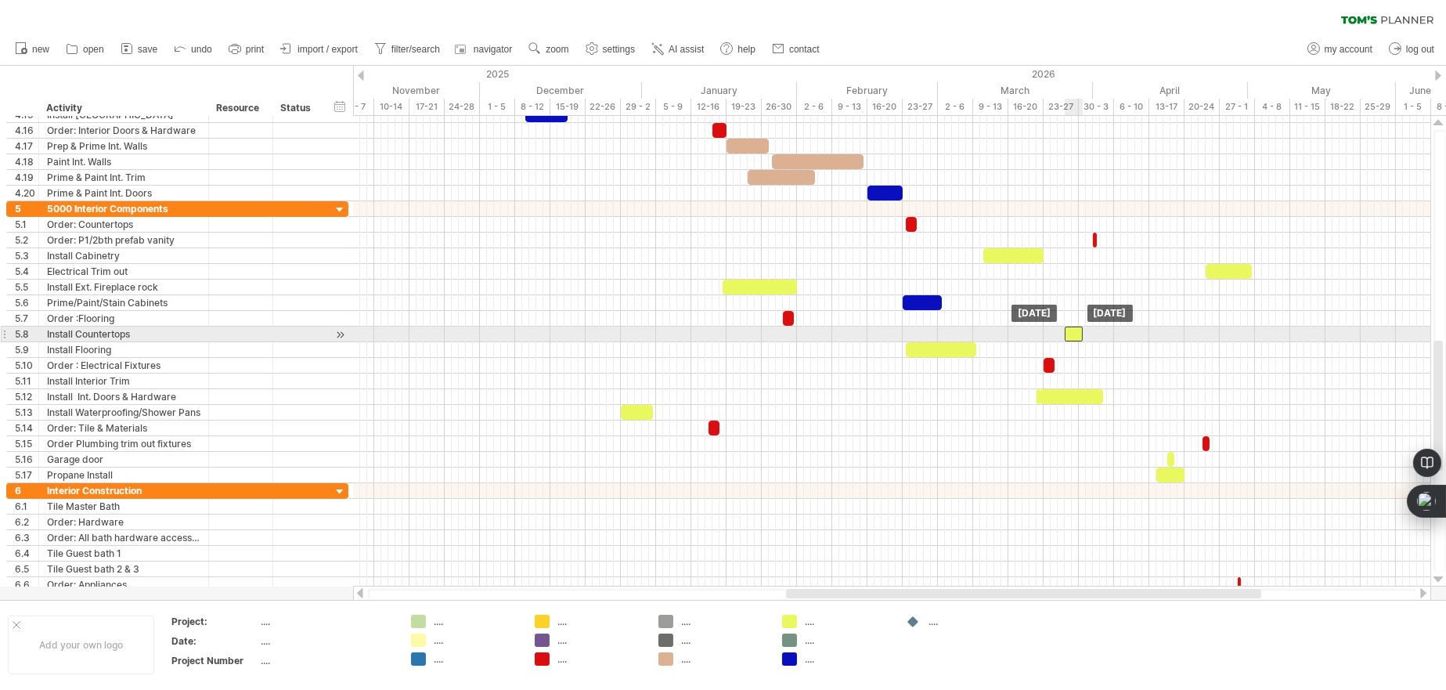
click at [1076, 332] on div at bounding box center [1074, 333] width 18 height 15
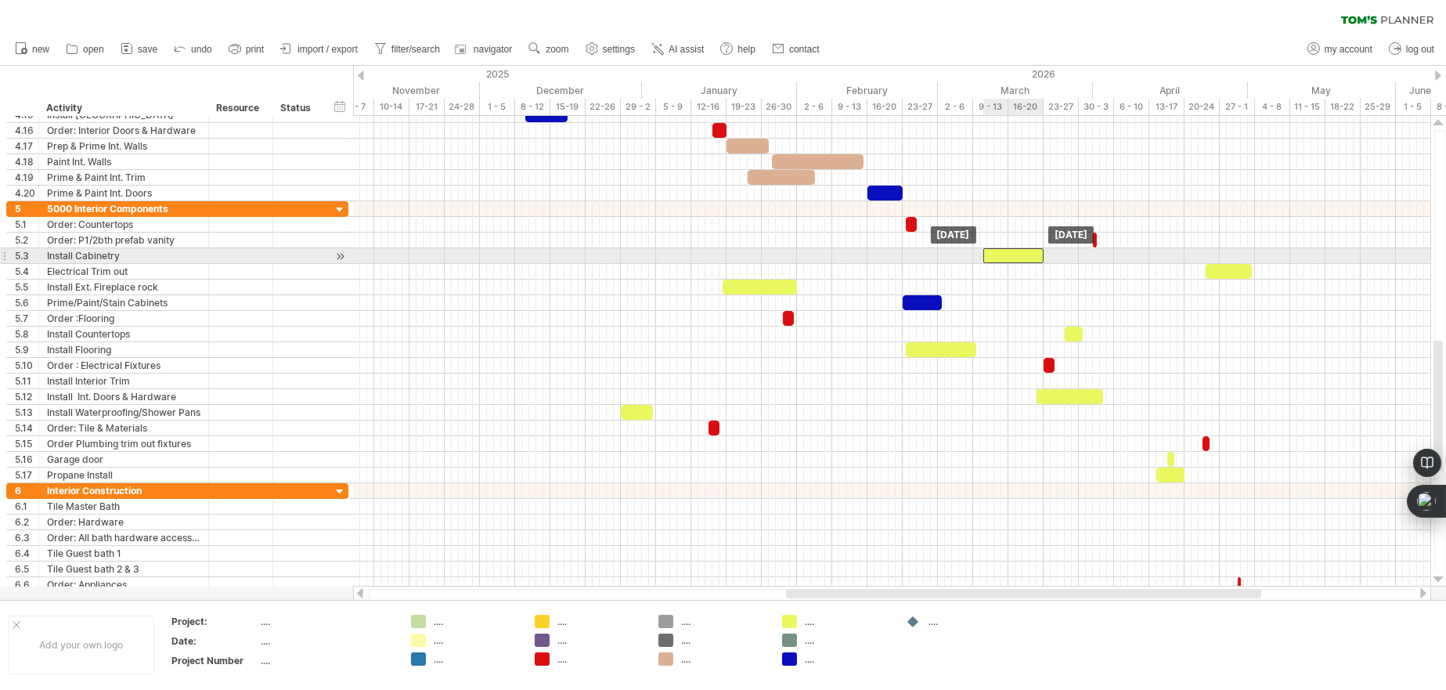
click at [1017, 255] on div at bounding box center [1013, 255] width 60 height 15
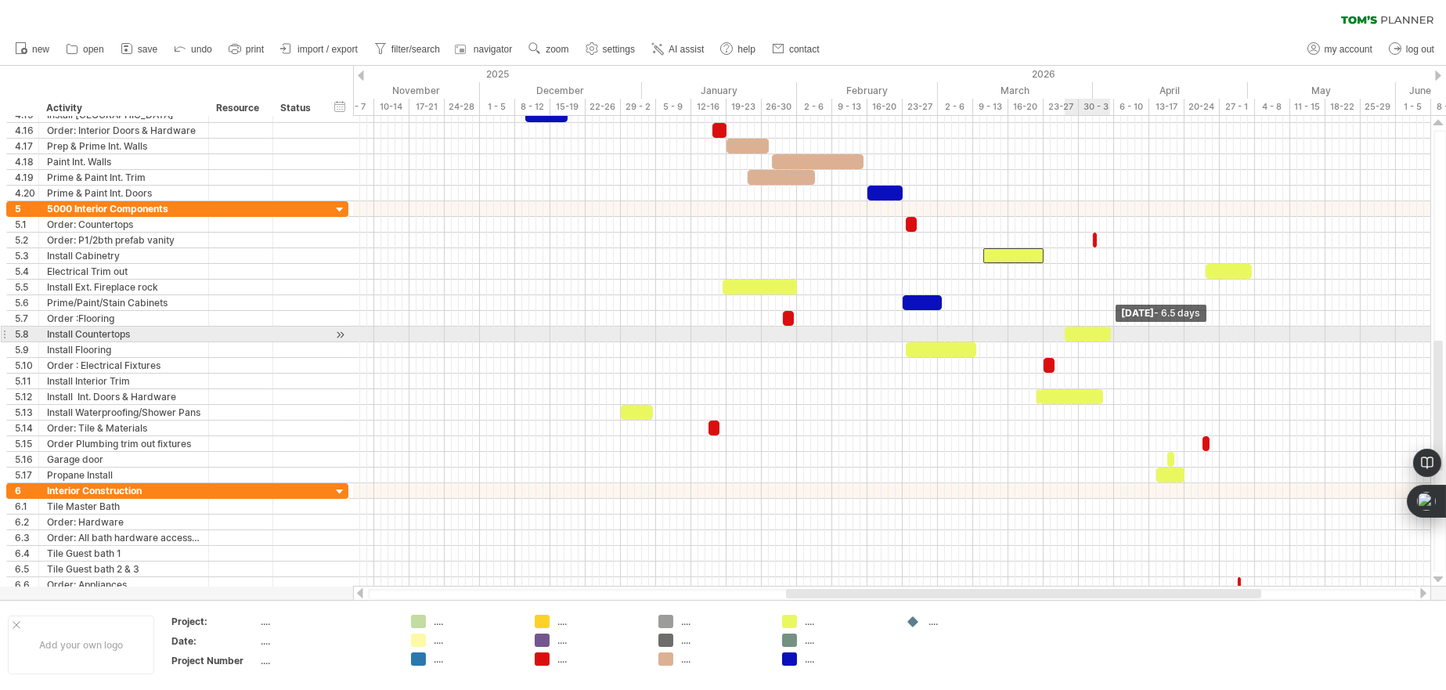
drag, startPoint x: 1082, startPoint y: 334, endPoint x: 1111, endPoint y: 334, distance: 29.0
click at [1111, 334] on span at bounding box center [1111, 333] width 6 height 15
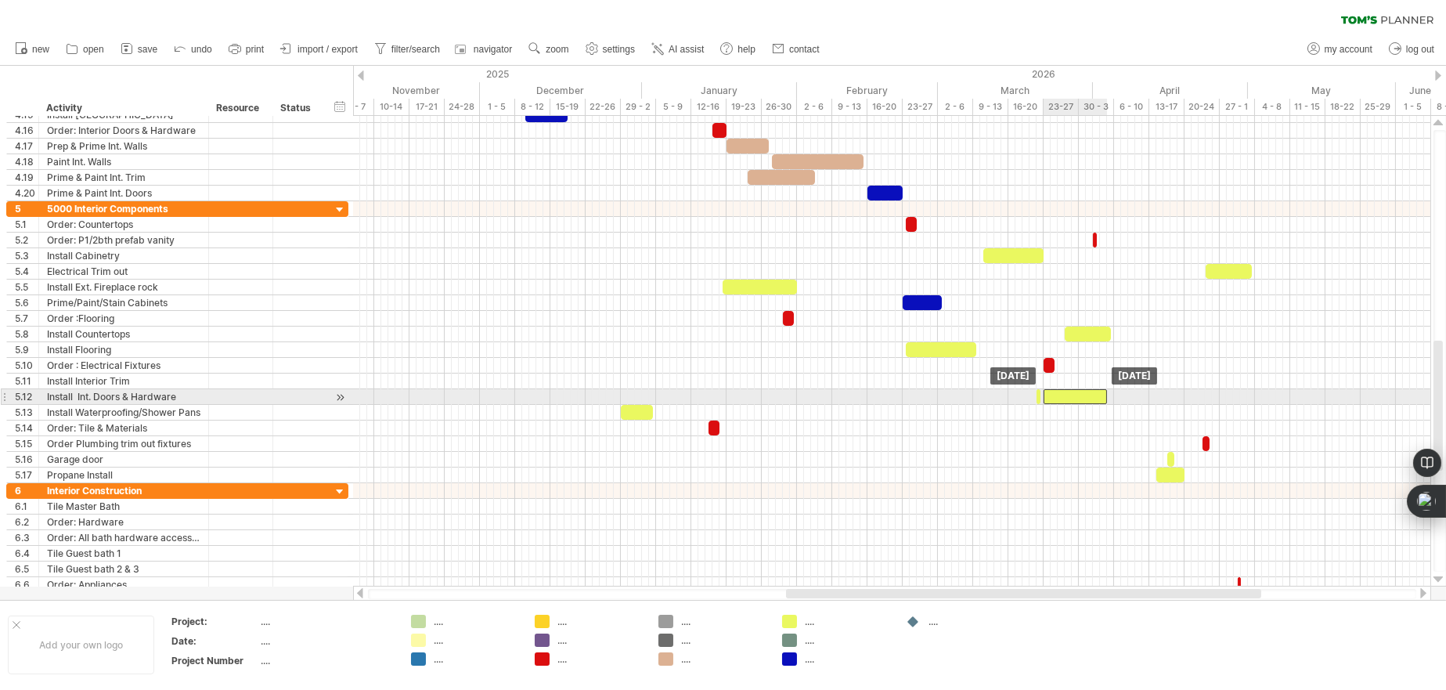
click at [1057, 398] on div at bounding box center [1075, 396] width 63 height 15
click at [1032, 395] on div "example time blocks: start [DATE] [DATE] - 0.5 days" at bounding box center [891, 351] width 1077 height 471
drag, startPoint x: 1033, startPoint y: 395, endPoint x: 1011, endPoint y: 395, distance: 21.2
click at [1012, 395] on span at bounding box center [1015, 396] width 6 height 15
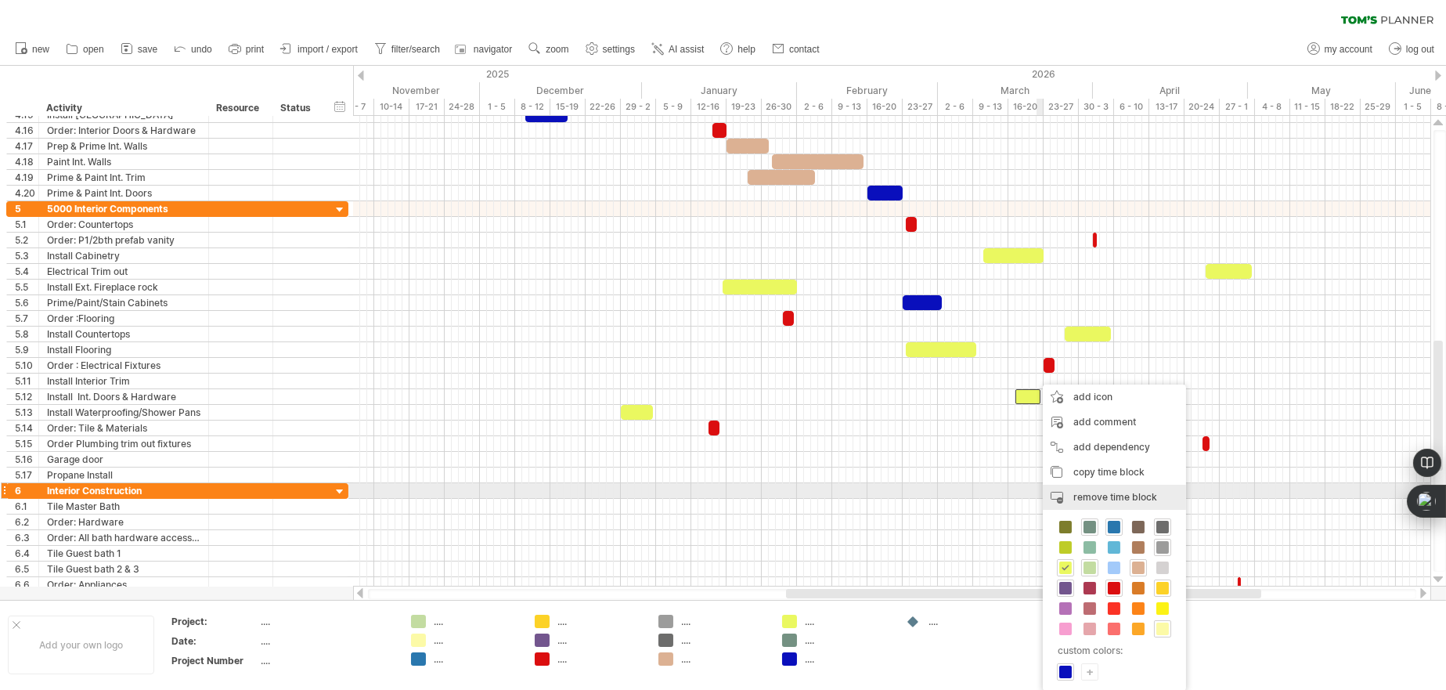
click at [1088, 492] on span "remove time block" at bounding box center [1115, 497] width 84 height 12
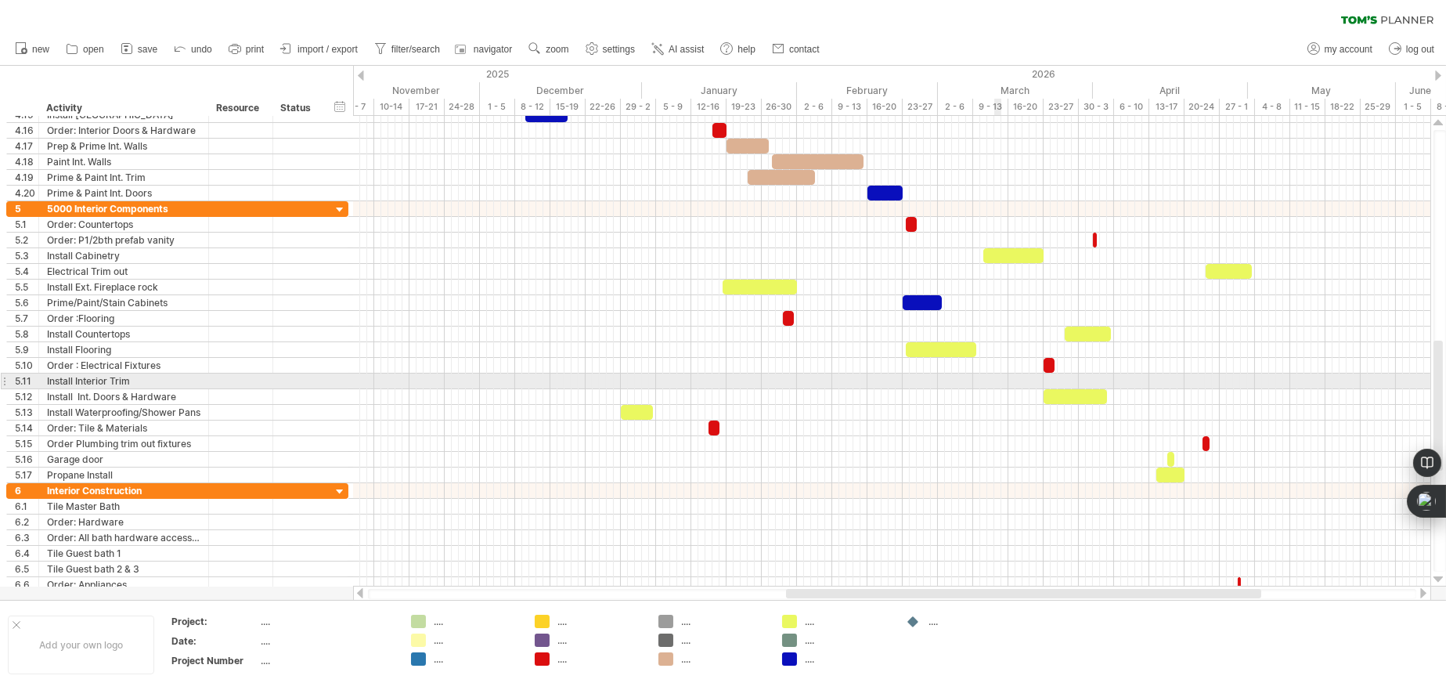
click at [996, 376] on div at bounding box center [891, 381] width 1077 height 16
click at [959, 380] on div at bounding box center [891, 381] width 1077 height 16
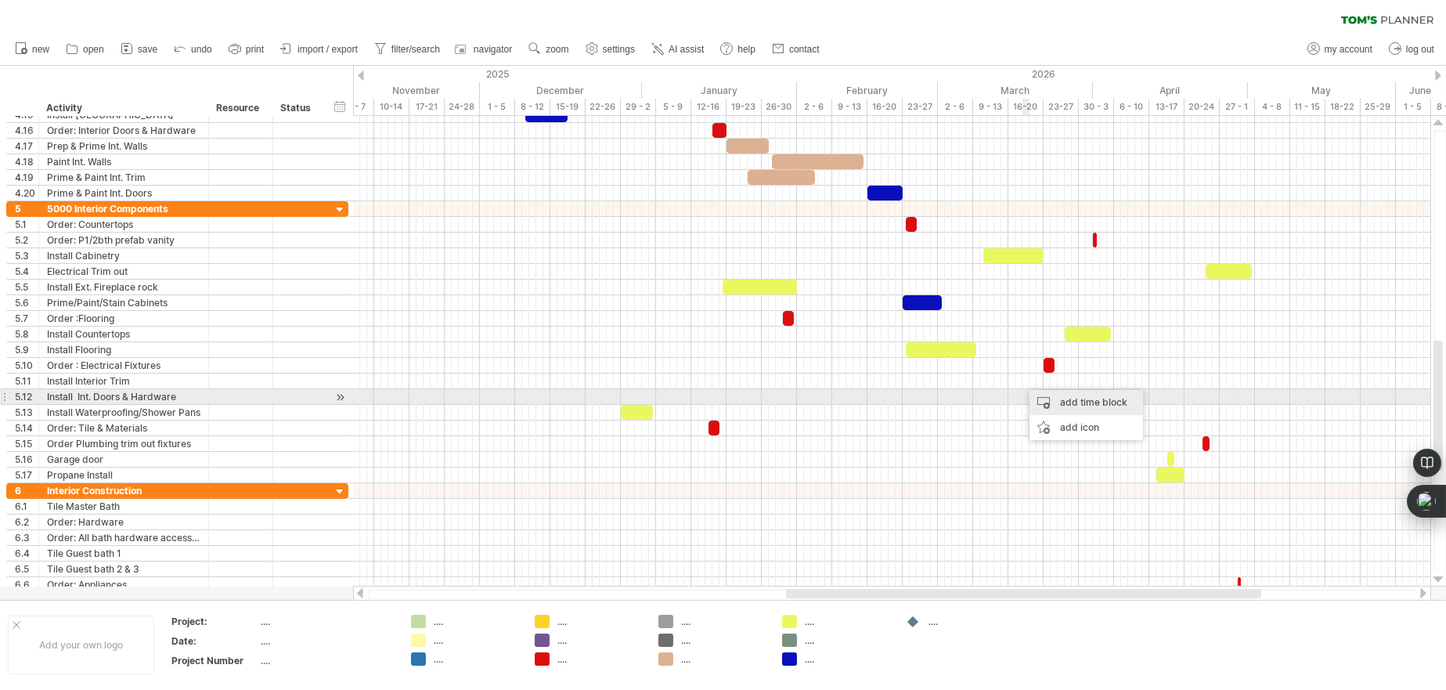
click at [1067, 402] on div "add time block" at bounding box center [1086, 402] width 114 height 25
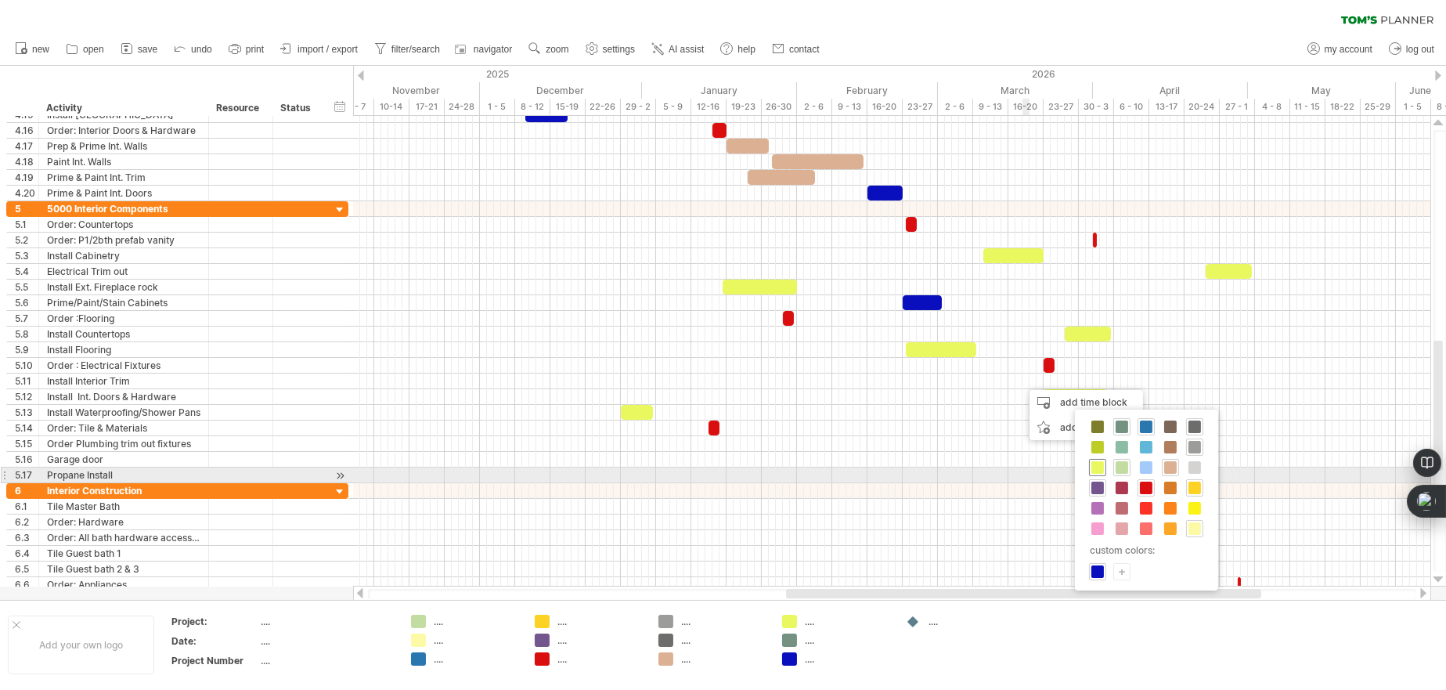
click at [1092, 468] on span at bounding box center [1097, 467] width 13 height 13
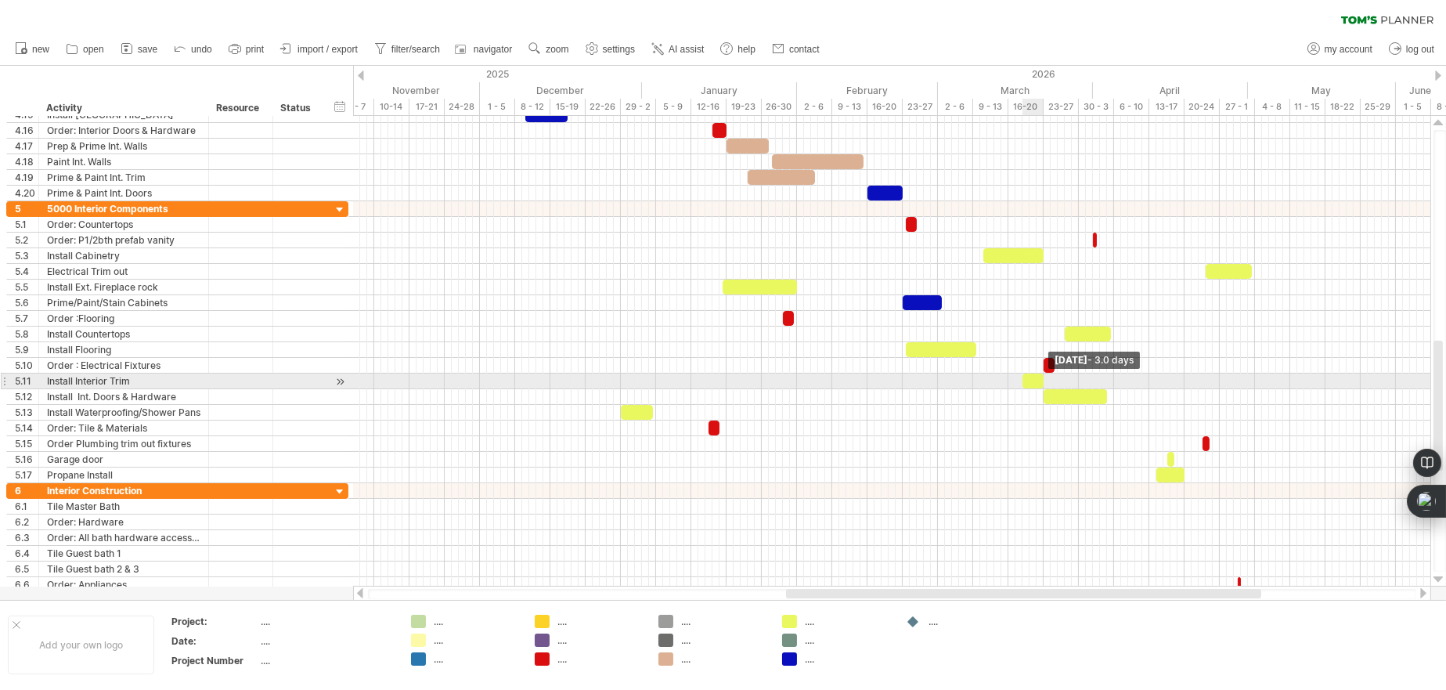
drag, startPoint x: 1028, startPoint y: 380, endPoint x: 1043, endPoint y: 380, distance: 14.9
click at [1043, 380] on span at bounding box center [1043, 380] width 6 height 15
drag, startPoint x: 1037, startPoint y: 381, endPoint x: 1058, endPoint y: 381, distance: 20.4
click at [1058, 381] on div at bounding box center [1054, 380] width 21 height 15
drag, startPoint x: 1063, startPoint y: 380, endPoint x: 1081, endPoint y: 379, distance: 18.0
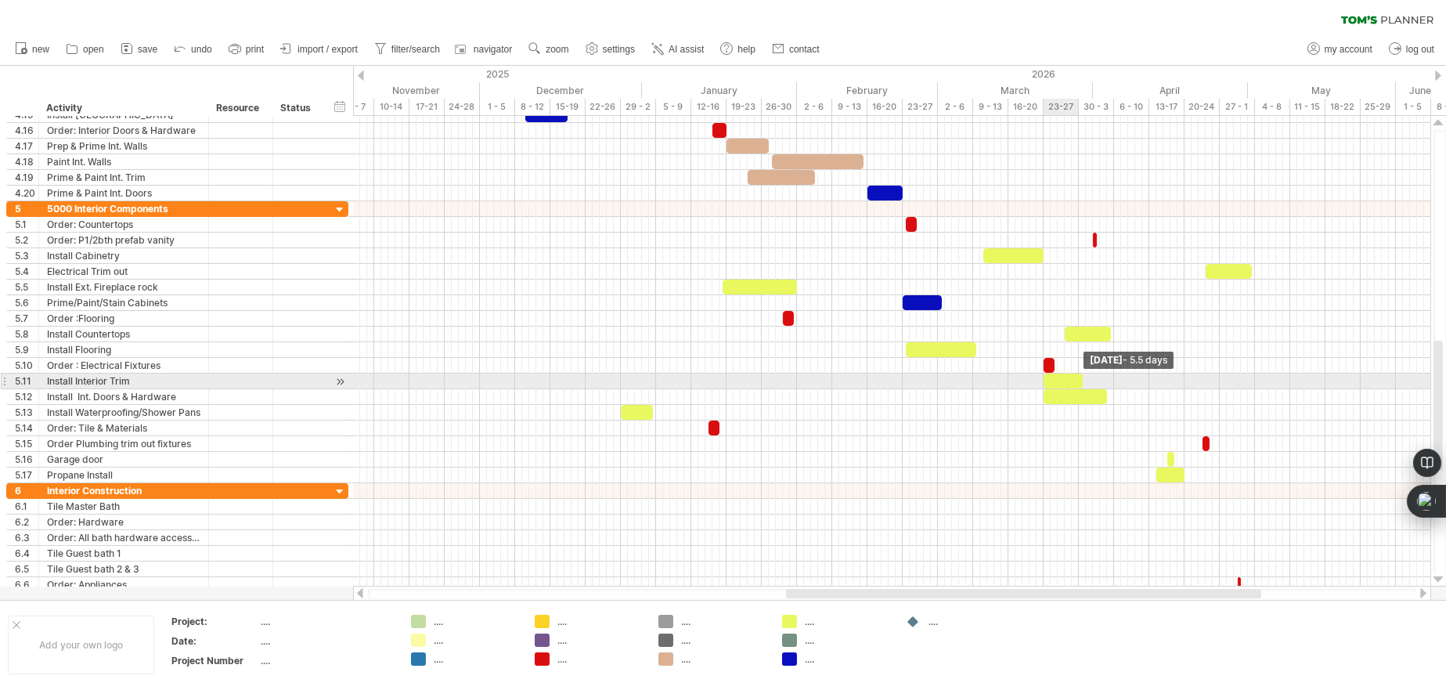
click at [1081, 379] on span at bounding box center [1083, 380] width 6 height 15
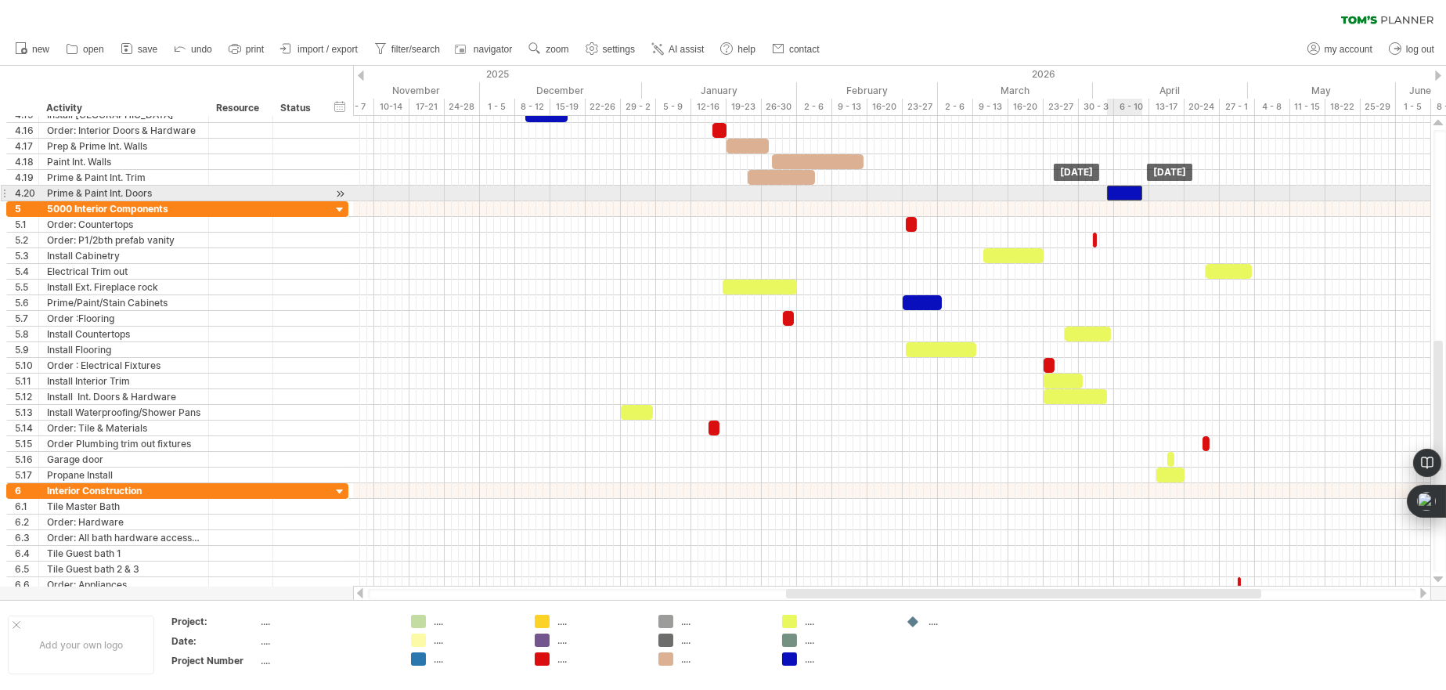
drag, startPoint x: 888, startPoint y: 190, endPoint x: 1128, endPoint y: 189, distance: 240.3
click at [1128, 189] on div at bounding box center [1124, 193] width 35 height 15
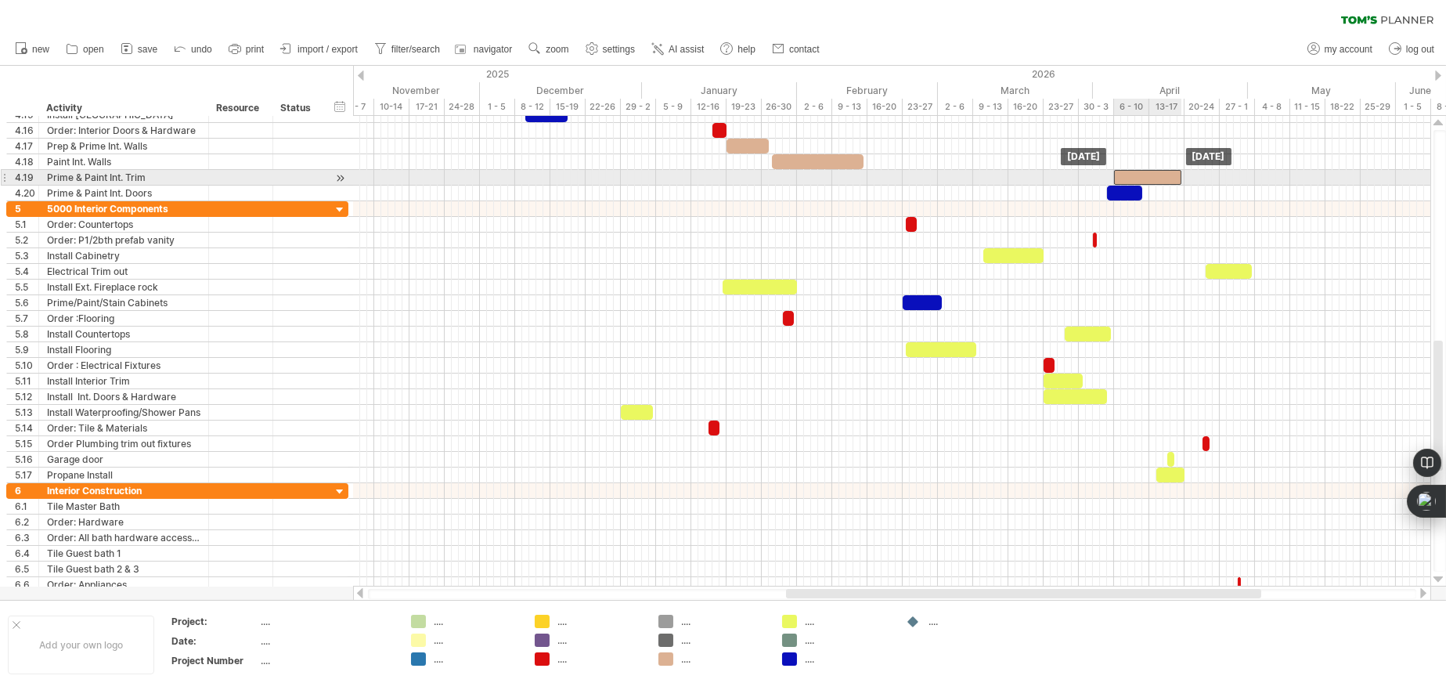
drag, startPoint x: 785, startPoint y: 176, endPoint x: 1152, endPoint y: 172, distance: 367.2
click at [1152, 172] on div at bounding box center [1147, 177] width 67 height 15
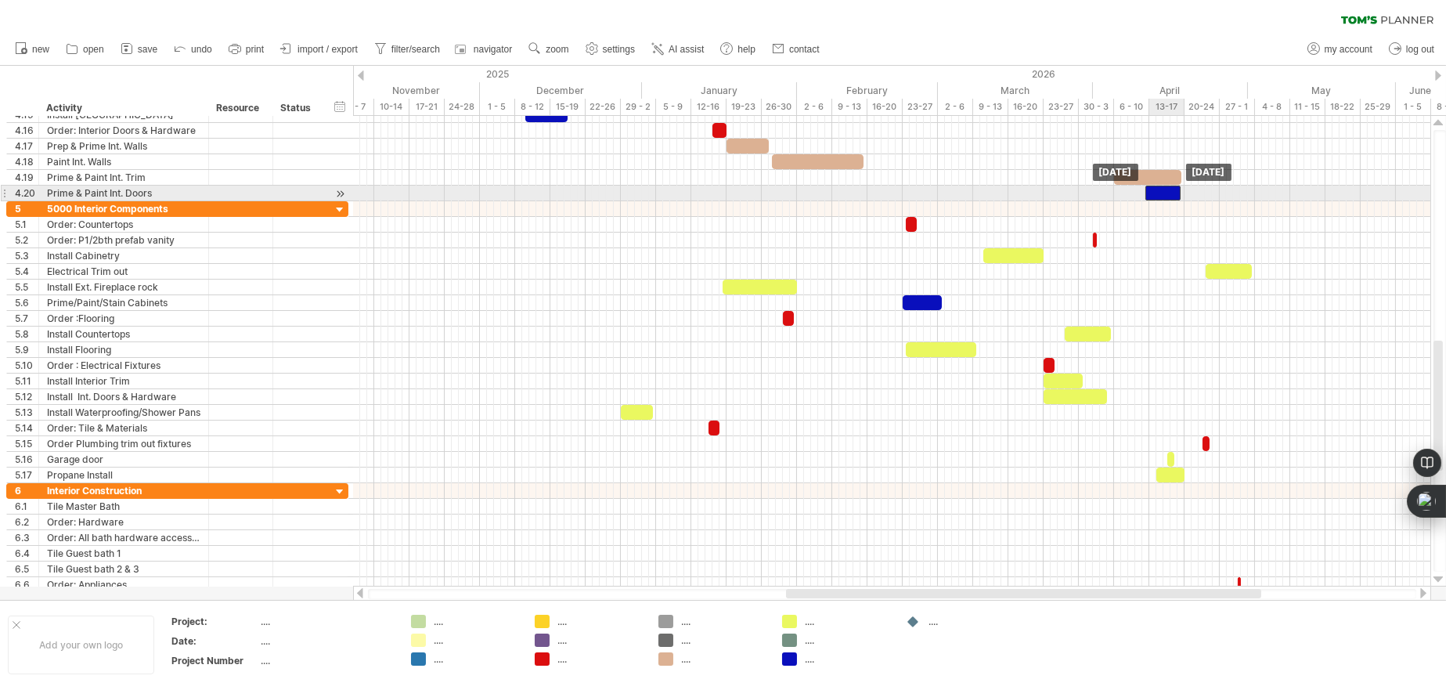
drag, startPoint x: 1132, startPoint y: 193, endPoint x: 1172, endPoint y: 192, distance: 40.0
click at [1172, 192] on div at bounding box center [1162, 193] width 35 height 15
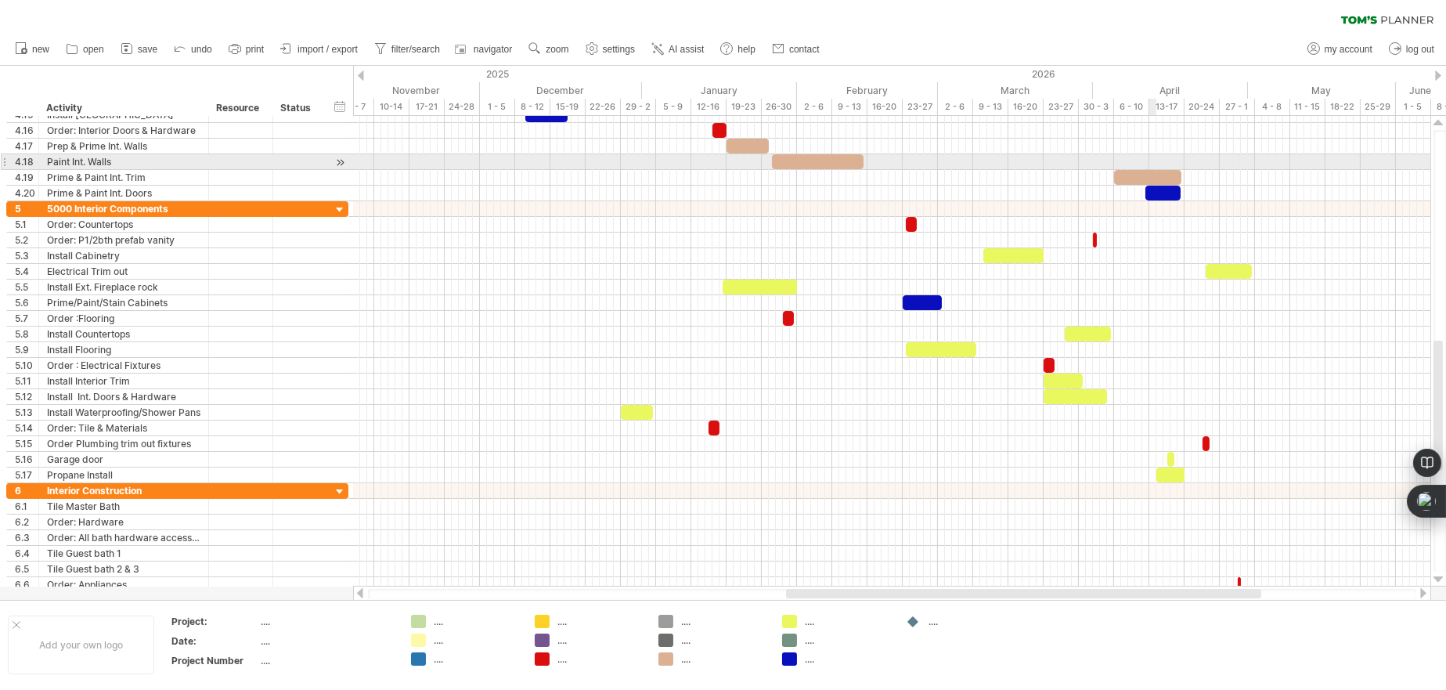
click at [1156, 166] on div at bounding box center [891, 162] width 1077 height 16
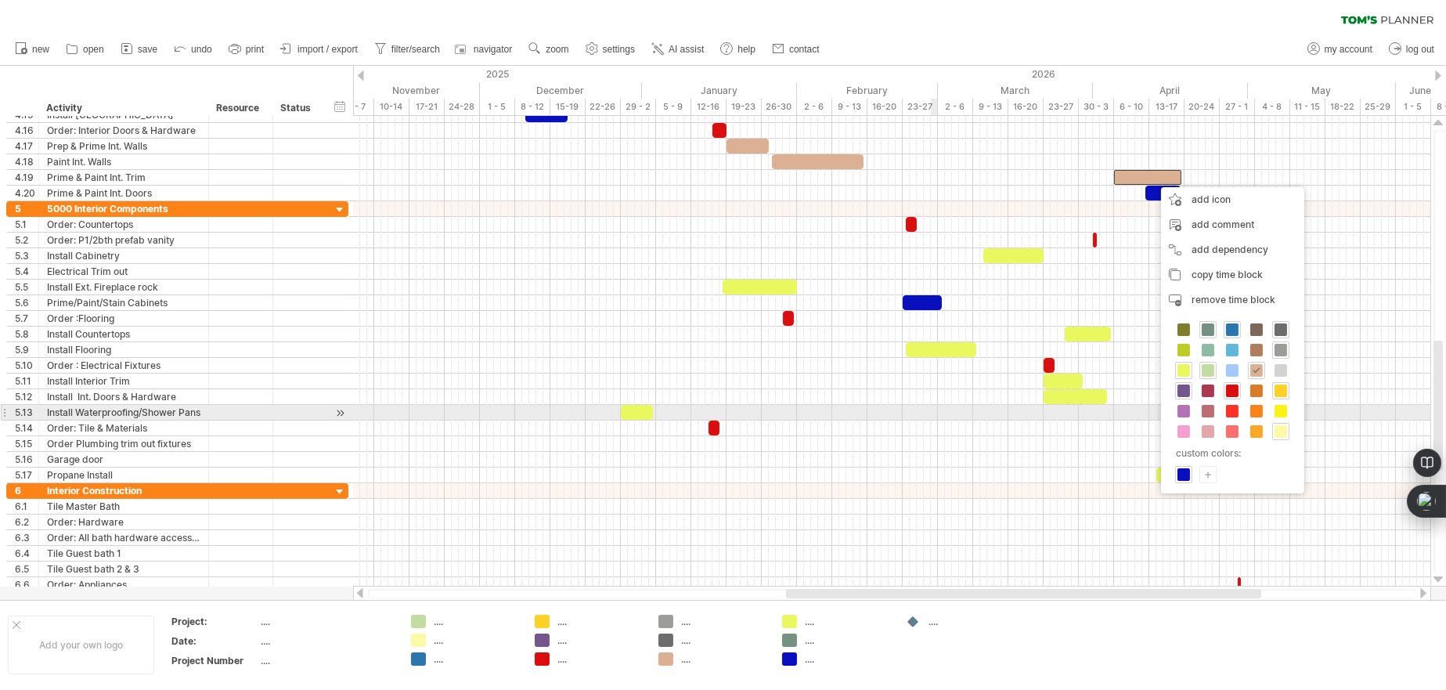
click at [935, 415] on div at bounding box center [891, 413] width 1077 height 16
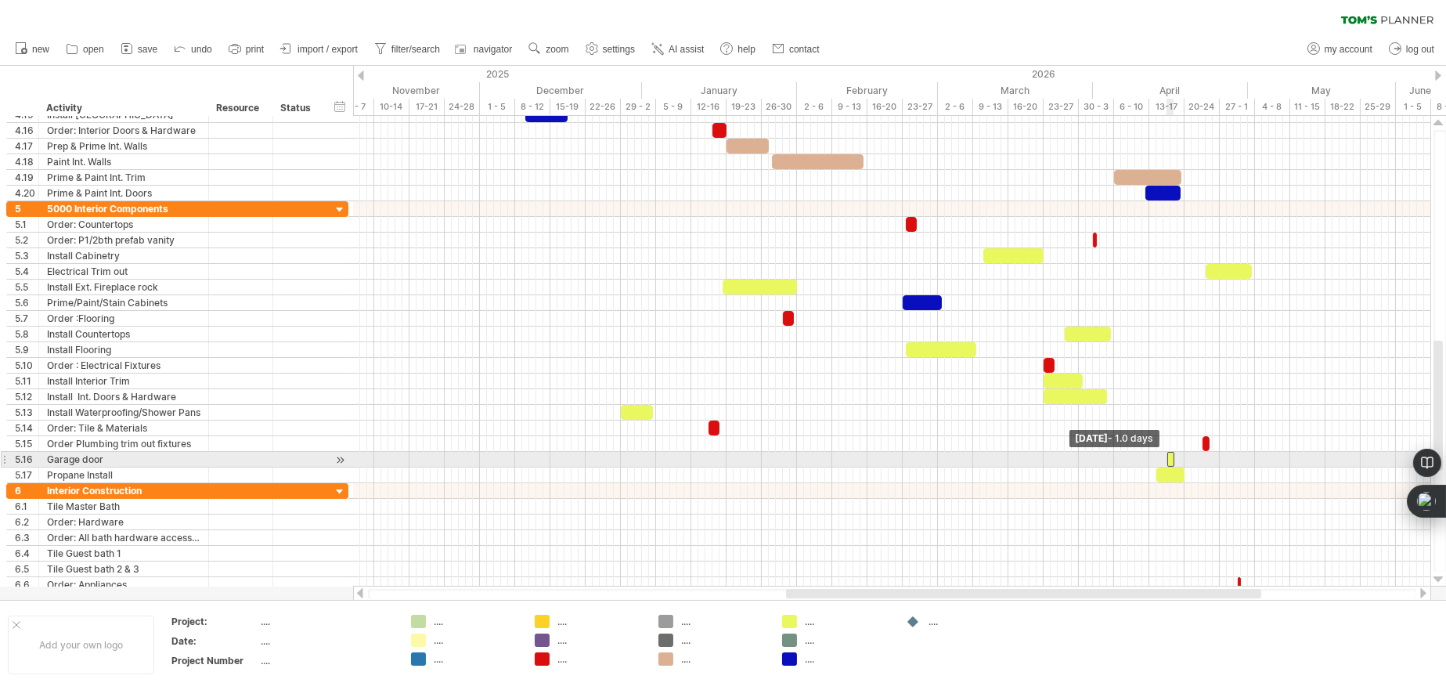
click at [1168, 460] on span at bounding box center [1167, 459] width 6 height 15
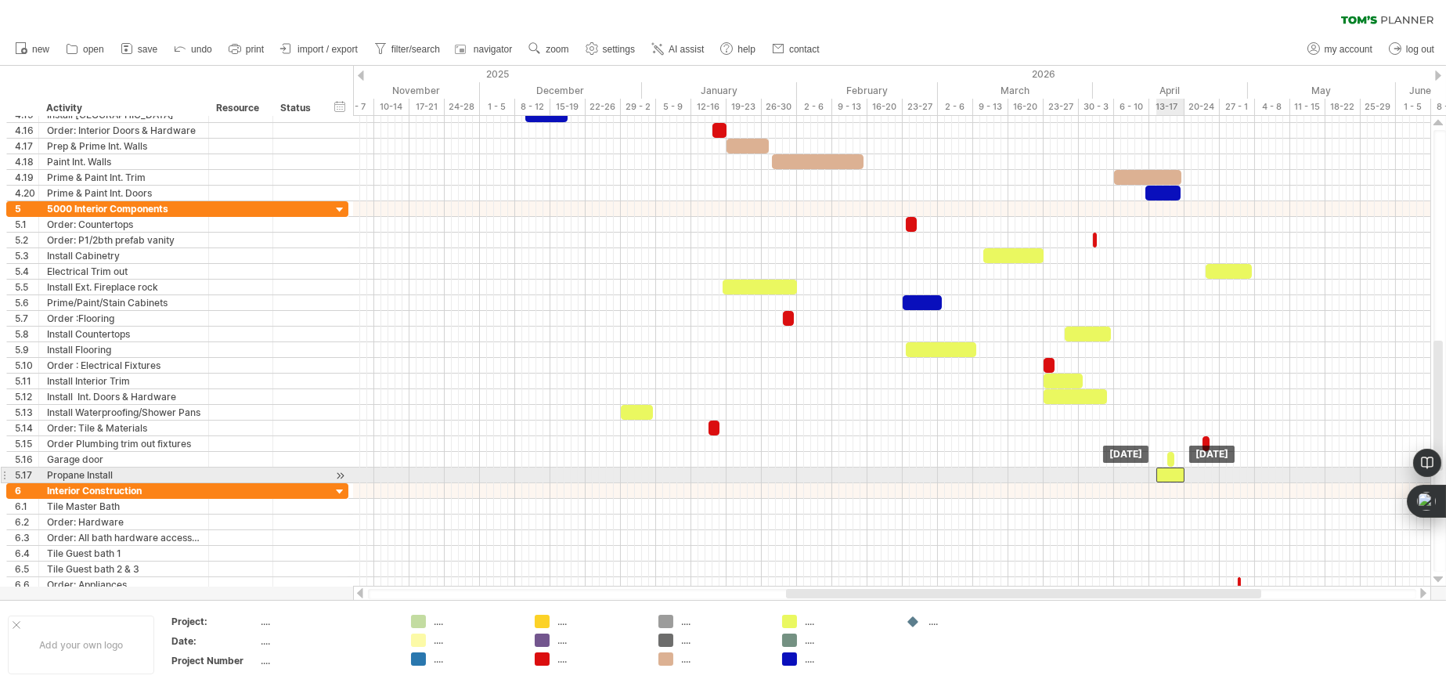
click at [1176, 471] on div at bounding box center [1170, 474] width 28 height 15
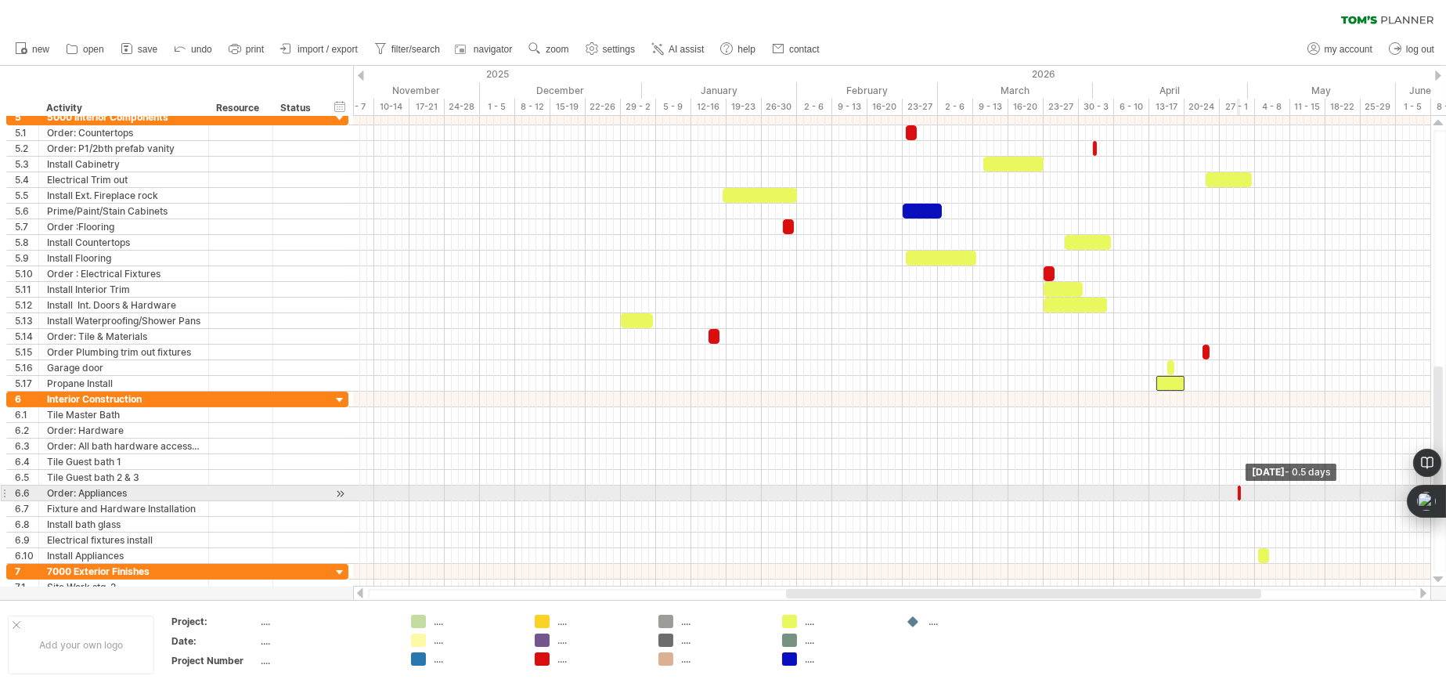
click at [1239, 489] on span at bounding box center [1241, 492] width 6 height 15
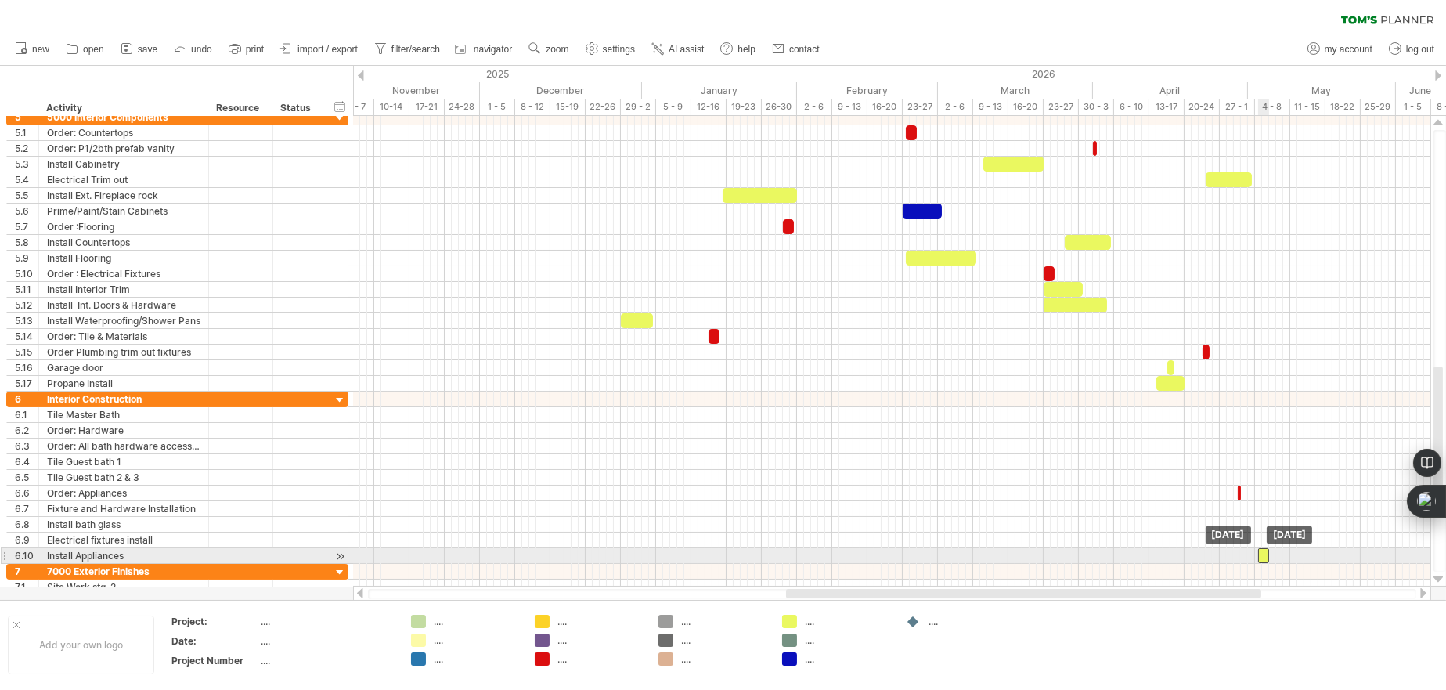
click at [1264, 556] on div at bounding box center [1263, 555] width 11 height 15
